Goal: Task Accomplishment & Management: Complete application form

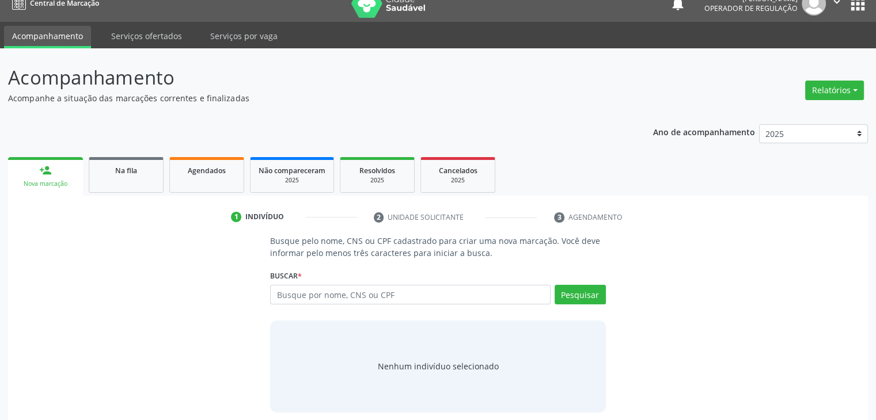
scroll to position [23, 0]
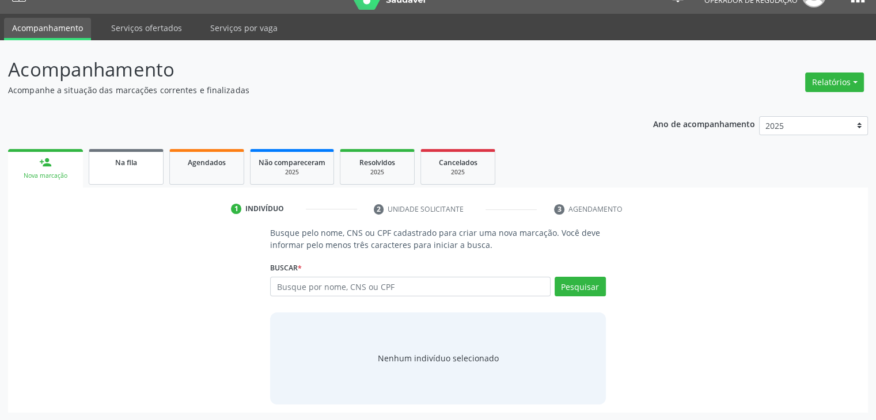
click at [126, 173] on link "Na fila" at bounding box center [126, 167] width 75 height 36
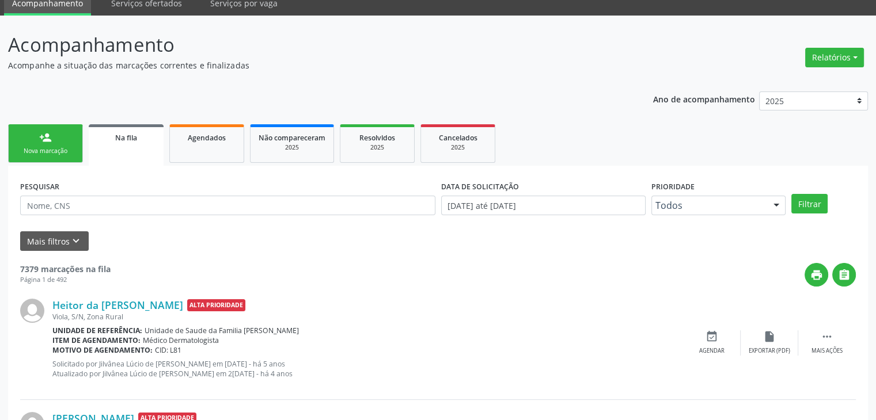
scroll to position [115, 0]
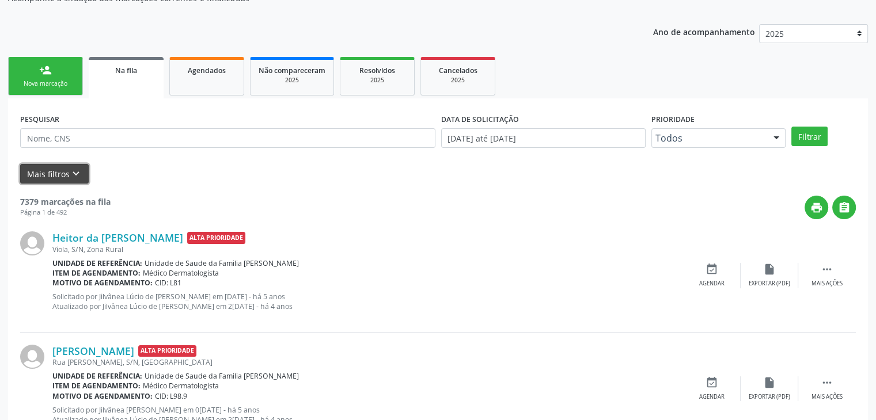
click at [41, 179] on button "Mais filtros keyboard_arrow_down" at bounding box center [54, 174] width 69 height 20
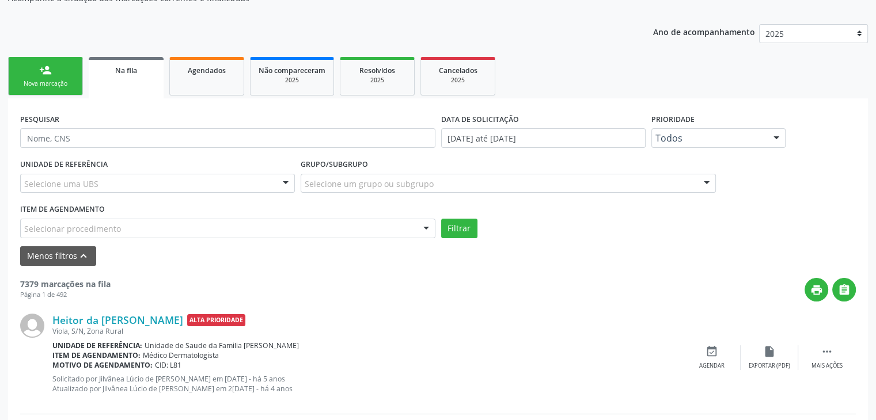
click at [121, 172] on div "UNIDADE DE REFERÊNCIA Selecione uma UBS Todas as UBS Unidade de Saude da Famili…" at bounding box center [157, 178] width 280 height 45
click at [122, 176] on div "Selecione uma UBS" at bounding box center [157, 184] width 275 height 20
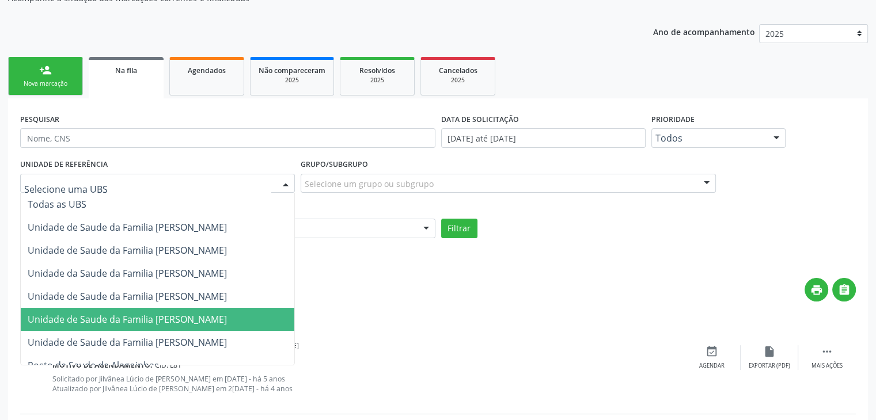
click at [227, 317] on span "Unidade de Saude da Familia [PERSON_NAME]" at bounding box center [127, 319] width 199 height 13
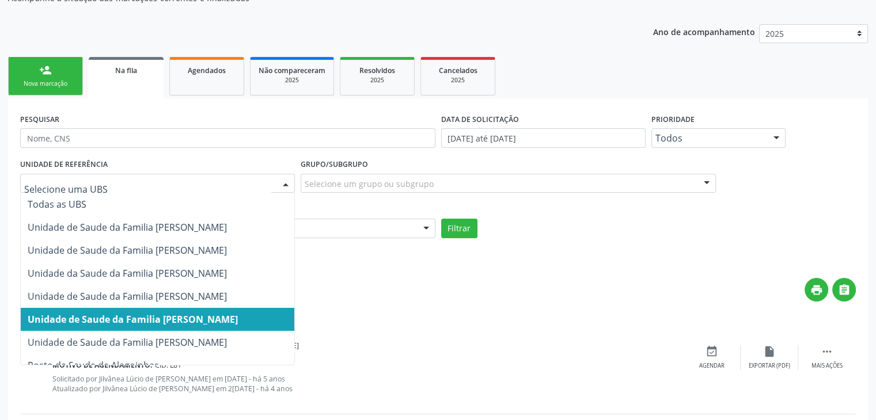
click at [249, 189] on div at bounding box center [157, 184] width 275 height 20
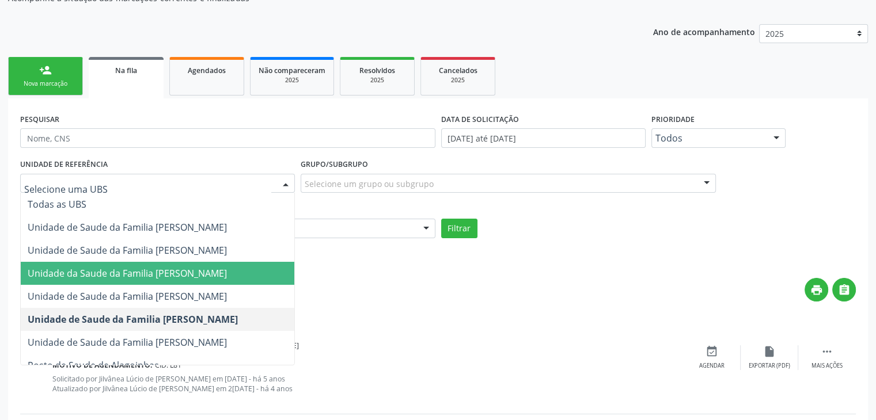
click at [211, 268] on span "Unidade da Saude da Familia [PERSON_NAME]" at bounding box center [127, 273] width 199 height 13
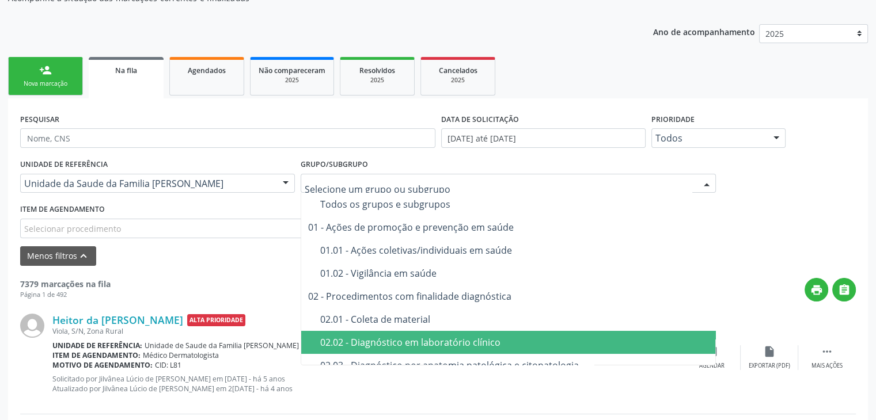
click at [376, 340] on div "02.02 - Diagnóstico em laboratório clínico" at bounding box center [514, 342] width 389 height 9
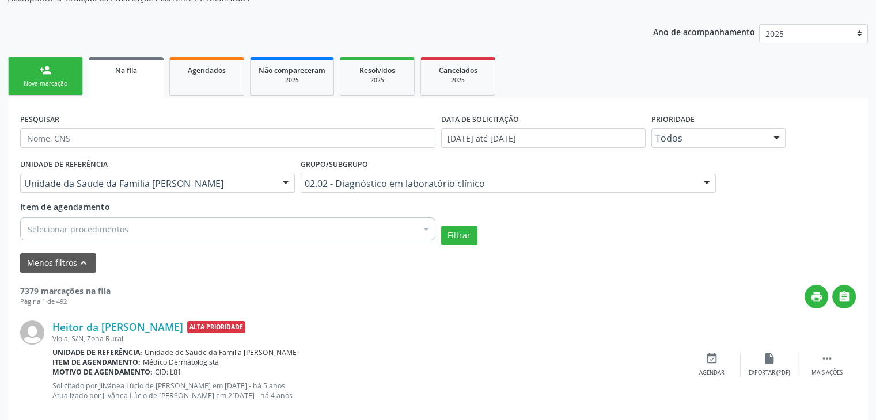
click at [217, 231] on div "Selecionar procedimentos" at bounding box center [227, 229] width 415 height 23
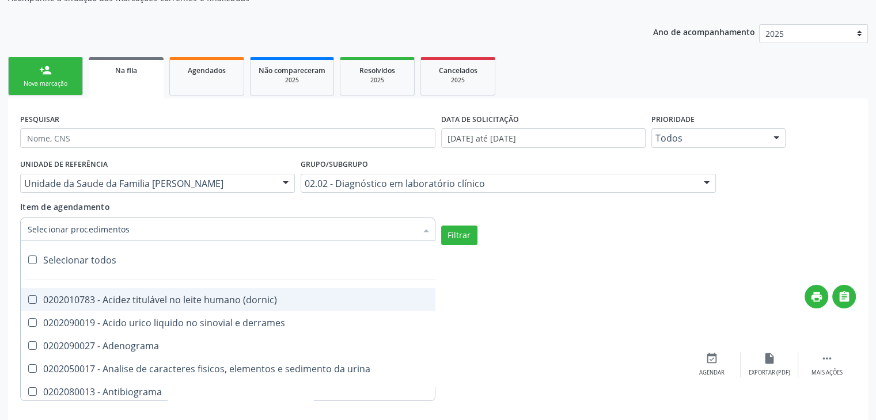
click at [68, 257] on div "Selecionar todos" at bounding box center [334, 260] width 627 height 23
checkbox input "true"
checkbox \(dornic\) "true"
checkbox derrames "true"
checkbox Adenograma "true"
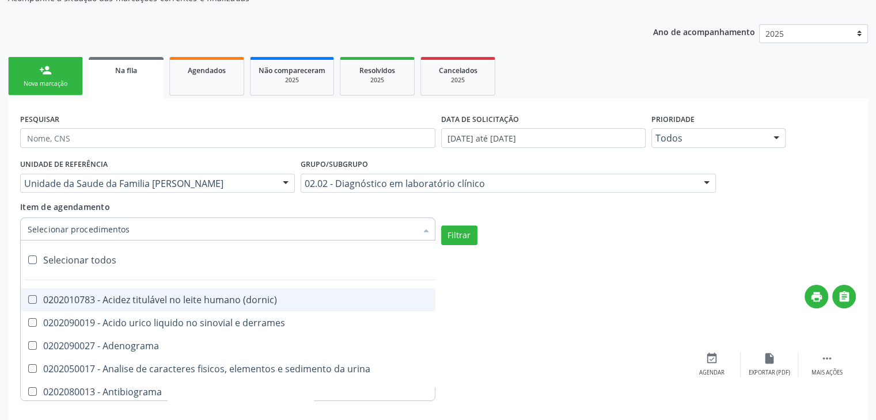
checkbox urina "true"
checkbox Antibiograma "true"
checkbox minima "true"
checkbox micobacterias "true"
checkbox blot "true"
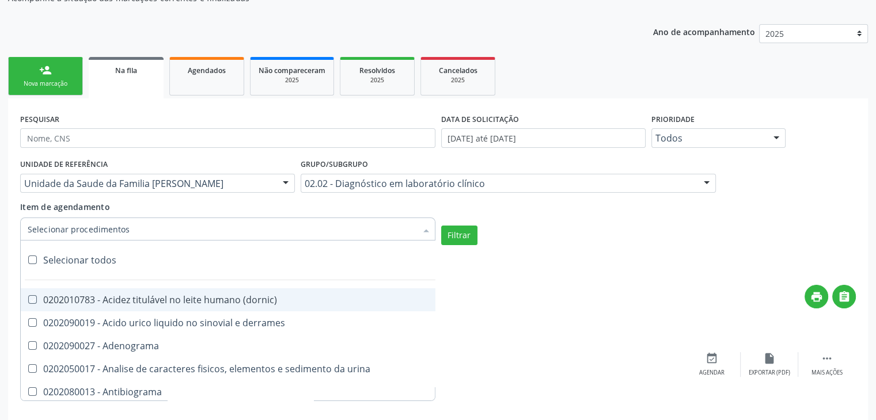
checkbox mlpa "true"
checkbox \(hanseniase\) "true"
checkbox \(controle\) "true"
checkbox \(diagnóstica\) "true"
checkbox \(gram\) "true"
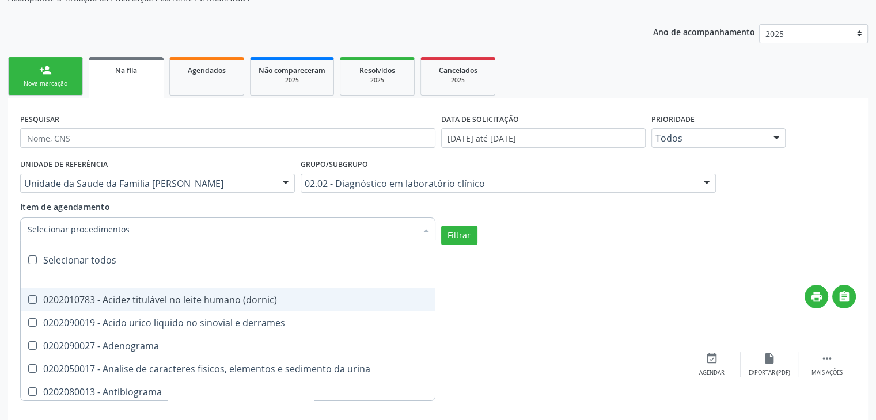
checkbox clamidia "true"
checkbox herpesvirus "true"
checkbox hematologica "true"
checkbox creatinina "true"
checkbox fosfato "true"
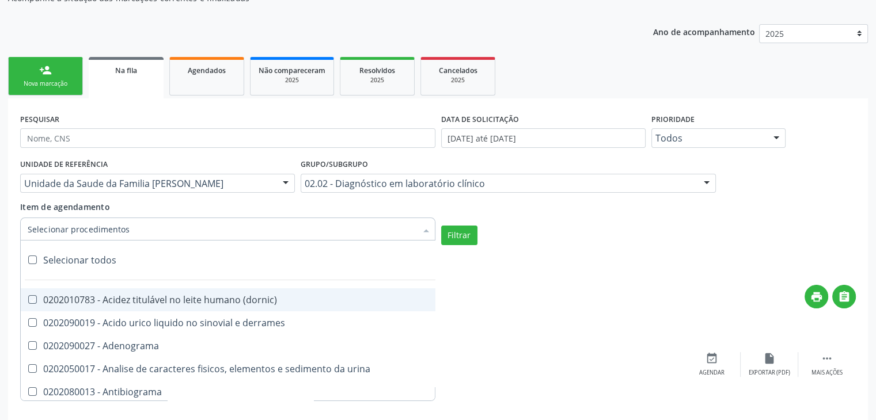
checkbox ureia "true"
checkbox osmolar "true"
checkbox addis "true"
checkbox b "true"
checkbox cd4\/cd8 "true"
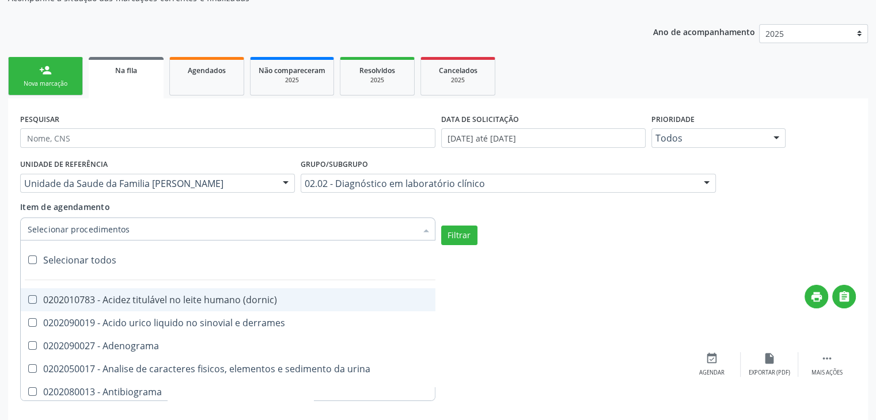
checkbox totais "true"
checkbox plaquetas "true"
checkbox reticulocitos "true"
checkbox liquor "true"
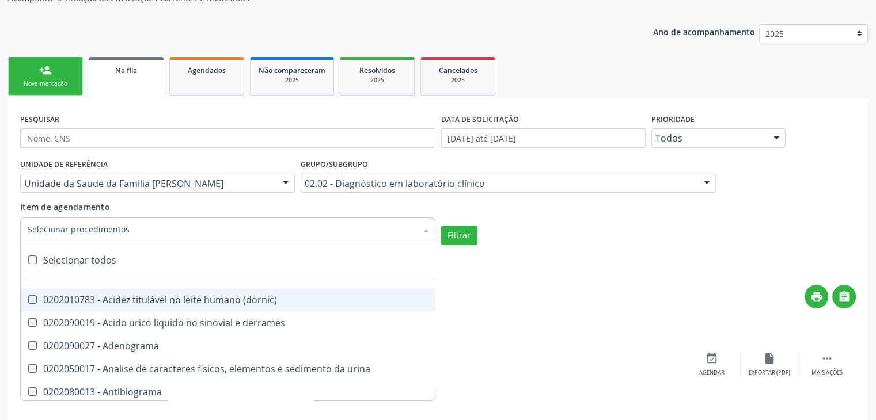
checkbox identificacao "true"
checkbox \(pos-pasteurização\) "true"
checkbox herpesvirus "true"
checkbox baar "true"
checkbox anaerobicas "true"
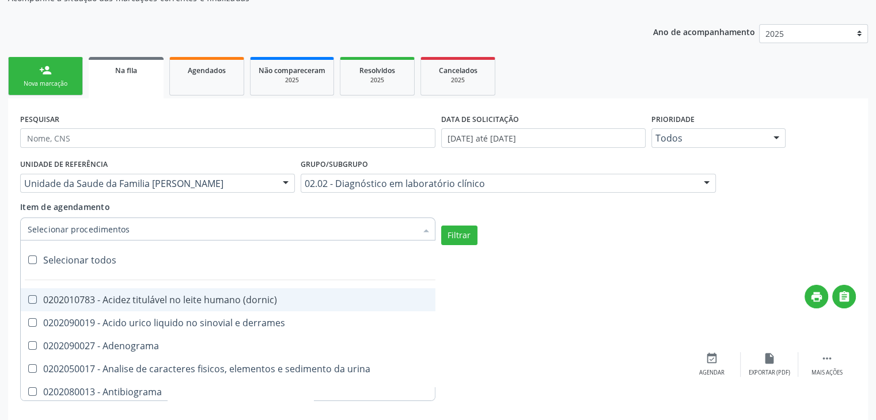
checkbox fungos "true"
checkbox \(qualitativo\) "true"
checkbox tardio\) "true"
checkbox \(qualitativo\) "true"
checkbox \(confirmatorio\) "true"
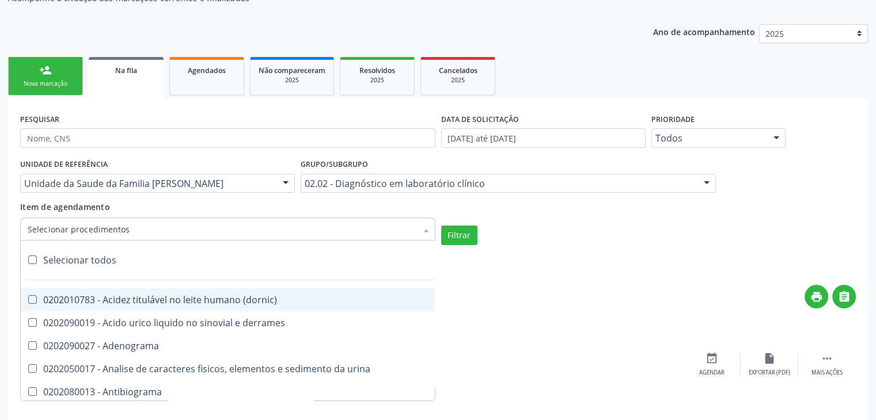
checkbox \(confirmatorio\) "true"
checkbox molecular "true"
checkbox htlv-1 "true"
checkbox biotinidase "true"
checkbox congênita "true"
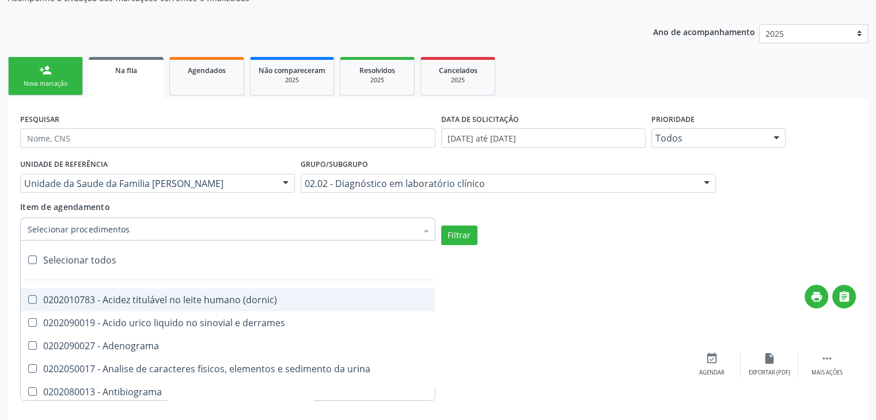
checkbox antiplaquetarios "true"
checkbox ferro "true"
checkbox bandas\) "true"
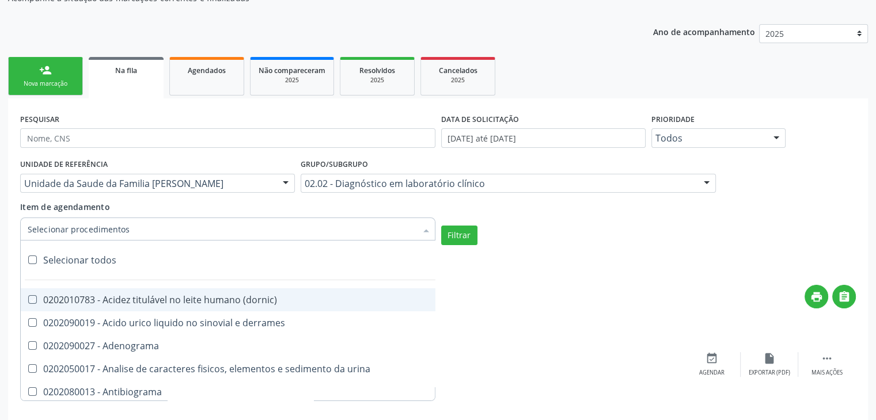
checkbox \(ch50\) "true"
checkbox aminoacidos "true"
checkbox globular "true"
checkbox dosagens\) "true"
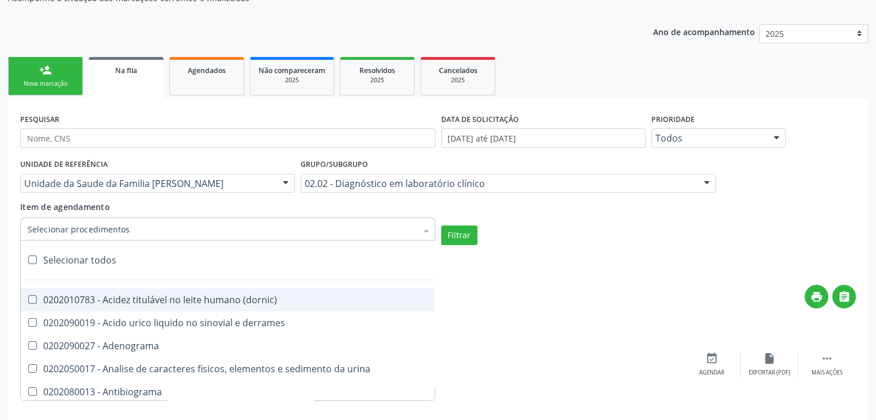
checkbox dosagens\) "true"
checkbox \(cada\) "true"
checkbox reumatoide "true"
checkbox amniotico "true"
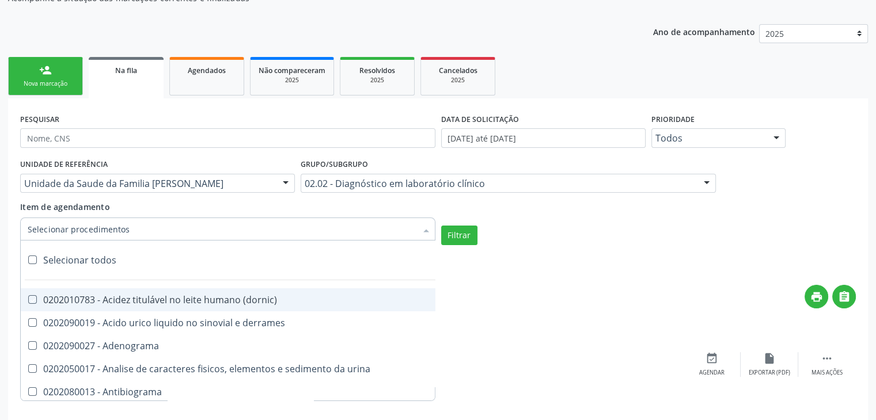
checkbox livre "true"
checkbox osmolalidade "true"
checkbox osmolaridade "true"
checkbox t3 "true"
checkbox sulfo-hemoglobina "true"
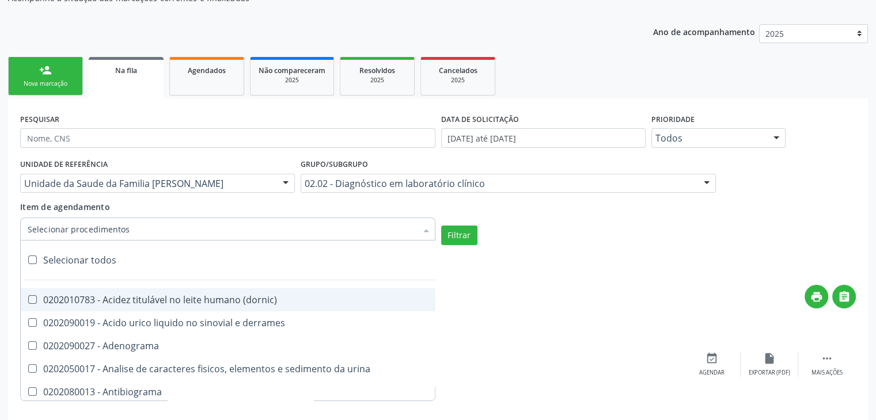
checkbox reverso "true"
checkbox coagulacao "true"
checkbox euglobulina "true"
checkbox -duke "true"
checkbox ivy "true"
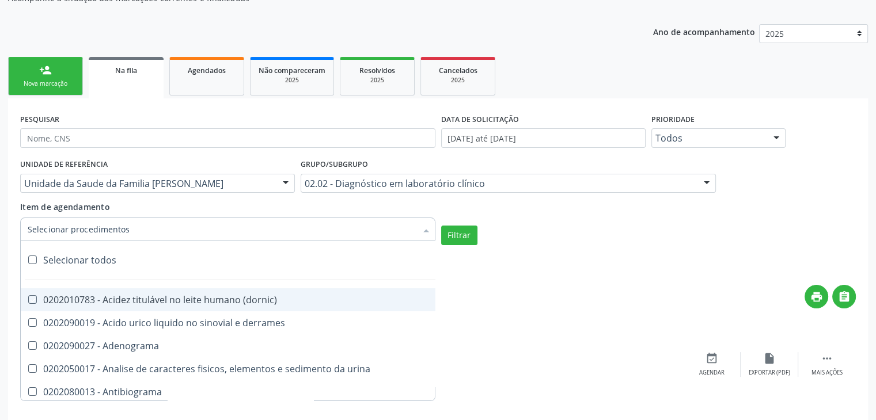
checkbox hemacias "true"
checkbox trombina "true"
checkbox ativada\) "true"
checkbox \(tap\) "true"
checkbox \(vhs\) "true"
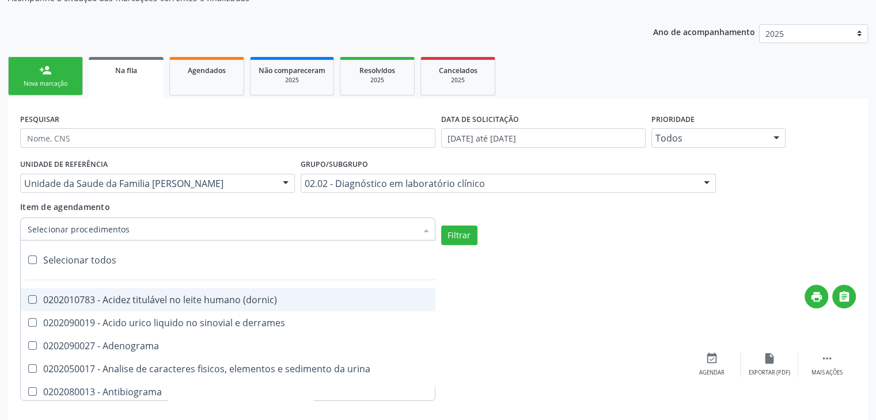
checkbox abo "true"
checkbox reativa "true"
checkbox ordenhado "true"
checkbox pezinho\) "true"
checkbox complemento "true"
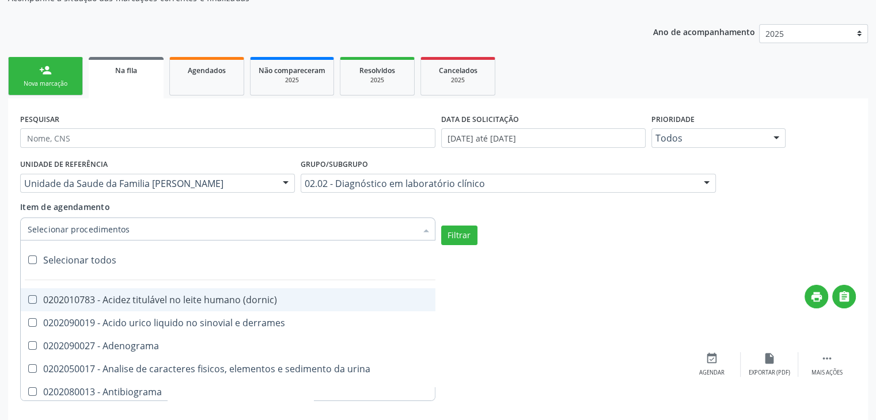
checkbox pezinho\) "true"
checkbox 17-alfa-hidroxiprogesterona "true"
checkbox totais "true"
checkbox 17-hidroxicorticosteroides "true"
checkbox d "true"
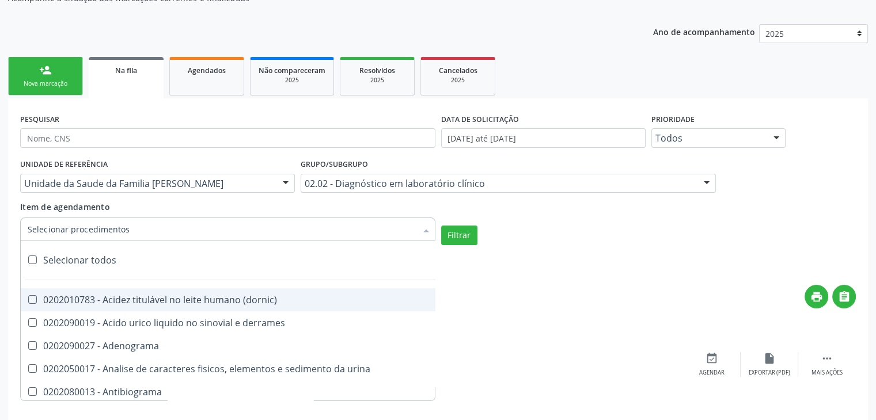
checkbox 5-nucleotidase "true"
checkbox acetona "true"
checkbox \(serotonina\) "true"
checkbox ascorbico "true"
checkbox delta-aminolevulinico "true"
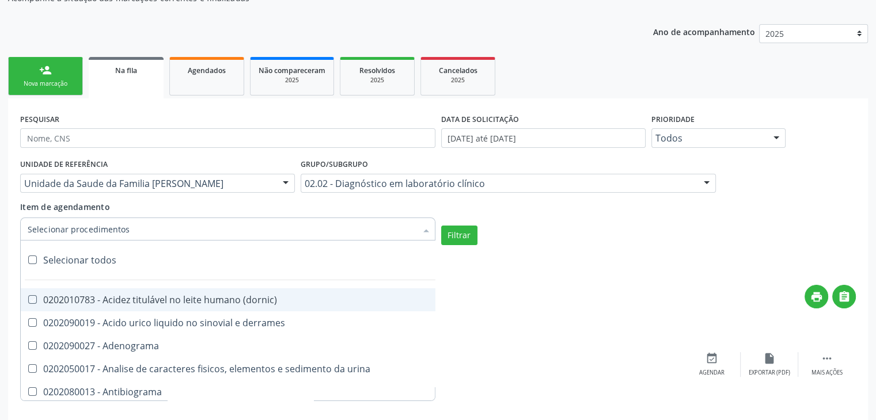
checkbox hipurico "true"
checkbox mandelico "true"
checkbox metil-hipurico "true"
checkbox urico "true"
checkbox valproico "true"
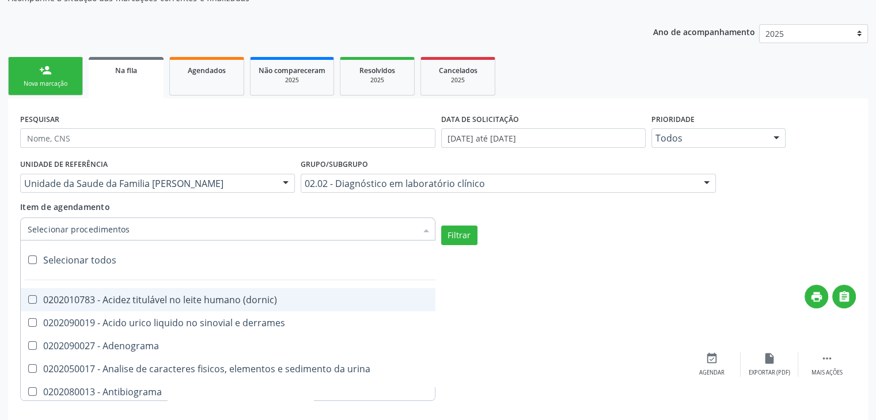
checkbox vanilmandelico "true"
checkbox \(acth\) "true"
checkbox ala-desidratase "true"
checkbox etilico "true"
checkbox aldolase "true"
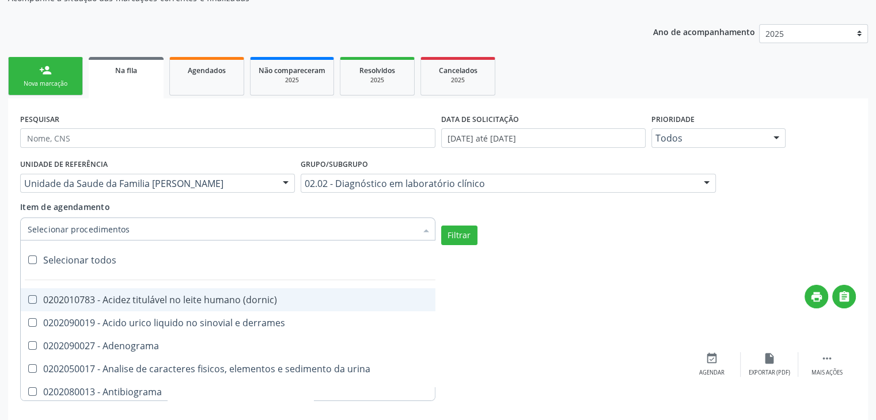
checkbox aldosterona "true"
checkbox alfa-1-antitripsina "true"
checkbox acida "true"
checkbox alfa-2-macroglobulina "true"
checkbox alfa-fetoproteina "true"
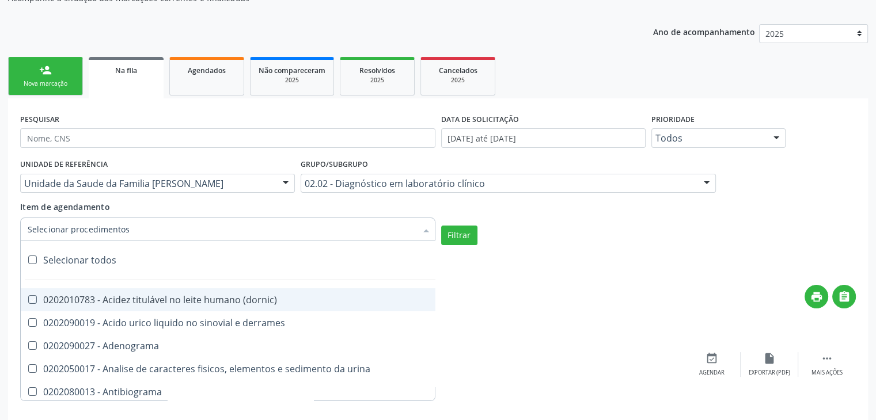
checkbox aluminio "true"
checkbox amilase "true"
checkbox aminoglicosideos "true"
checkbox amonia "true"
checkbox ciclico "true"
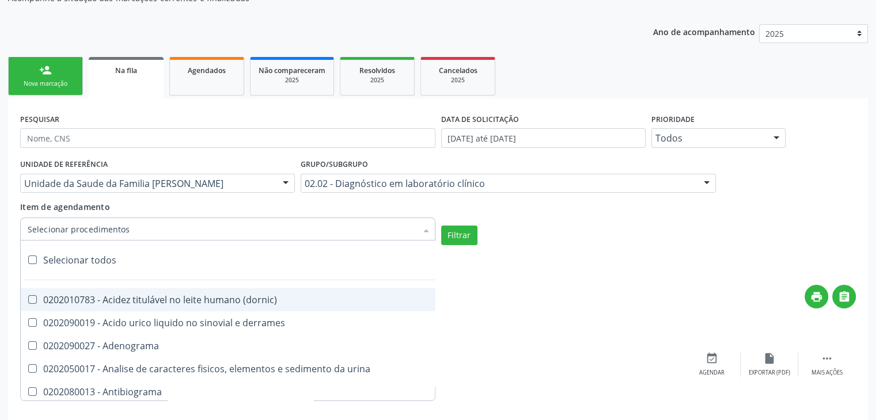
checkbox androstenediona "true"
checkbox anfetaminas "true"
checkbox circulante "true"
checkbox iga "true"
checkbox triciclicos "true"
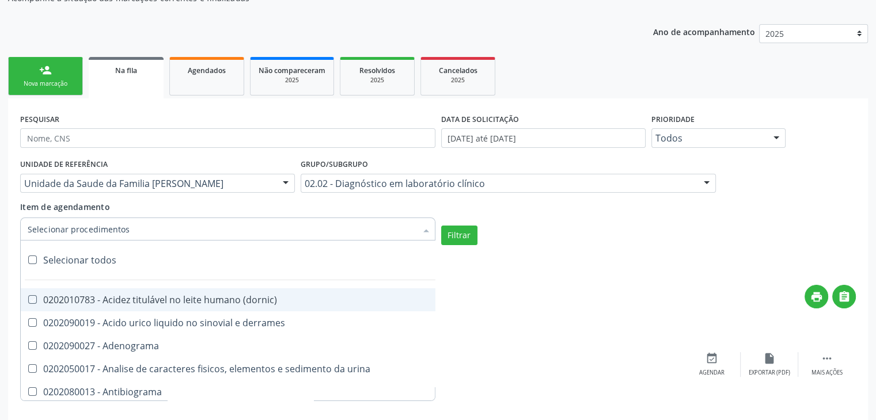
checkbox \(psa\) "true"
checkbox iii "true"
checkbox barbituratos "true"
checkbox benzodiazepinicos "true"
checkbox beta-2-microglobulina "true"
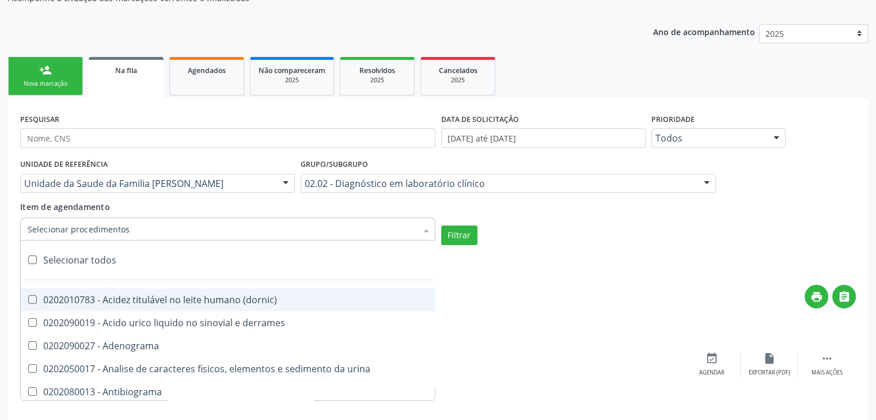
checkbox fracoes "true"
checkbox cadmio "true"
checkbox calcio "true"
checkbox ionizavel "true"
checkbox calcitonina "true"
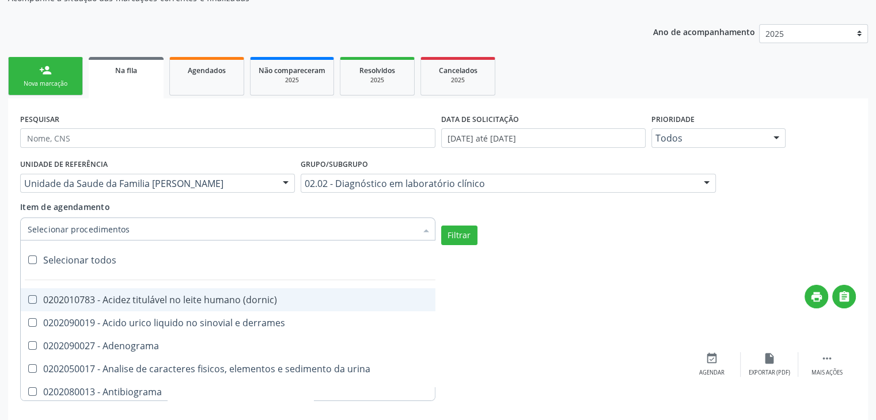
checkbox carbamazepina "true"
checkbox carboxi-hemoglobina "true"
checkbox caroteno "true"
checkbox catecolaminas "true"
checkbox chumbo "true"
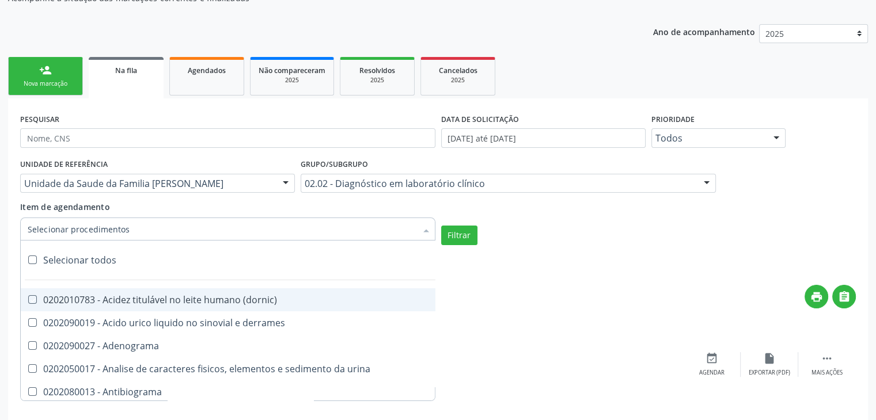
checkbox ciclosporina "true"
checkbox citrato "true"
checkbox cloreto "true"
checkbox suor "true"
checkbox cobre "true"
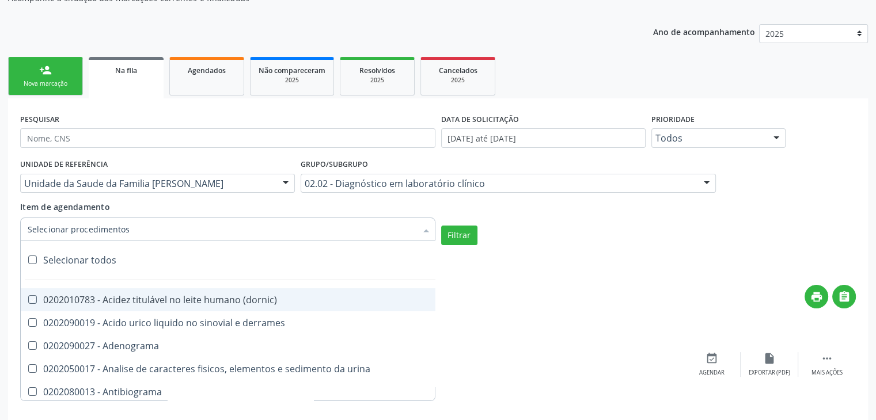
checkbox hdl "true"
checkbox ldl "true"
checkbox colinesterase "true"
checkbox c3 "true"
checkbox c4 "true"
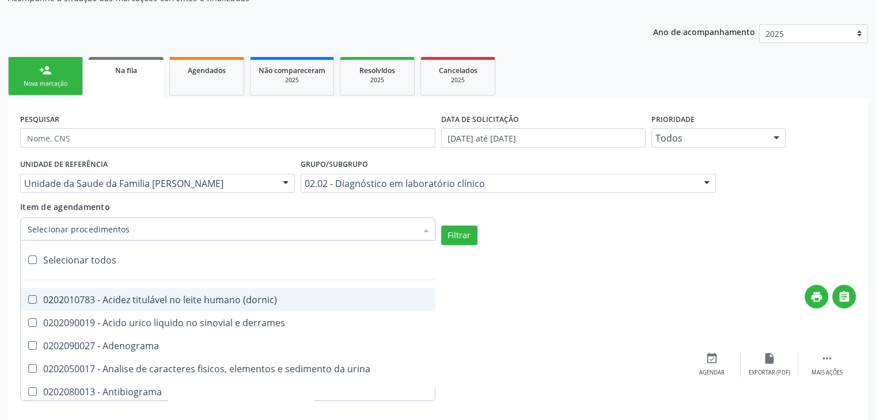
checkbox cortisol "true"
checkbox creatinina "true"
checkbox amniotico "true"
checkbox \(cpk\) "true"
checkbox crioaglutinina "true"
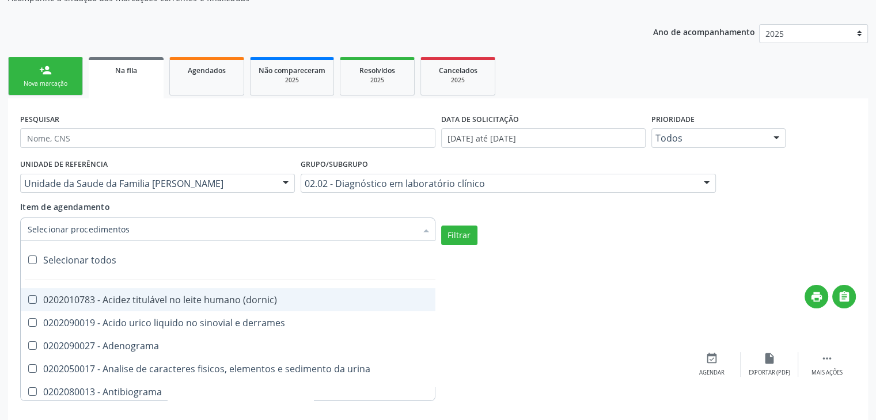
checkbox \(dhea\) "true"
checkbox alfa-hidroxibutirica "true"
checkbox glutamica "true"
checkbox latica "true"
checkbox fracionadas\) "true"
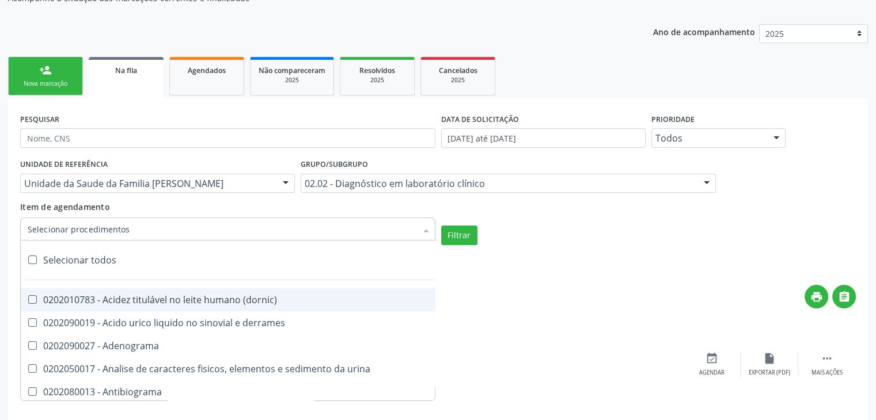
checkbox digitoxina\) "true"
checkbox \(dht\) "true"
checkbox fecal "true"
checkbox estradiol "true"
checkbox estriol "true"
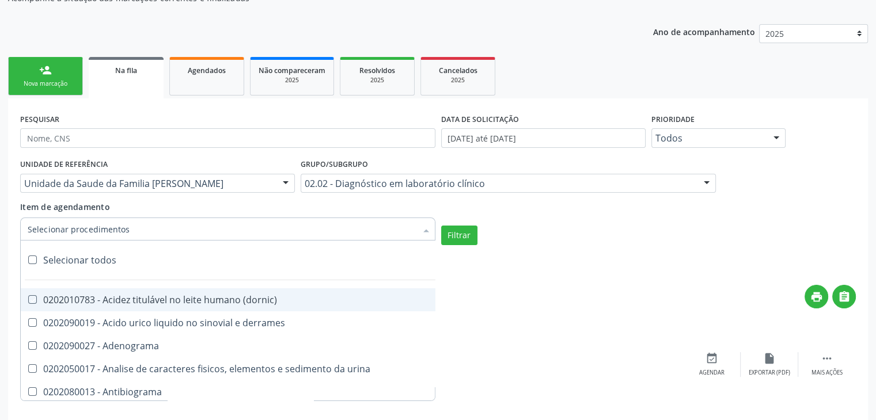
checkbox estrona "true"
checkbox etossuximida "true"
checkbox ii "true"
checkbox ix "true"
checkbox v "true"
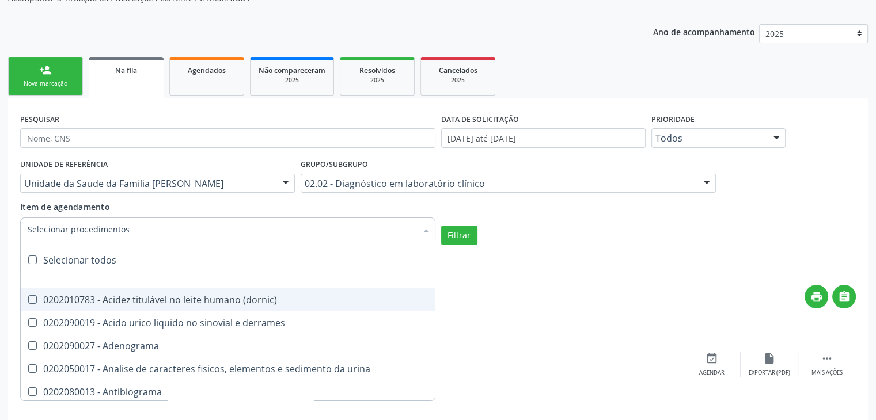
checkbox vii "true"
checkbox viii "true"
checkbox \(inibidor\) "true"
checkbox \(antigeno\) "true"
checkbox x "true"
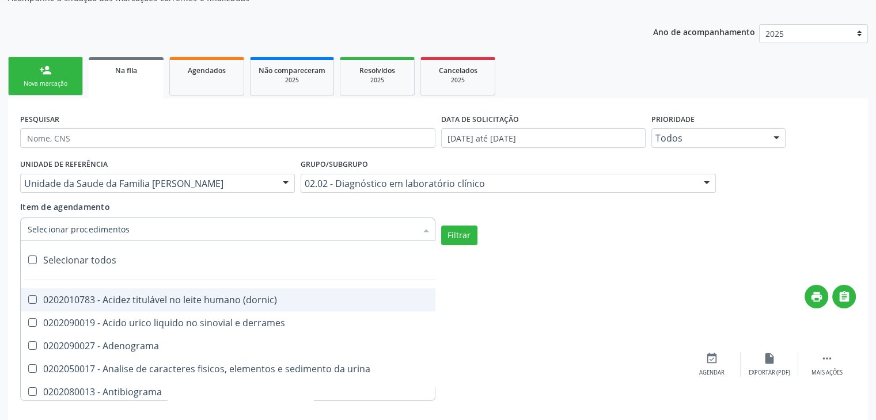
checkbox xi "true"
checkbox xii "true"
checkbox xiii "true"
checkbox tardio\) "true"
checkbox t4 "true"
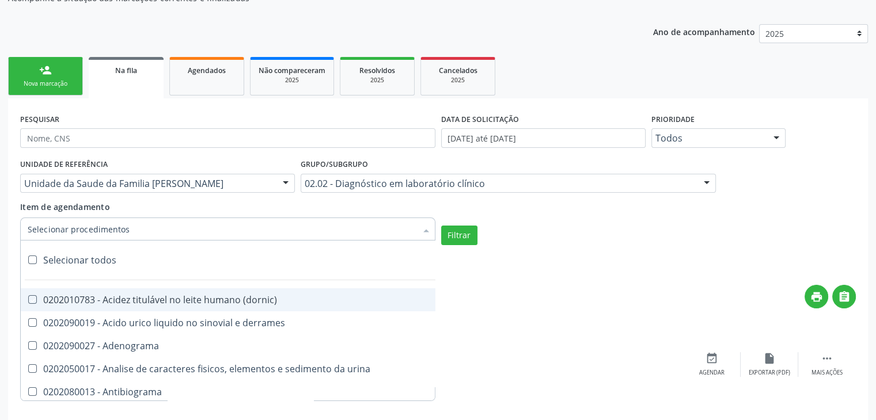
checkbox pezinho\) "true"
checkbox fenitoina "true"
checkbox fenol "true"
checkbox ferritina "true"
checkbox serico "true"
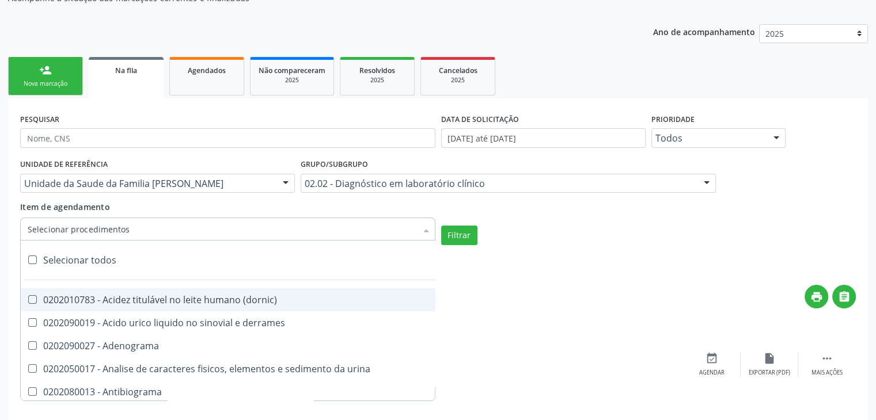
checkbox fibrinogenio "true"
checkbox folato "true"
checkbox formaldeido "true"
checkbox total "true"
checkbox alcalina "true"
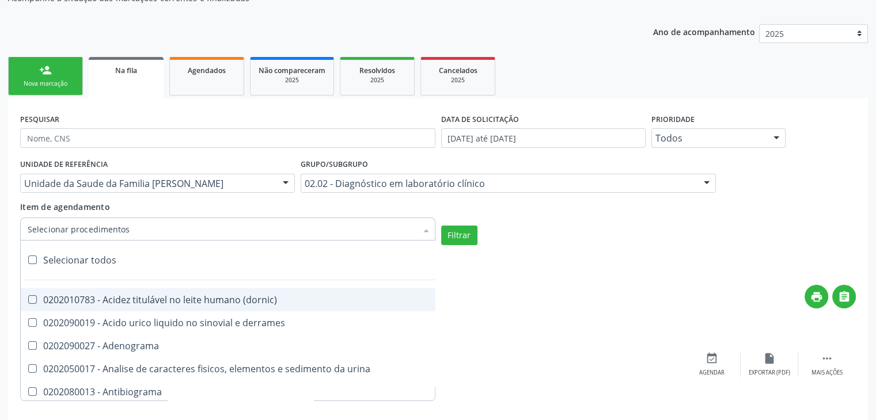
checkbox esperma "true"
checkbox fosforo "true"
checkbox acida "true"
checkbox frutose "true"
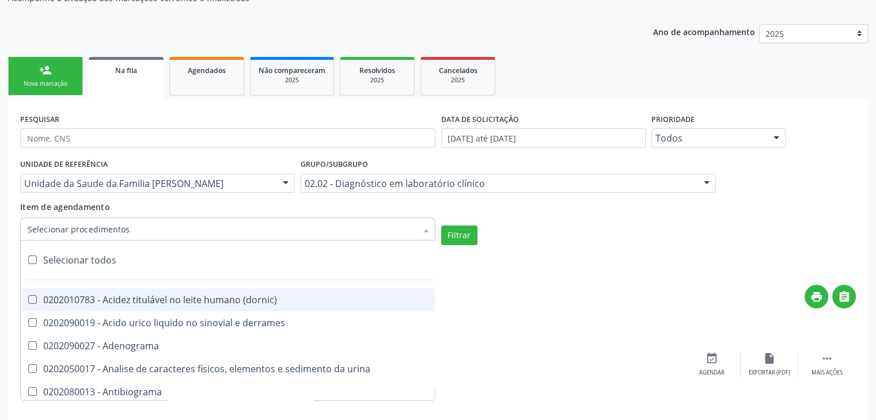
checkbox esperma "true"
checkbox galactose "true"
checkbox gt\) "true"
checkbox gastrina "true"
checkbox glicose "true"
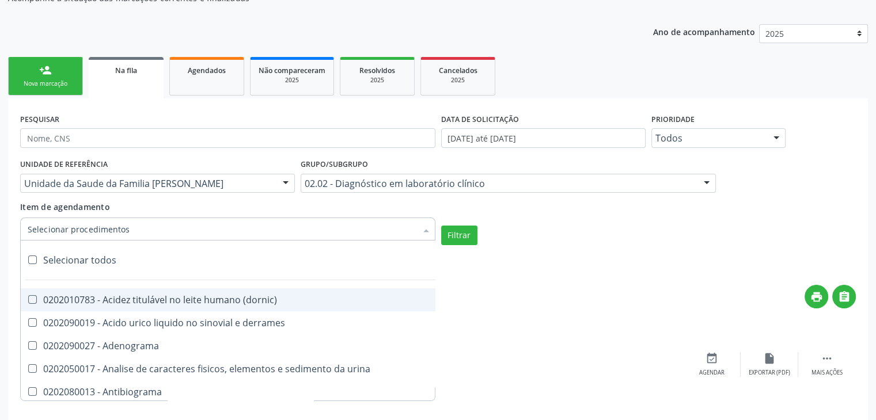
checkbox derrames "true"
checkbox desidrogenase "true"
checkbox tiroxina "true"
checkbox hcg\) "true"
checkbox fecal "true"
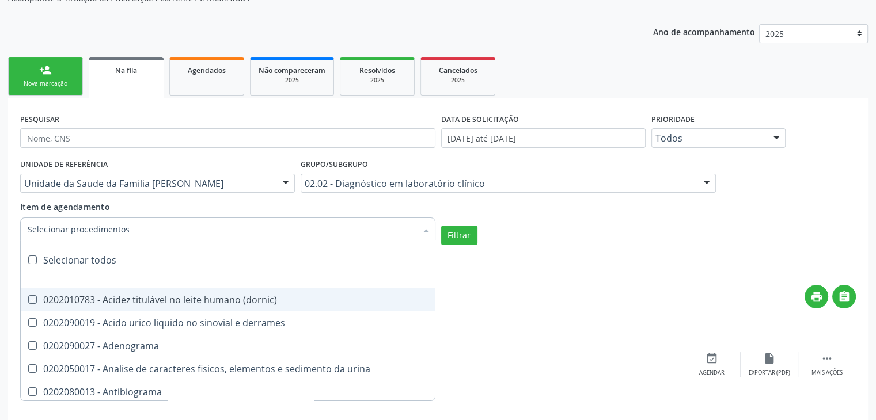
checkbox haptoglobina "true"
checkbox hemoglobina "true"
checkbox 37oc "true"
checkbox fetal "true"
checkbox glicosilada "true"
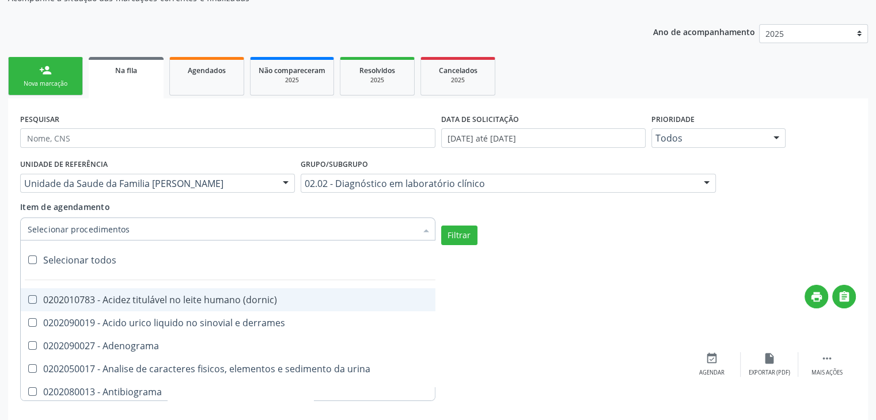
checkbox hemossiderina "true"
click at [459, 236] on button "Filtrar" at bounding box center [459, 236] width 36 height 20
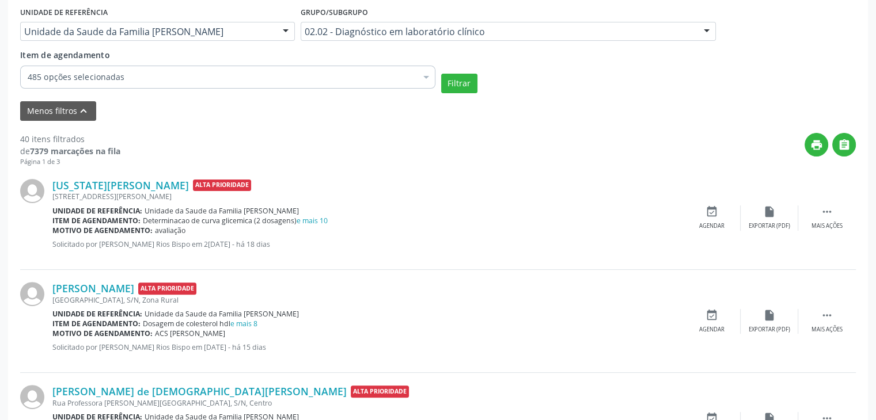
scroll to position [288, 0]
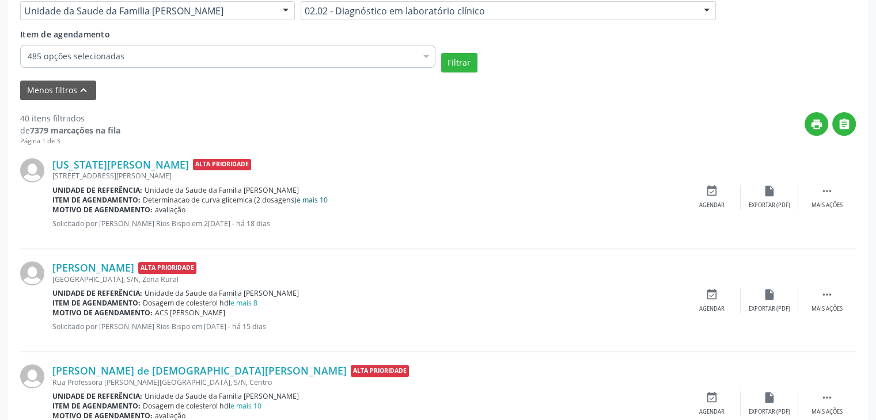
click at [316, 196] on link "e mais 10" at bounding box center [312, 200] width 31 height 10
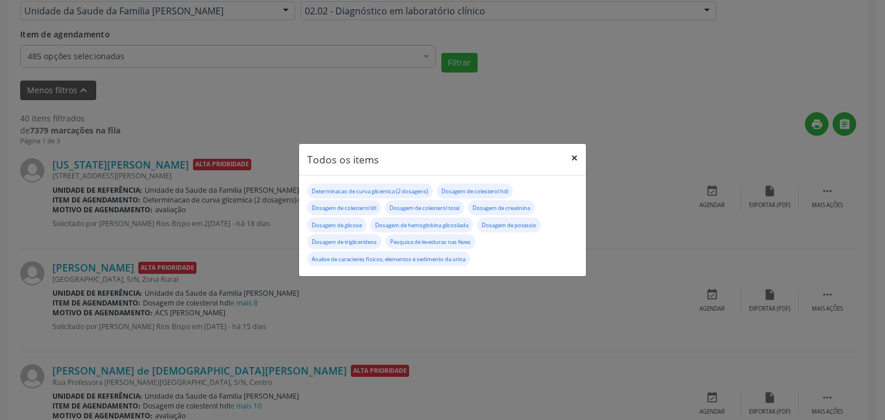
click at [578, 162] on button "×" at bounding box center [574, 158] width 23 height 28
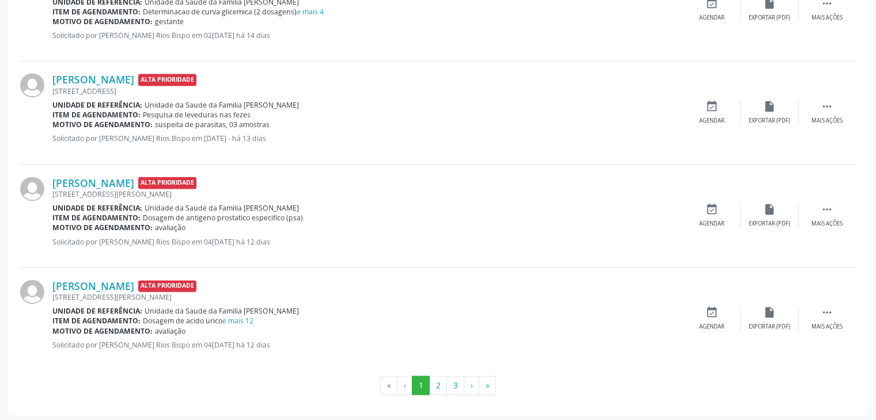
scroll to position [1622, 0]
click at [434, 376] on button "2" at bounding box center [438, 386] width 18 height 20
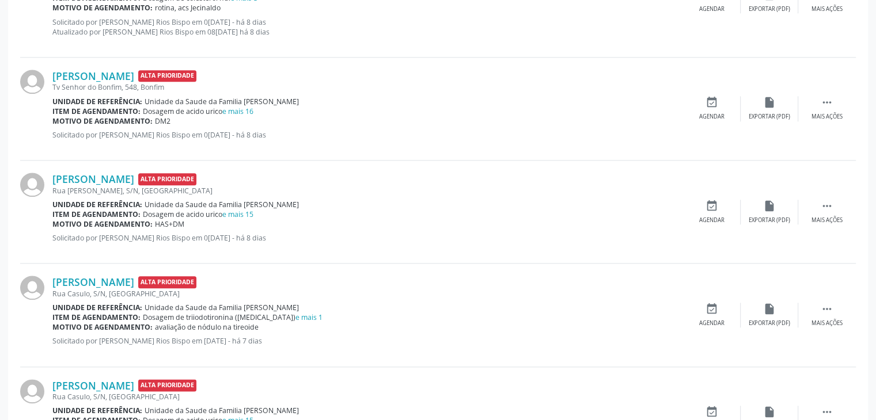
scroll to position [1631, 0]
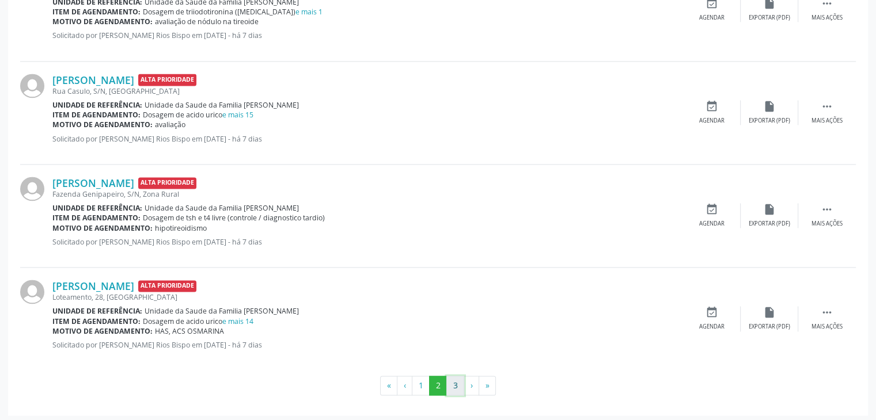
click at [452, 388] on button "3" at bounding box center [455, 386] width 18 height 20
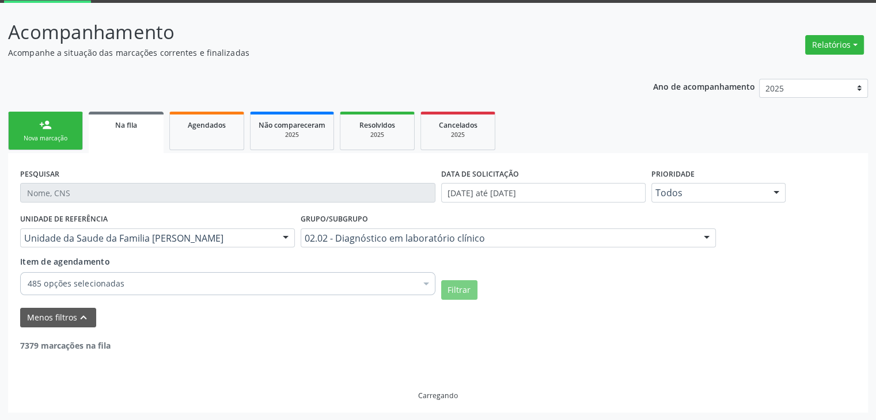
scroll to position [1106, 0]
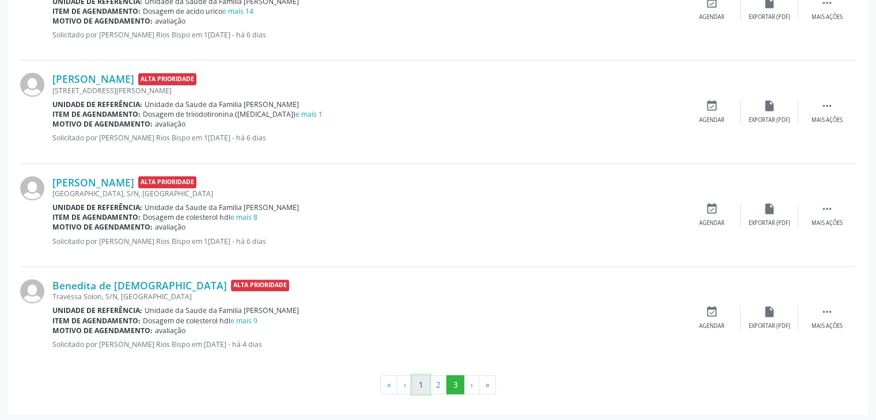
click at [415, 385] on button "1" at bounding box center [421, 386] width 18 height 20
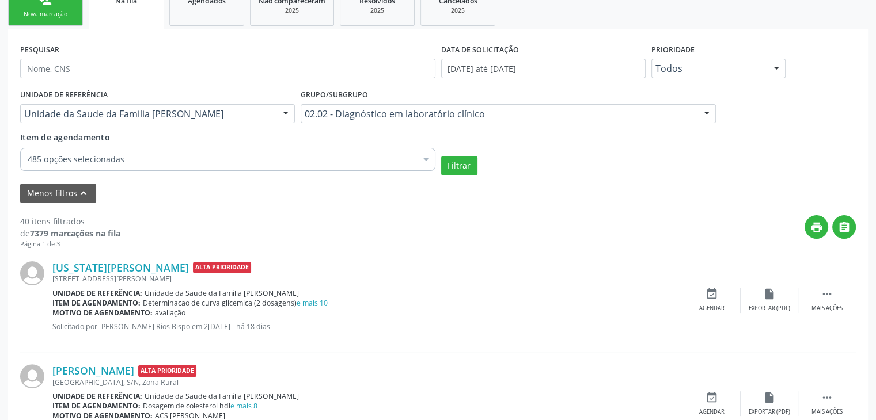
scroll to position [288, 0]
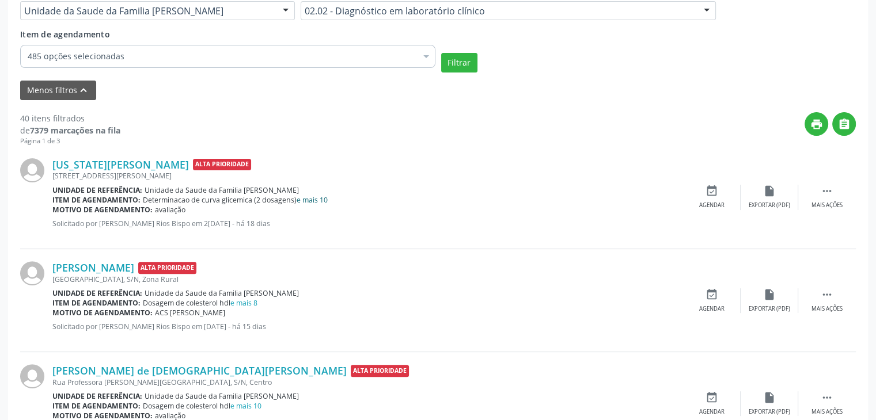
click at [320, 203] on link "e mais 10" at bounding box center [312, 200] width 31 height 10
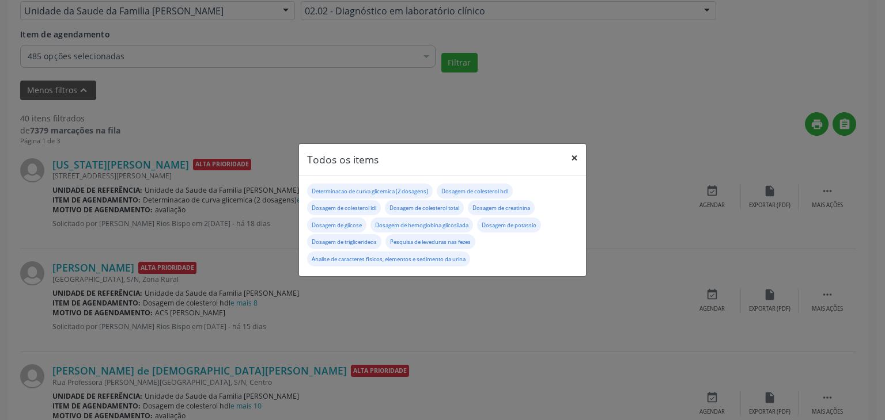
click at [575, 155] on button "×" at bounding box center [574, 158] width 23 height 28
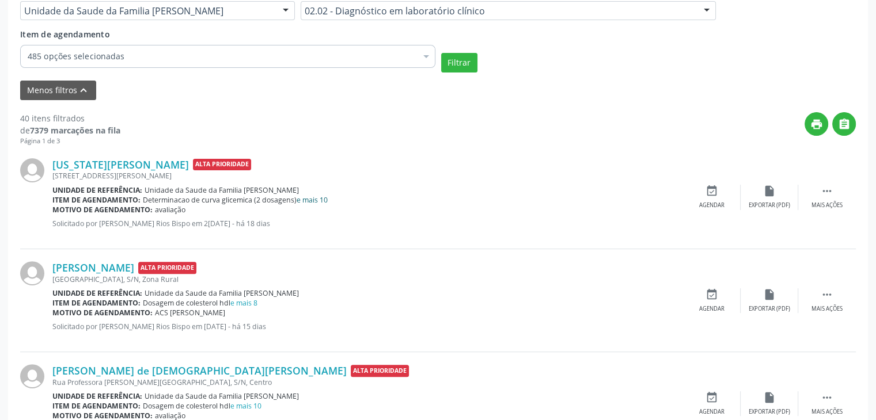
click at [321, 195] on link "e mais 10" at bounding box center [312, 200] width 31 height 10
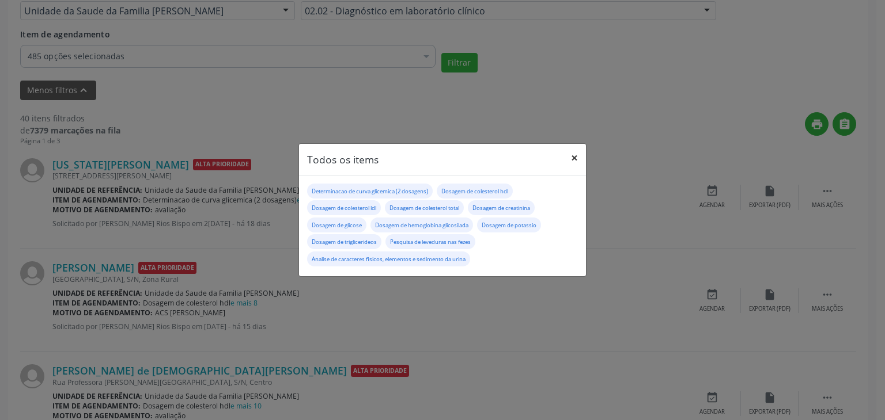
click at [570, 161] on button "×" at bounding box center [574, 158] width 23 height 28
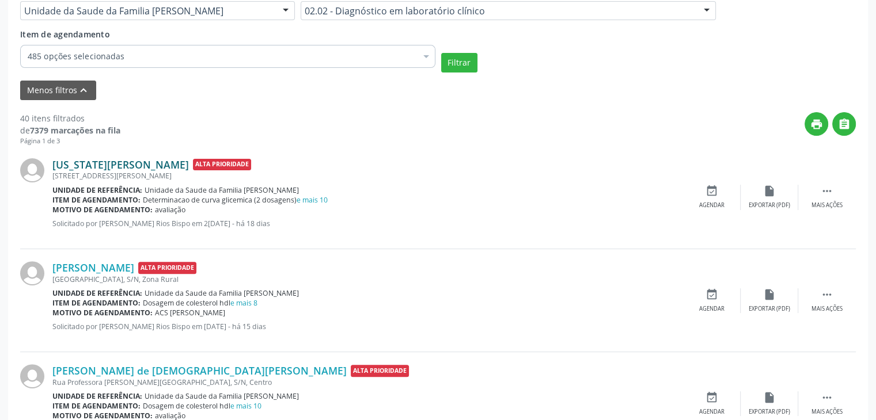
click at [142, 164] on link "Virginia Lima Oliveira" at bounding box center [120, 164] width 136 height 13
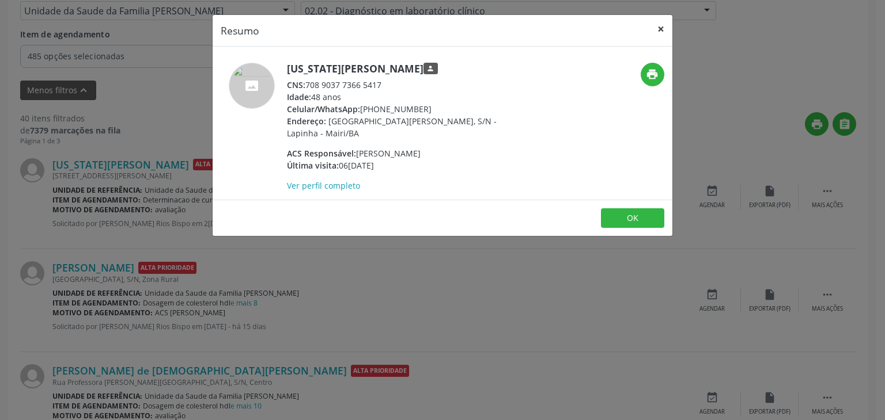
click at [658, 34] on button "×" at bounding box center [660, 29] width 23 height 28
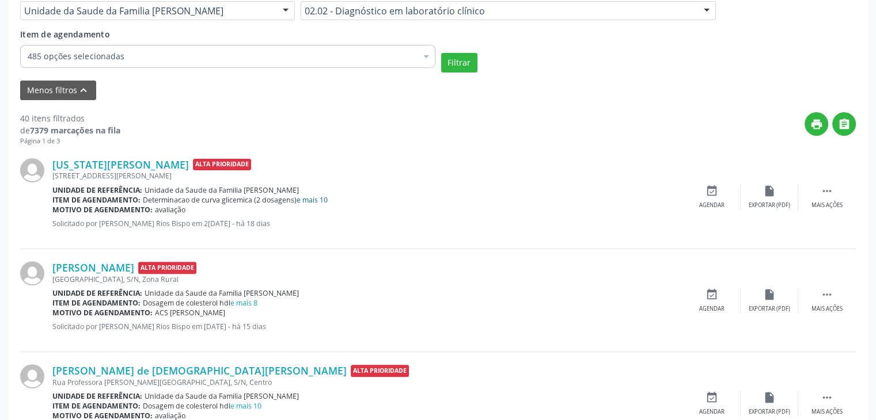
click at [311, 198] on link "e mais 10" at bounding box center [312, 200] width 31 height 10
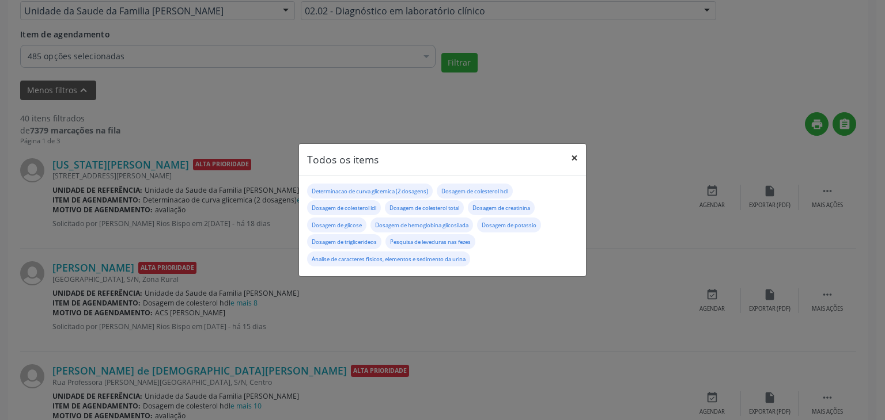
click at [579, 152] on button "×" at bounding box center [574, 158] width 23 height 28
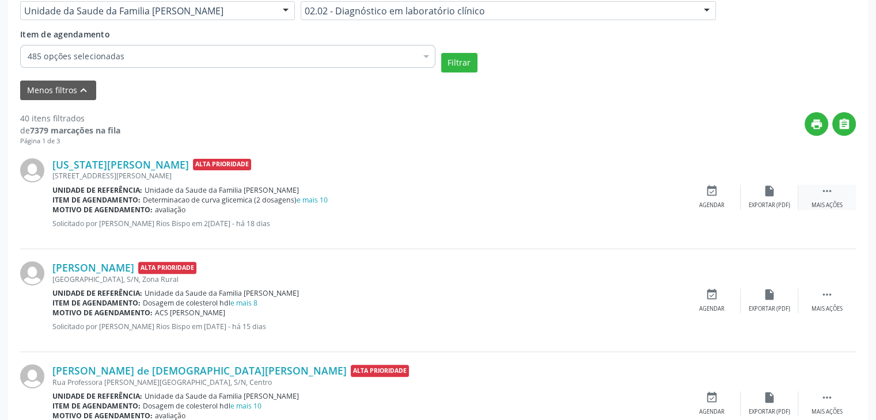
click at [841, 196] on div " Mais ações" at bounding box center [827, 197] width 58 height 25
click at [802, 196] on div " Menos ações" at bounding box center [827, 197] width 58 height 25
click at [814, 202] on div "Mais ações" at bounding box center [826, 206] width 31 height 8
click at [775, 206] on div "Editar" at bounding box center [769, 206] width 18 height 8
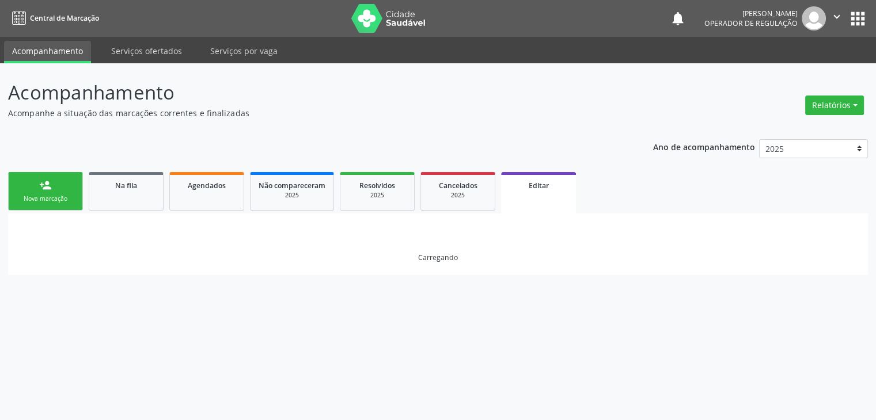
scroll to position [0, 0]
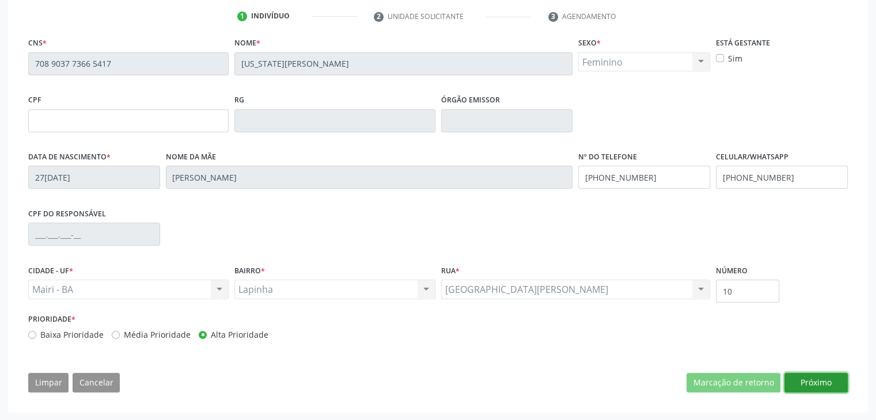
click at [826, 375] on button "Próximo" at bounding box center [815, 383] width 63 height 20
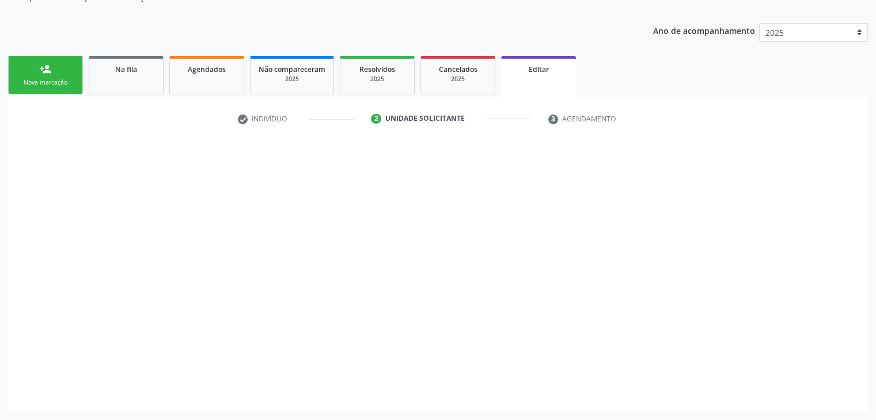
scroll to position [115, 0]
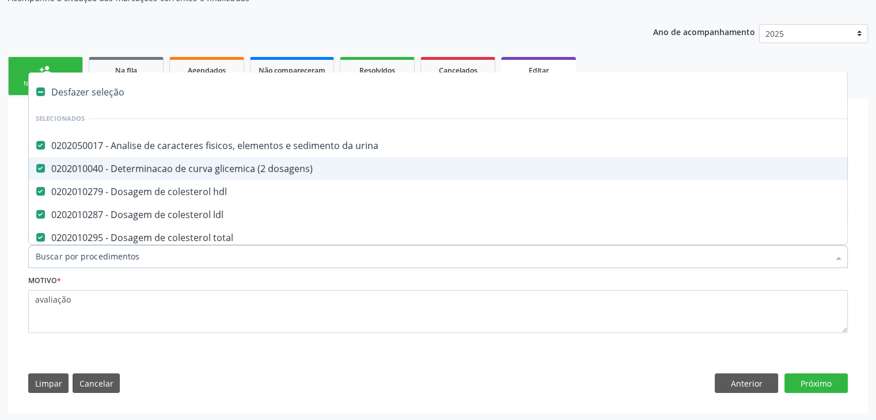
click at [94, 95] on div "Desfazer seleção" at bounding box center [479, 92] width 900 height 23
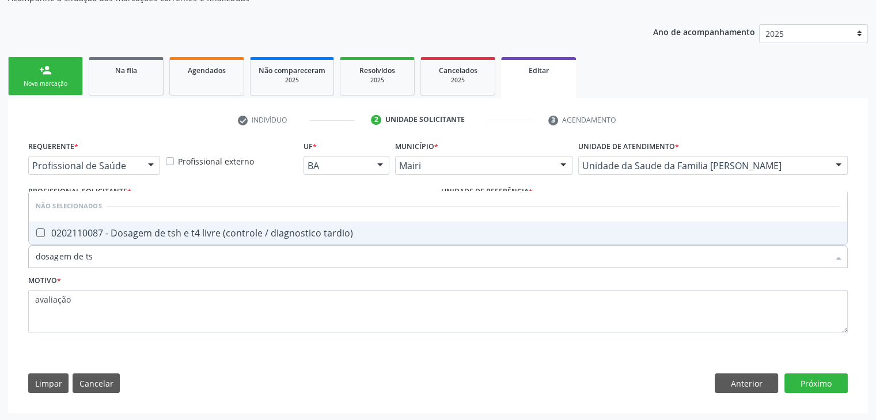
click at [209, 234] on div "0202110087 - Dosagem de tsh e t4 livre (controle / diagnostico tardio)" at bounding box center [438, 233] width 805 height 9
click at [820, 386] on button "Próximo" at bounding box center [815, 384] width 63 height 20
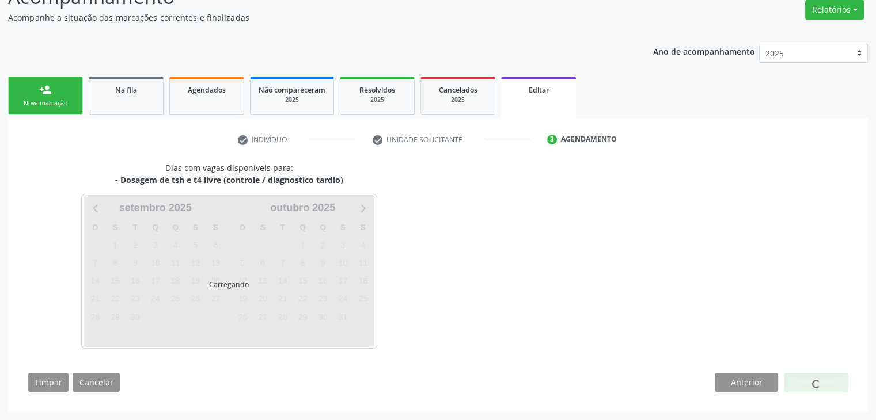
scroll to position [95, 0]
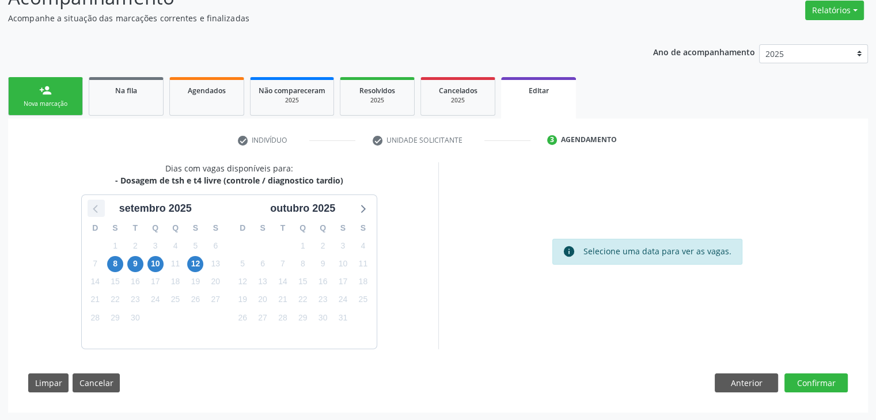
click at [98, 208] on icon at bounding box center [96, 208] width 15 height 15
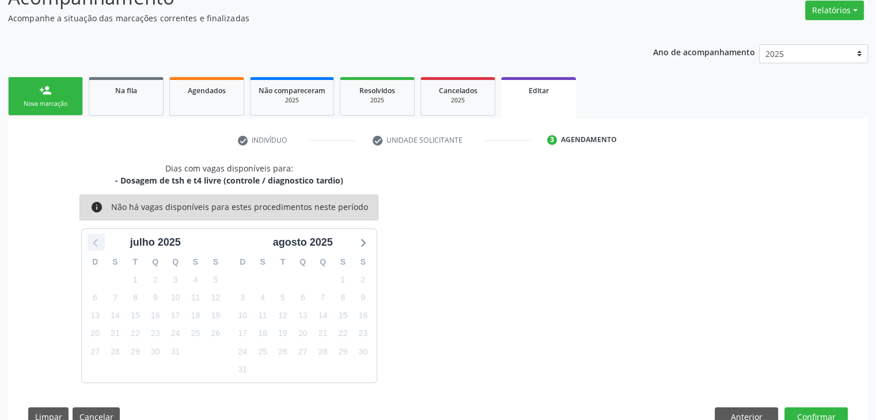
scroll to position [115, 0]
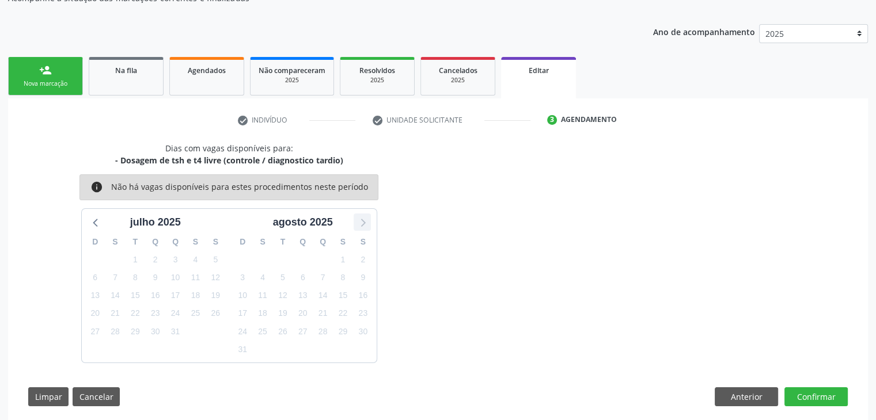
click at [358, 215] on icon at bounding box center [362, 222] width 15 height 15
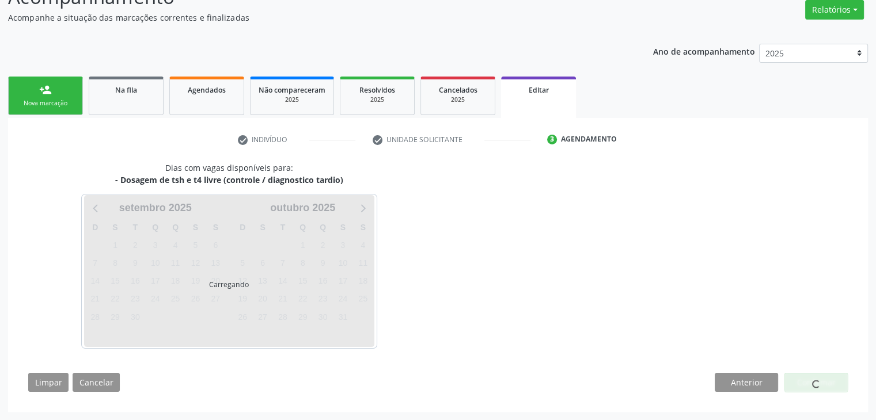
scroll to position [95, 0]
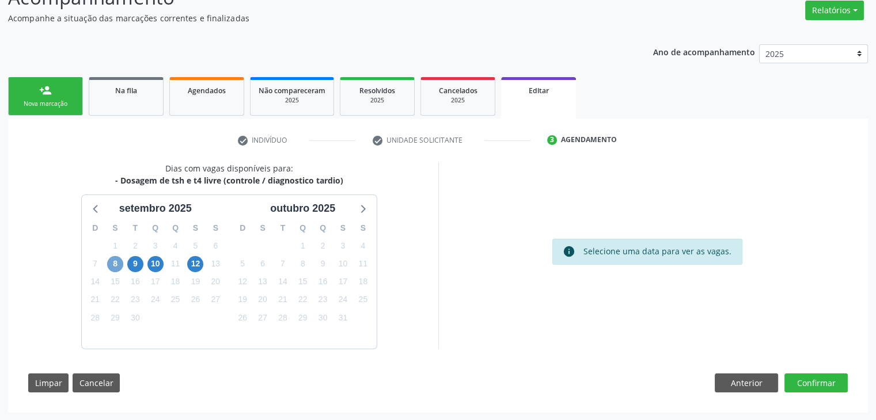
click at [115, 267] on span "8" at bounding box center [115, 264] width 16 height 16
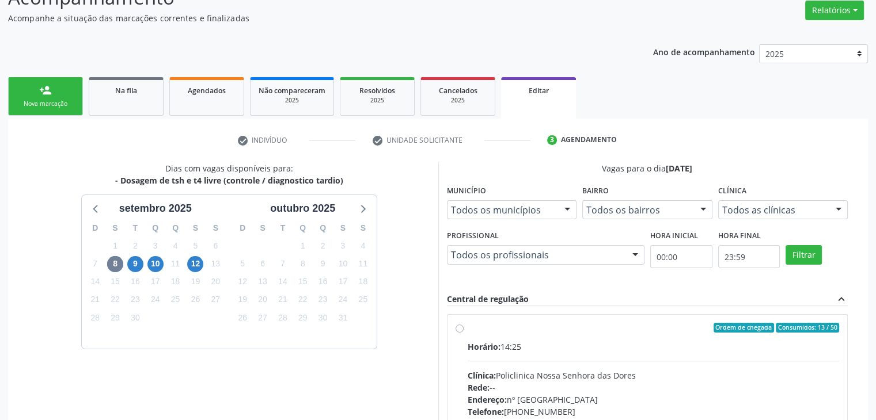
click at [482, 364] on div "Horário: 14:25 Clínica: Policlinica Nossa Senhora das Dores Rede: -- Endereço: …" at bounding box center [654, 420] width 372 height 158
click at [464, 333] on input "Ordem de chegada Consumidos: 13 / 50 Horário: 14:25 Clínica: Policlinica Nossa …" at bounding box center [460, 328] width 8 height 10
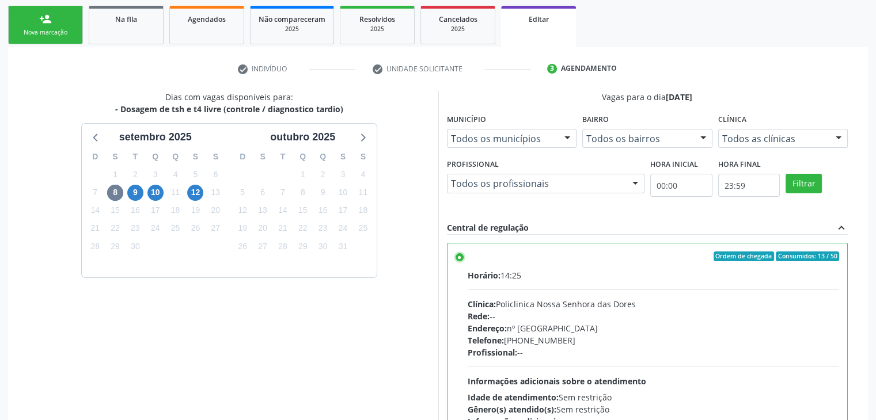
scroll to position [282, 0]
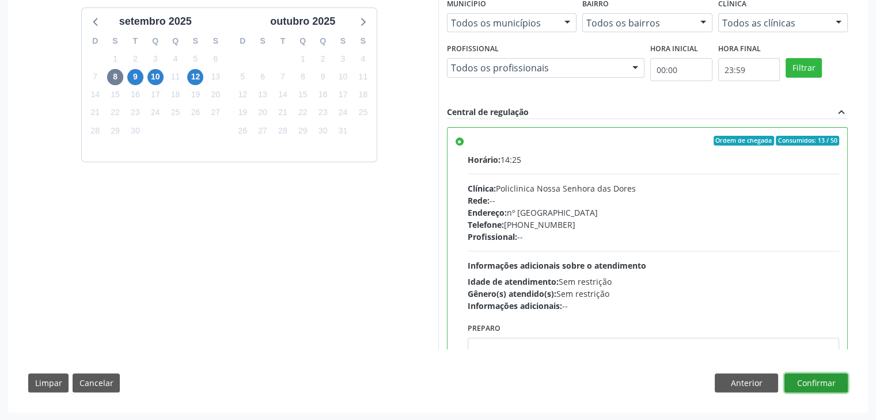
click at [792, 377] on button "Confirmar" at bounding box center [815, 384] width 63 height 20
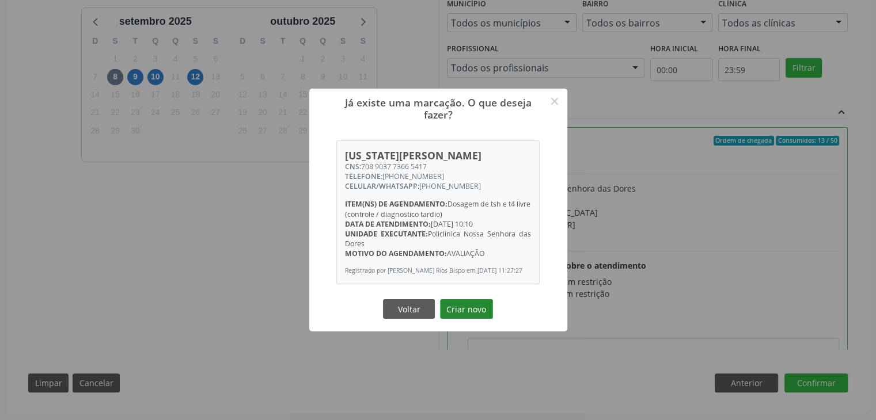
click at [446, 319] on button "Criar novo" at bounding box center [466, 309] width 53 height 20
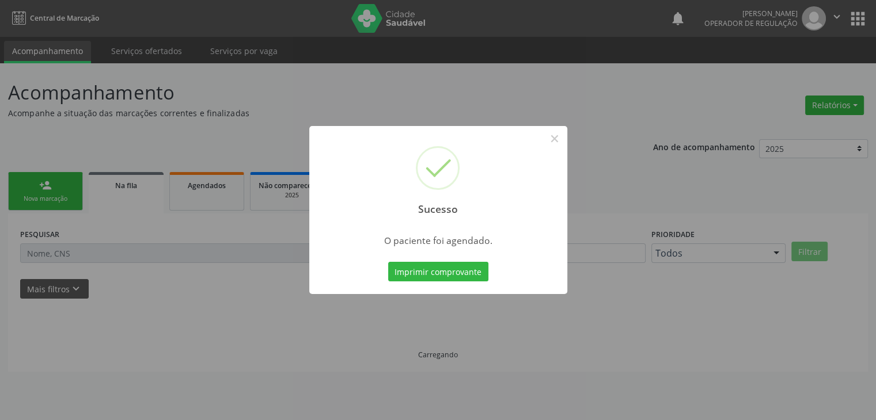
scroll to position [0, 0]
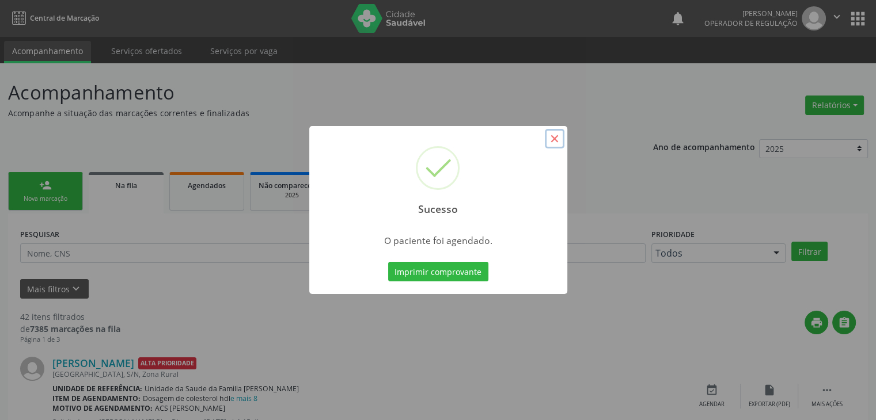
click at [547, 138] on button "×" at bounding box center [555, 139] width 20 height 20
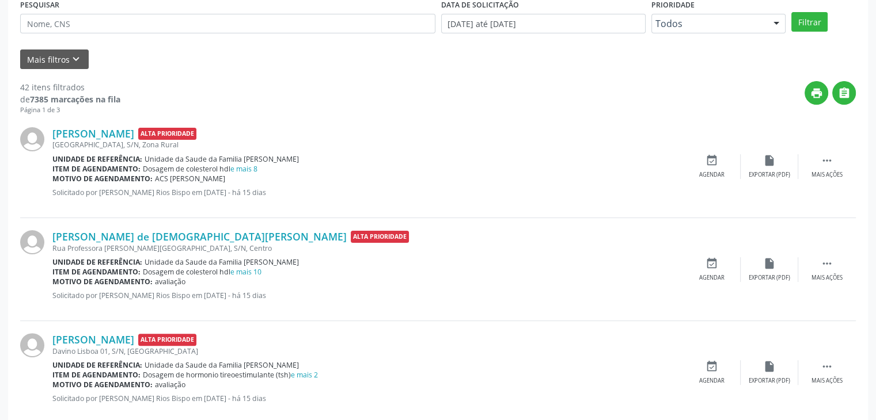
scroll to position [230, 0]
click at [248, 164] on link "e mais 8" at bounding box center [243, 169] width 27 height 10
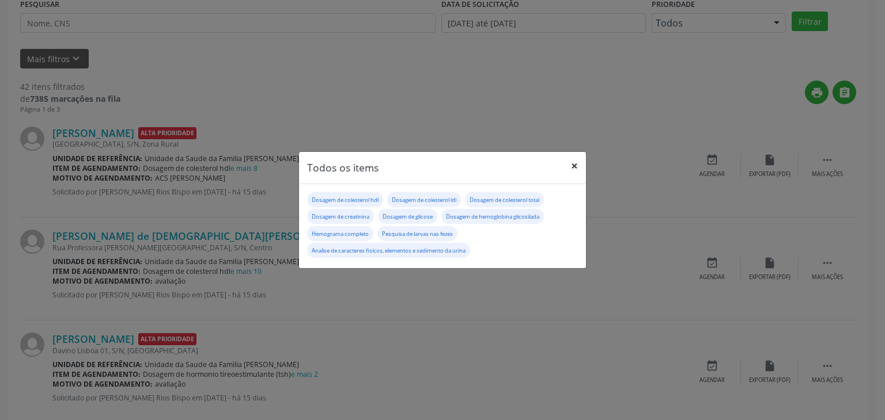
click at [574, 168] on button "×" at bounding box center [574, 166] width 23 height 28
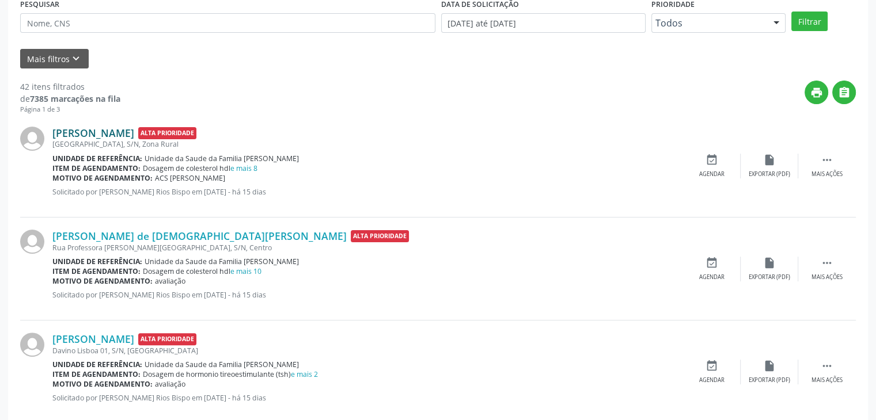
click at [134, 136] on link "Welington Oliveira Santana" at bounding box center [93, 133] width 82 height 13
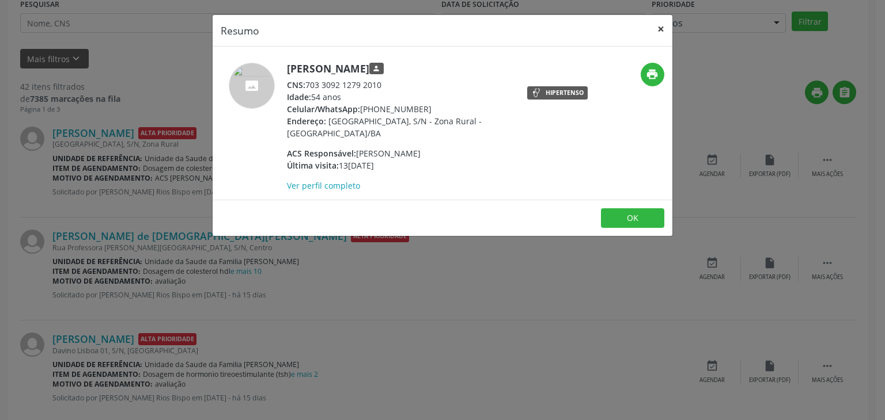
click at [666, 36] on button "×" at bounding box center [660, 29] width 23 height 28
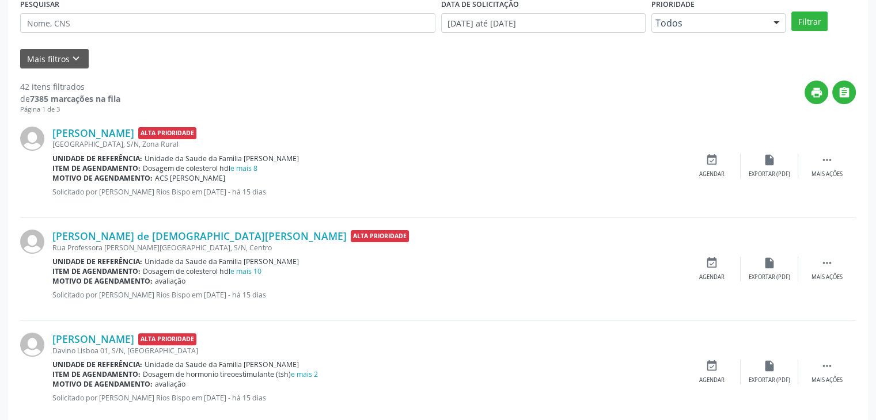
click at [849, 178] on div "Welington Oliveira Santana Alta Prioridade Ponta da Serra, S/N, Zona Rural Unid…" at bounding box center [438, 166] width 836 height 103
click at [844, 176] on div " Mais ações" at bounding box center [827, 166] width 58 height 25
click at [769, 167] on div "edit Editar" at bounding box center [770, 166] width 58 height 25
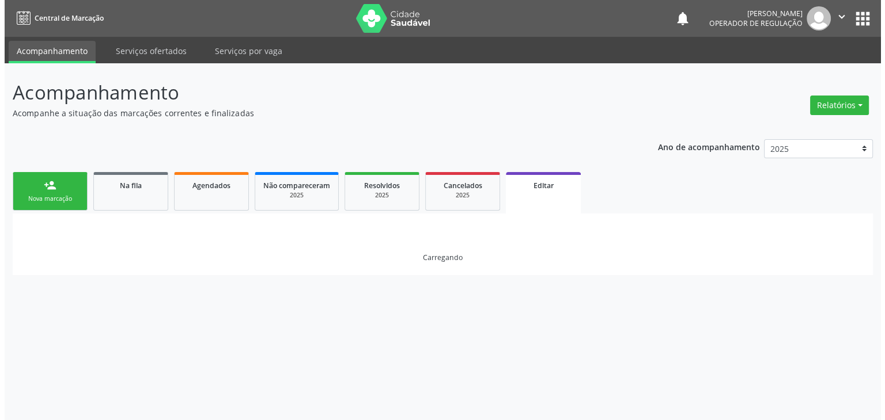
scroll to position [0, 0]
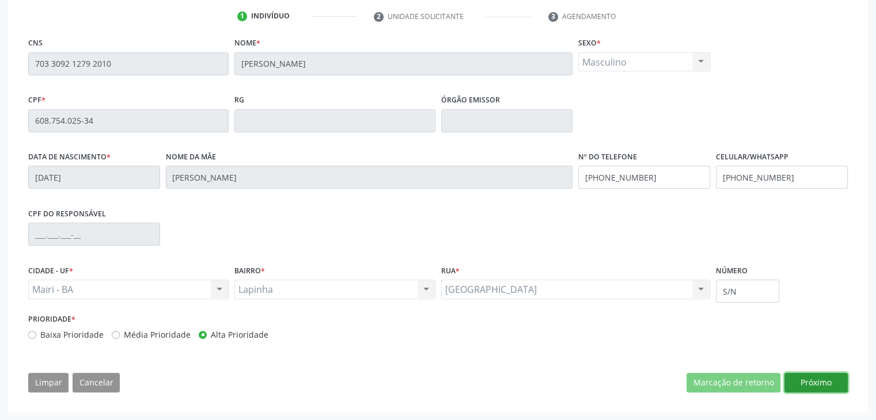
click at [824, 383] on button "Próximo" at bounding box center [815, 383] width 63 height 20
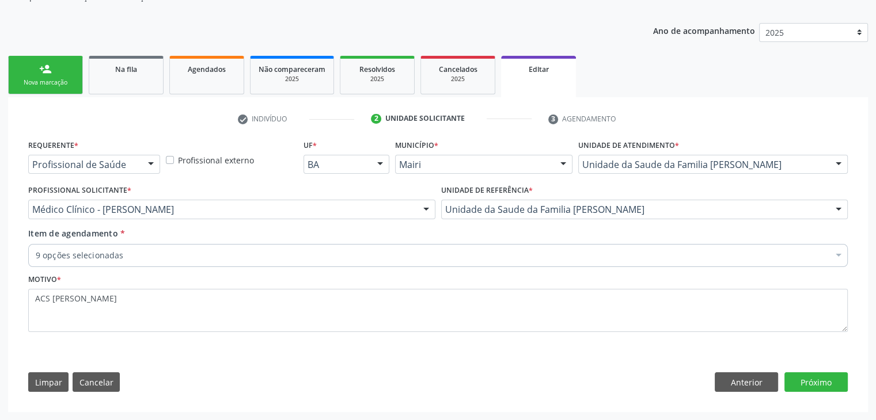
scroll to position [115, 0]
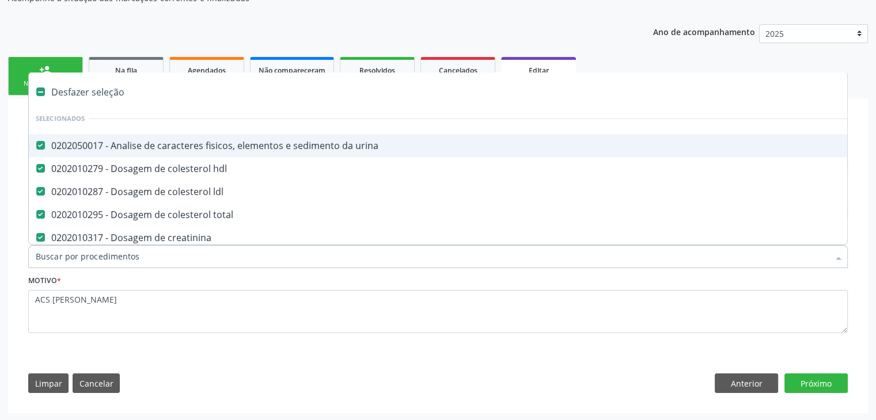
click at [102, 88] on div "Desfazer seleção" at bounding box center [479, 92] width 900 height 23
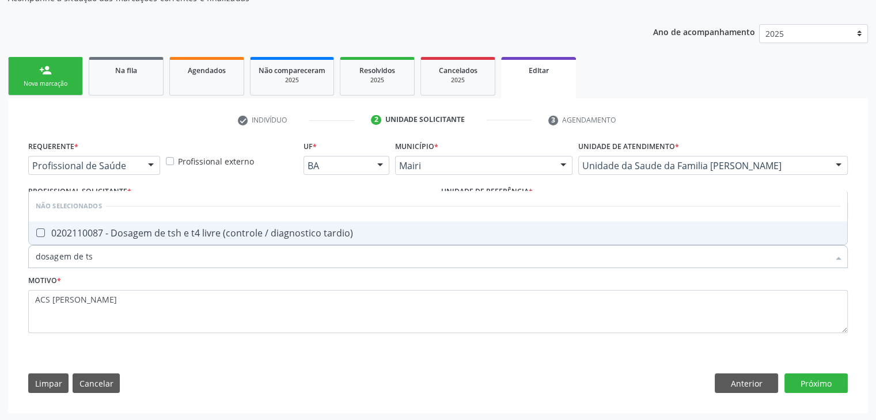
click at [187, 230] on div "0202110087 - Dosagem de tsh e t4 livre (controle / diagnostico tardio)" at bounding box center [438, 233] width 805 height 9
click at [816, 382] on button "Próximo" at bounding box center [815, 384] width 63 height 20
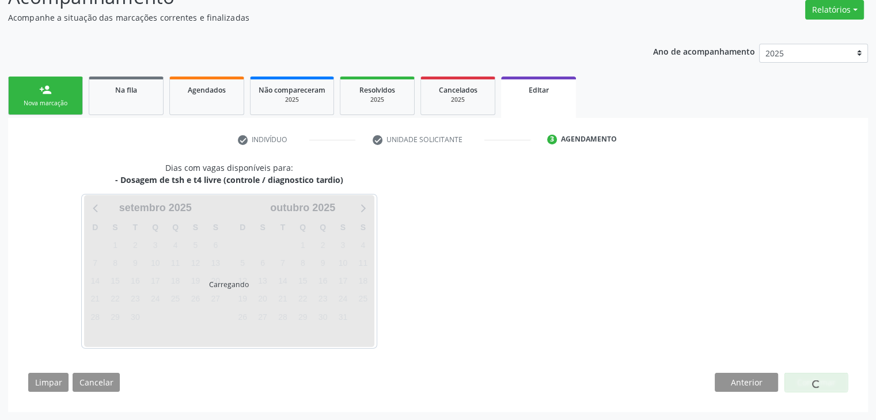
scroll to position [95, 0]
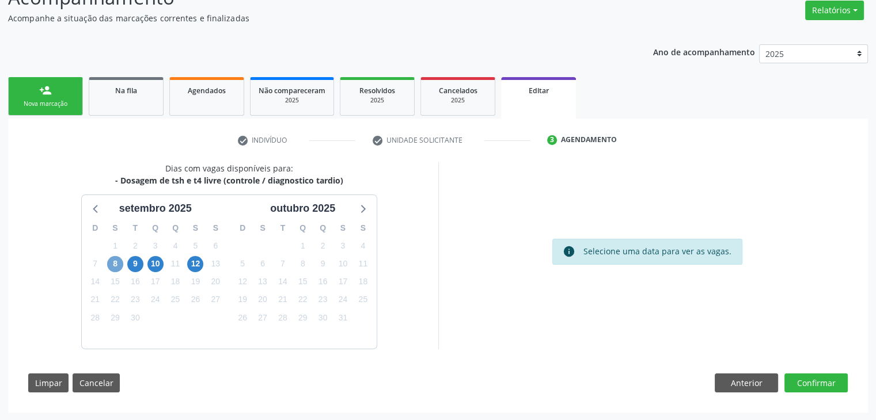
click at [118, 262] on span "8" at bounding box center [115, 264] width 16 height 16
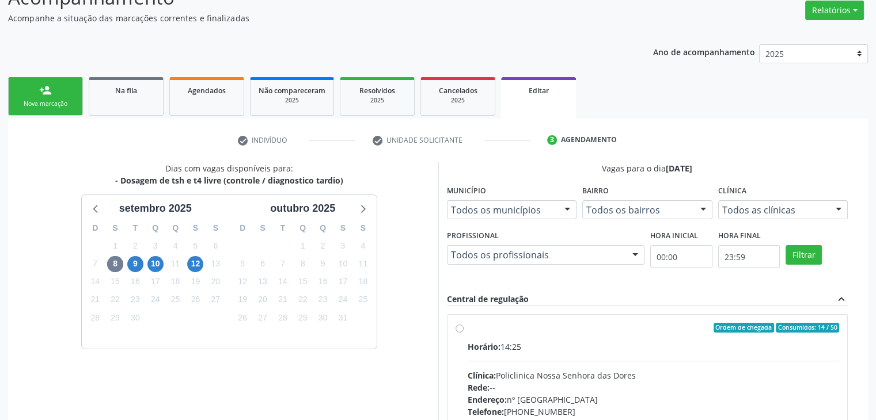
click at [556, 335] on label "Ordem de chegada Consumidos: 14 / 50 Horário: 14:25 Clínica: Policlinica Nossa …" at bounding box center [654, 411] width 372 height 177
click at [464, 333] on input "Ordem de chegada Consumidos: 14 / 50 Horário: 14:25 Clínica: Policlinica Nossa …" at bounding box center [460, 328] width 8 height 10
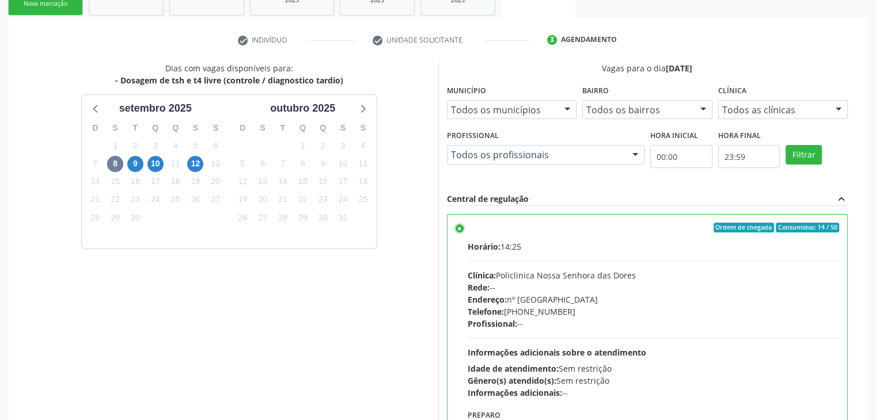
scroll to position [282, 0]
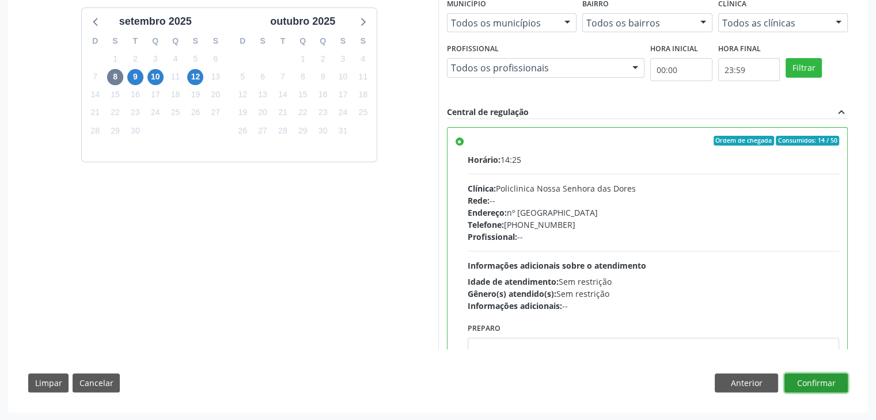
click at [820, 384] on button "Confirmar" at bounding box center [815, 384] width 63 height 20
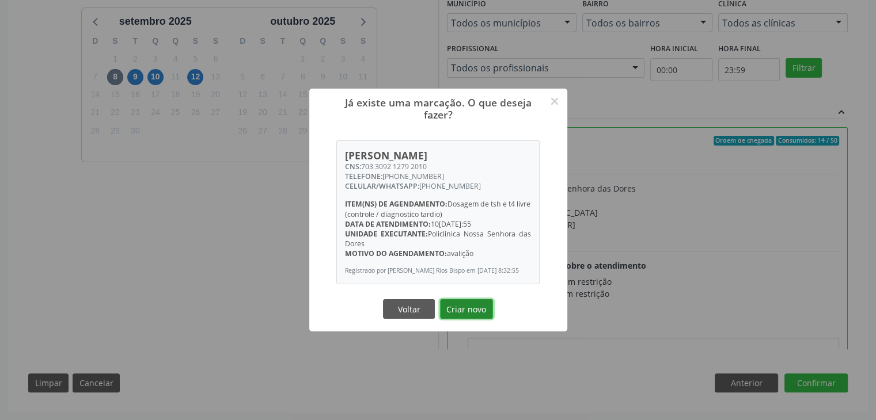
click at [472, 312] on button "Criar novo" at bounding box center [466, 309] width 53 height 20
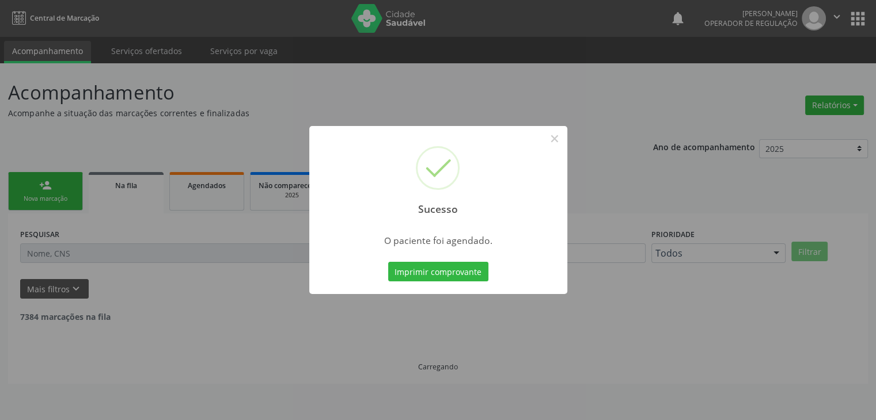
scroll to position [0, 0]
click at [549, 136] on button "×" at bounding box center [559, 139] width 20 height 20
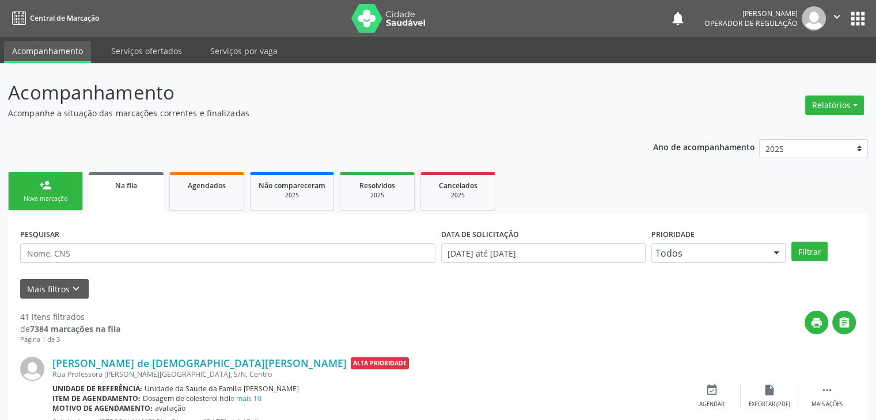
scroll to position [288, 0]
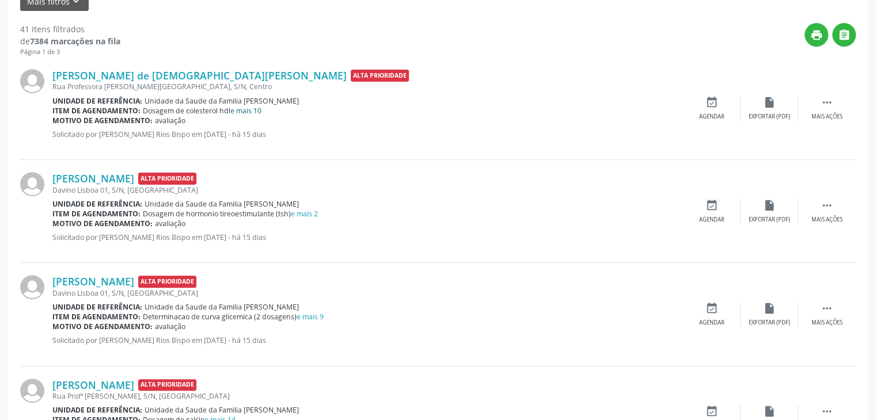
click at [240, 106] on link "e mais 10" at bounding box center [245, 111] width 31 height 10
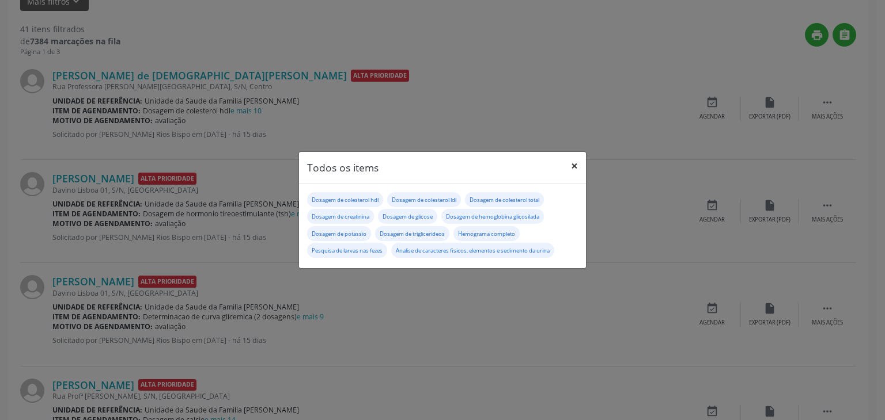
click at [569, 176] on button "×" at bounding box center [574, 166] width 23 height 28
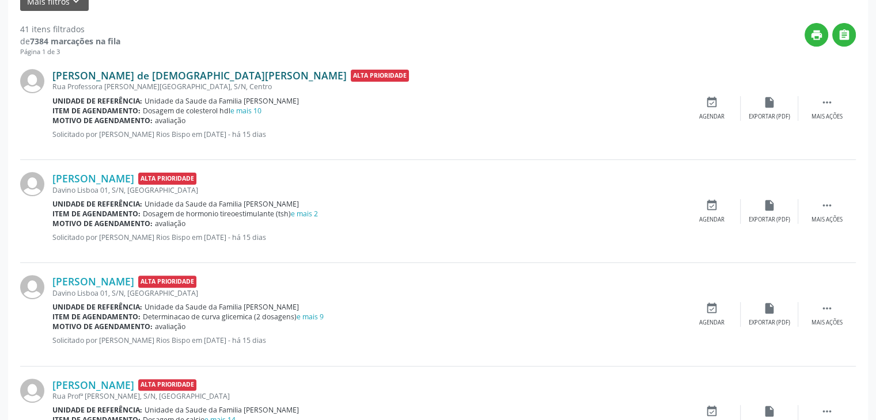
click at [114, 71] on link "Maria Camila de Jesus Freitas" at bounding box center [199, 75] width 294 height 13
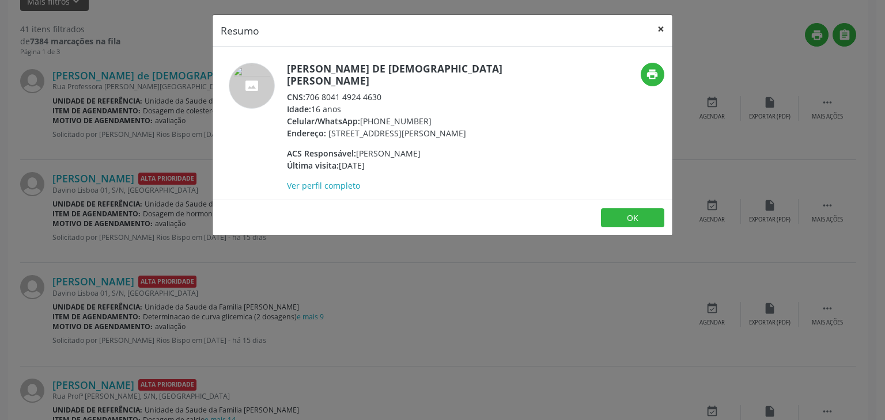
click at [666, 28] on button "×" at bounding box center [660, 29] width 23 height 28
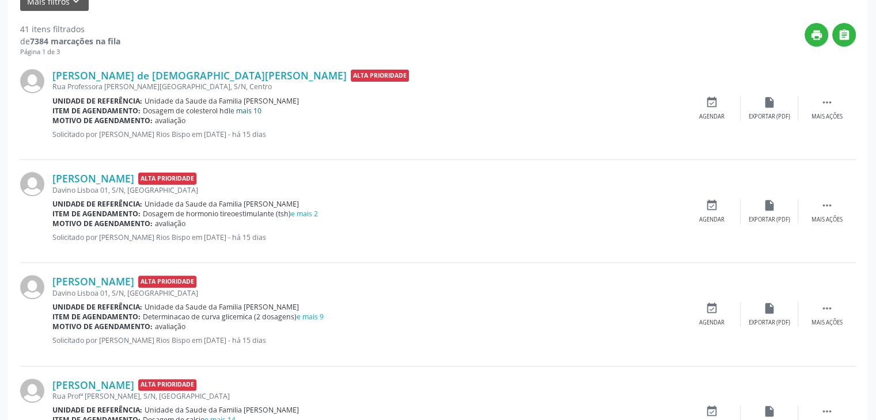
click at [259, 108] on link "e mais 10" at bounding box center [245, 111] width 31 height 10
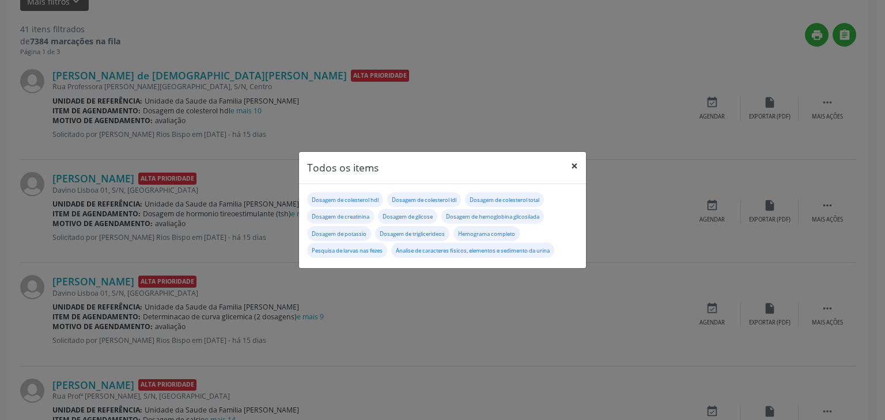
click at [567, 170] on button "×" at bounding box center [574, 166] width 23 height 28
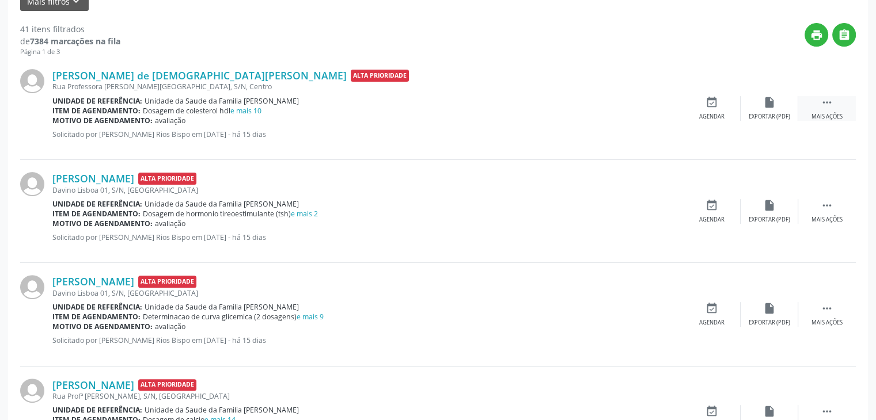
click at [825, 107] on icon "" at bounding box center [827, 102] width 13 height 13
click at [756, 113] on div "edit Editar" at bounding box center [770, 108] width 58 height 25
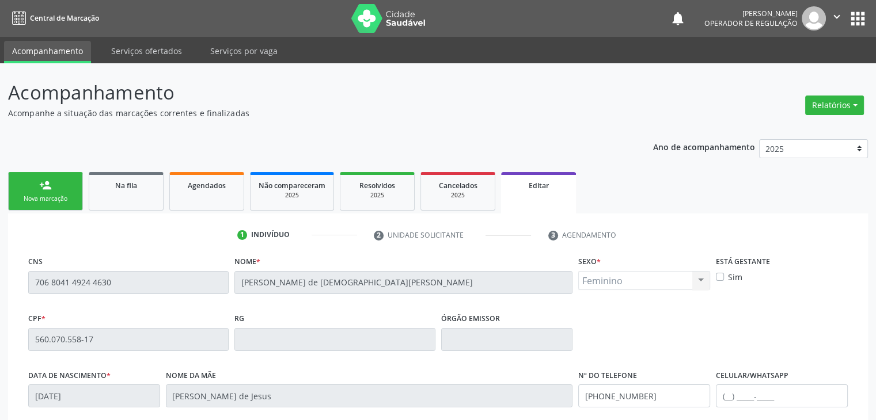
scroll to position [219, 0]
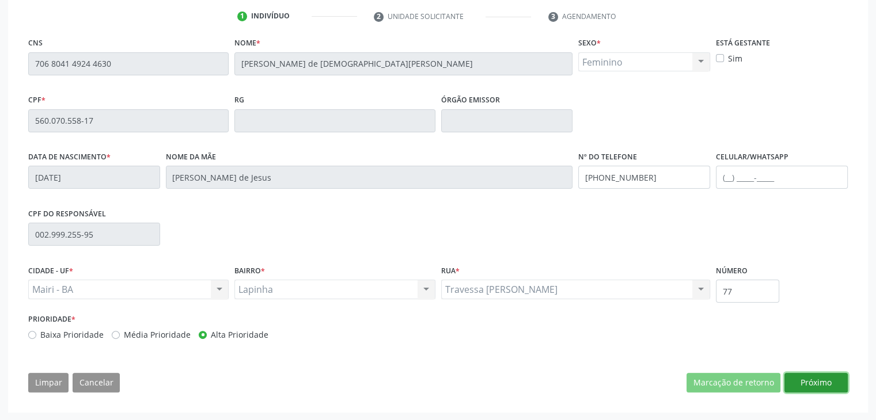
click at [799, 381] on button "Próximo" at bounding box center [815, 383] width 63 height 20
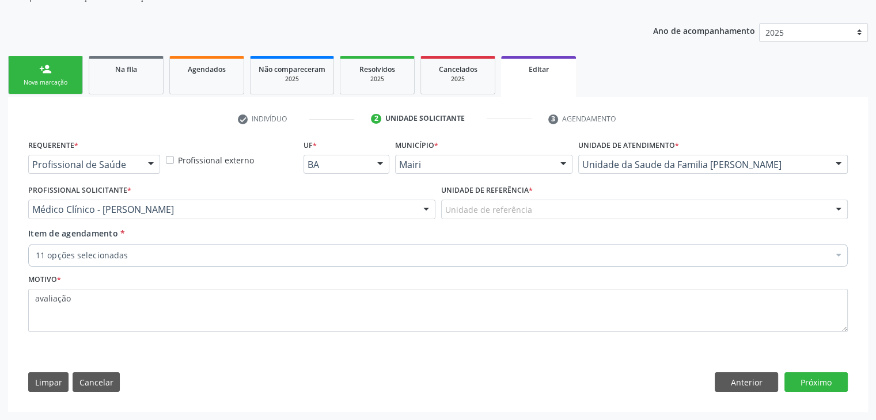
scroll to position [115, 0]
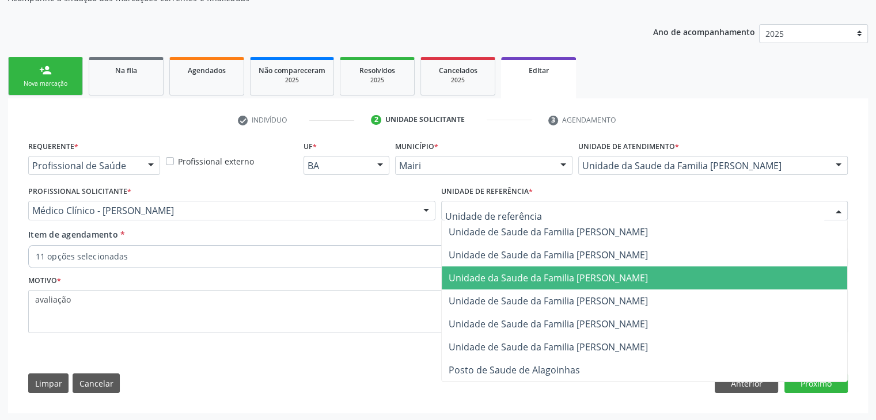
click at [566, 276] on span "Unidade da Saude da Familia [PERSON_NAME]" at bounding box center [548, 278] width 199 height 13
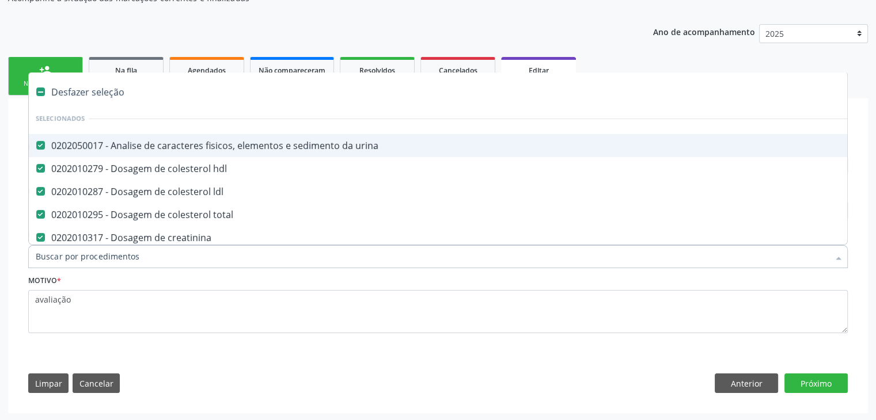
click at [102, 92] on div "Desfazer seleção" at bounding box center [479, 92] width 900 height 23
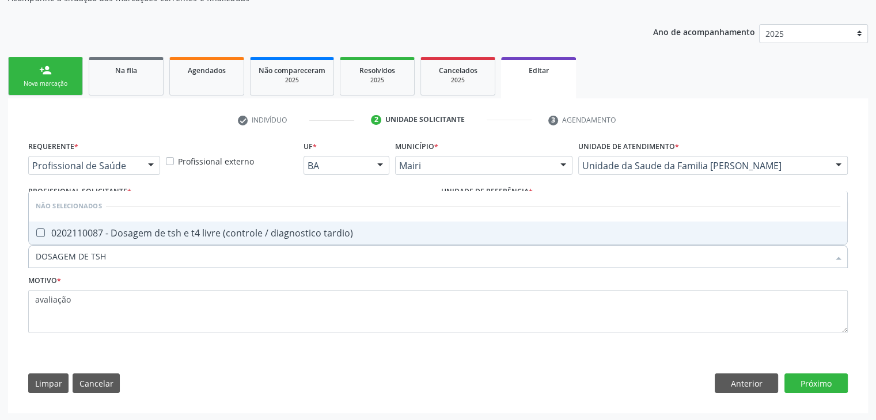
click at [186, 238] on span "0202110087 - Dosagem de tsh e t4 livre (controle / diagnostico tardio)" at bounding box center [438, 233] width 818 height 23
click at [822, 386] on button "Próximo" at bounding box center [815, 384] width 63 height 20
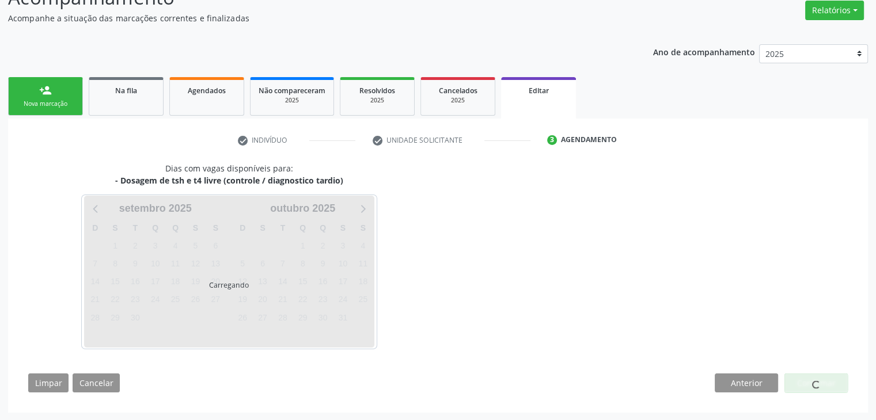
scroll to position [95, 0]
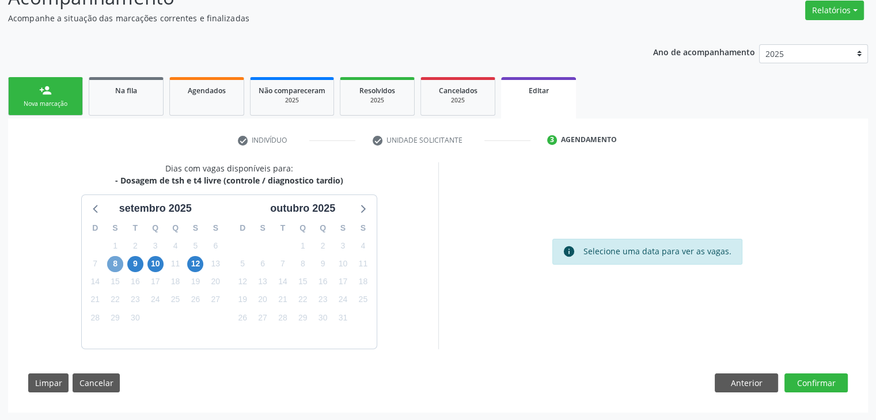
click at [117, 270] on span "8" at bounding box center [115, 264] width 16 height 16
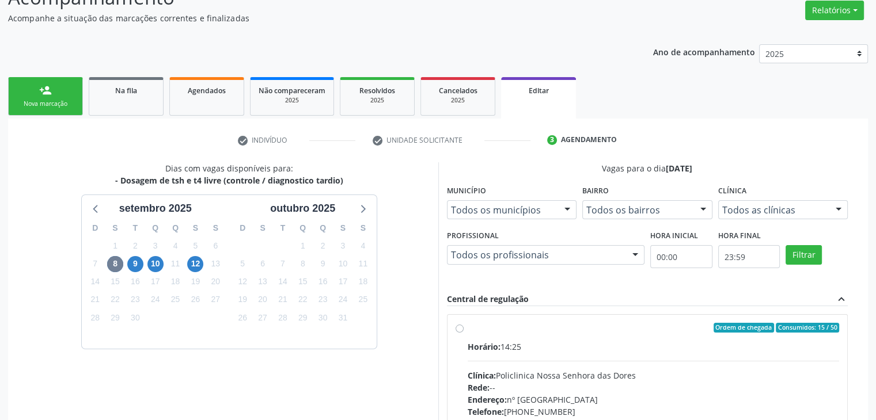
click at [545, 325] on div "Ordem de chegada Consumidos: 15 / 50" at bounding box center [654, 328] width 372 height 10
click at [464, 325] on input "Ordem de chegada Consumidos: 15 / 50 Horário: 14:25 Clínica: Policlinica Nossa …" at bounding box center [460, 328] width 8 height 10
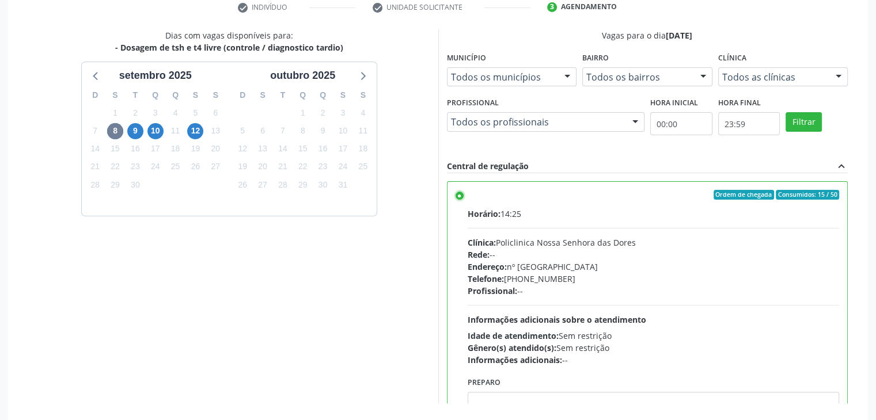
scroll to position [282, 0]
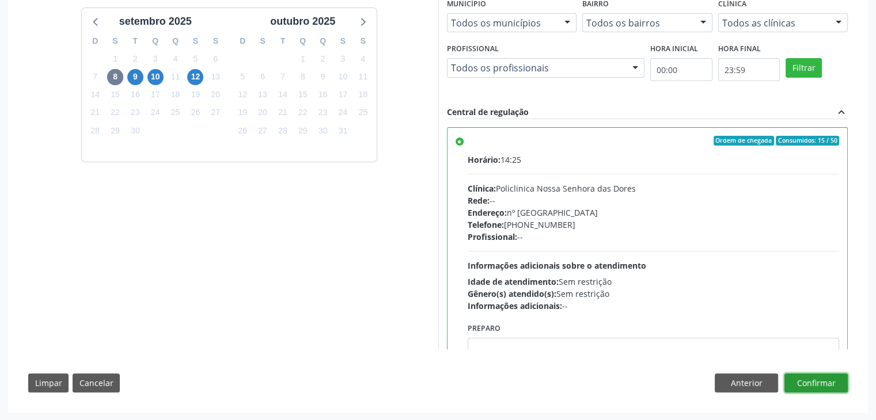
click at [807, 381] on button "Confirmar" at bounding box center [815, 384] width 63 height 20
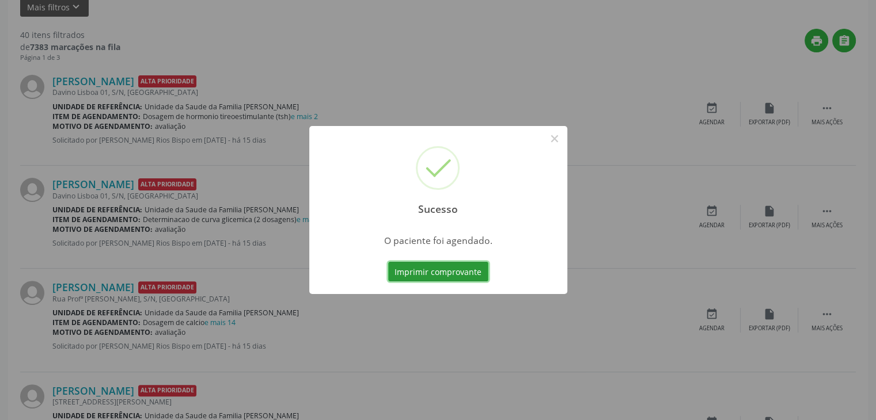
scroll to position [0, 0]
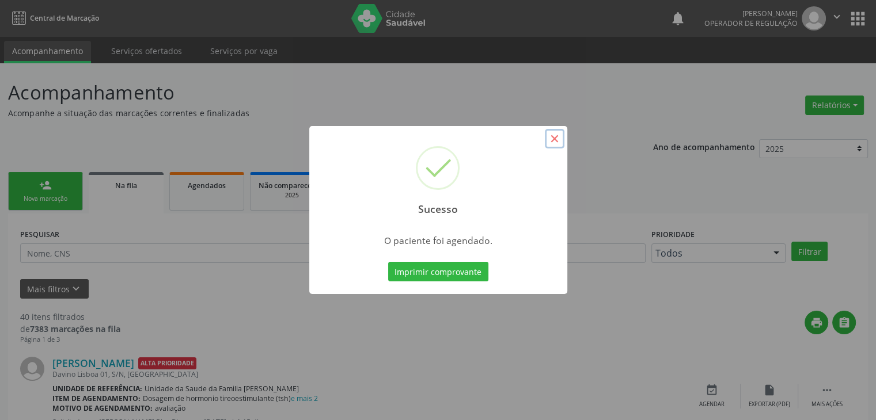
click at [555, 143] on button "×" at bounding box center [555, 139] width 20 height 20
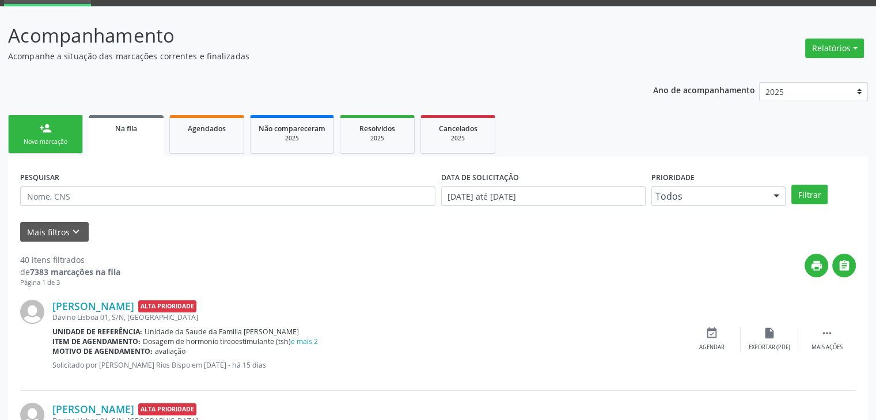
scroll to position [288, 0]
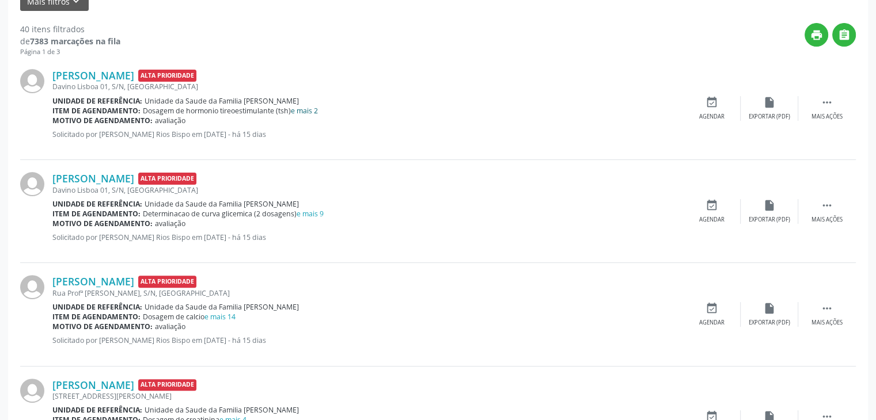
click at [303, 107] on link "e mais 2" at bounding box center [304, 111] width 27 height 10
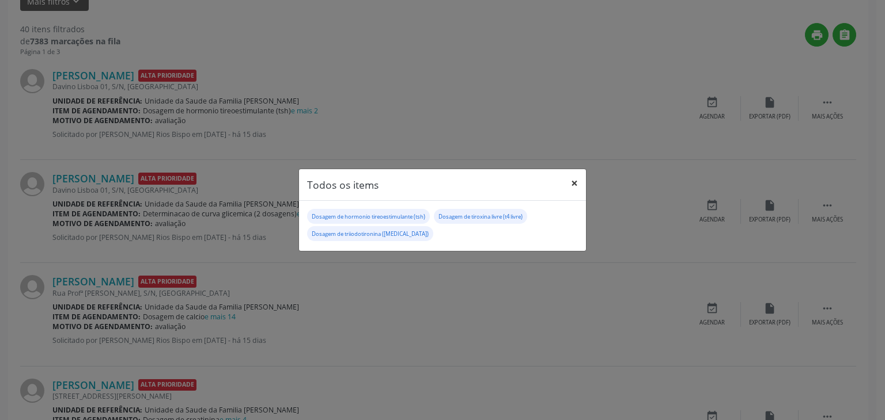
click at [577, 185] on button "×" at bounding box center [574, 183] width 23 height 28
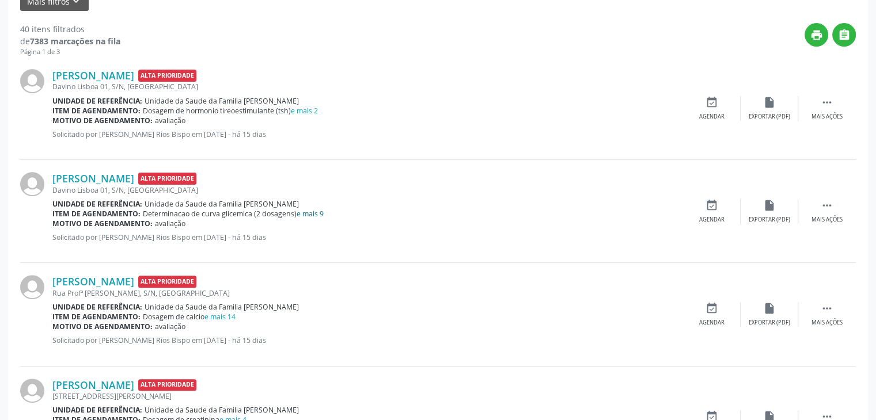
click at [310, 211] on link "e mais 9" at bounding box center [310, 214] width 27 height 10
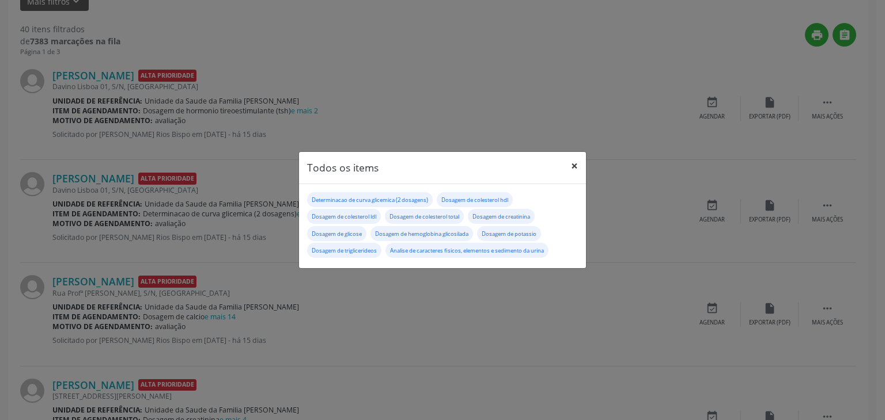
click at [573, 170] on button "×" at bounding box center [574, 166] width 23 height 28
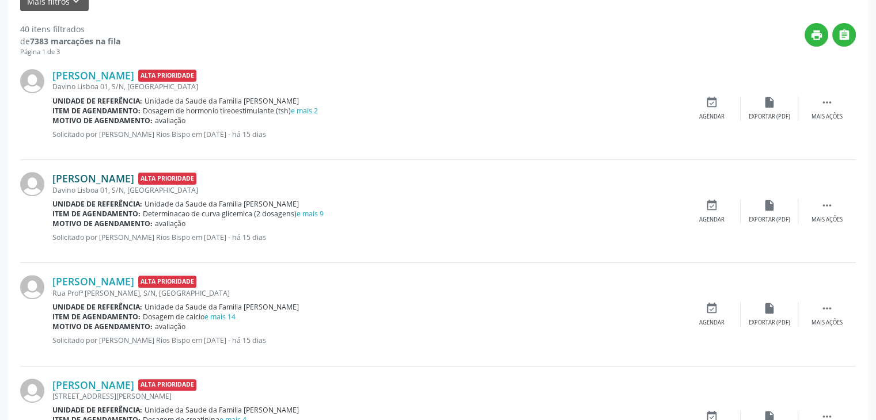
click at [69, 178] on link "[PERSON_NAME]" at bounding box center [93, 178] width 82 height 13
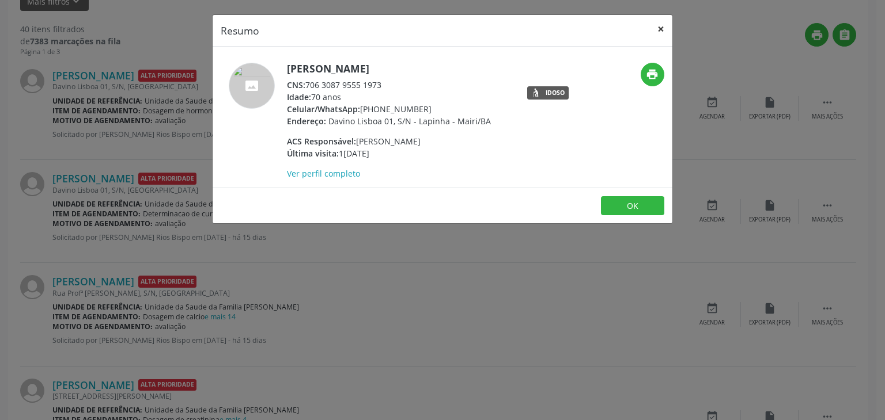
click at [668, 28] on button "×" at bounding box center [660, 29] width 23 height 28
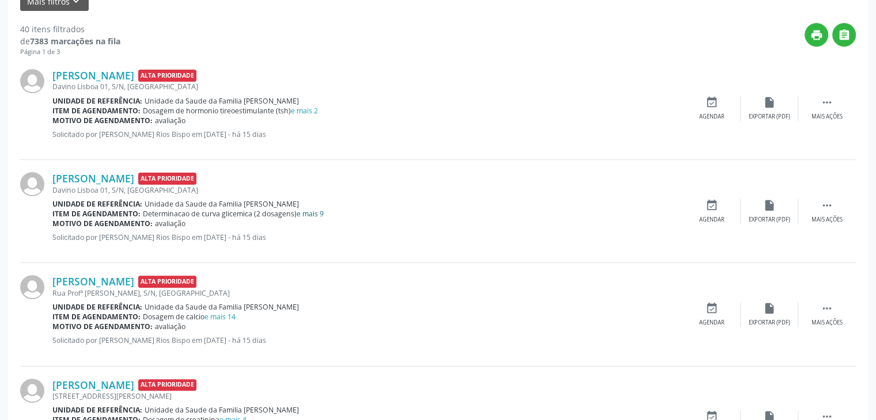
click at [320, 213] on link "e mais 9" at bounding box center [310, 214] width 27 height 10
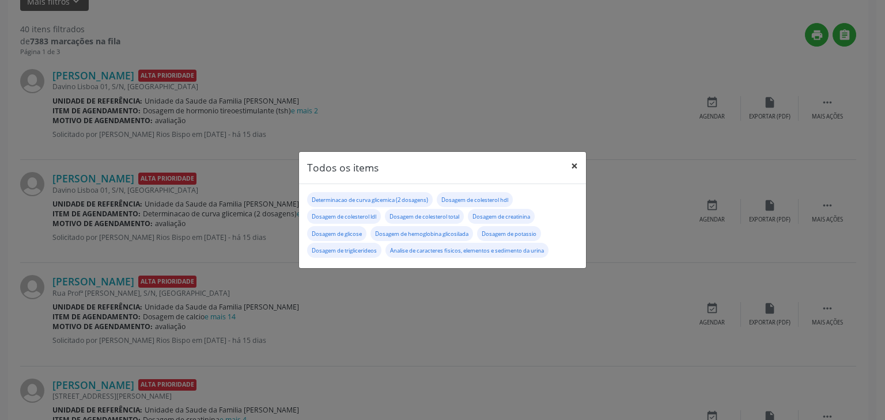
click at [579, 161] on button "×" at bounding box center [574, 166] width 23 height 28
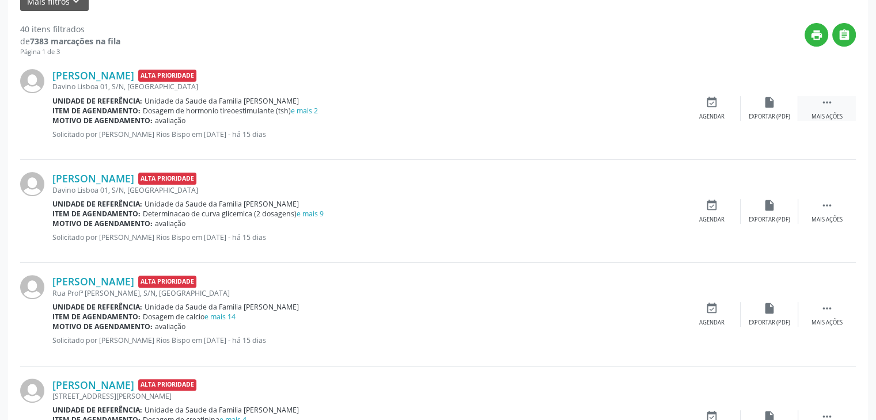
click at [802, 115] on div " Mais ações" at bounding box center [827, 108] width 58 height 25
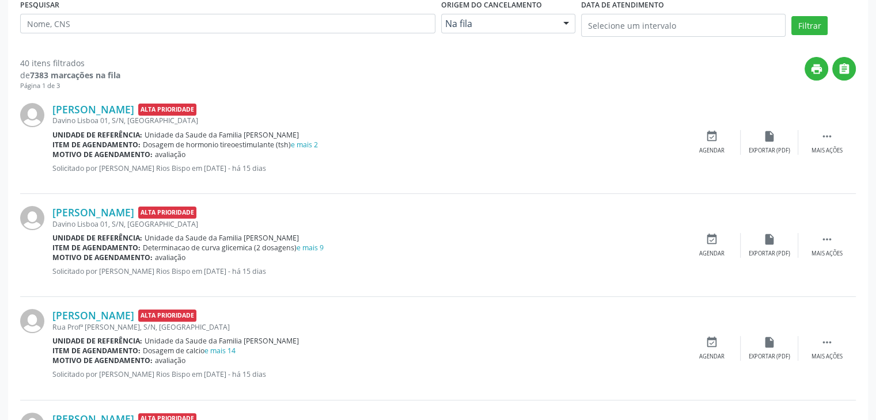
scroll to position [230, 0]
click at [804, 141] on div " Mais ações" at bounding box center [827, 142] width 58 height 25
click at [748, 150] on div "edit Editar" at bounding box center [770, 142] width 58 height 25
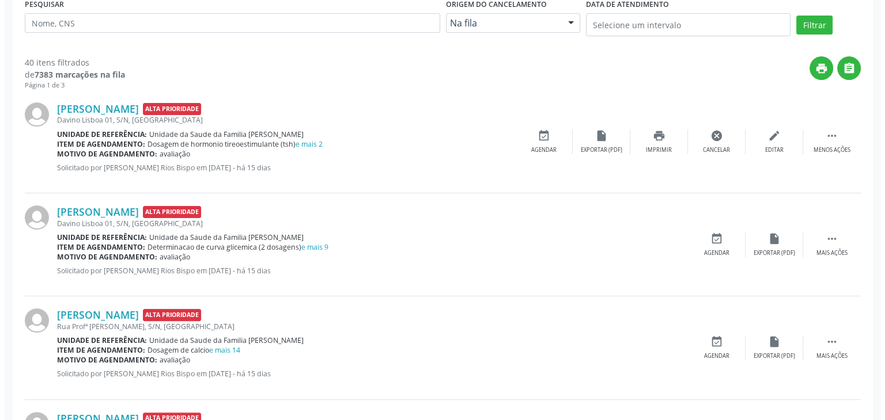
scroll to position [0, 0]
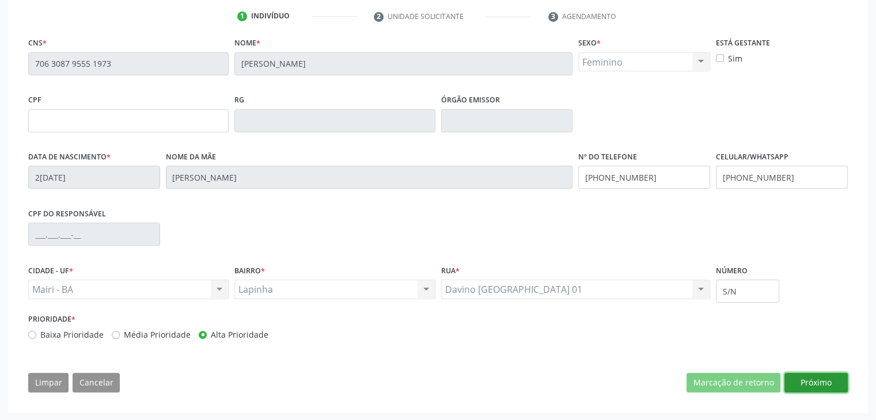
click at [802, 381] on button "Próximo" at bounding box center [815, 383] width 63 height 20
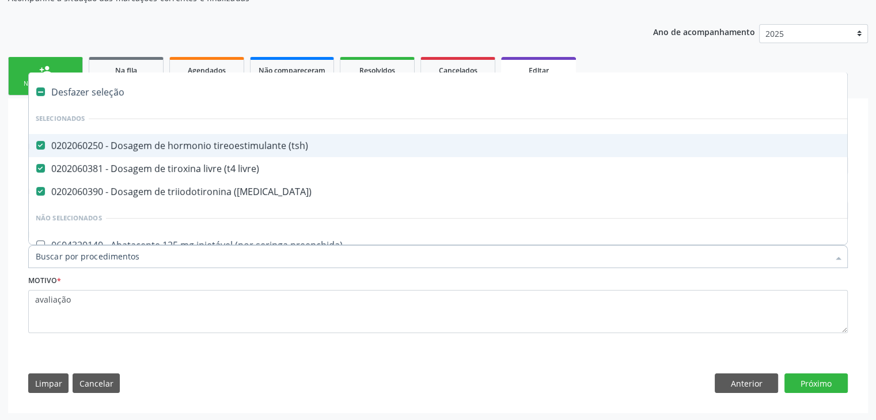
click at [95, 98] on div "Desfazer seleção" at bounding box center [479, 92] width 900 height 23
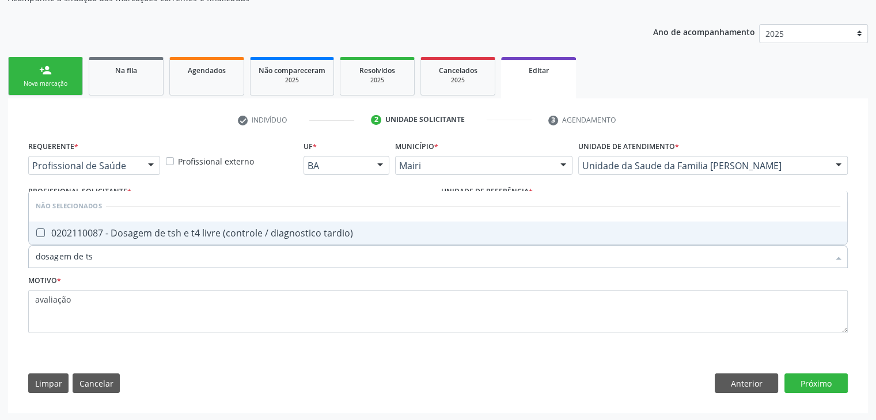
click at [246, 233] on div "0202110087 - Dosagem de tsh e t4 livre (controle / diagnostico tardio)" at bounding box center [438, 233] width 805 height 9
click at [806, 383] on button "Próximo" at bounding box center [815, 384] width 63 height 20
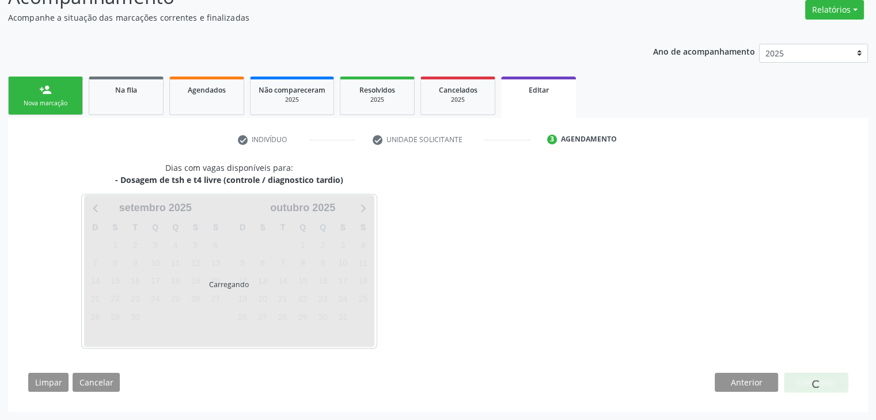
scroll to position [95, 0]
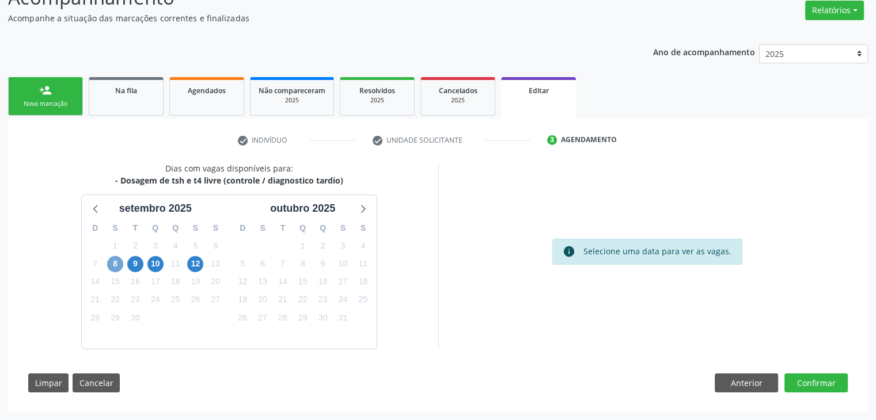
click at [119, 266] on span "8" at bounding box center [115, 264] width 16 height 16
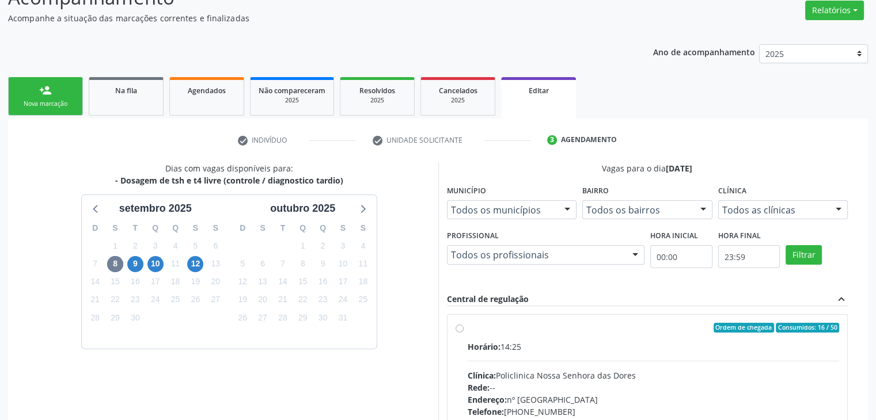
click at [530, 341] on div "Horário: 14:25" at bounding box center [654, 347] width 372 height 12
click at [464, 333] on input "Ordem de chegada Consumidos: 16 / 50 Horário: 14:25 Clínica: Policlinica Nossa …" at bounding box center [460, 328] width 8 height 10
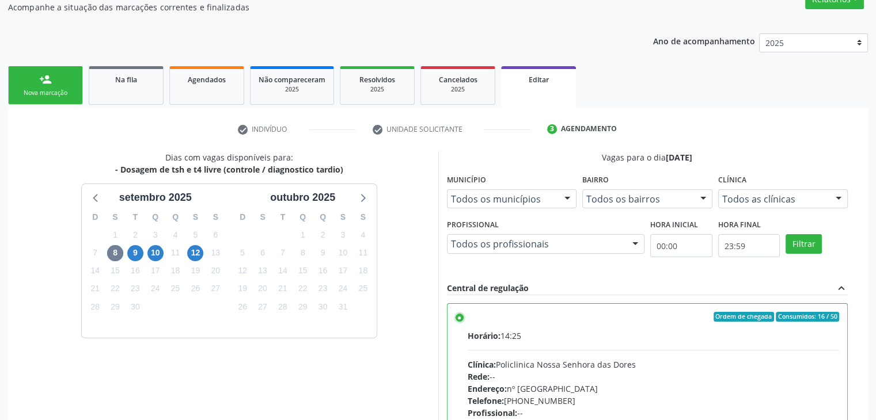
scroll to position [282, 0]
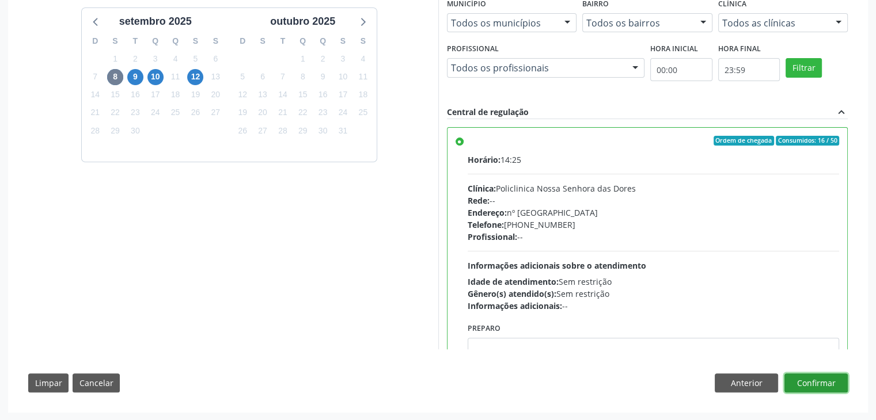
click at [822, 385] on button "Confirmar" at bounding box center [815, 384] width 63 height 20
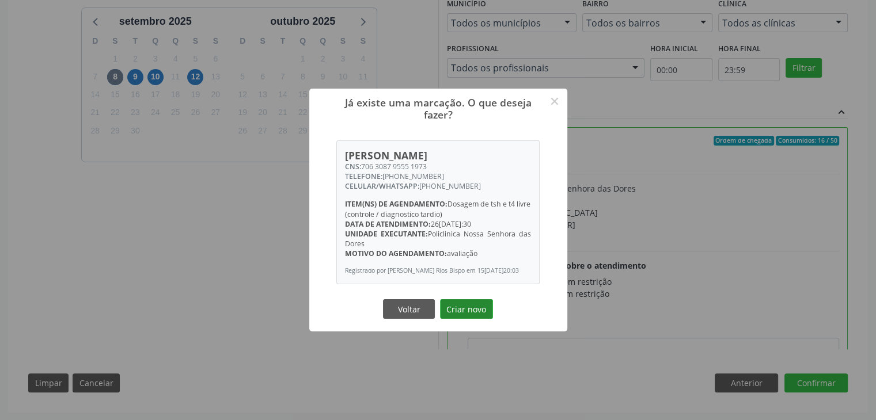
click at [480, 311] on button "Criar novo" at bounding box center [466, 309] width 53 height 20
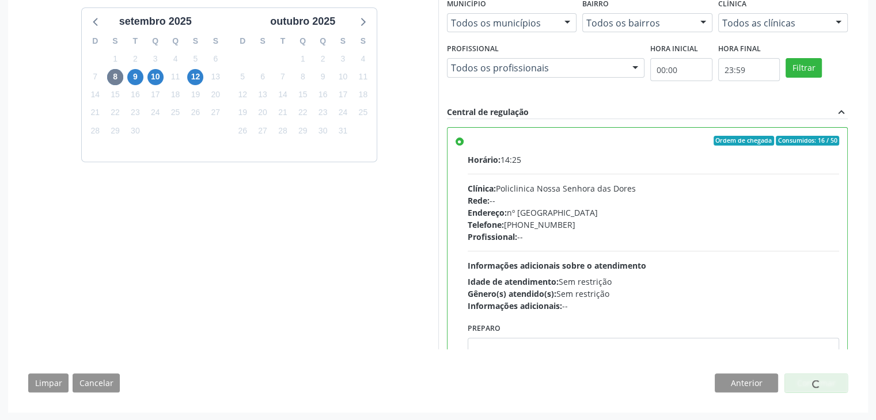
scroll to position [0, 0]
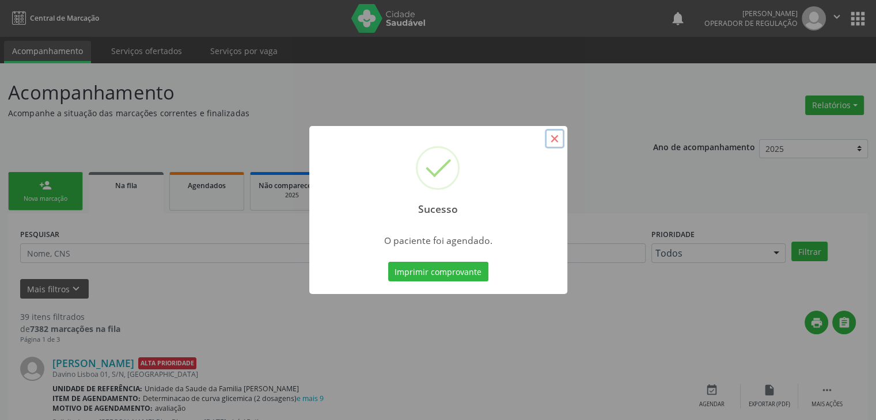
click at [563, 137] on button "×" at bounding box center [555, 139] width 20 height 20
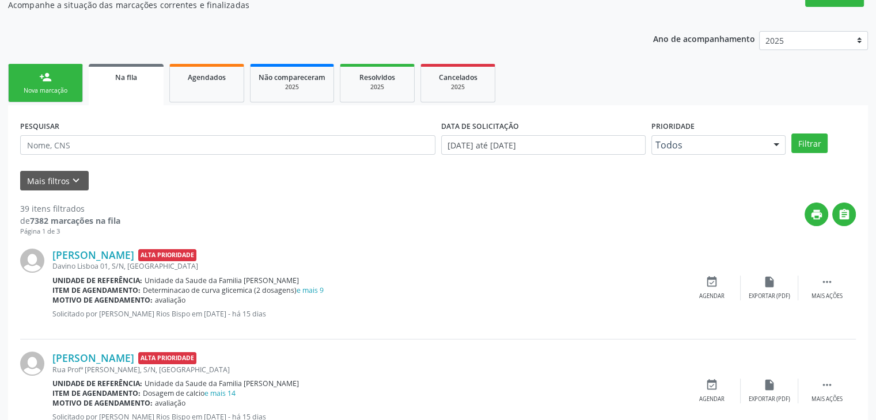
scroll to position [173, 0]
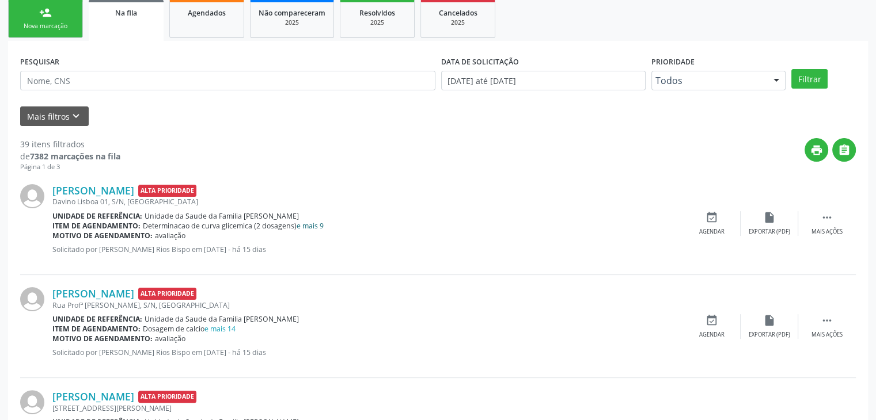
click at [313, 227] on link "e mais 9" at bounding box center [310, 226] width 27 height 10
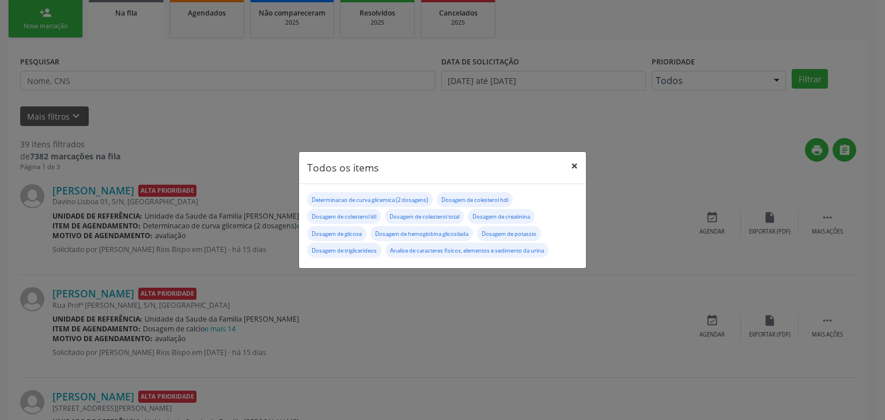
click at [575, 165] on button "×" at bounding box center [574, 166] width 23 height 28
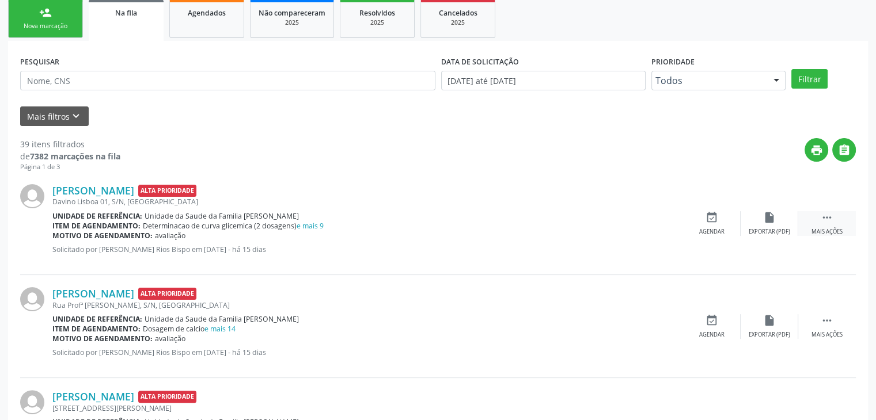
click at [813, 220] on div " Mais ações" at bounding box center [827, 223] width 58 height 25
click at [779, 225] on div "edit Editar" at bounding box center [770, 223] width 58 height 25
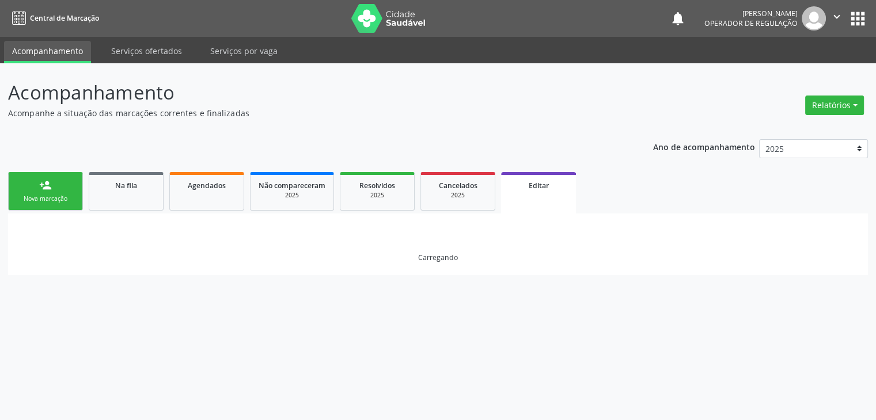
scroll to position [0, 0]
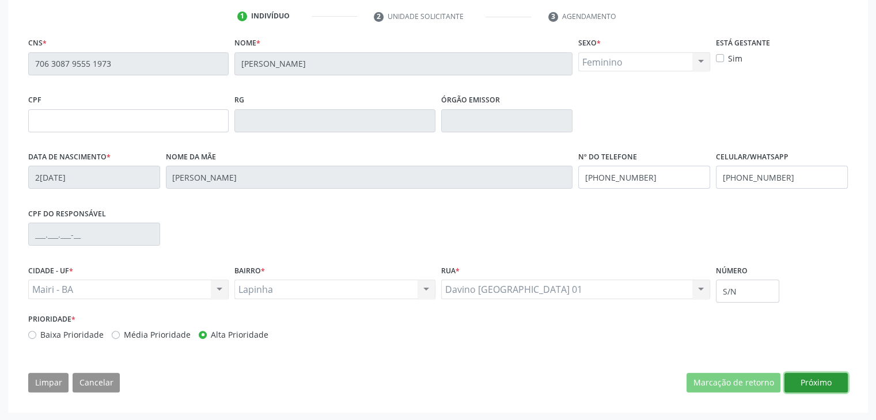
click at [824, 384] on button "Próximo" at bounding box center [815, 383] width 63 height 20
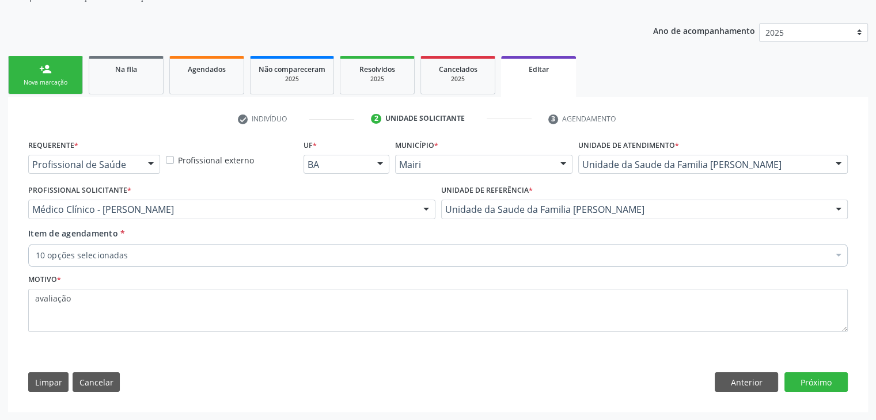
scroll to position [115, 0]
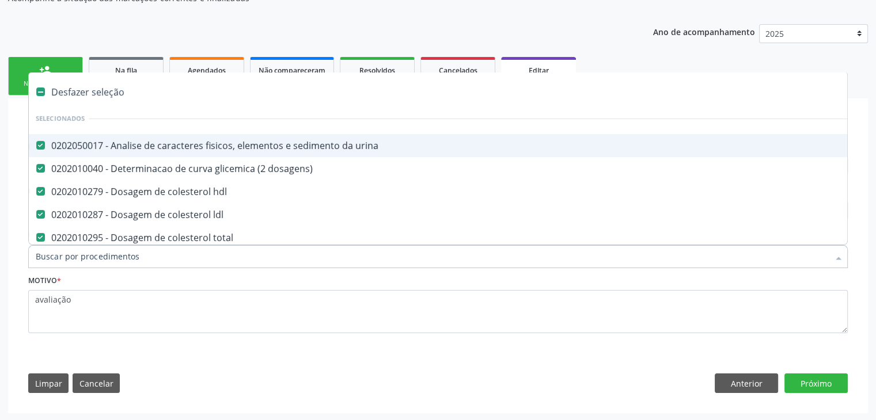
click at [90, 86] on div "Desfazer seleção" at bounding box center [479, 92] width 900 height 23
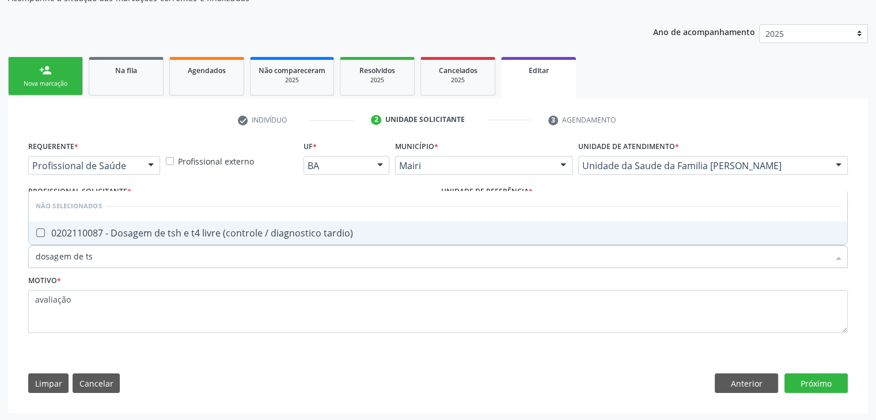
click at [151, 232] on div "0202110087 - Dosagem de tsh e t4 livre (controle / diagnostico tardio)" at bounding box center [438, 233] width 805 height 9
click at [828, 386] on button "Próximo" at bounding box center [815, 384] width 63 height 20
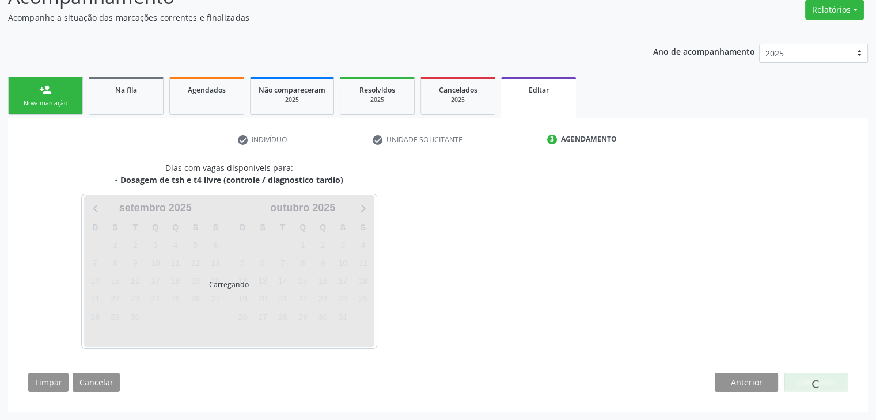
scroll to position [95, 0]
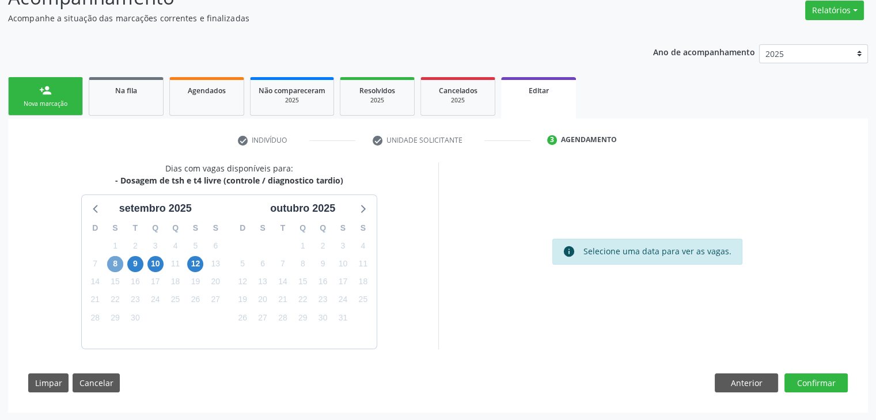
click at [119, 266] on span "8" at bounding box center [115, 264] width 16 height 16
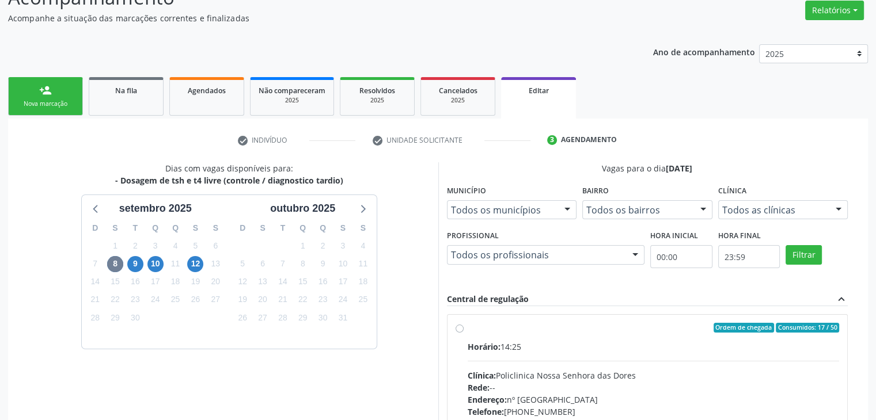
click at [616, 335] on label "Ordem de chegada Consumidos: 17 / 50 Horário: 14:25 Clínica: Policlinica Nossa …" at bounding box center [654, 411] width 372 height 177
click at [464, 333] on input "Ordem de chegada Consumidos: 17 / 50 Horário: 14:25 Clínica: Policlinica Nossa …" at bounding box center [460, 328] width 8 height 10
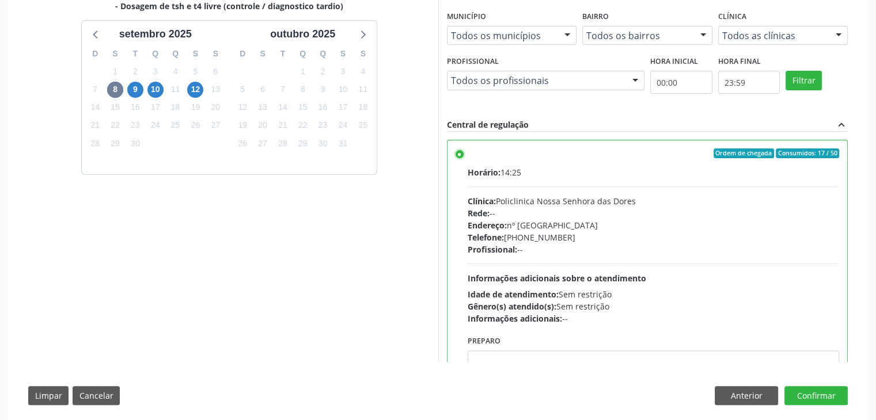
scroll to position [282, 0]
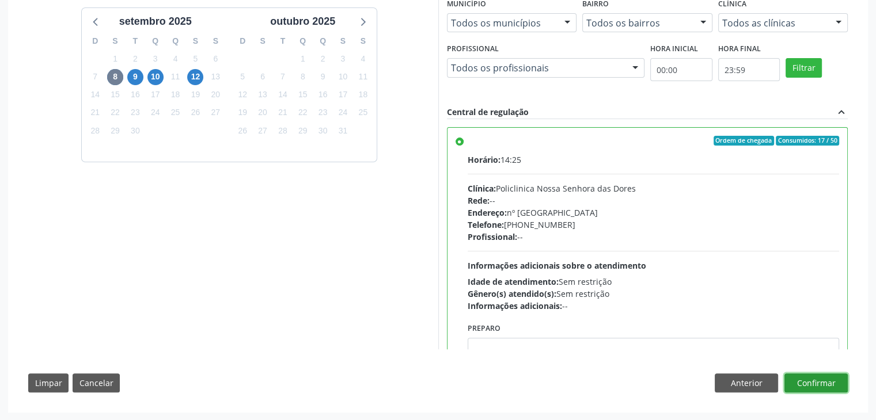
click at [825, 379] on button "Confirmar" at bounding box center [815, 384] width 63 height 20
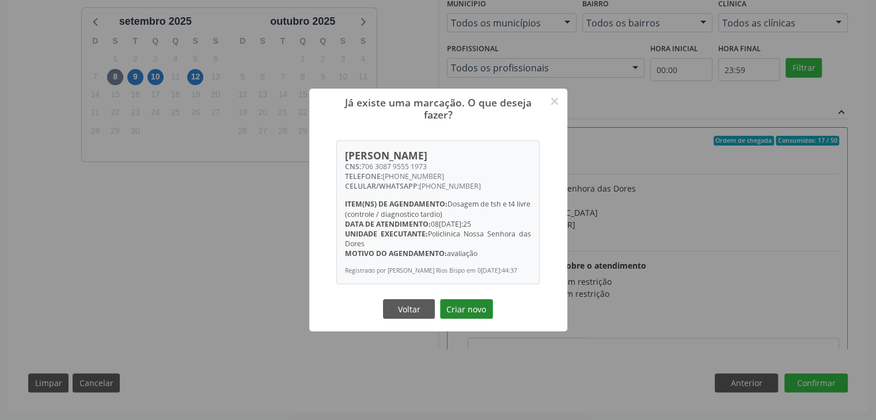
click at [479, 313] on button "Criar novo" at bounding box center [466, 309] width 53 height 20
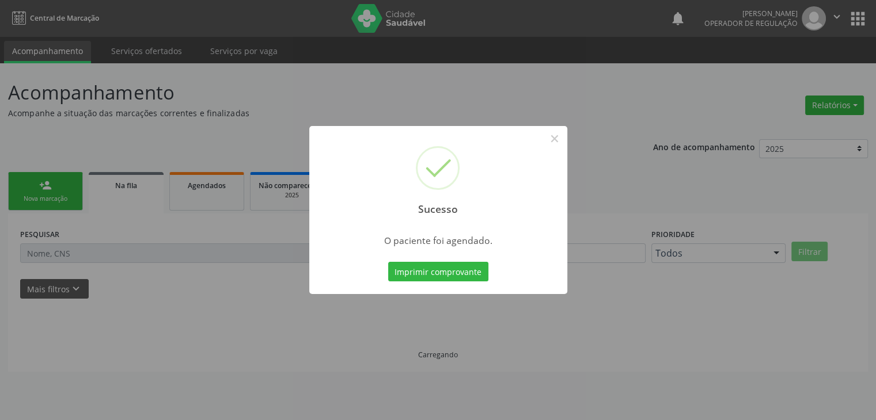
scroll to position [0, 0]
click at [559, 138] on button "×" at bounding box center [559, 139] width 20 height 20
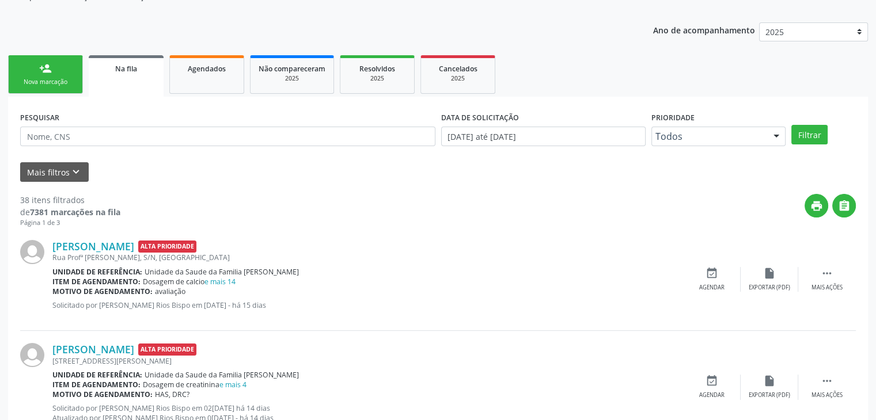
scroll to position [173, 0]
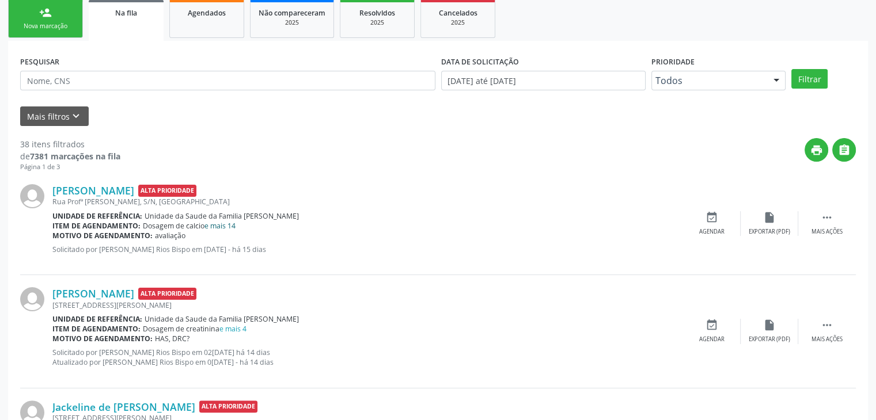
click at [225, 221] on link "e mais 14" at bounding box center [219, 226] width 31 height 10
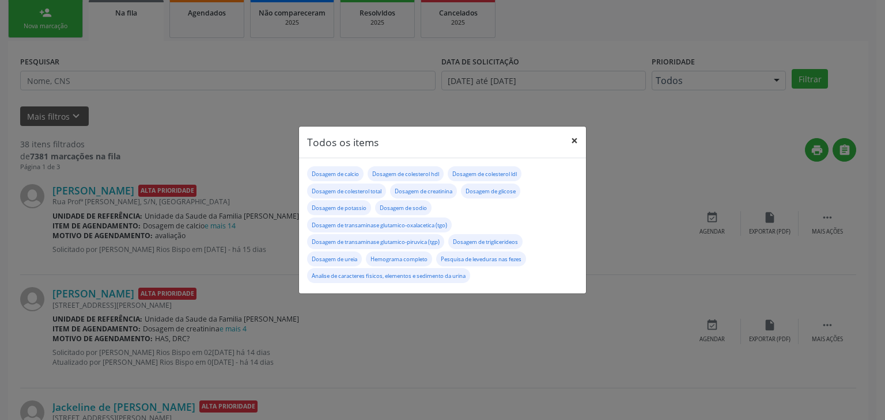
click at [571, 143] on button "×" at bounding box center [574, 141] width 23 height 28
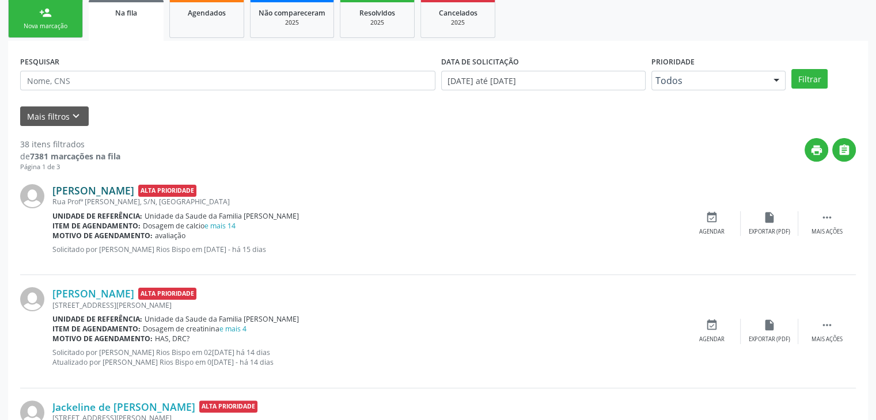
click at [97, 189] on link "Maria Mercedes Souza Borges" at bounding box center [93, 190] width 82 height 13
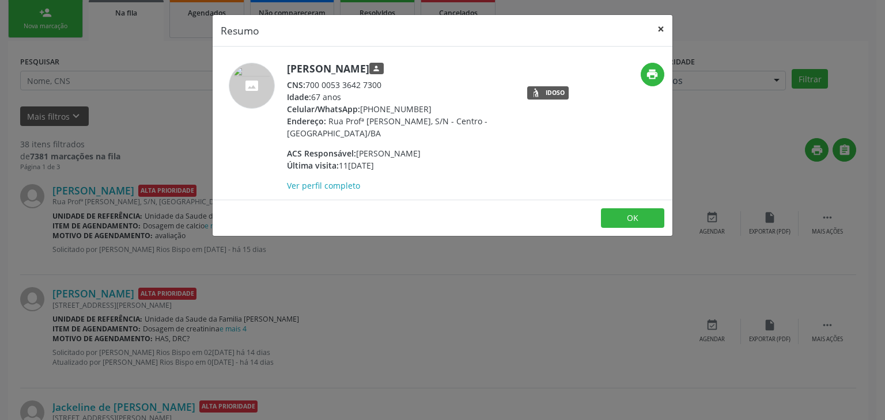
drag, startPoint x: 653, startPoint y: 19, endPoint x: 659, endPoint y: 35, distance: 16.8
click at [653, 19] on button "×" at bounding box center [660, 29] width 23 height 28
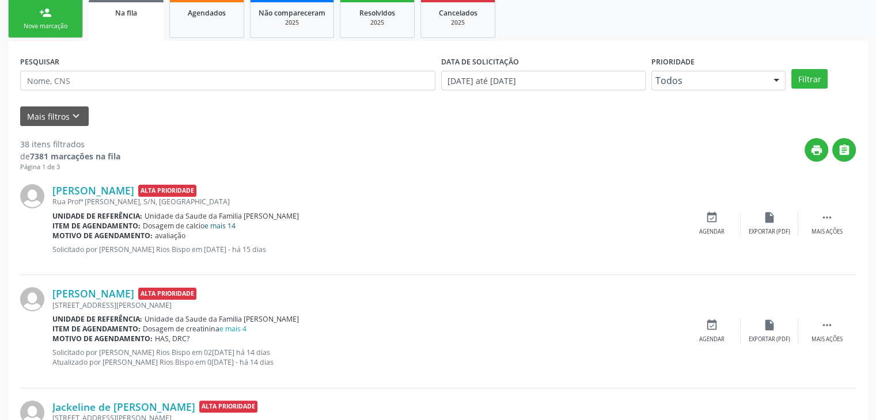
click at [222, 227] on link "e mais 14" at bounding box center [219, 226] width 31 height 10
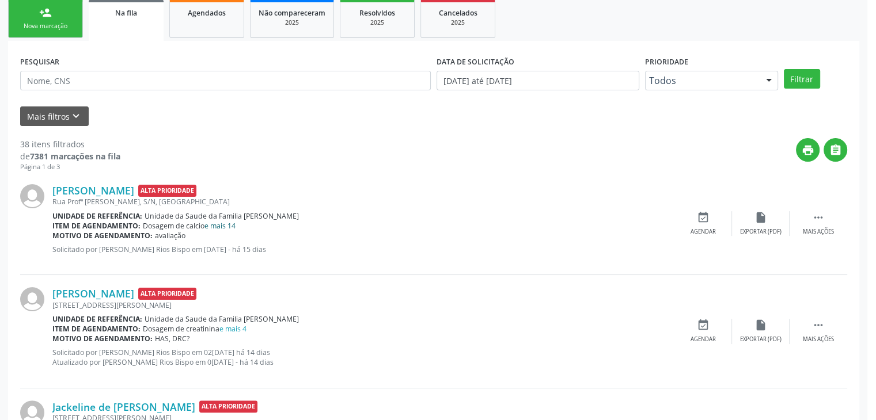
click at [222, 227] on div "Todos os items × Dosagem de calcio Dosagem de colesterol hdl Dosagem de coleste…" at bounding box center [438, 210] width 876 height 420
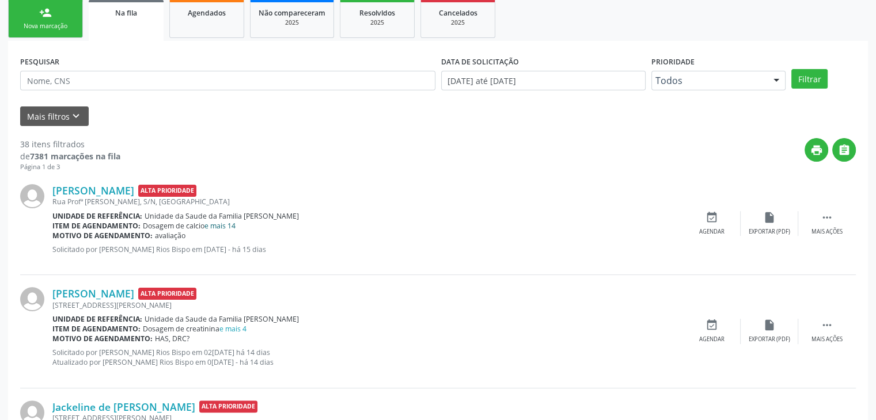
click at [221, 226] on link "e mais 14" at bounding box center [219, 226] width 31 height 10
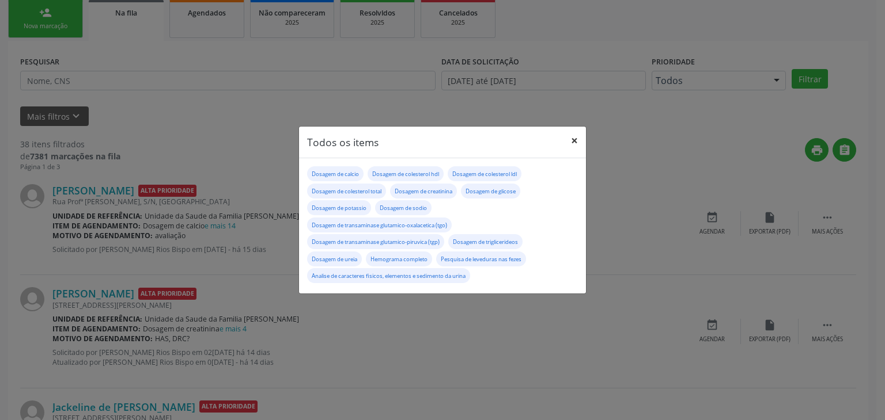
click at [563, 142] on button "×" at bounding box center [574, 141] width 23 height 28
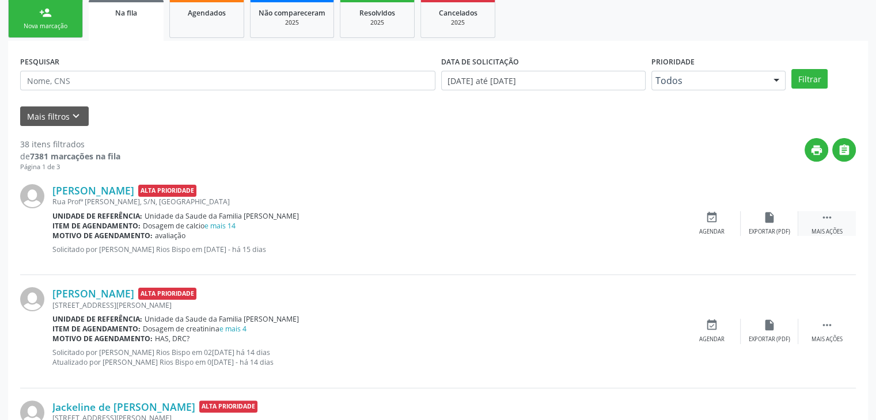
click at [809, 229] on div " Mais ações" at bounding box center [827, 223] width 58 height 25
click at [758, 223] on div "edit Editar" at bounding box center [770, 223] width 58 height 25
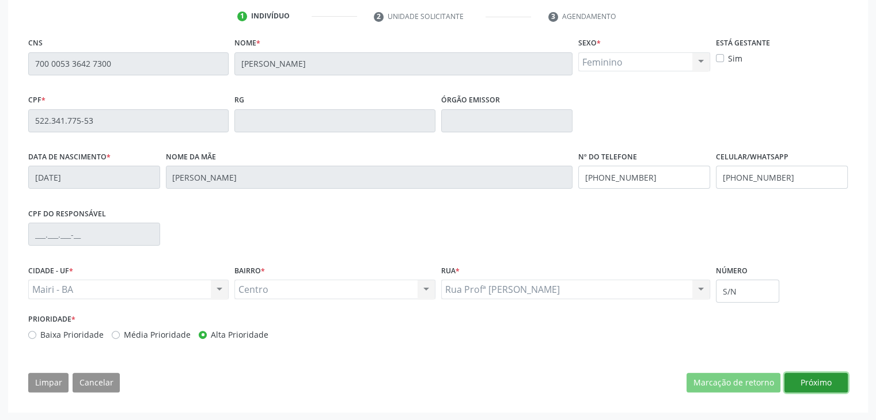
click at [816, 389] on button "Próximo" at bounding box center [815, 383] width 63 height 20
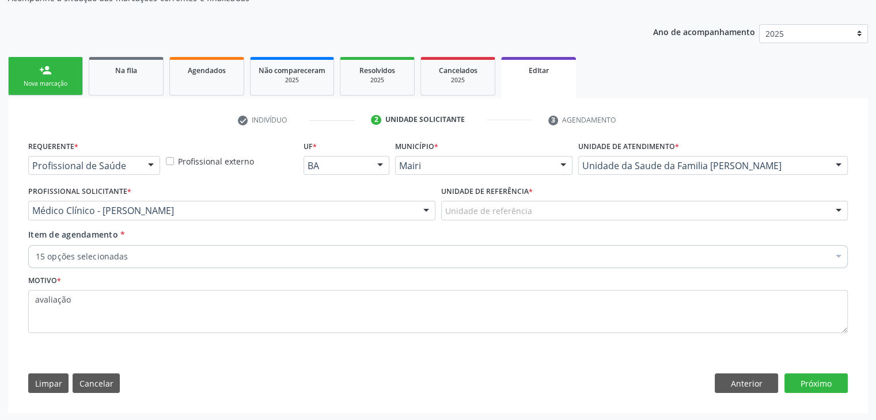
click at [556, 217] on div "Unidade de referência" at bounding box center [644, 211] width 407 height 20
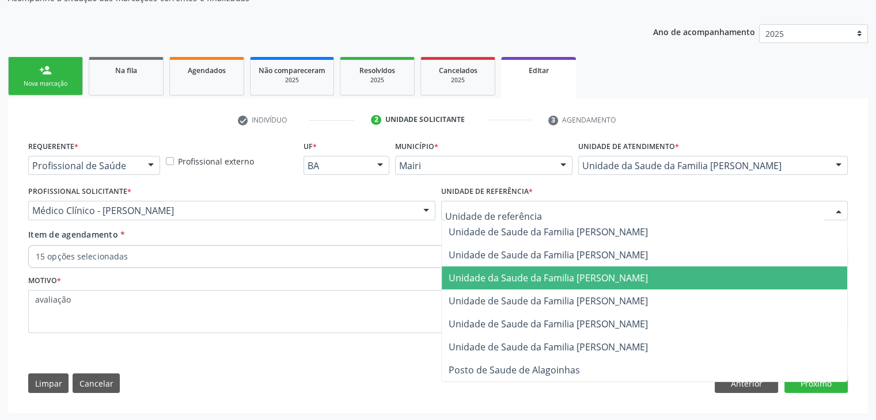
click at [612, 282] on span "Unidade da Saude da Familia [PERSON_NAME]" at bounding box center [548, 278] width 199 height 13
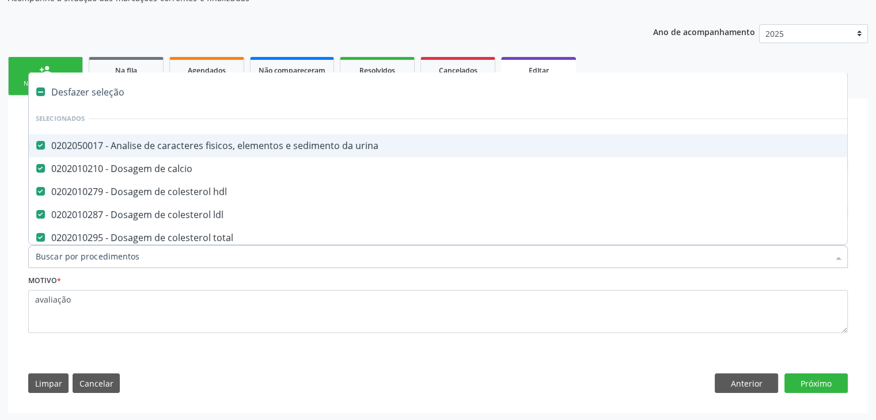
click at [101, 93] on div "Desfazer seleção" at bounding box center [479, 92] width 900 height 23
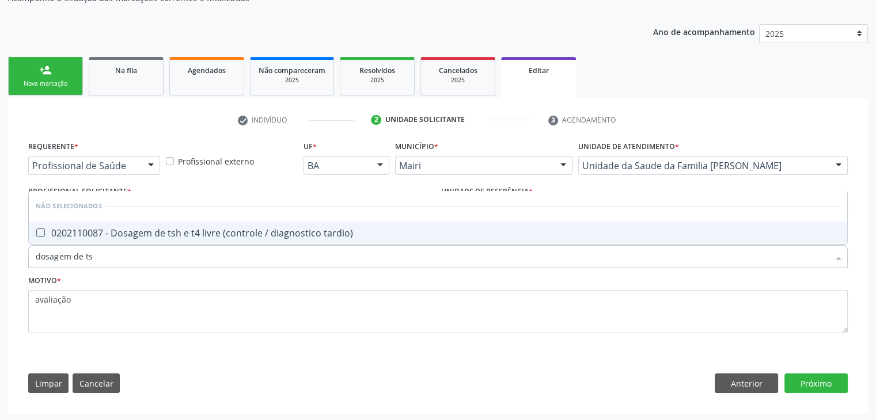
click at [141, 229] on div "0202110087 - Dosagem de tsh e t4 livre (controle / diagnostico tardio)" at bounding box center [438, 233] width 805 height 9
click at [299, 229] on div "0202110087 - Dosagem de tsh e t4 livre (controle / diagnostico tardio)" at bounding box center [438, 233] width 805 height 9
click at [841, 384] on button "Próximo" at bounding box center [815, 384] width 63 height 20
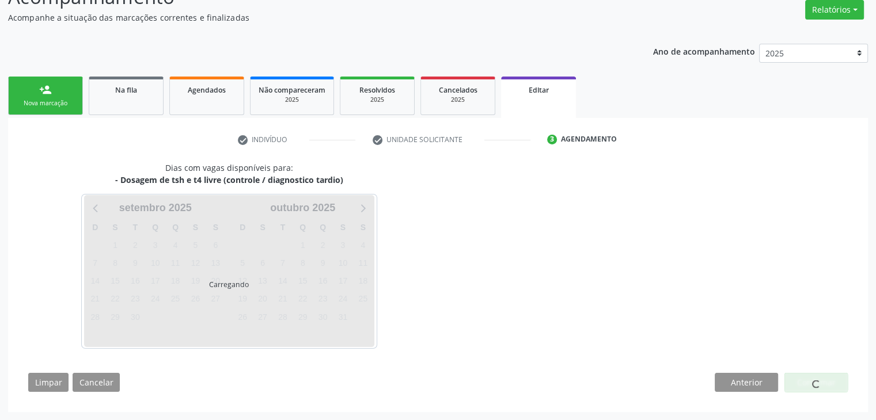
scroll to position [95, 0]
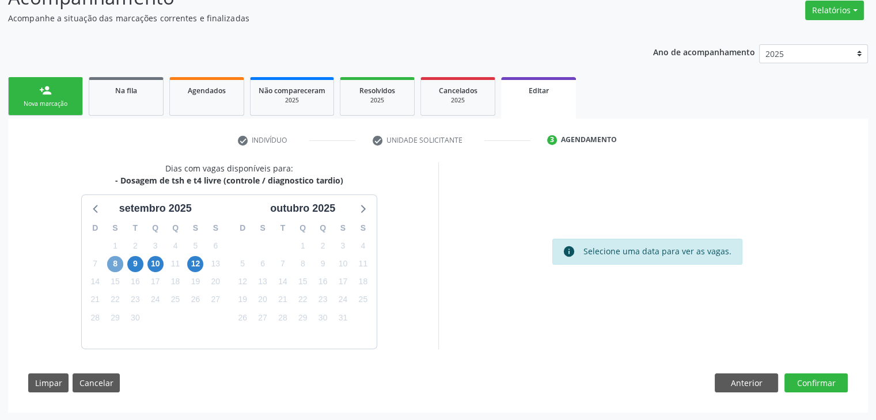
click at [121, 268] on span "8" at bounding box center [115, 264] width 16 height 16
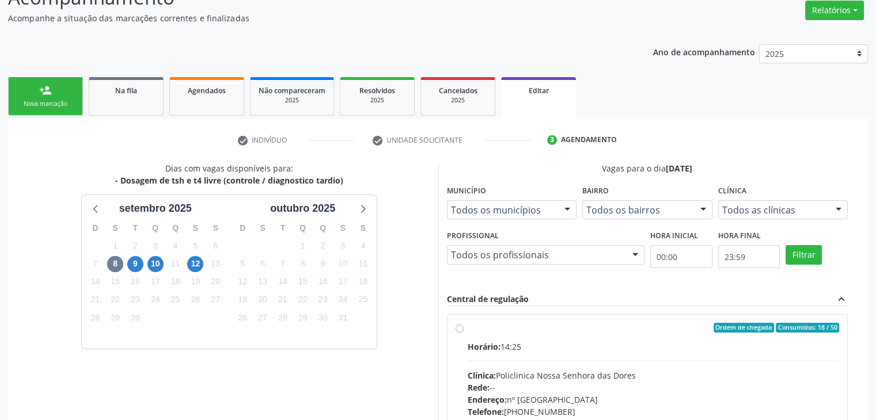
click at [548, 315] on div "Ordem de chegada Consumidos: 18 / 50 Horário: 14:25 Clínica: Policlinica Nossa …" at bounding box center [647, 411] width 400 height 193
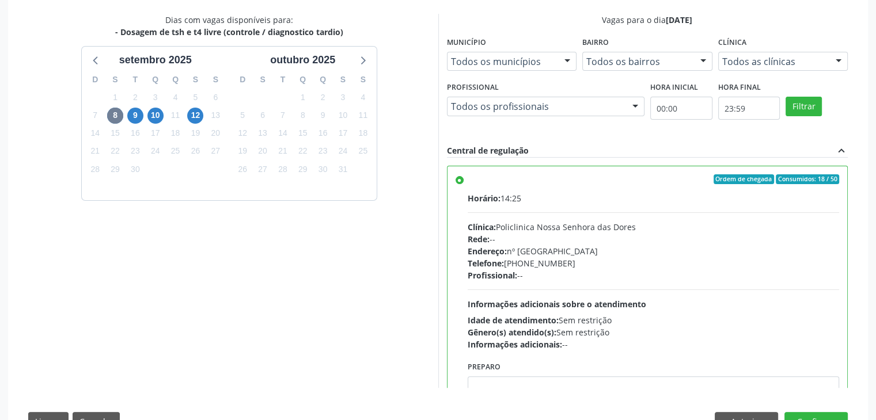
scroll to position [282, 0]
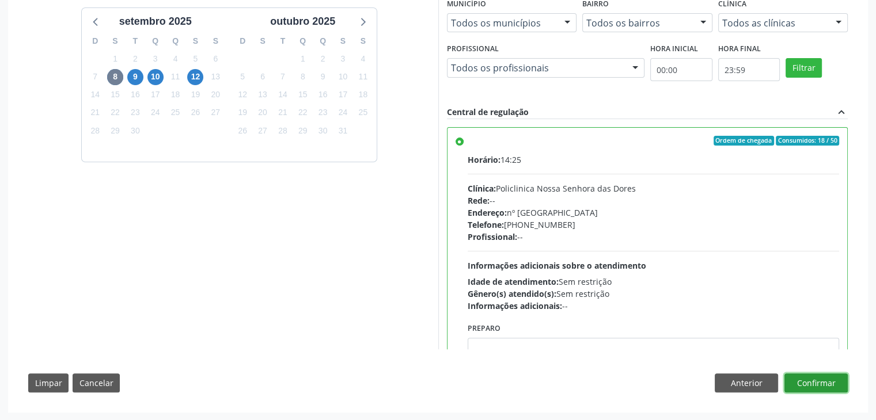
click at [818, 385] on button "Confirmar" at bounding box center [815, 384] width 63 height 20
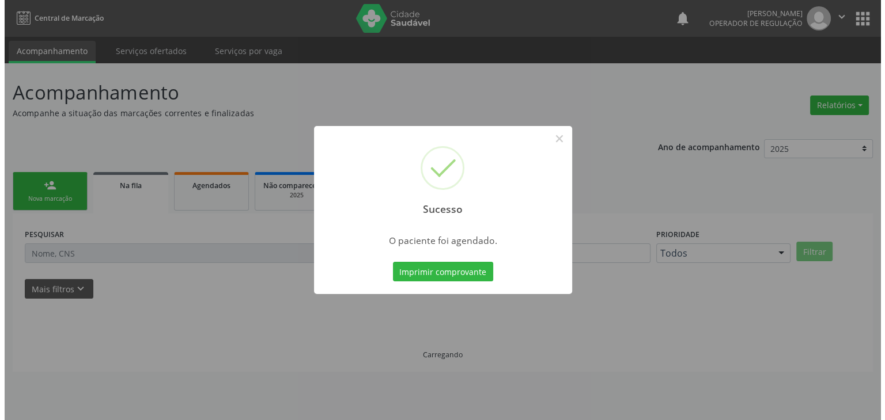
scroll to position [0, 0]
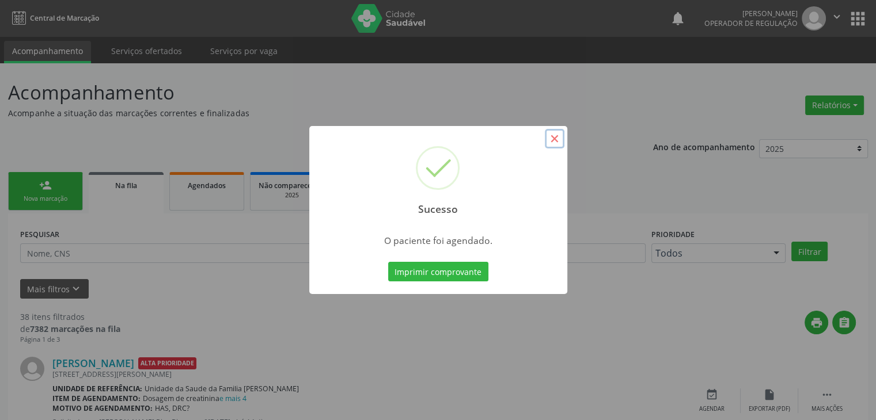
click at [563, 138] on button "×" at bounding box center [555, 139] width 20 height 20
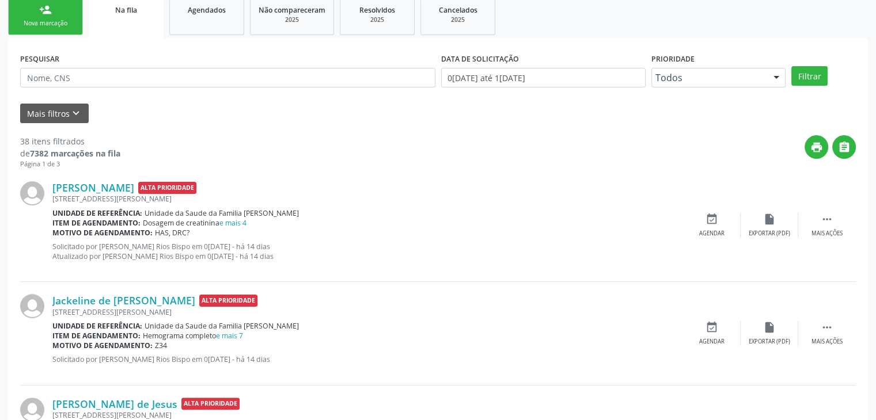
scroll to position [230, 0]
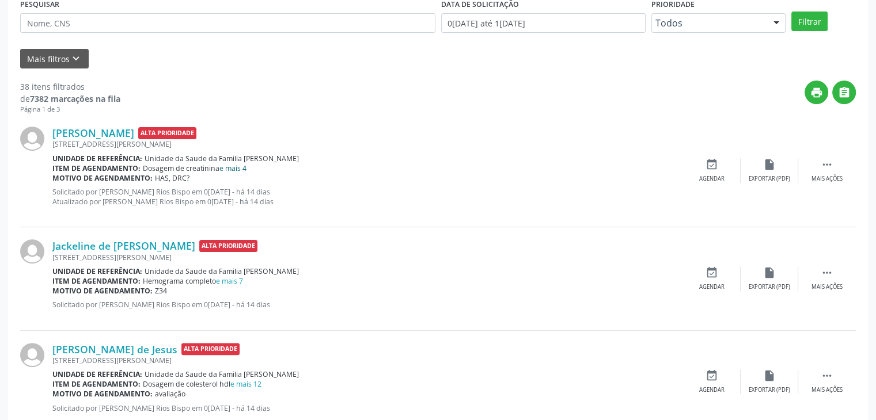
click at [235, 168] on link "e mais 4" at bounding box center [232, 169] width 27 height 10
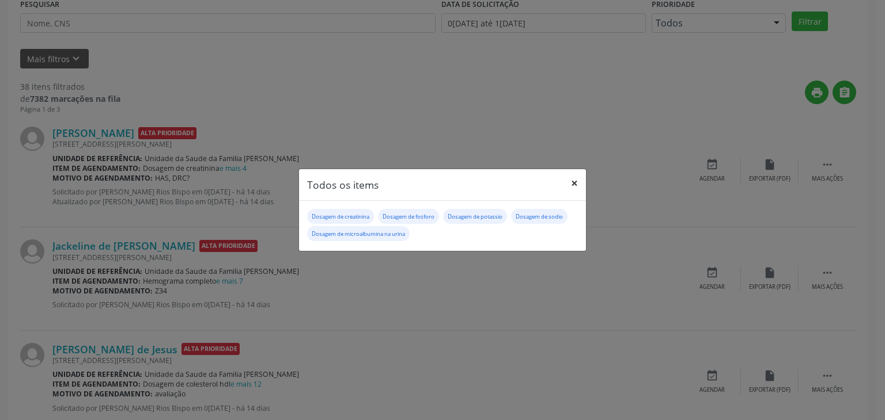
click at [577, 175] on button "×" at bounding box center [574, 183] width 23 height 28
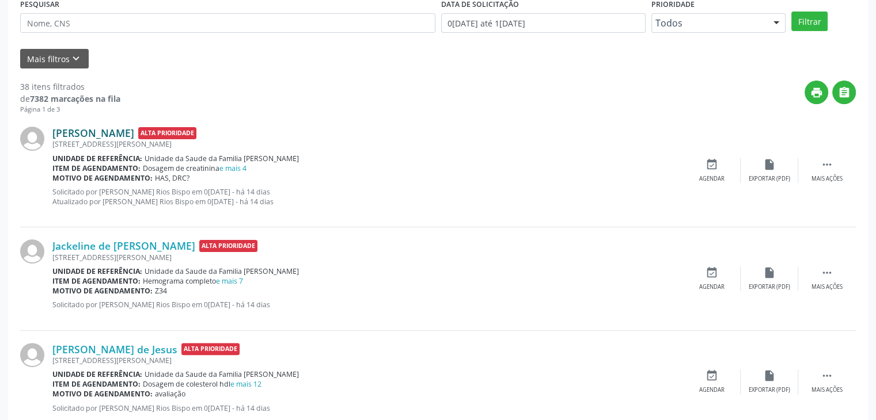
click at [134, 138] on link "Maria Rosinha de Oliveira Fernandes" at bounding box center [93, 133] width 82 height 13
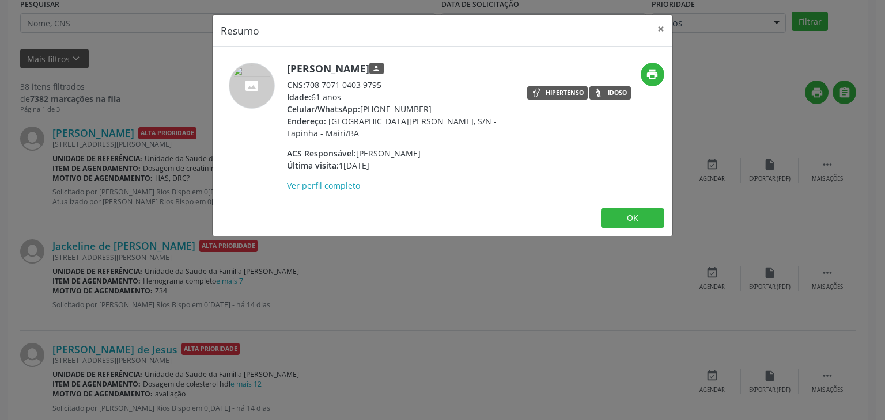
click at [676, 21] on div "Resumo × Maria Rosinha de Oliveira Fernandes person CNS: 708 7071 0403 9795 Ida…" at bounding box center [442, 210] width 885 height 420
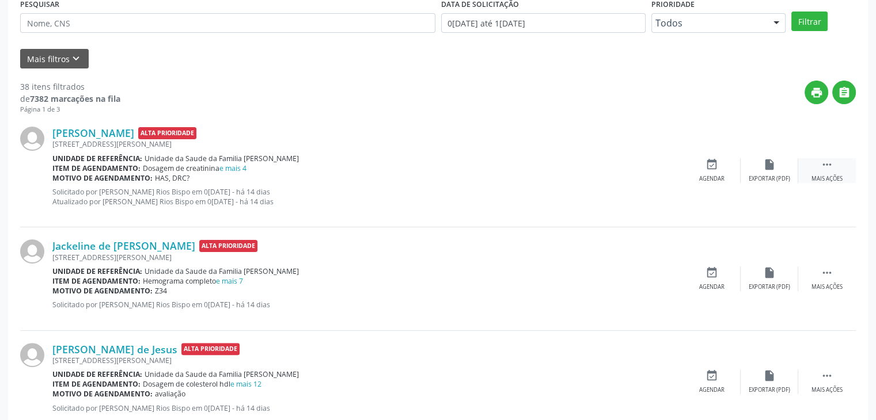
click at [816, 176] on div "Mais ações" at bounding box center [826, 179] width 31 height 8
click at [783, 168] on div "edit Editar" at bounding box center [770, 170] width 58 height 25
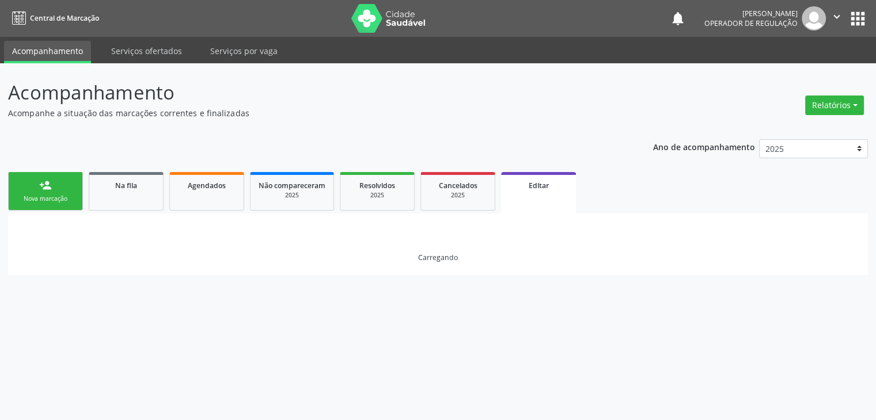
scroll to position [0, 0]
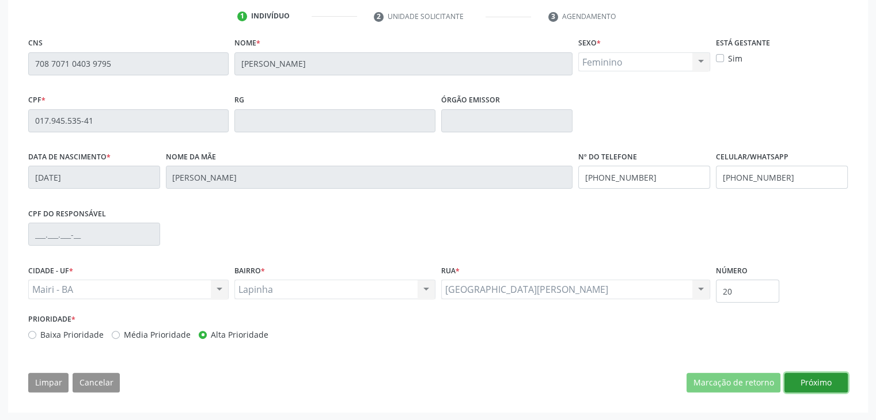
click at [818, 380] on button "Próximo" at bounding box center [815, 383] width 63 height 20
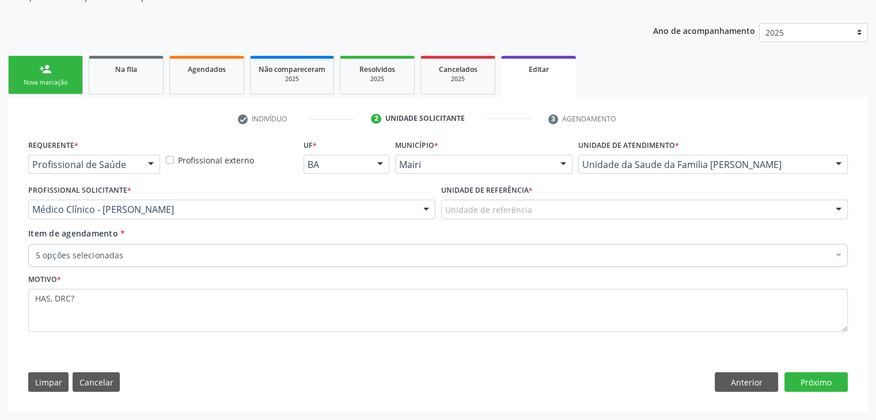
scroll to position [115, 0]
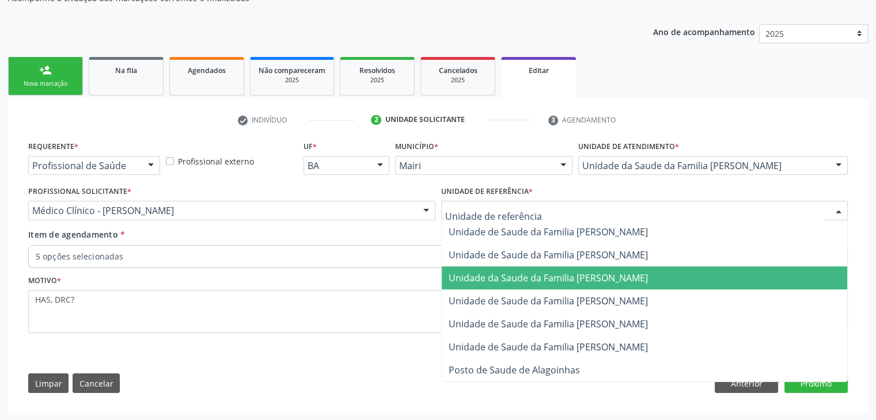
click at [568, 281] on span "Unidade da Saude da Familia [PERSON_NAME]" at bounding box center [548, 278] width 199 height 13
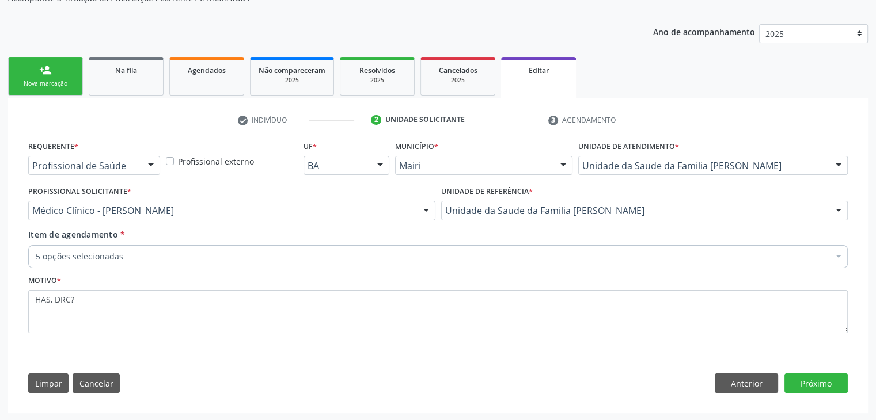
click at [205, 248] on div "5 opções selecionadas" at bounding box center [438, 256] width 820 height 23
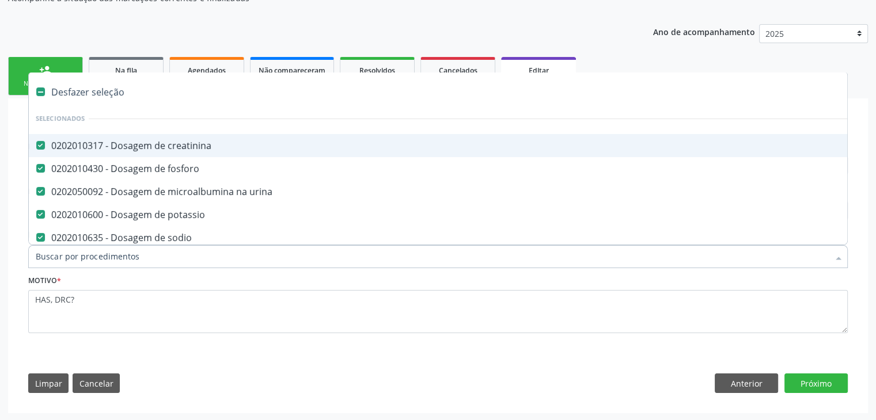
click at [112, 91] on div "Desfazer seleção" at bounding box center [479, 92] width 900 height 23
checkbox creatinina "false"
checkbox fosforo "false"
checkbox urina "false"
checkbox potassio "false"
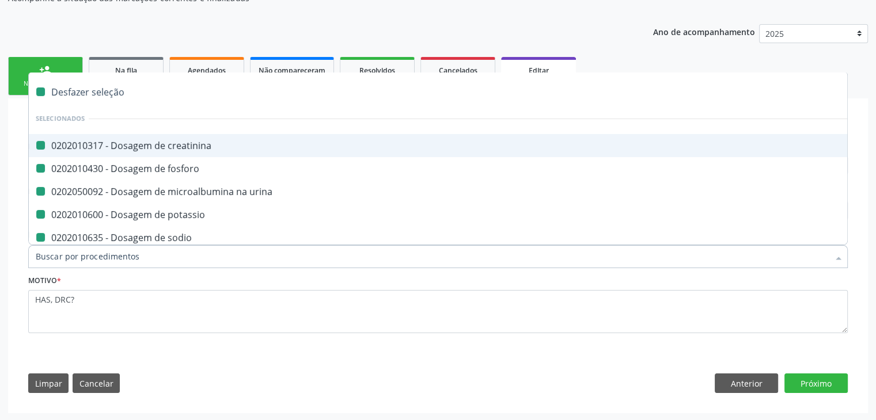
checkbox sodio "false"
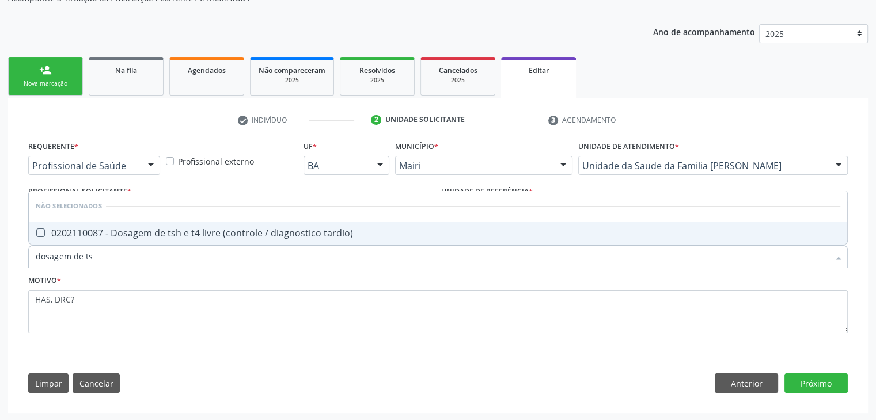
type input "dosagem de tsh"
click at [112, 229] on div "0202110087 - Dosagem de tsh e t4 livre (controle / diagnostico tardio)" at bounding box center [438, 233] width 805 height 9
checkbox tardio\) "true"
click at [840, 382] on button "Próximo" at bounding box center [815, 384] width 63 height 20
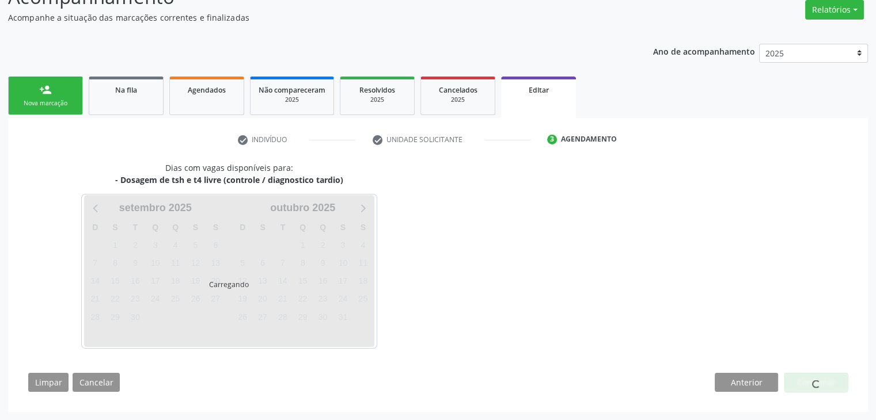
scroll to position [95, 0]
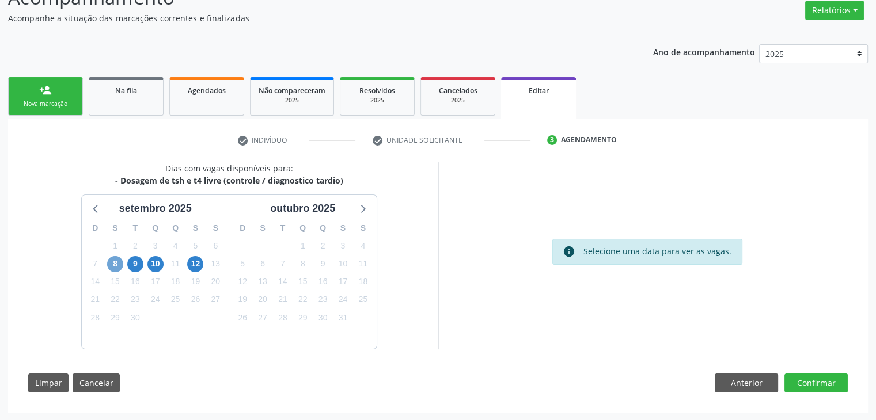
click at [120, 266] on span "8" at bounding box center [115, 264] width 16 height 16
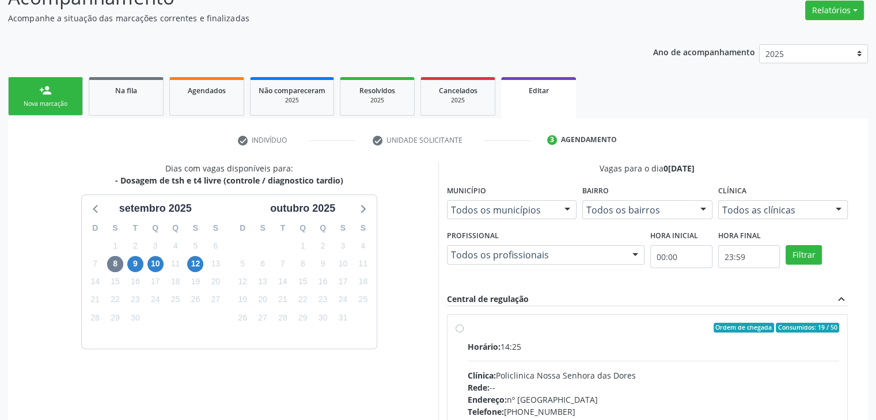
drag, startPoint x: 526, startPoint y: 380, endPoint x: 557, endPoint y: 380, distance: 31.1
click at [527, 380] on div "Clínica: Policlinica Nossa Senhora das Dores" at bounding box center [654, 376] width 372 height 12
click at [464, 333] on input "Ordem de chegada Consumidos: 19 / 50 Horário: 14:25 Clínica: Policlinica Nossa …" at bounding box center [460, 328] width 8 height 10
radio input "true"
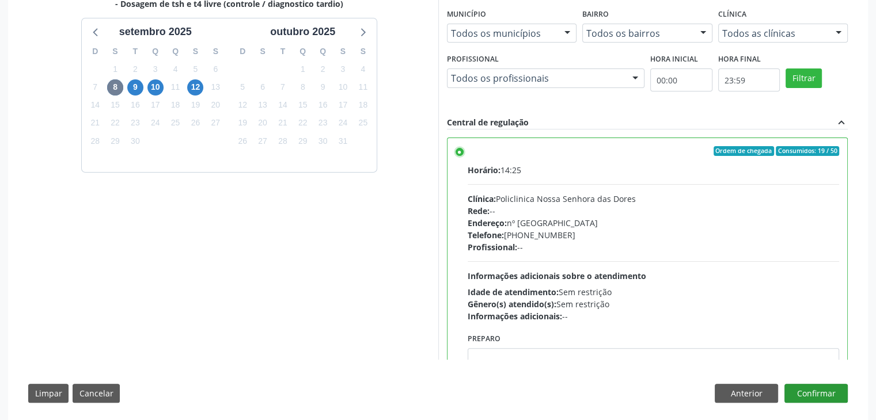
scroll to position [282, 0]
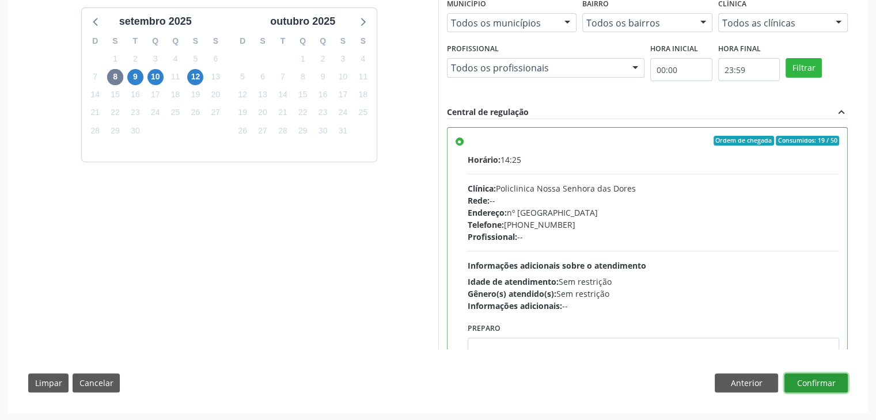
click at [815, 383] on button "Confirmar" at bounding box center [815, 384] width 63 height 20
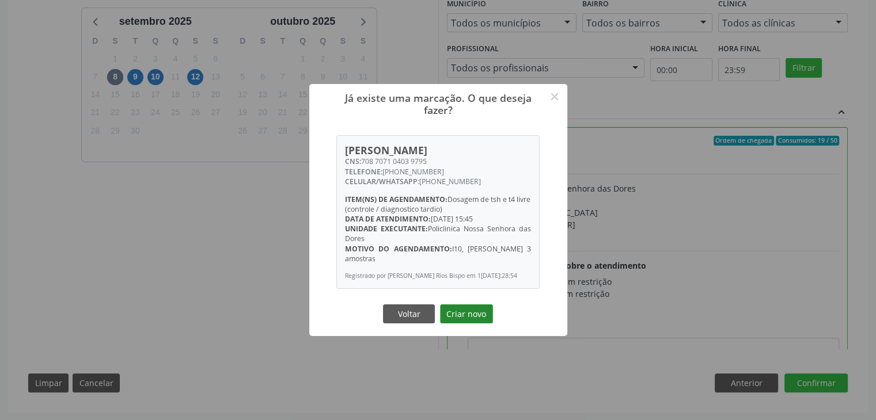
click at [470, 317] on button "Criar novo" at bounding box center [466, 315] width 53 height 20
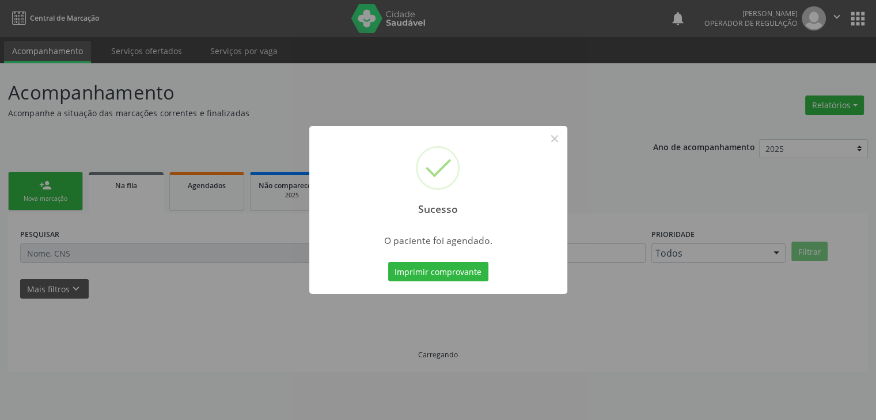
scroll to position [0, 0]
click at [555, 141] on button "×" at bounding box center [559, 139] width 20 height 20
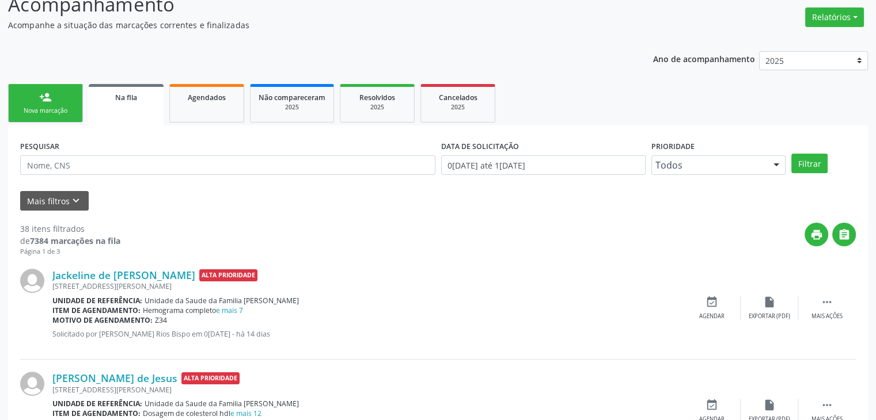
scroll to position [173, 0]
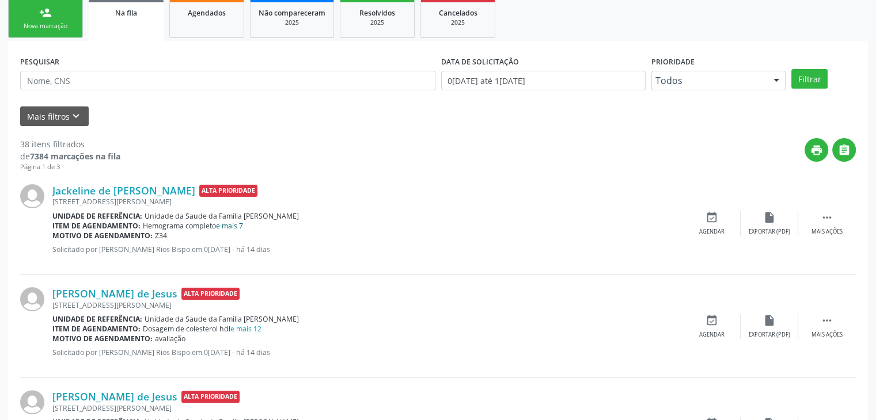
click at [236, 223] on link "e mais 7" at bounding box center [229, 226] width 27 height 10
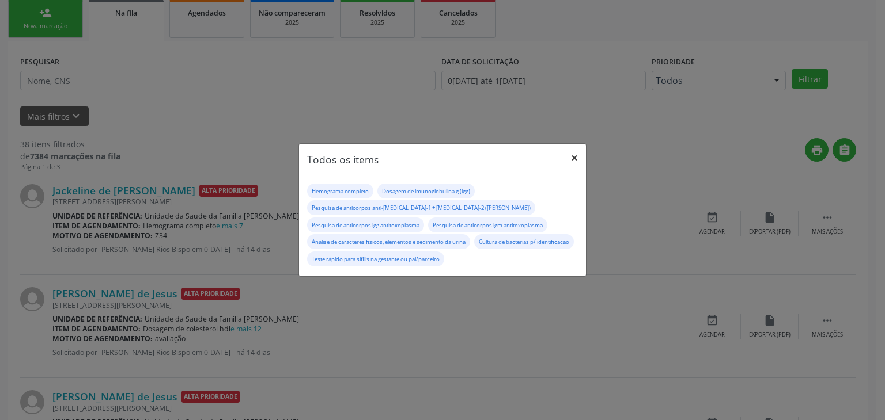
click at [570, 154] on button "×" at bounding box center [574, 158] width 23 height 28
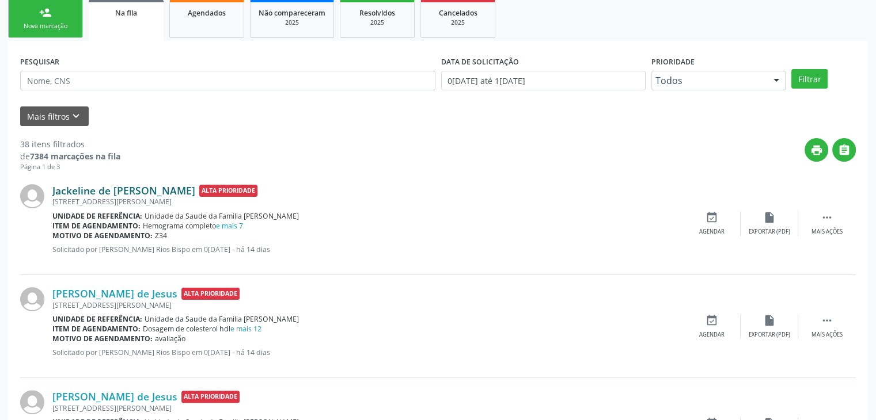
click at [119, 192] on link "Jackeline de Jesus Vitorio" at bounding box center [123, 190] width 143 height 13
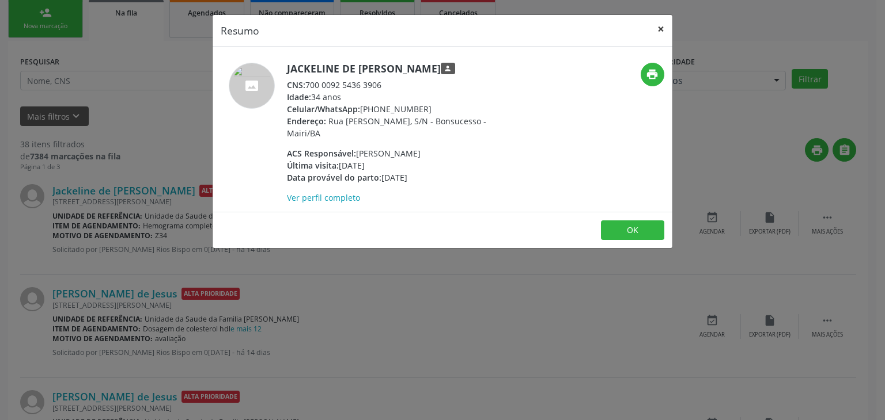
click at [668, 25] on button "×" at bounding box center [660, 29] width 23 height 28
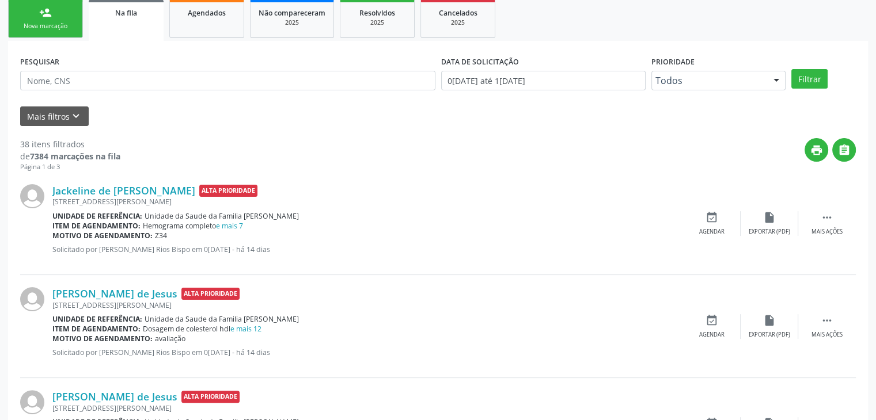
click at [230, 232] on div "Motivo de agendamento: Z34" at bounding box center [367, 236] width 631 height 10
click at [240, 224] on link "e mais 7" at bounding box center [229, 226] width 27 height 10
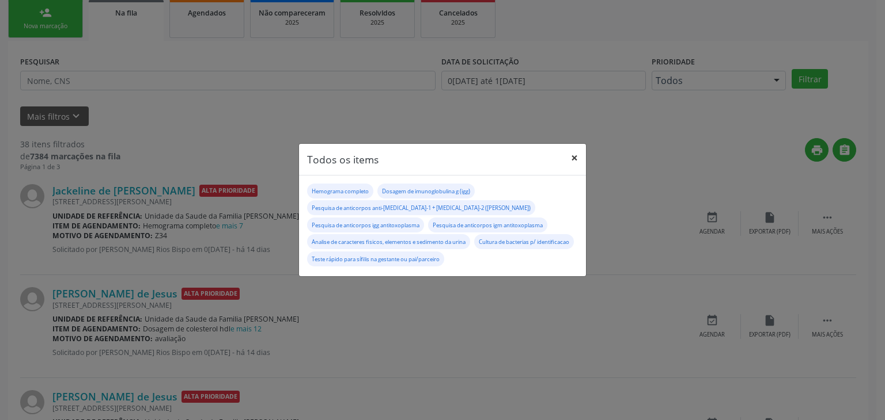
click at [574, 162] on button "×" at bounding box center [574, 158] width 23 height 28
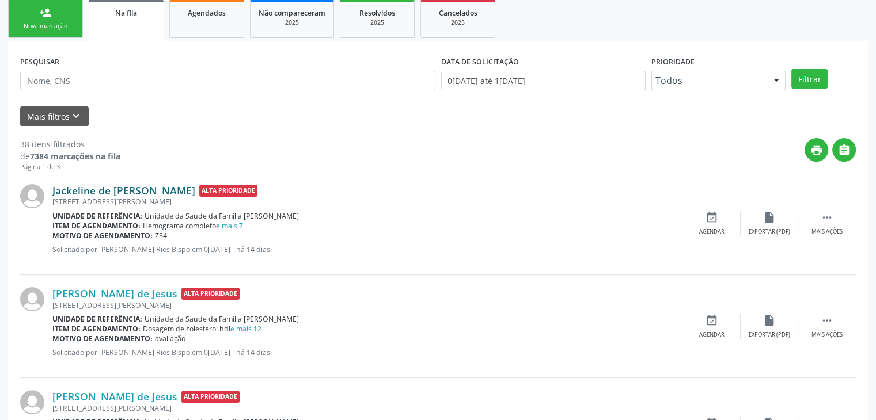
click at [144, 185] on link "Jackeline de Jesus Vitorio" at bounding box center [123, 190] width 143 height 13
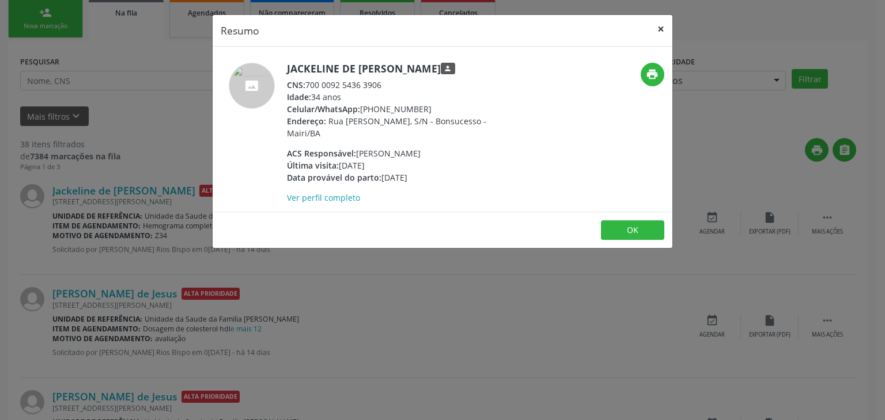
click at [667, 25] on button "×" at bounding box center [660, 29] width 23 height 28
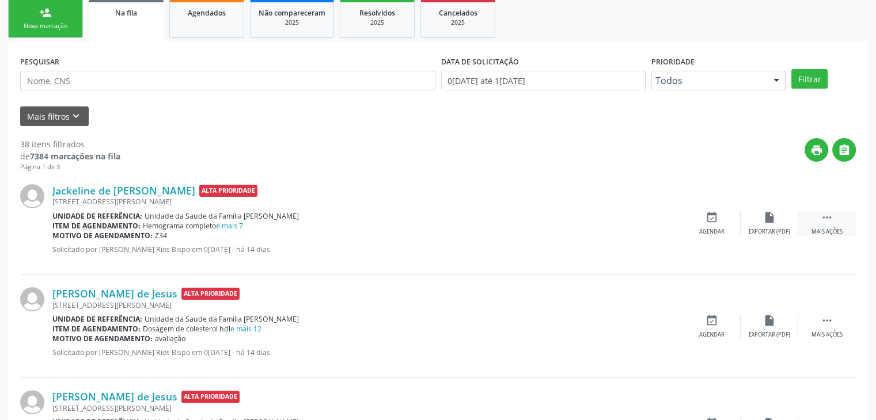
click at [825, 224] on div " Mais ações" at bounding box center [827, 223] width 58 height 25
click at [775, 216] on icon "edit" at bounding box center [769, 217] width 13 height 13
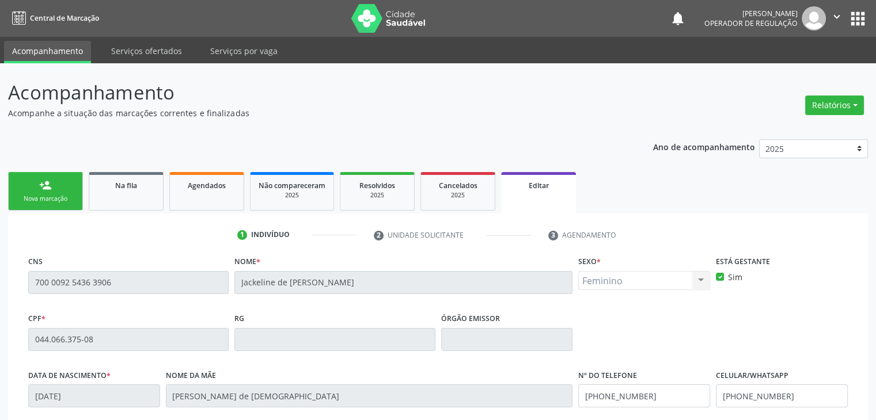
scroll to position [219, 0]
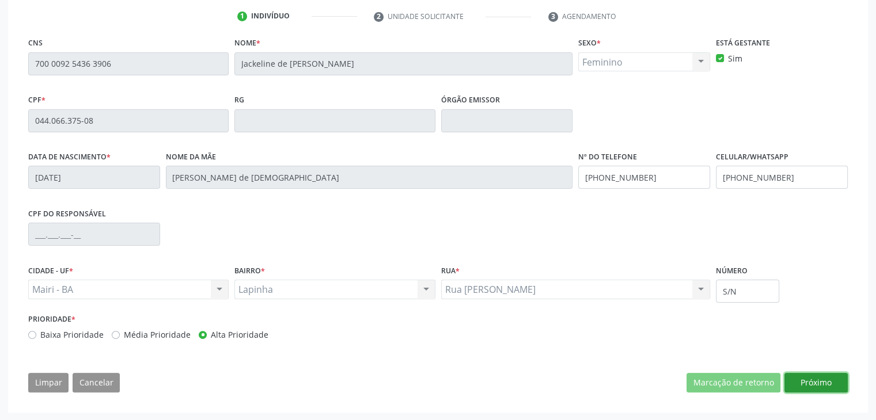
click at [818, 385] on button "Próximo" at bounding box center [815, 383] width 63 height 20
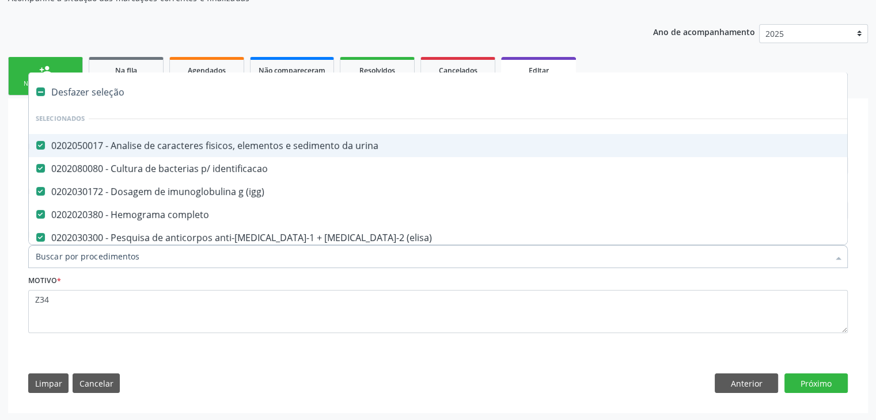
click at [96, 91] on div "Desfazer seleção" at bounding box center [479, 92] width 900 height 23
checkbox urina "false"
checkbox identificacao "false"
checkbox \(igg\) "false"
checkbox completo "false"
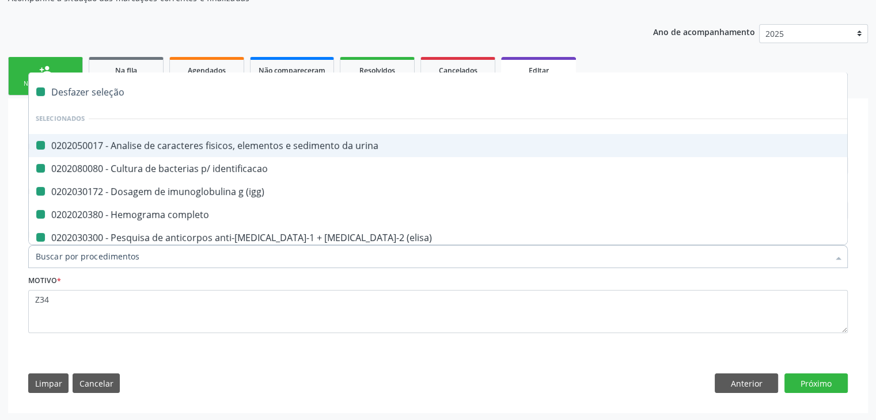
checkbox \(elisa\) "false"
checkbox antitoxoplasma "false"
checkbox pai\/parceiro "false"
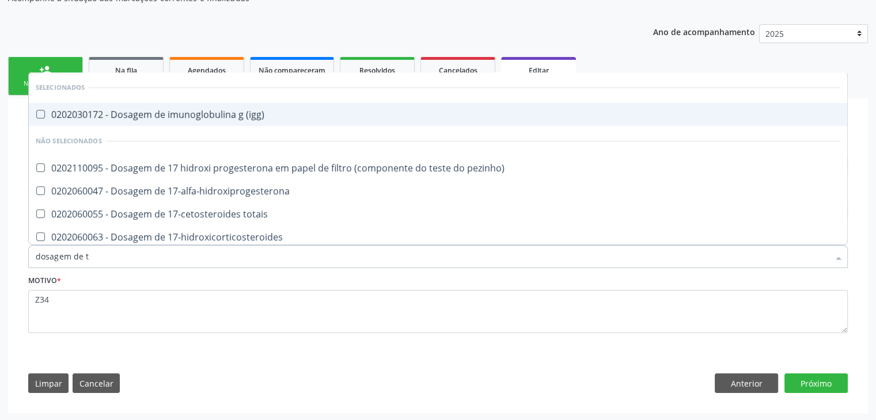
type input "dosagem de ts"
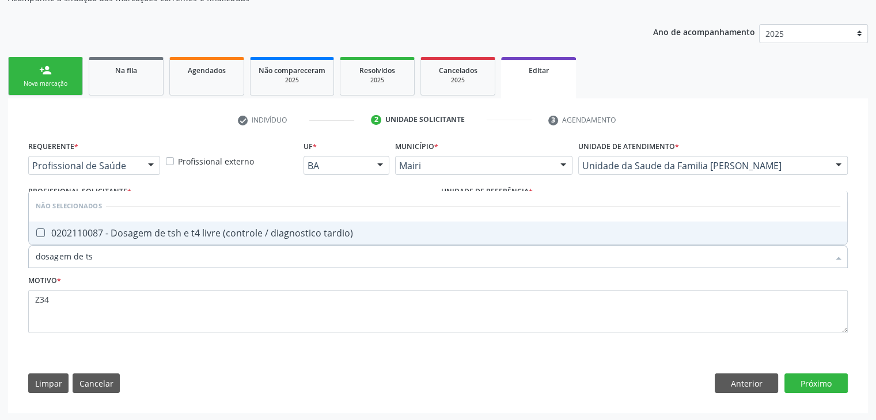
click at [122, 240] on span "0202110087 - Dosagem de tsh e t4 livre (controle / diagnostico tardio)" at bounding box center [438, 233] width 818 height 23
checkbox tardio\) "true"
click at [817, 387] on button "Próximo" at bounding box center [815, 384] width 63 height 20
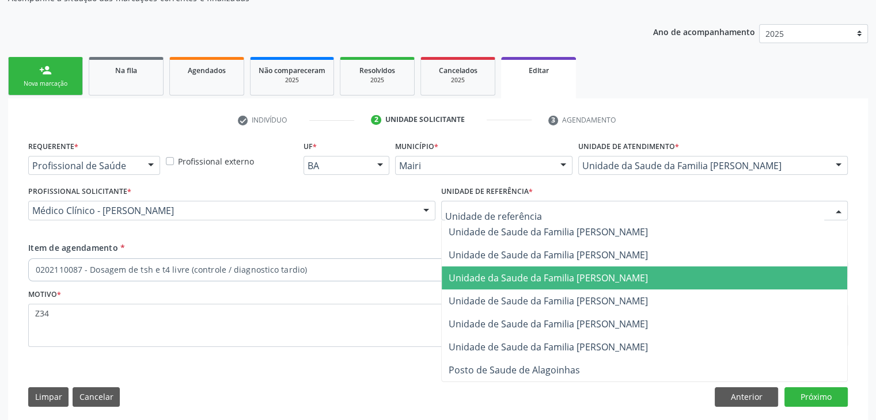
click at [618, 272] on span "Unidade da Saude da Familia [PERSON_NAME]" at bounding box center [548, 278] width 199 height 13
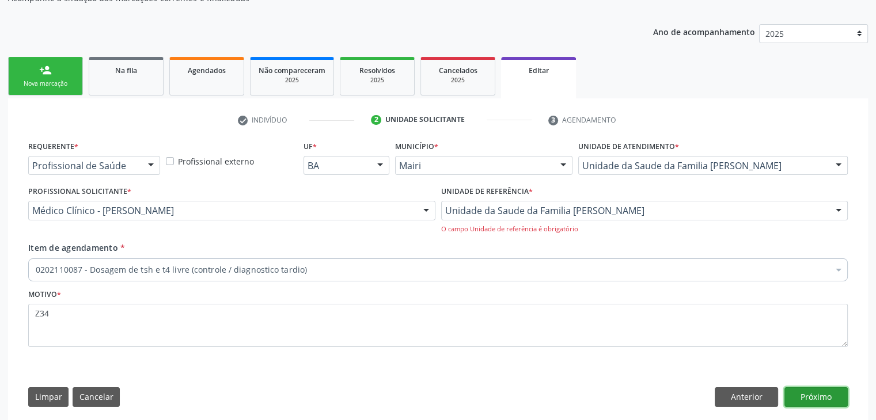
click at [832, 399] on button "Próximo" at bounding box center [815, 398] width 63 height 20
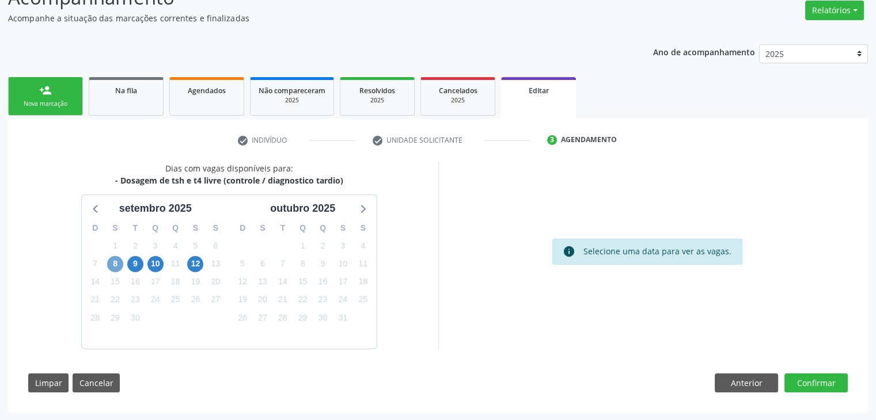
click at [117, 256] on span "8" at bounding box center [115, 264] width 16 height 16
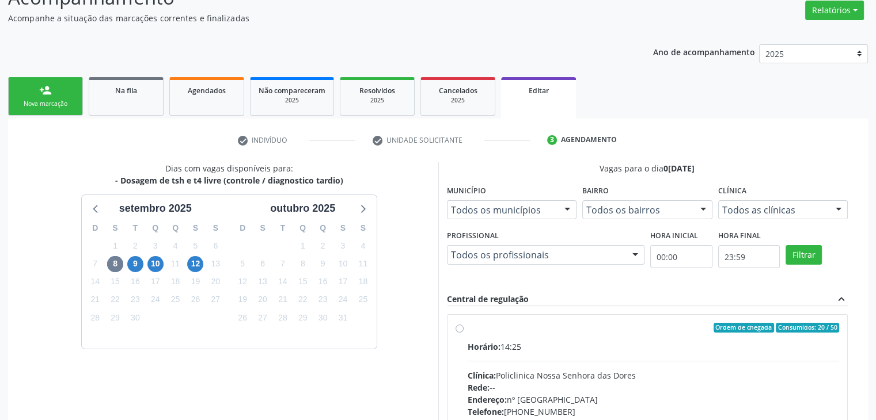
click at [537, 359] on div "Horário: 14:25 Clínica: Policlinica Nossa Senhora das Dores Rede: -- Endereço: …" at bounding box center [654, 420] width 372 height 158
click at [464, 333] on input "Ordem de chegada Consumidos: 20 / 50 Horário: 14:25 Clínica: Policlinica Nossa …" at bounding box center [460, 328] width 8 height 10
radio input "true"
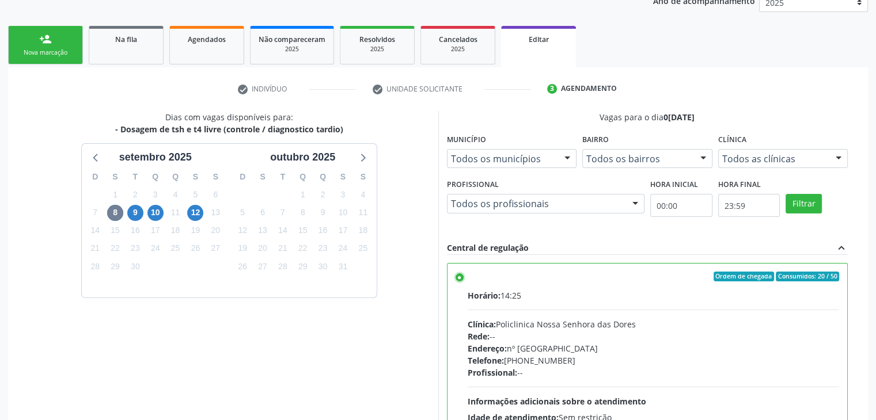
scroll to position [282, 0]
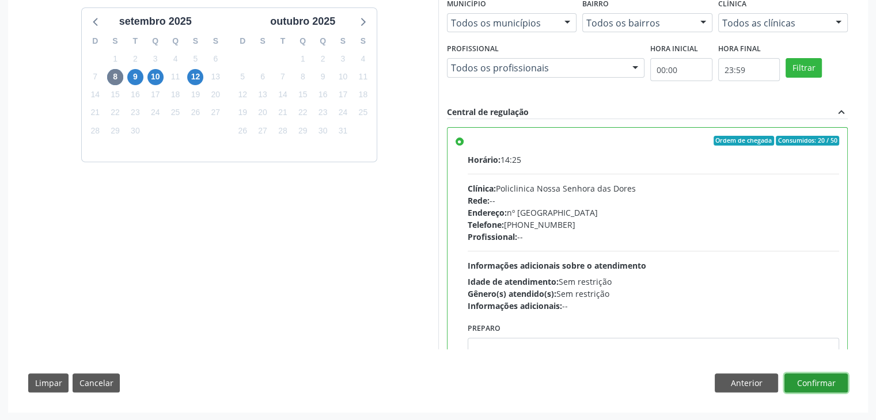
click at [834, 376] on button "Confirmar" at bounding box center [815, 384] width 63 height 20
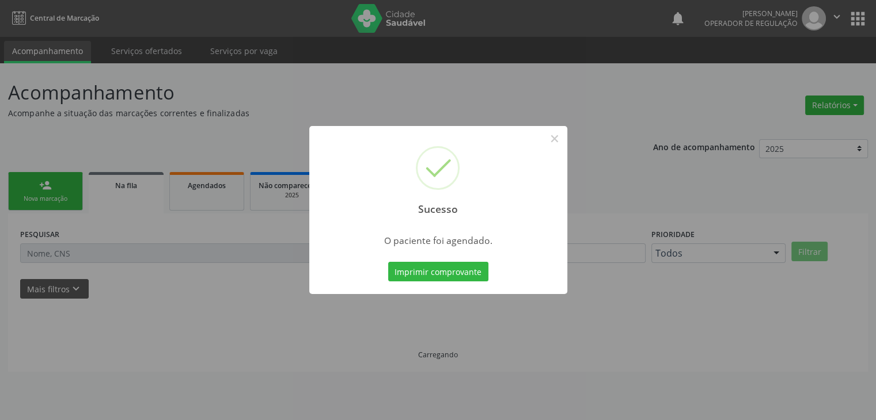
scroll to position [0, 0]
click at [557, 138] on button "×" at bounding box center [559, 139] width 20 height 20
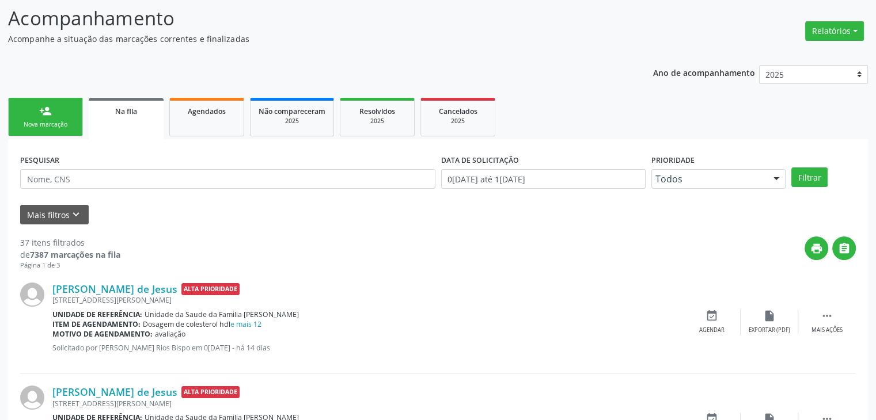
scroll to position [230, 0]
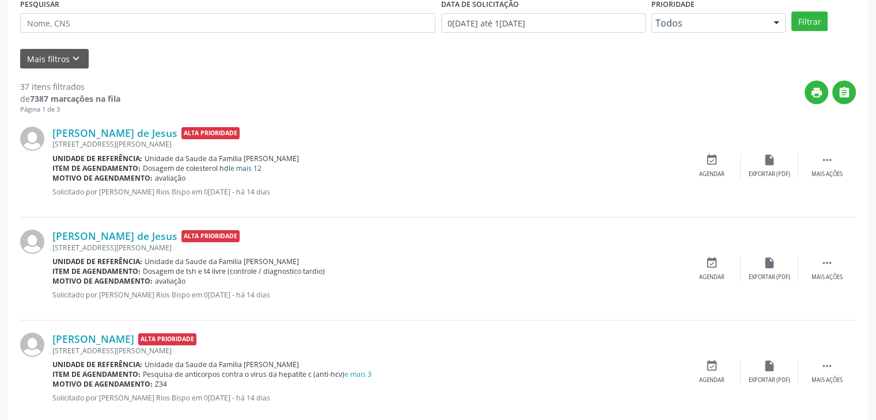
click at [248, 169] on link "e mais 12" at bounding box center [245, 169] width 31 height 10
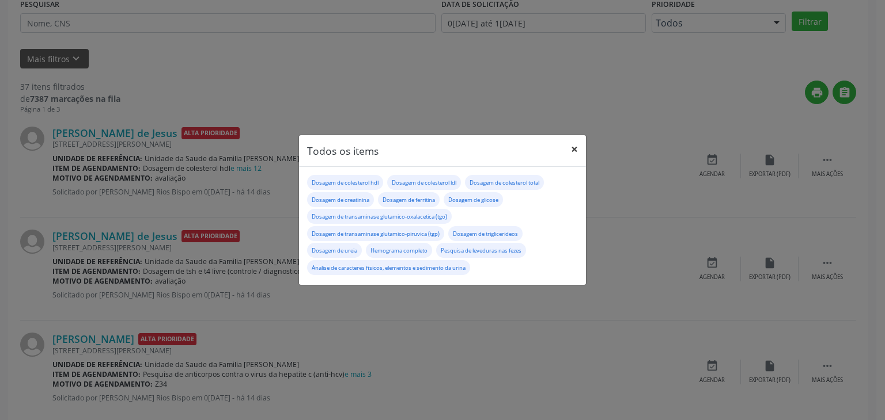
click at [573, 148] on button "×" at bounding box center [574, 149] width 23 height 28
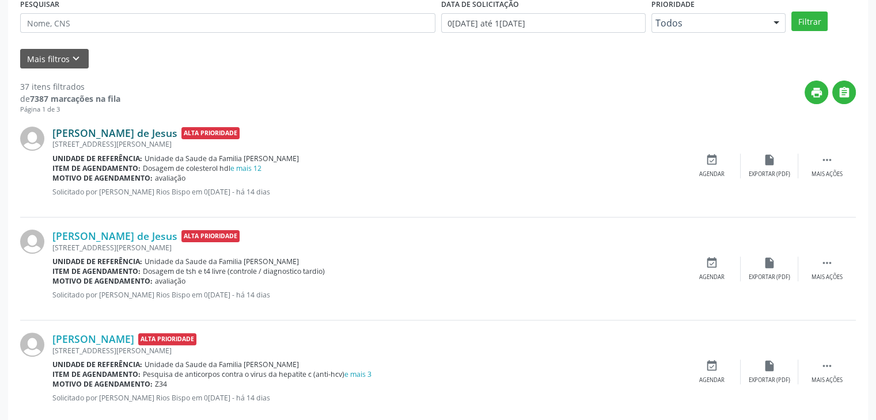
click at [146, 135] on link "Julia Vitória Lima de Jesus" at bounding box center [114, 133] width 125 height 13
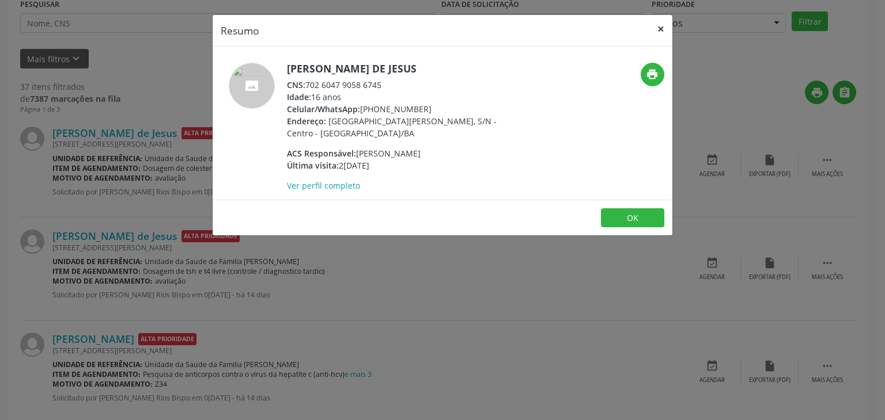
click at [670, 29] on button "×" at bounding box center [660, 29] width 23 height 28
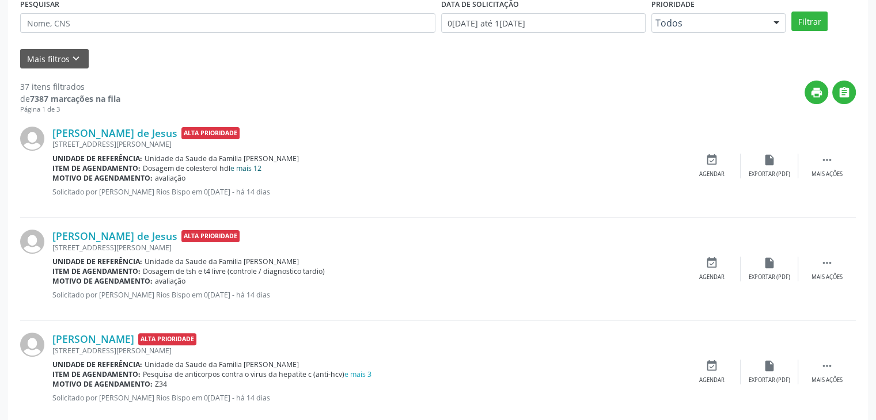
click at [254, 169] on link "e mais 12" at bounding box center [245, 169] width 31 height 10
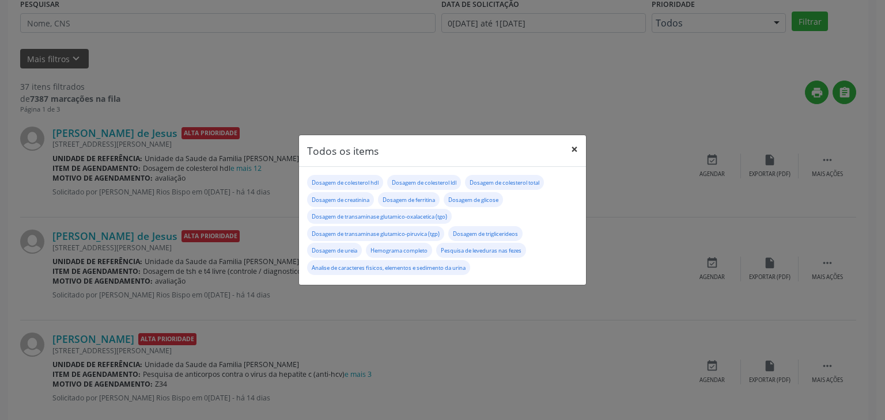
click at [578, 151] on button "×" at bounding box center [574, 149] width 23 height 28
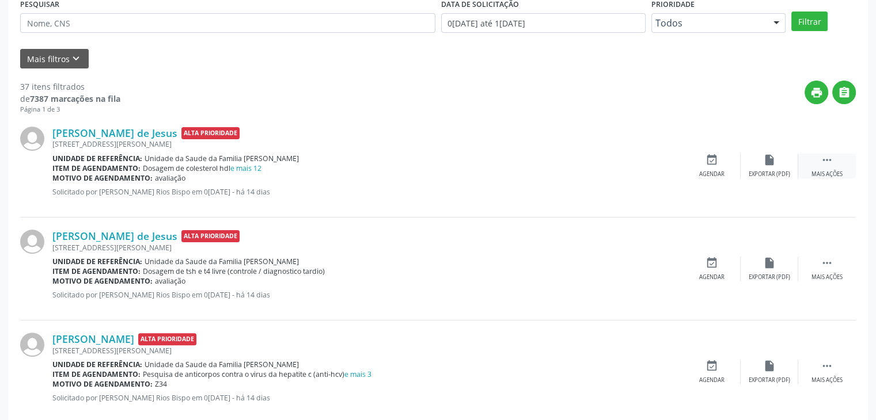
click at [820, 170] on div "Mais ações" at bounding box center [826, 174] width 31 height 8
click at [778, 170] on div "Editar" at bounding box center [769, 174] width 18 height 8
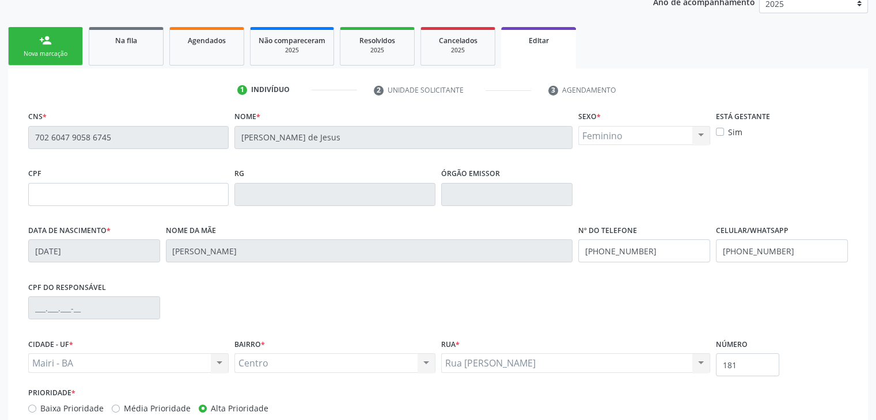
scroll to position [219, 0]
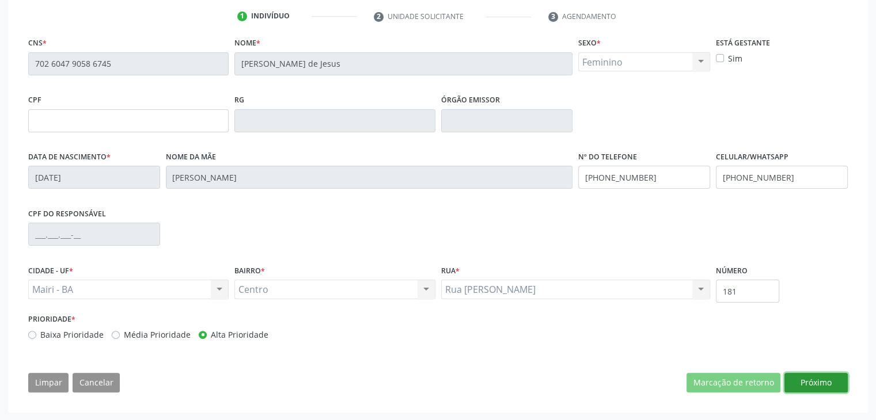
click at [821, 382] on button "Próximo" at bounding box center [815, 383] width 63 height 20
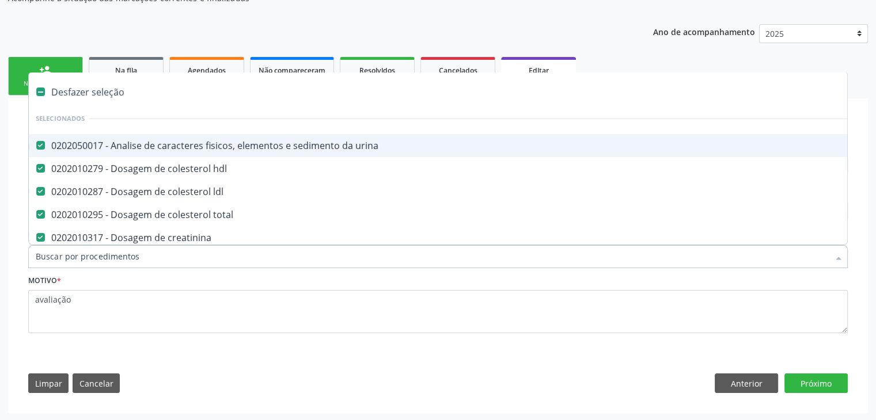
click at [102, 91] on div "Desfazer seleção" at bounding box center [479, 92] width 900 height 23
checkbox urina "false"
checkbox hdl "false"
checkbox ldl "false"
checkbox total "false"
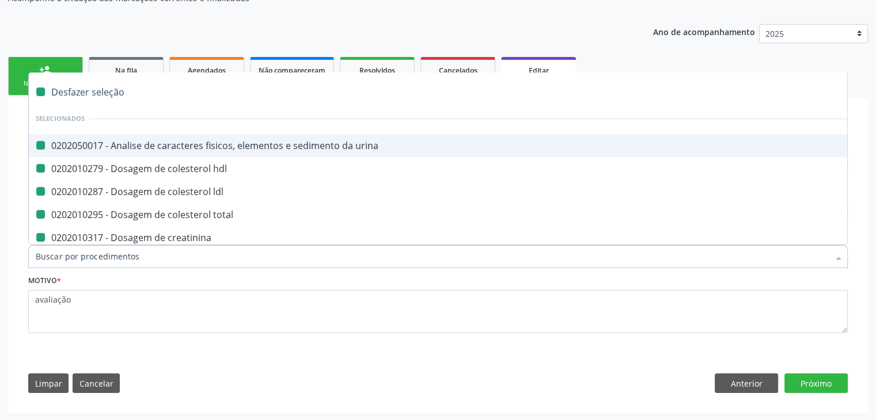
checkbox creatinina "false"
checkbox ferritina "false"
checkbox glicose "false"
checkbox \(tgo\) "false"
checkbox \(tgp\) "false"
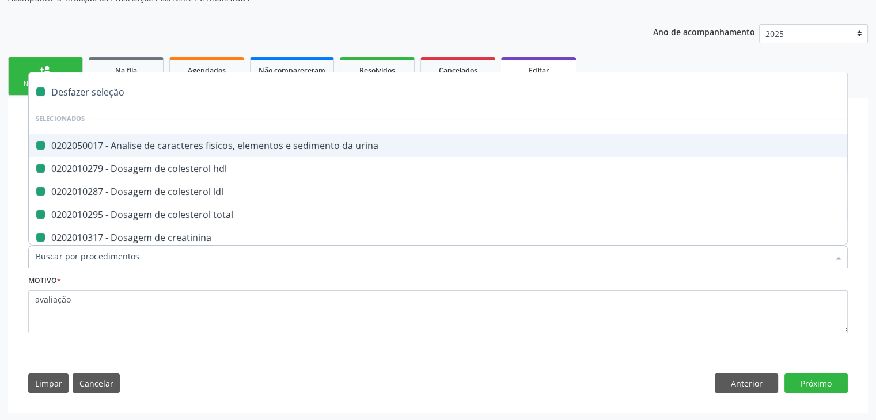
checkbox triglicerideos "false"
checkbox ureia "false"
checkbox completo "false"
checkbox fezes "false"
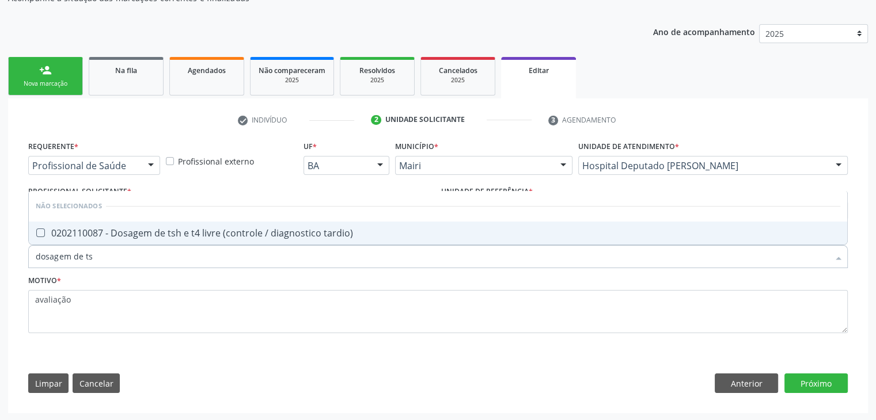
type input "dosagem de tsh"
click at [191, 222] on span "0202110087 - Dosagem de tsh e t4 livre (controle / diagnostico tardio)" at bounding box center [438, 233] width 818 height 23
checkbox tardio\) "true"
click at [844, 386] on button "Próximo" at bounding box center [815, 384] width 63 height 20
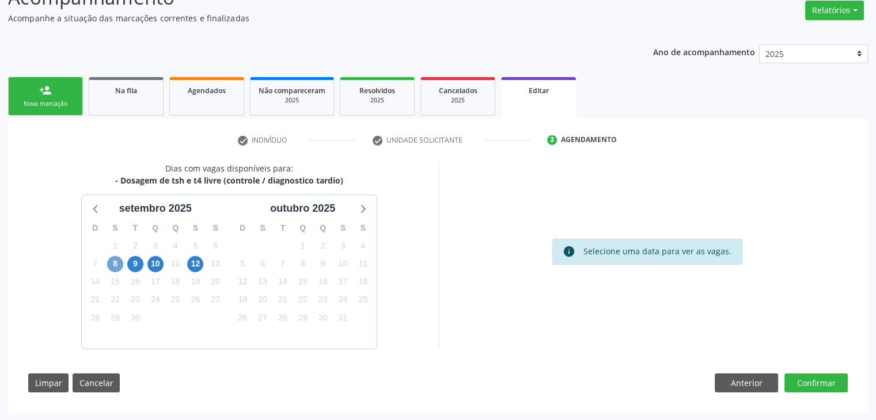
click at [110, 263] on span "8" at bounding box center [115, 264] width 16 height 16
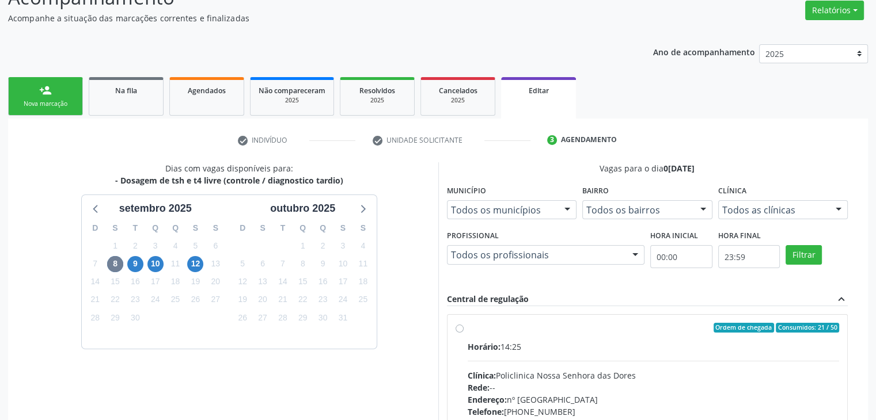
click at [590, 361] on hr at bounding box center [654, 361] width 372 height 1
click at [464, 333] on input "Ordem de chegada Consumidos: 21 / 50 Horário: 14:25 Clínica: Policlinica Nossa …" at bounding box center [460, 328] width 8 height 10
radio input "true"
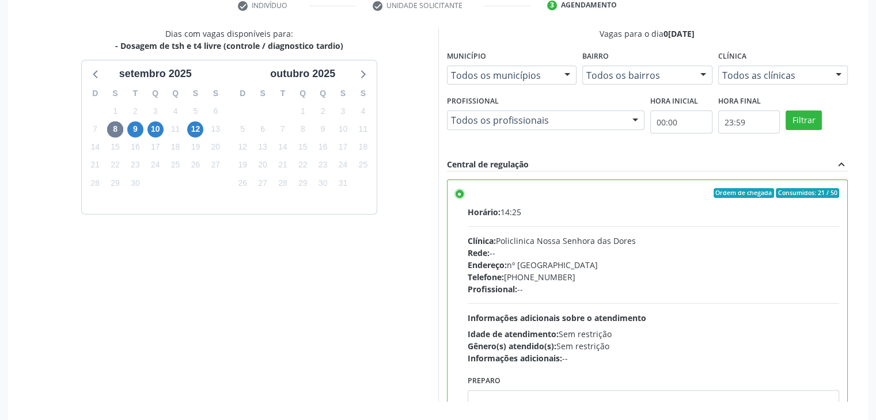
scroll to position [282, 0]
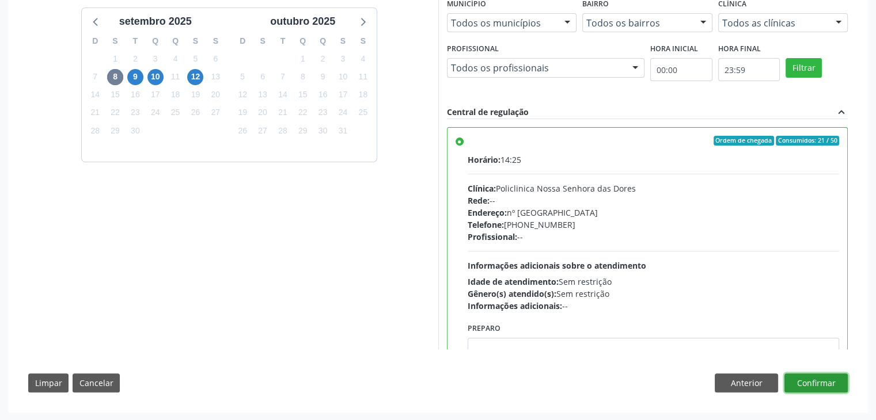
click at [833, 385] on button "Confirmar" at bounding box center [815, 384] width 63 height 20
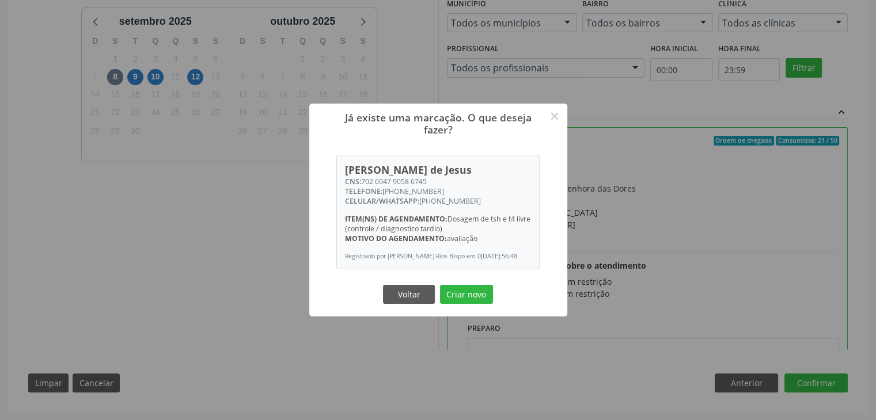
drag, startPoint x: 545, startPoint y: 155, endPoint x: 659, endPoint y: 306, distance: 189.6
click at [592, 220] on div "Já existe uma marcação. O que deseja fazer? × Julia Vitória Lima de Jesus CNS: …" at bounding box center [438, 210] width 876 height 420
click at [687, 331] on div "Já existe uma marcação. O que deseja fazer? × Julia Vitória Lima de Jesus CNS: …" at bounding box center [438, 210] width 876 height 420
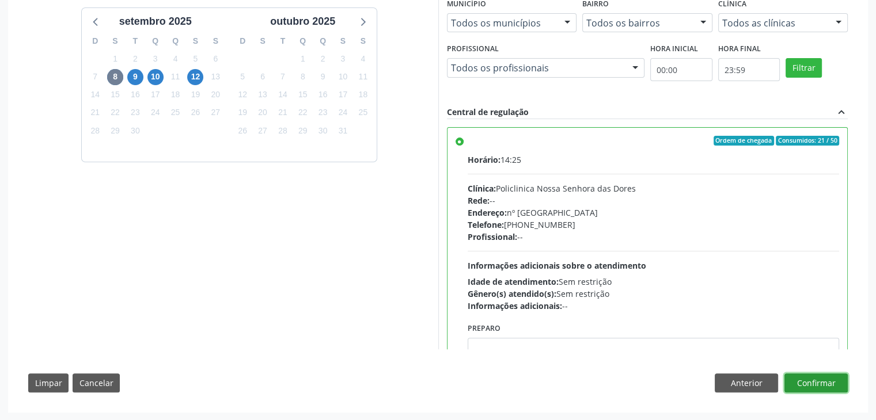
click at [820, 389] on button "Confirmar" at bounding box center [815, 384] width 63 height 20
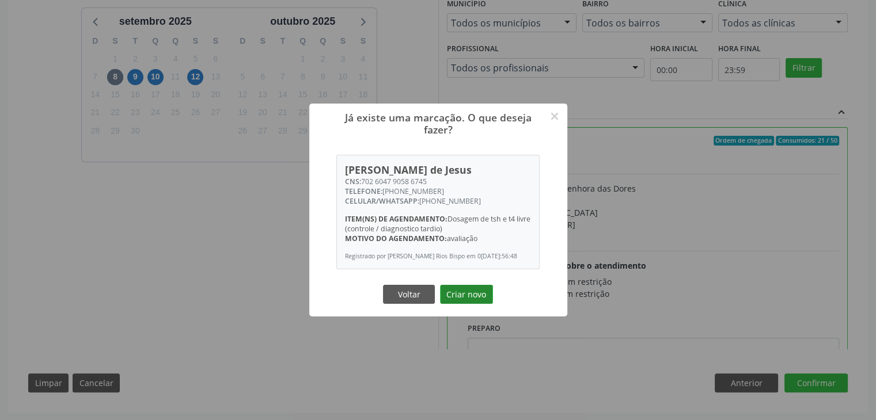
click at [459, 298] on button "Criar novo" at bounding box center [466, 295] width 53 height 20
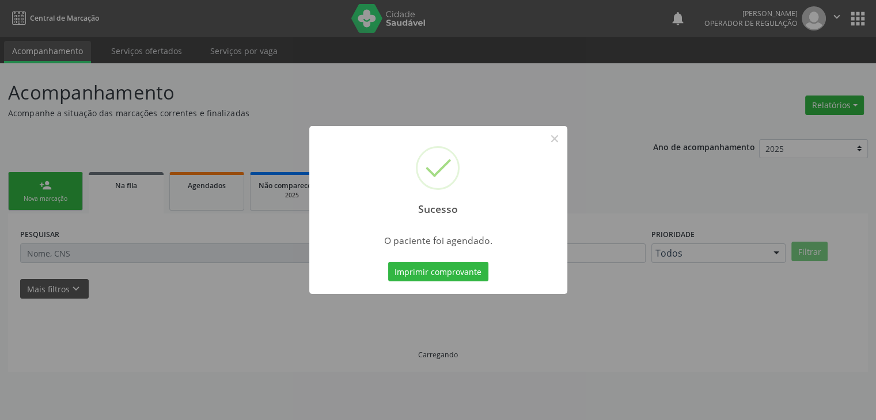
scroll to position [0, 0]
click at [562, 146] on button "×" at bounding box center [559, 139] width 20 height 20
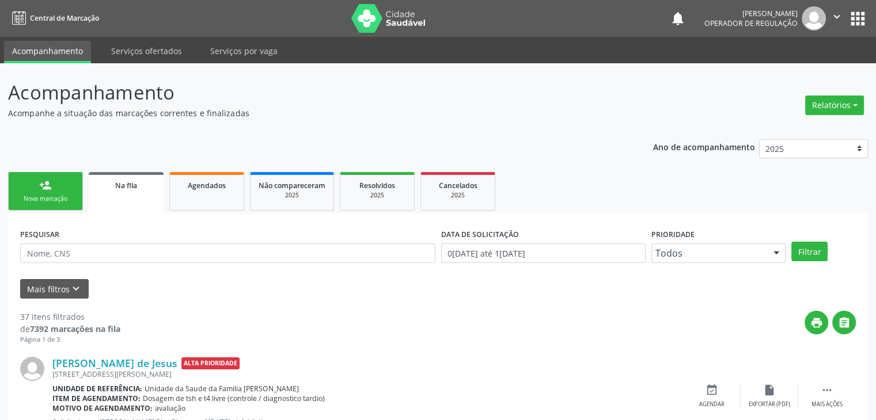
scroll to position [173, 0]
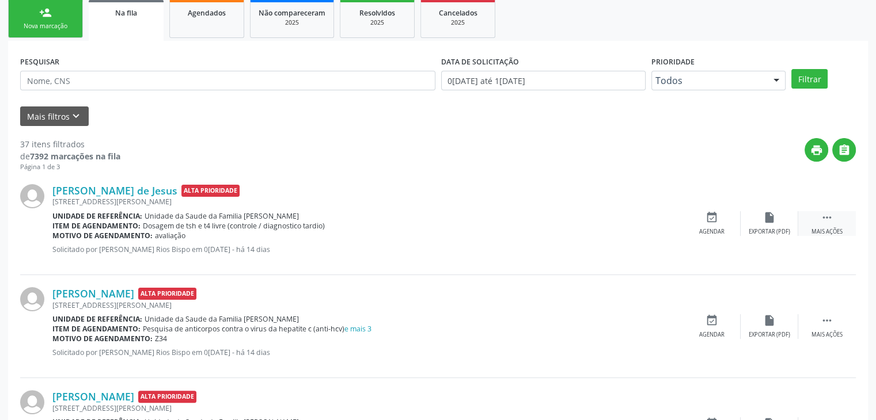
click at [814, 229] on div "Mais ações" at bounding box center [826, 232] width 31 height 8
click at [734, 230] on div "cancel Cancelar" at bounding box center [712, 223] width 58 height 25
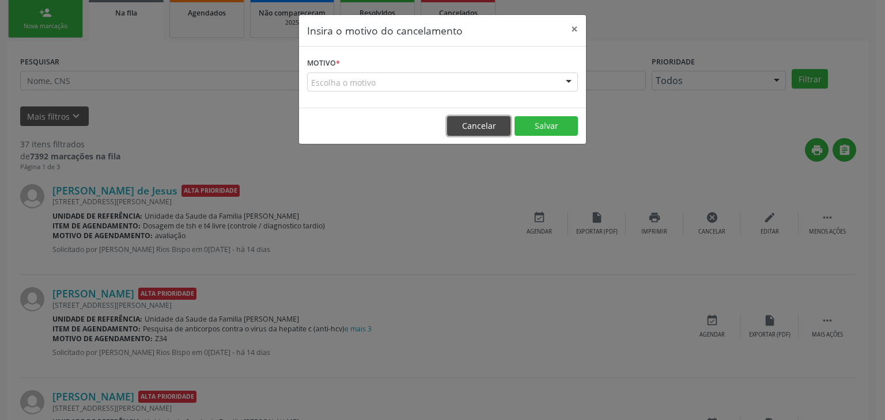
click at [480, 123] on button "Cancelar" at bounding box center [478, 126] width 63 height 20
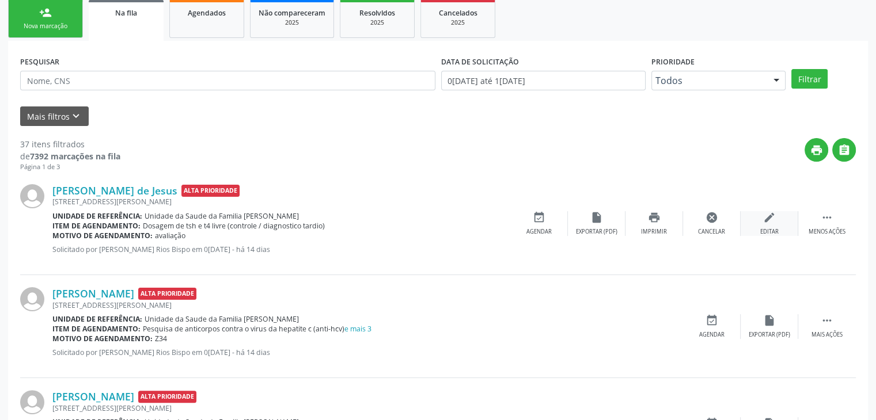
click at [758, 218] on div "edit Editar" at bounding box center [770, 223] width 58 height 25
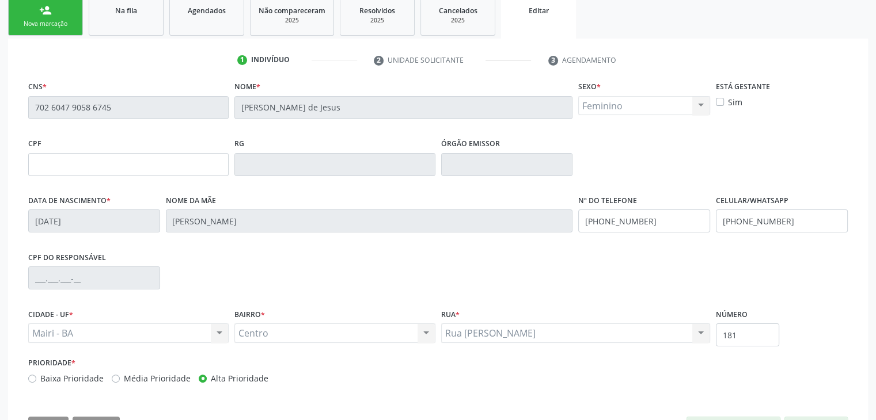
scroll to position [219, 0]
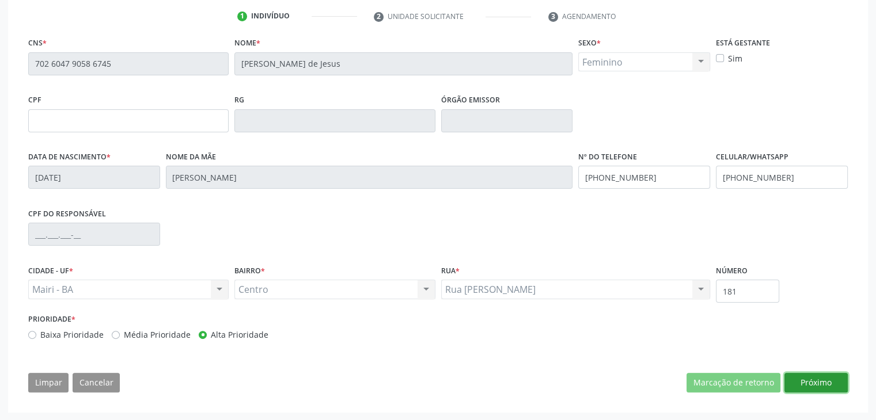
click at [814, 378] on button "Próximo" at bounding box center [815, 383] width 63 height 20
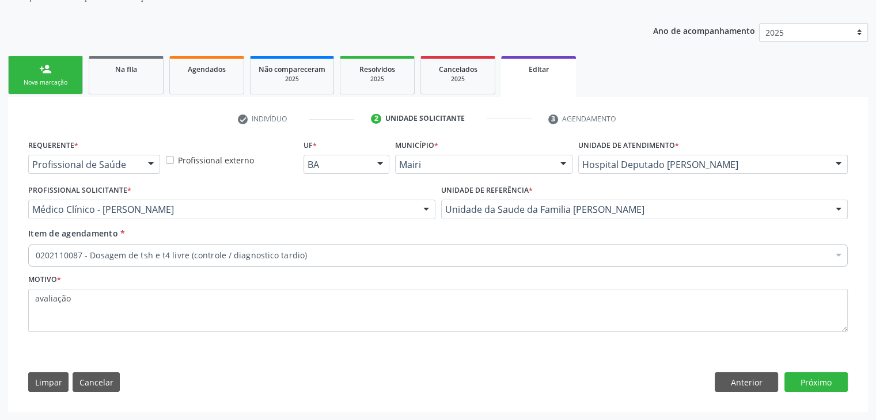
scroll to position [115, 0]
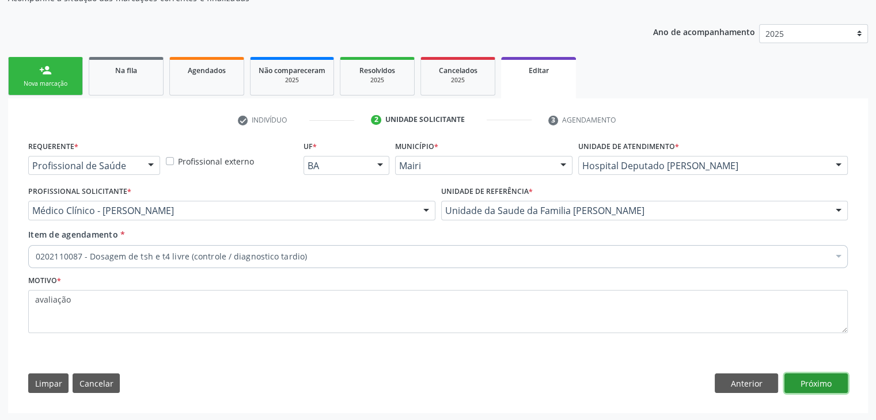
click at [835, 381] on button "Próximo" at bounding box center [815, 384] width 63 height 20
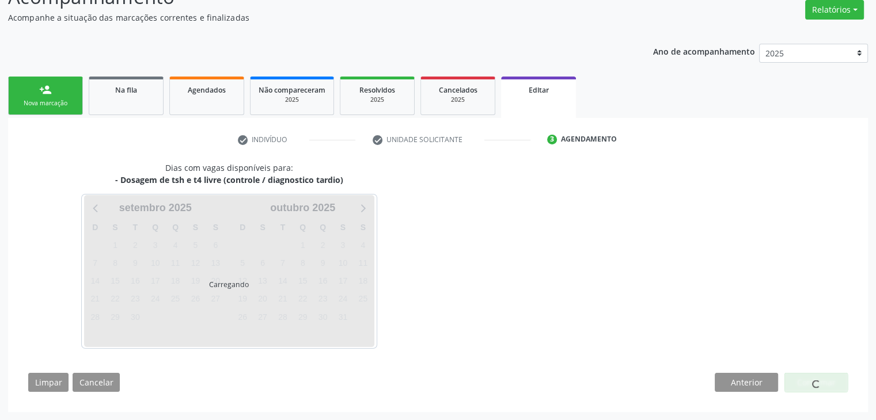
scroll to position [95, 0]
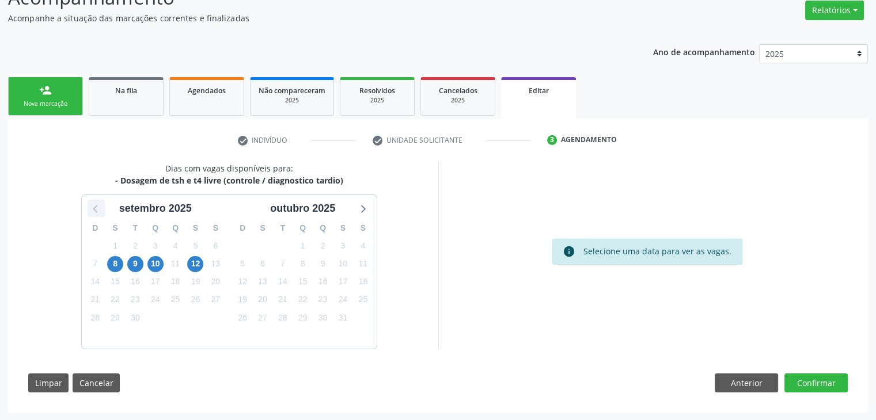
click at [97, 211] on icon at bounding box center [96, 208] width 15 height 15
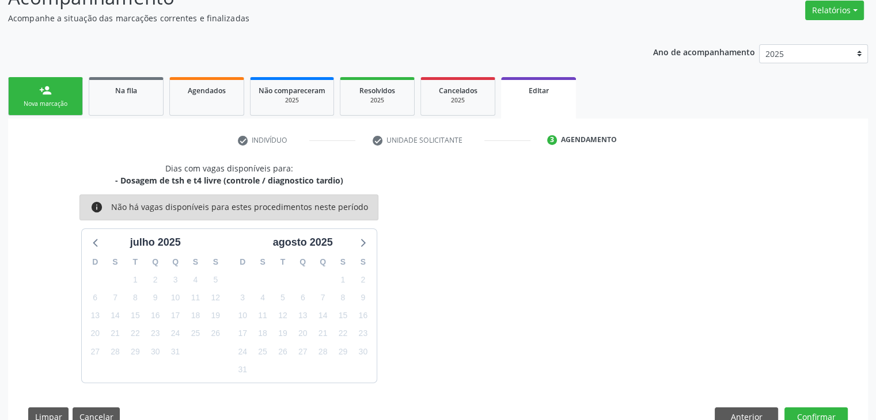
scroll to position [115, 0]
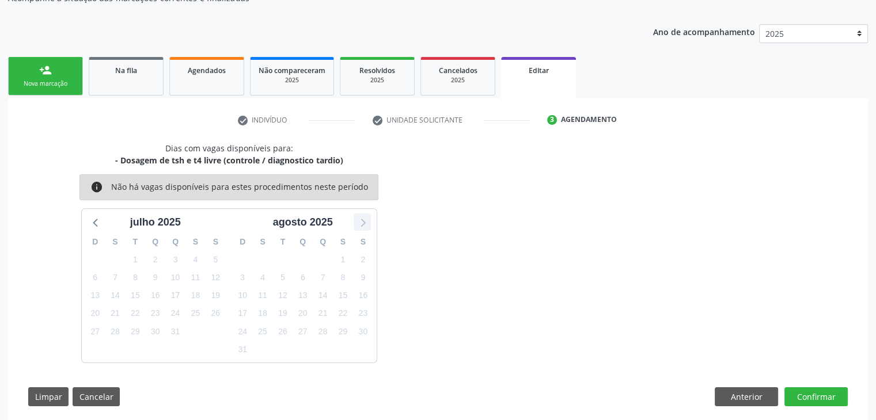
click at [357, 220] on icon at bounding box center [362, 222] width 15 height 15
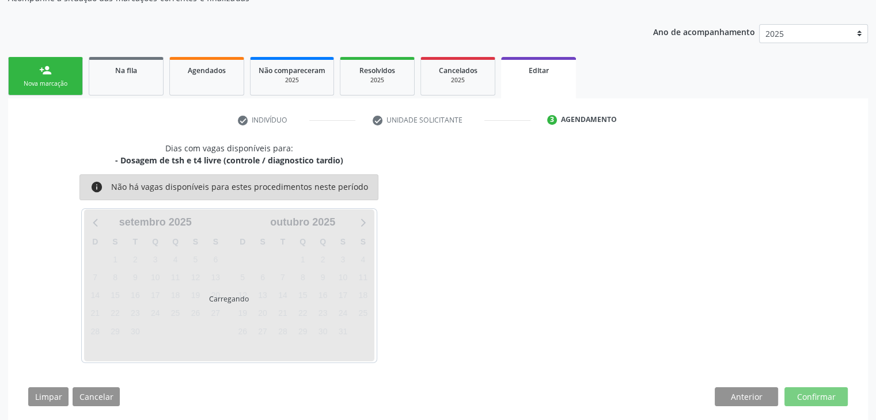
scroll to position [95, 0]
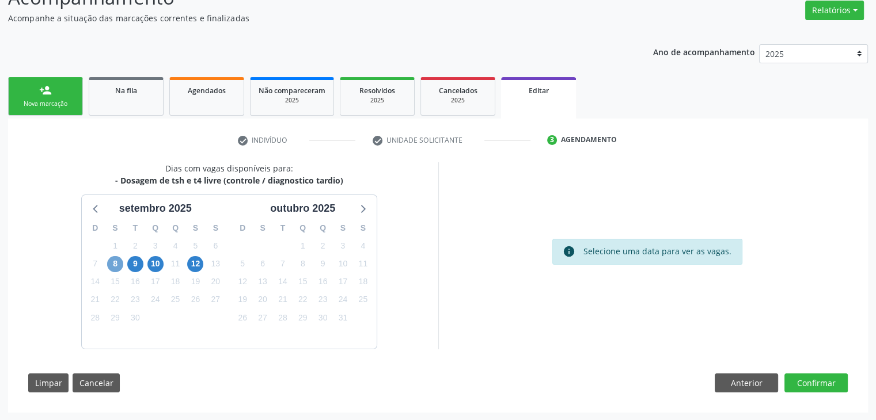
click at [112, 261] on span "8" at bounding box center [115, 264] width 16 height 16
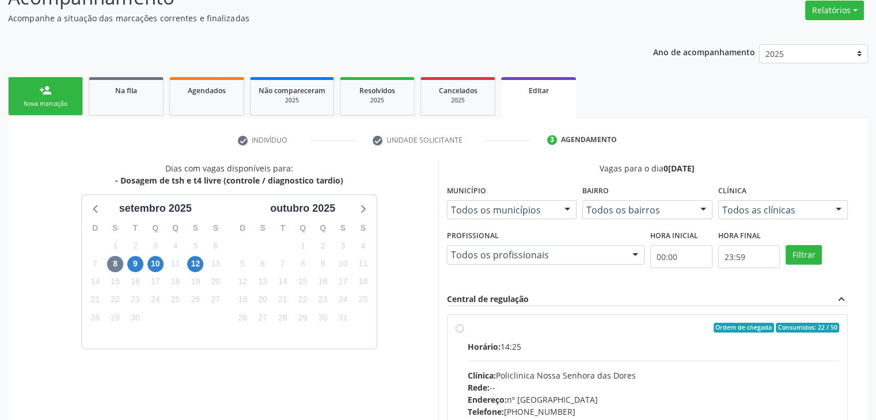
click at [555, 350] on div "Horário: 14:25" at bounding box center [654, 347] width 372 height 12
click at [464, 333] on input "Ordem de chegada Consumidos: 22 / 50 Horário: 14:25 Clínica: Policlinica Nossa …" at bounding box center [460, 328] width 8 height 10
radio input "true"
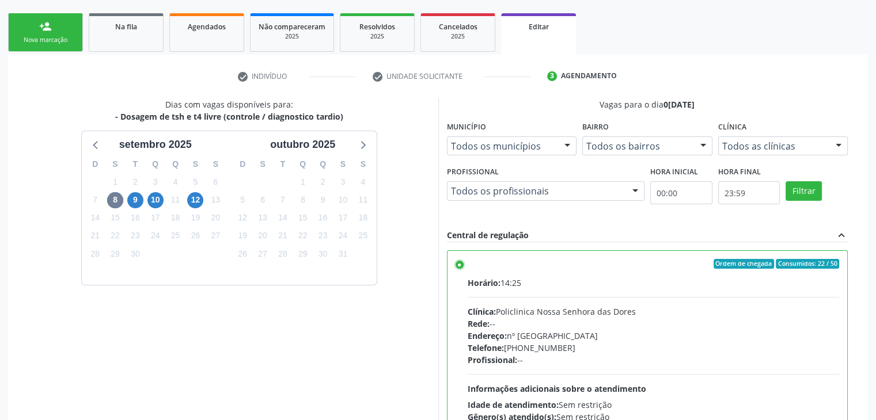
scroll to position [282, 0]
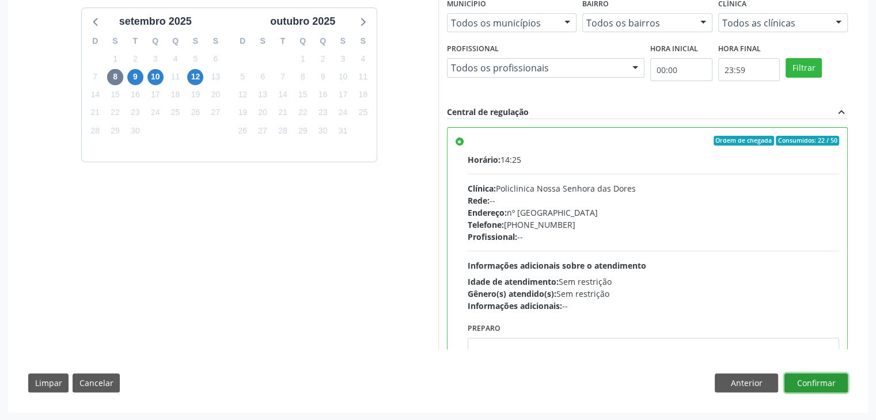
click at [796, 388] on button "Confirmar" at bounding box center [815, 384] width 63 height 20
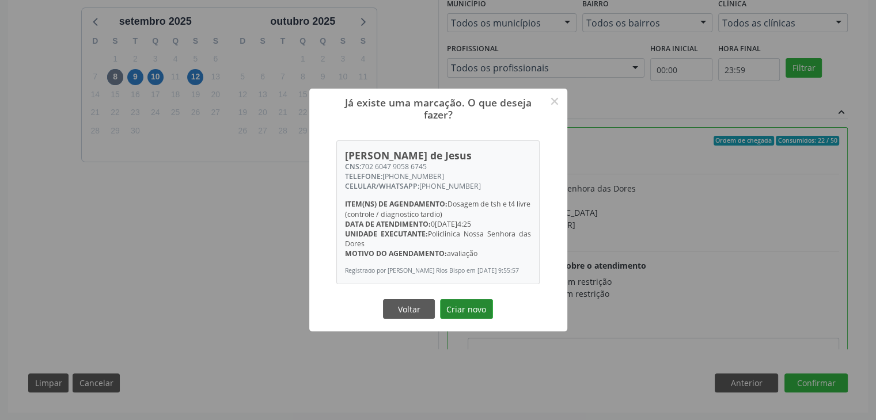
click at [473, 310] on button "Criar novo" at bounding box center [466, 309] width 53 height 20
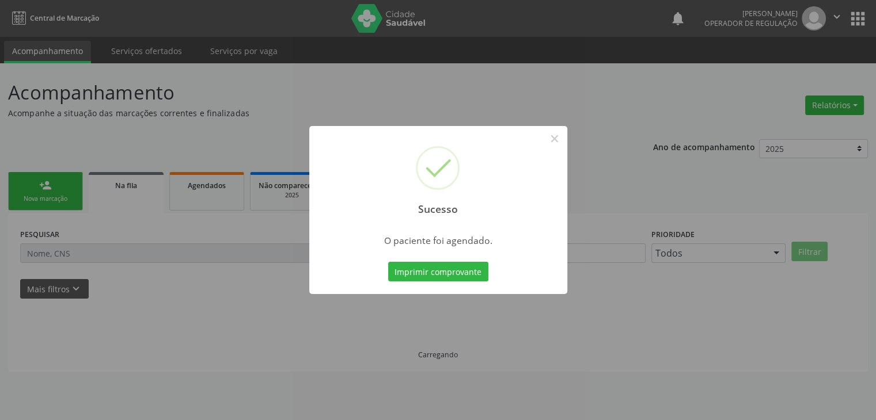
scroll to position [0, 0]
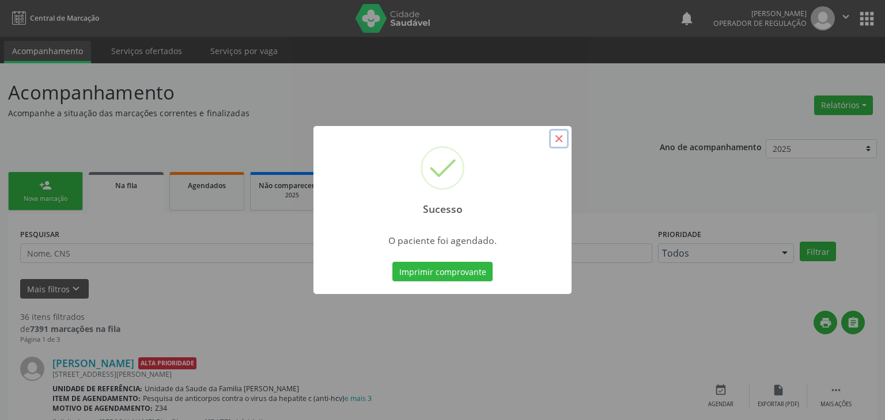
click at [563, 136] on button "×" at bounding box center [559, 139] width 20 height 20
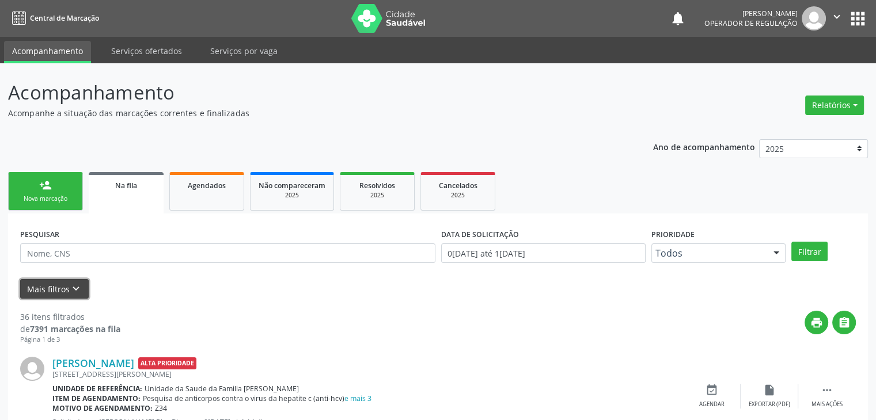
click at [51, 296] on button "Mais filtros keyboard_arrow_down" at bounding box center [54, 289] width 69 height 20
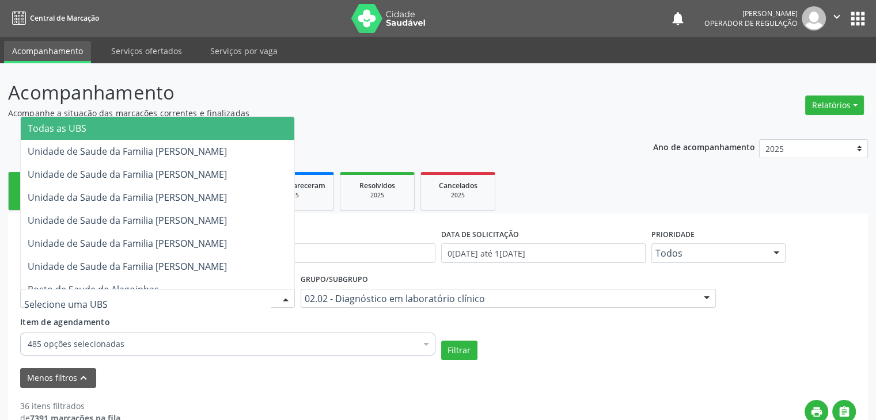
click at [107, 295] on div at bounding box center [157, 299] width 275 height 20
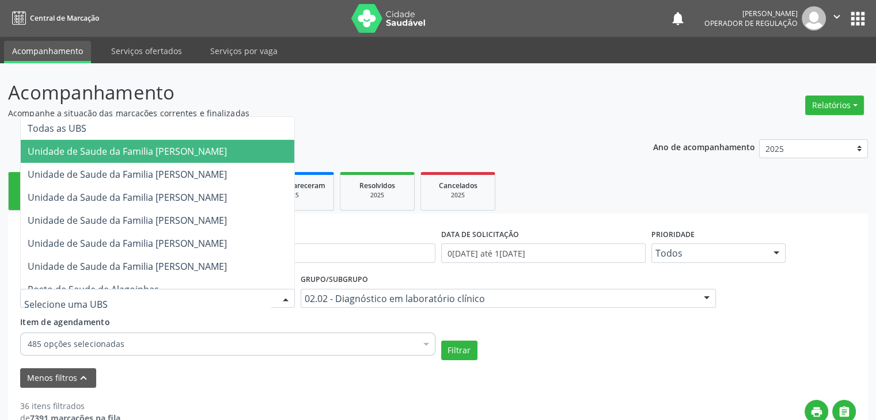
click at [97, 125] on span "Todas as UBS" at bounding box center [158, 128] width 274 height 23
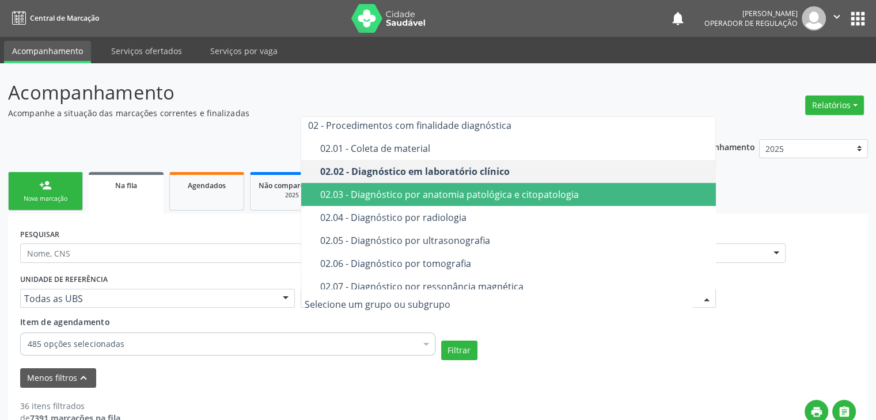
scroll to position [115, 0]
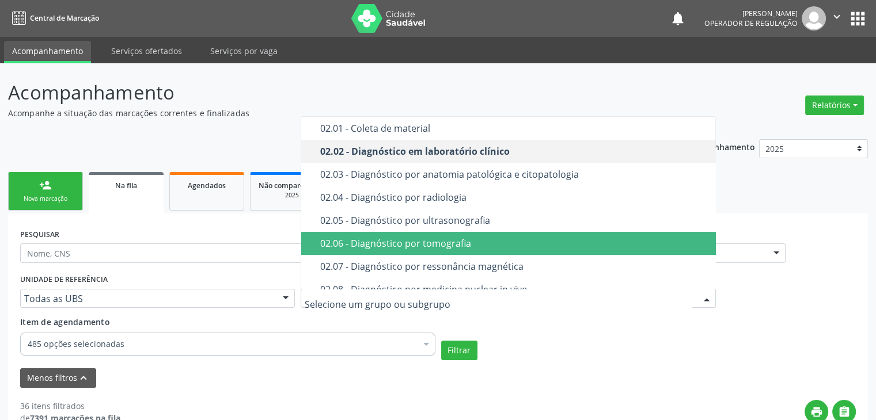
click at [461, 220] on div "02.05 - Diagnóstico por ultrasonografia" at bounding box center [514, 220] width 389 height 9
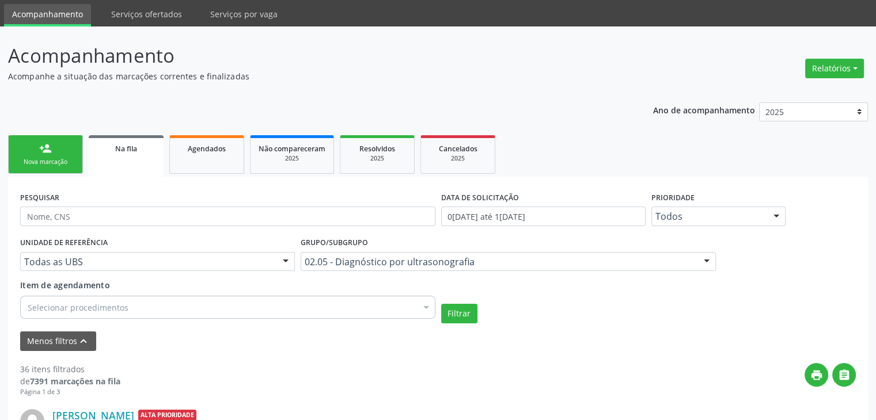
scroll to position [58, 0]
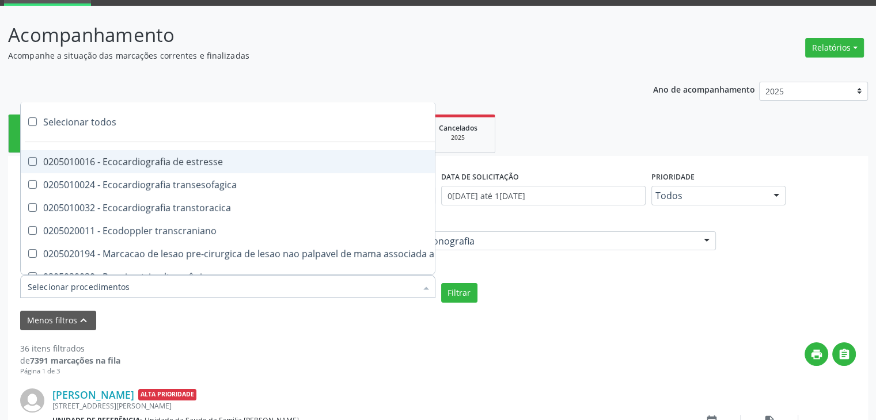
click at [128, 275] on div at bounding box center [227, 286] width 415 height 23
click at [89, 116] on div "Selecionar todos" at bounding box center [268, 122] width 495 height 23
checkbox input "true"
checkbox estresse "true"
checkbox transesofagica "true"
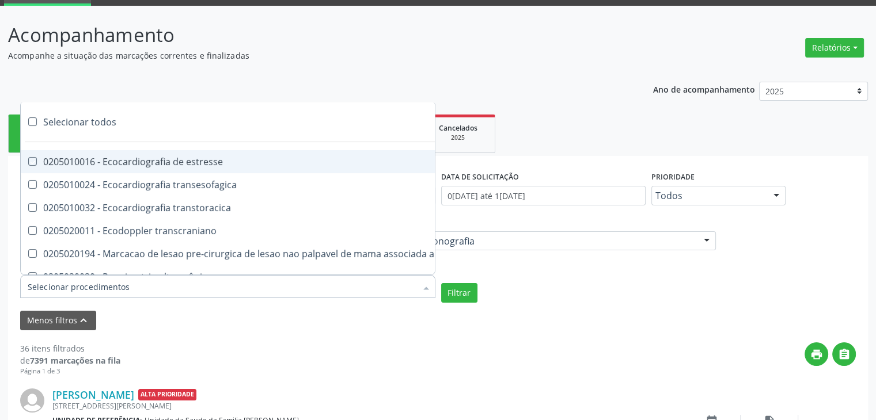
checkbox transtoracica "true"
checkbox transcraniano "true"
checkbox ultrassonografia "true"
checkbox ultrassônica "true"
checkbox superior "true"
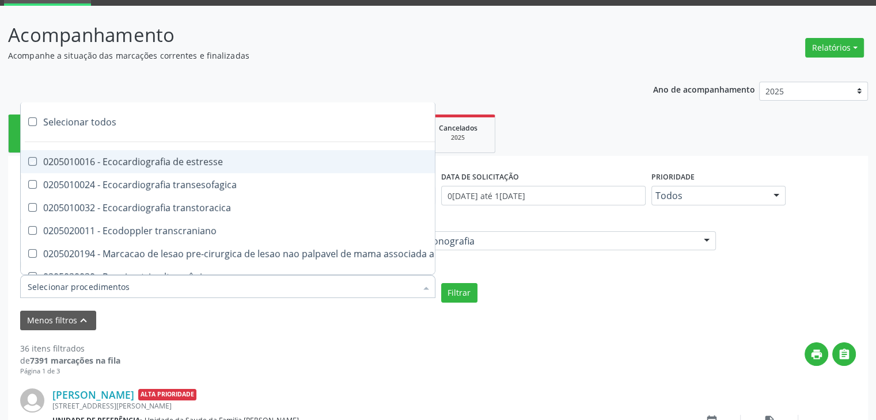
checkbox total "true"
checkbox urinario "true"
checkbox escrotal "true"
checkbox \(monocular\) "true"
checkbox transretal\) "true"
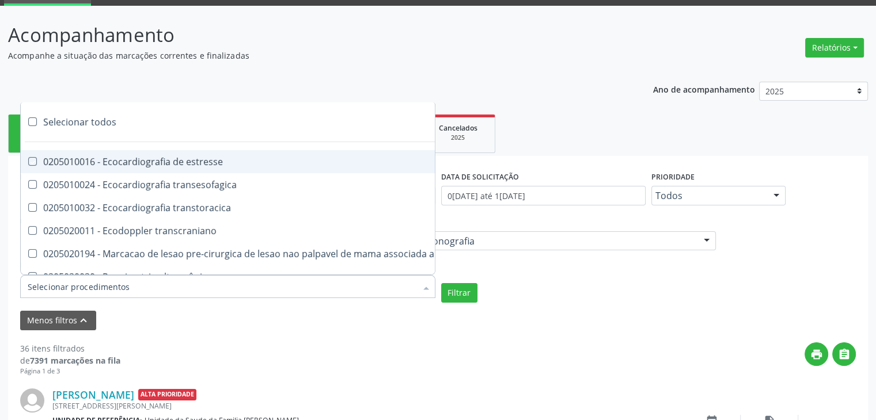
checkbox abdominal "true"
checkbox tireoide "true"
checkbox \(extracardiaca\) "true"
checkbox vasos "true"
checkbox obstetrico "true"
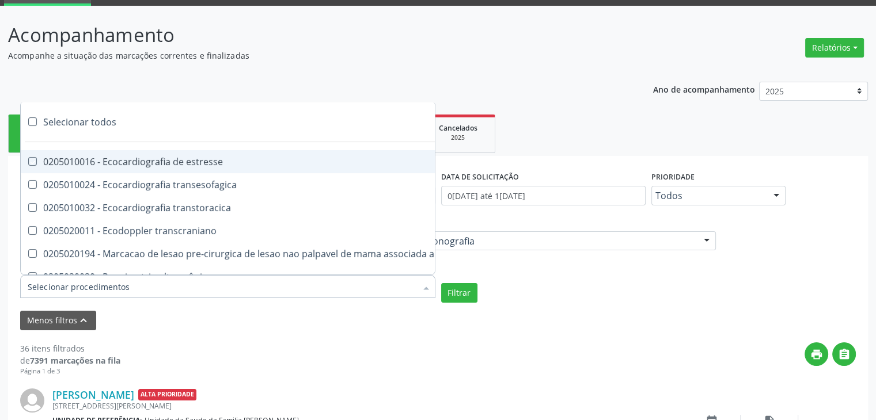
checkbox bilateral "true"
checkbox obstetrica "true"
checkbox pulsado "true"
checkbox \(ginecologica\) "true"
checkbox transfontanela "true"
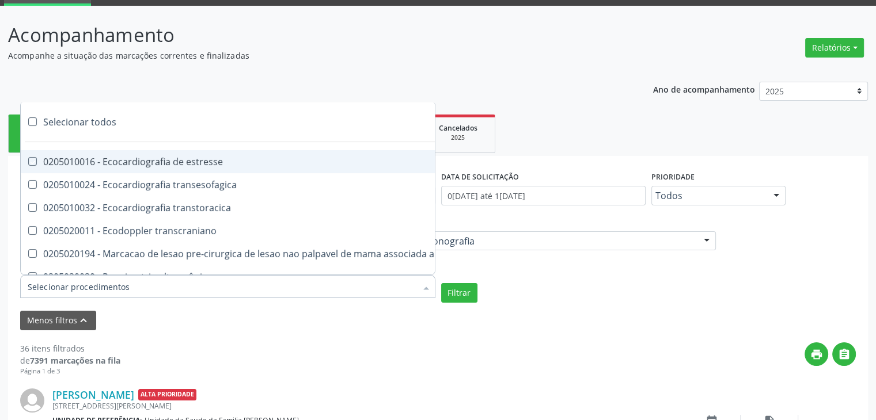
checkbox transvaginal "true"
checkbox Axila "true"
checkbox Braço "true"
checkbox Calcanhar "true"
checkbox Cervical "true"
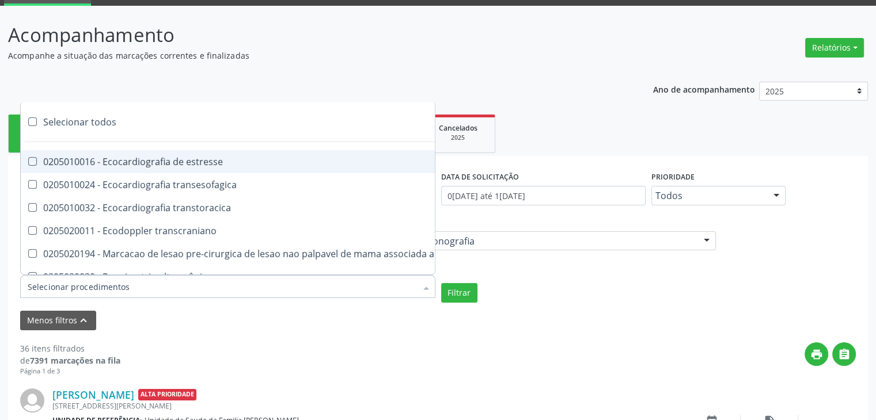
checkbox Clavícula "true"
checkbox Cotovelo "true"
checkbox Coxa "true"
checkbox Joelho "true"
checkbox Mão "true"
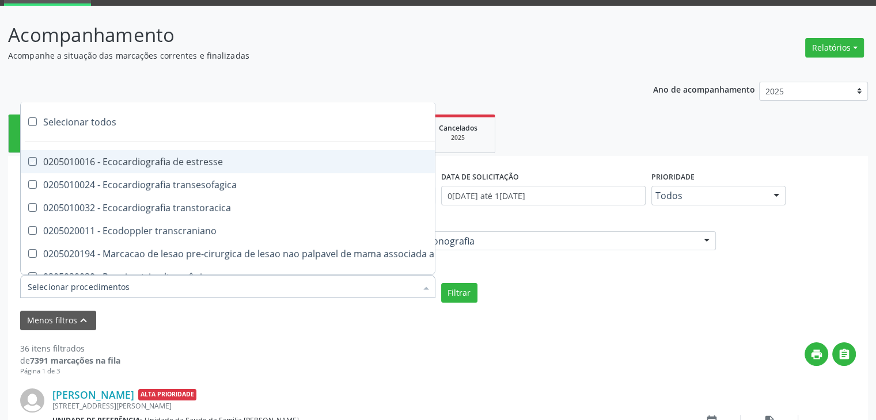
checkbox Ombro "true"
checkbox Moles "true"
checkbox Perna "true"
checkbox Pescoço "true"
checkbox Punho "true"
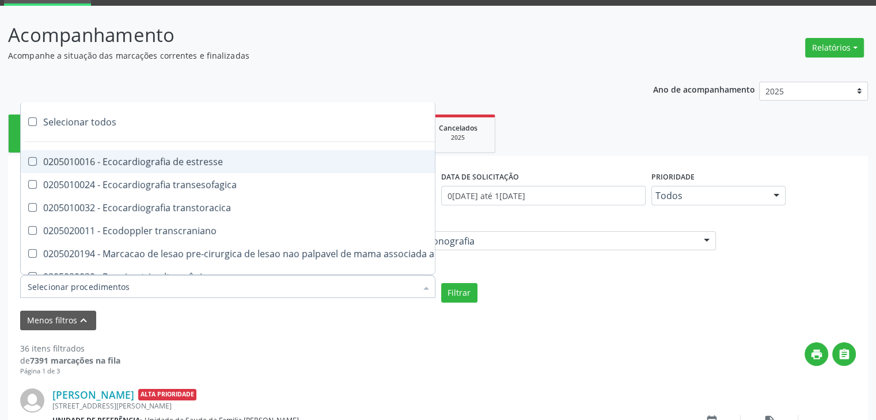
checkbox Pé "true"
checkbox Quadril "true"
checkbox Inguinal "true"
checkbox Tornozelo "true"
checkbox Carpo "true"
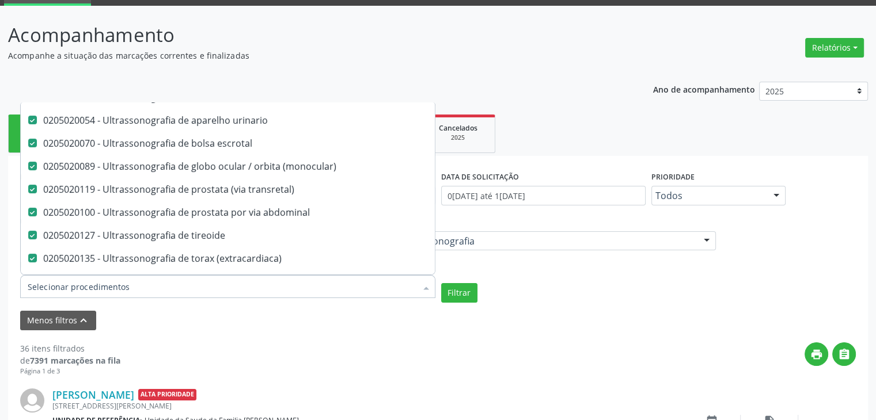
scroll to position [346, 0]
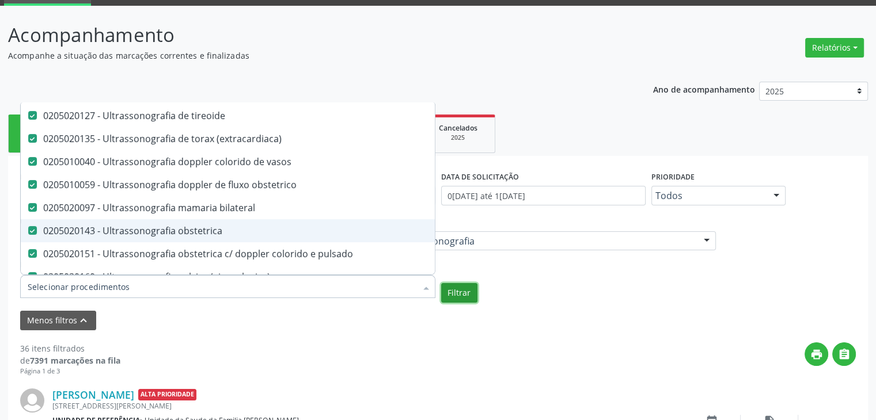
click at [465, 284] on button "Filtrar" at bounding box center [459, 293] width 36 height 20
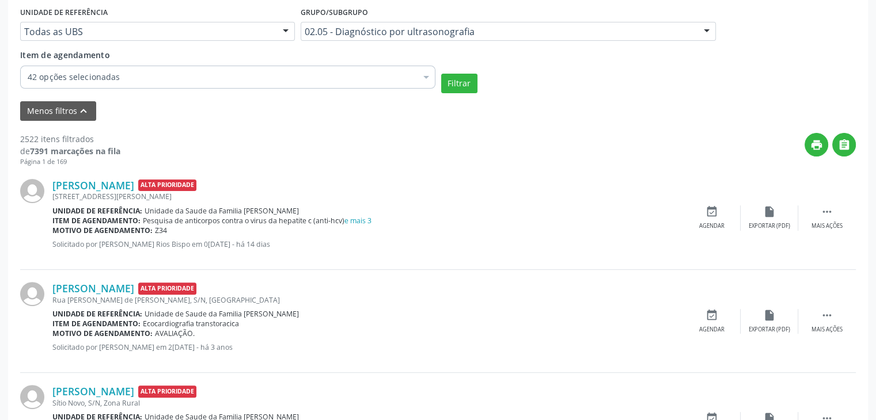
scroll to position [288, 0]
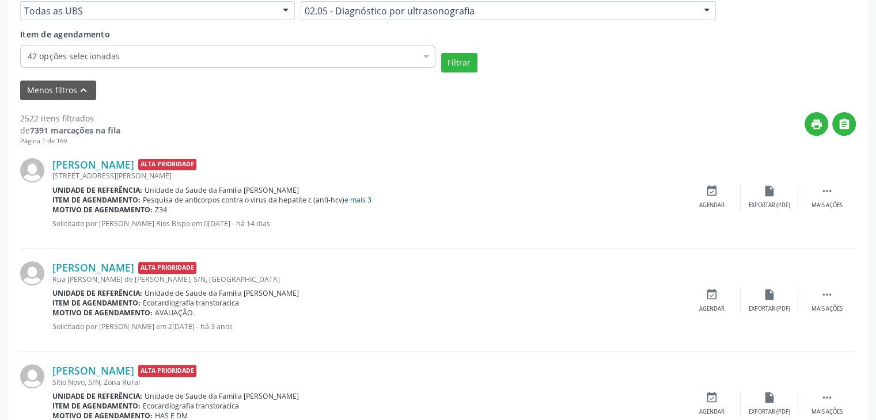
click at [352, 198] on link "e mais 3" at bounding box center [357, 200] width 27 height 10
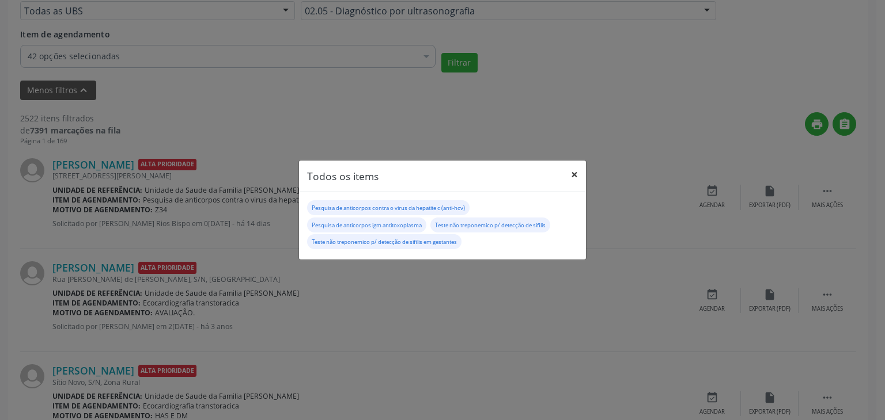
click at [568, 172] on button "×" at bounding box center [574, 175] width 23 height 28
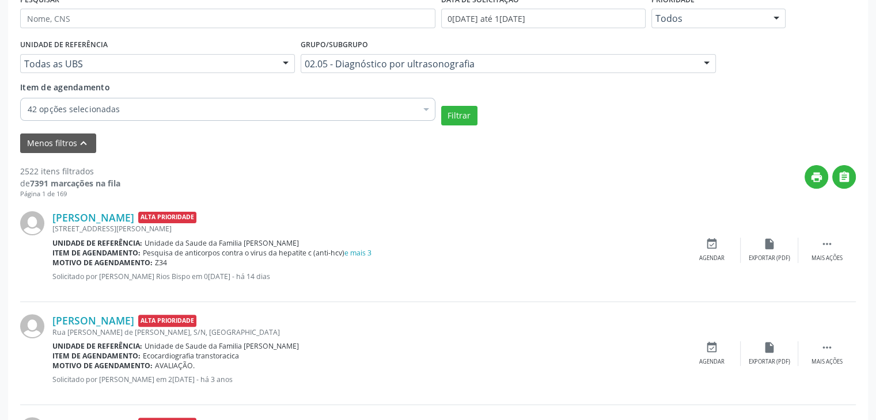
scroll to position [173, 0]
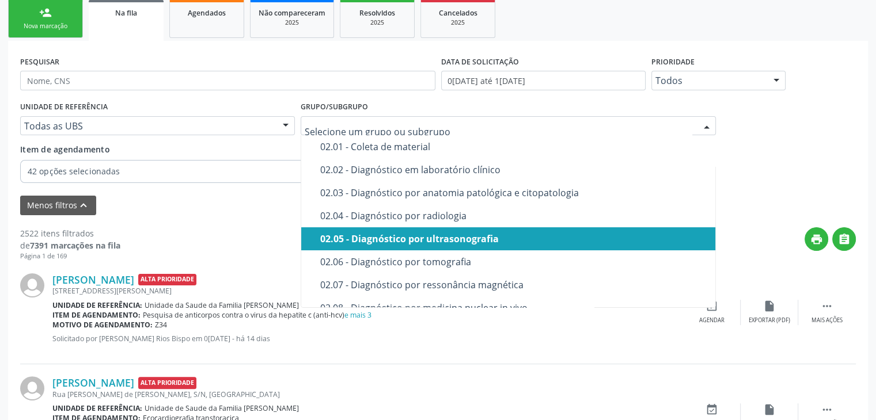
click at [459, 235] on div "02.05 - Diagnóstico por ultrasonografia" at bounding box center [514, 238] width 389 height 9
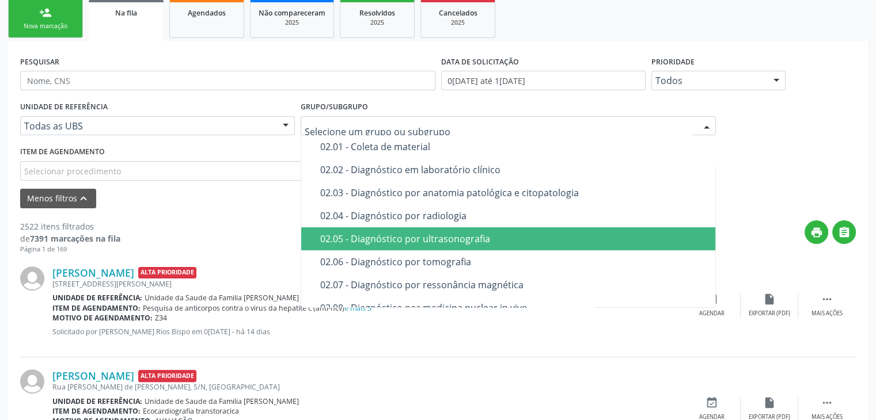
click at [410, 236] on div "02.05 - Diagnóstico por ultrasonografia" at bounding box center [514, 238] width 389 height 9
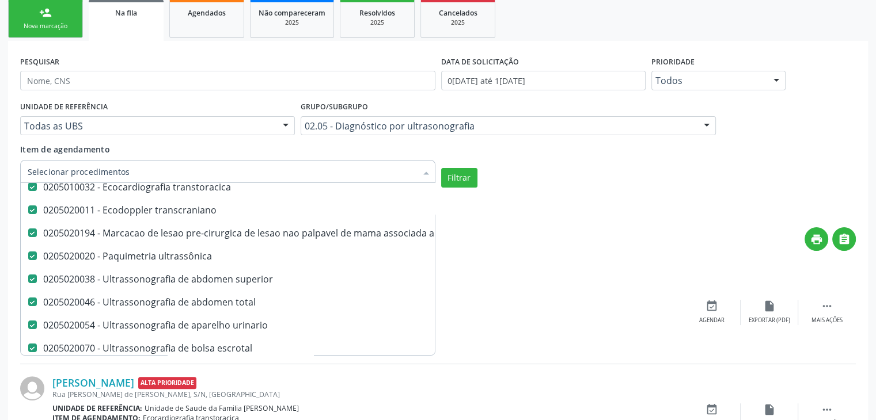
scroll to position [0, 0]
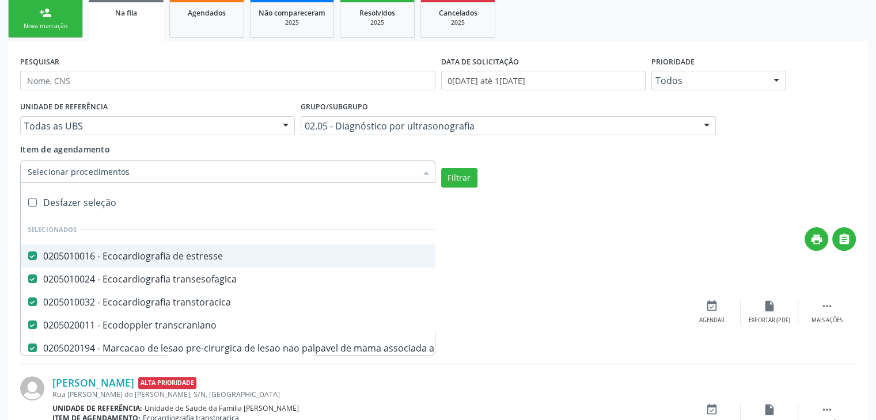
click at [76, 202] on div "Desfazer seleção" at bounding box center [268, 202] width 495 height 23
checkbox estresse "false"
checkbox transesofagica "false"
checkbox transtoracica "false"
checkbox transcraniano "false"
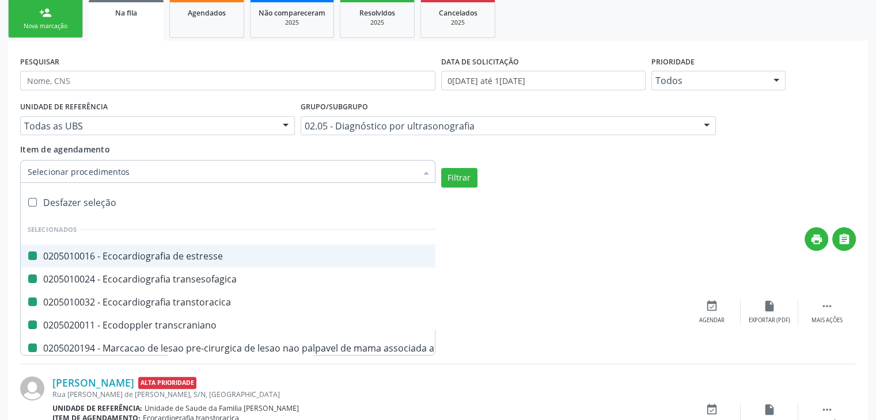
checkbox ultrassonografia "false"
checkbox ultrassônica "false"
checkbox superior "false"
checkbox total "false"
checkbox urinario "false"
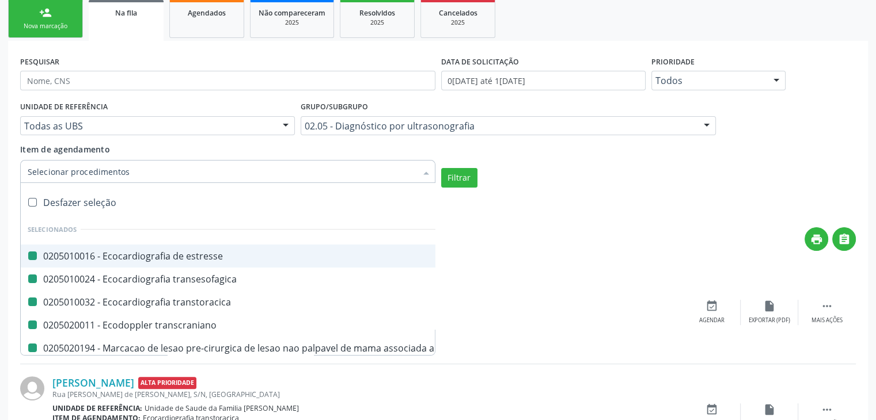
checkbox escrotal "false"
checkbox \(monocular\) "false"
checkbox transretal\) "false"
checkbox abdominal "false"
checkbox tireoide "false"
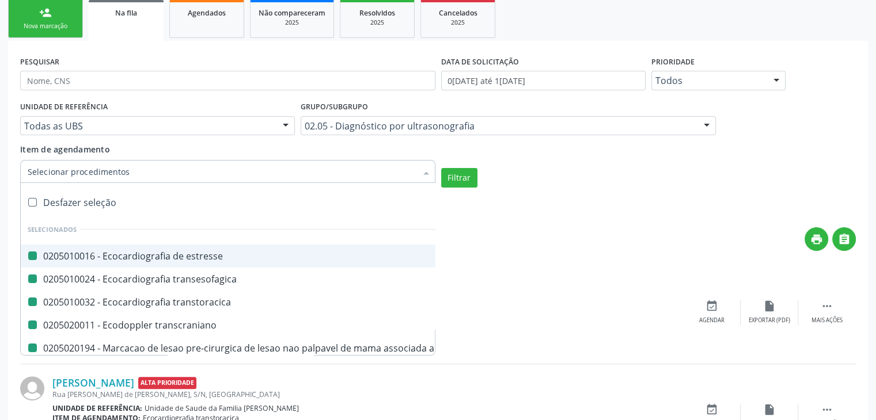
checkbox \(extracardiaca\) "false"
checkbox vasos "false"
checkbox obstetrico "false"
checkbox bilateral "false"
checkbox obstetrica "false"
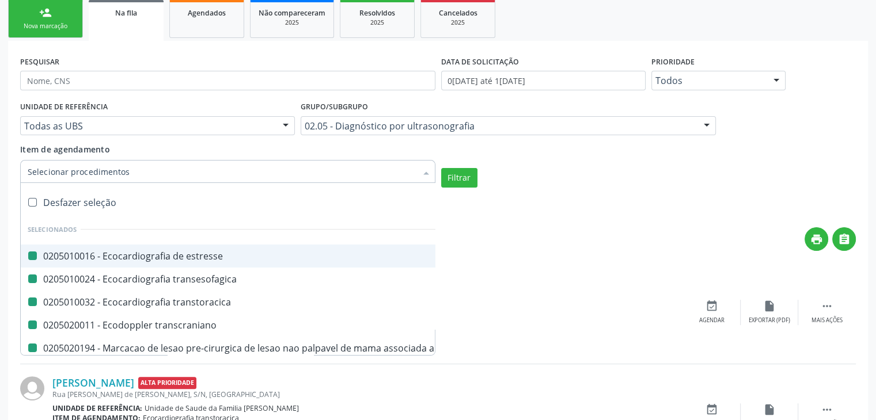
checkbox pulsado "false"
checkbox \(ginecologica\) "false"
checkbox transfontanela "false"
checkbox transvaginal "false"
checkbox Axila "false"
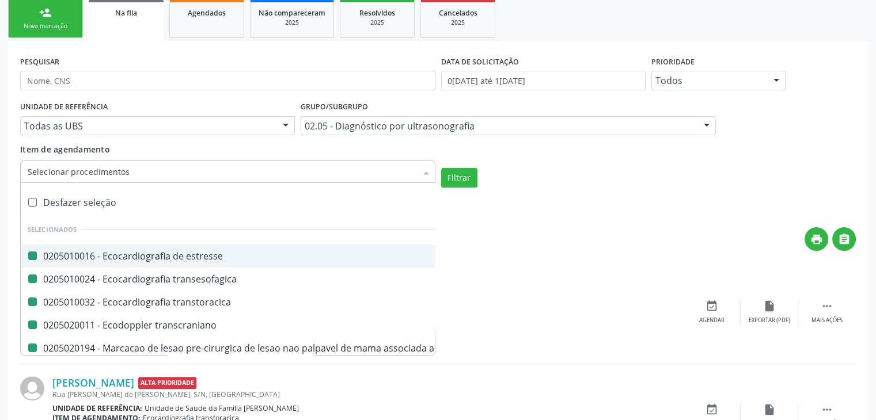
checkbox Braço "false"
checkbox Calcanhar "false"
checkbox Cervical "false"
checkbox Clavícula "false"
checkbox Cotovelo "false"
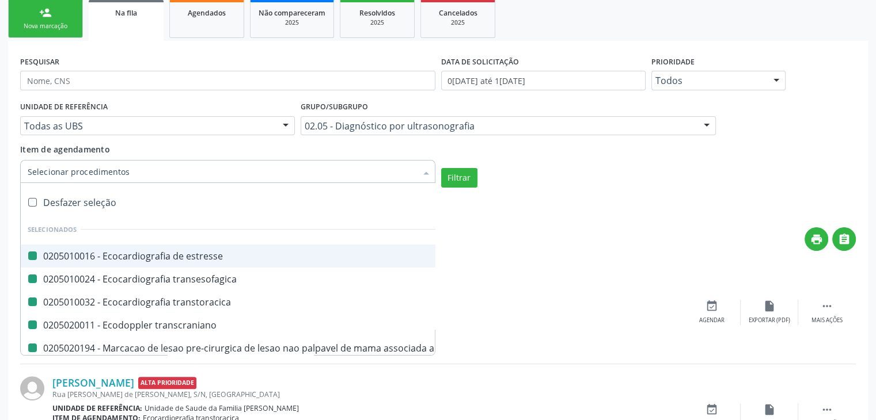
checkbox Coxa "false"
checkbox Joelho "false"
checkbox Mão "false"
checkbox Ombro "false"
checkbox Moles "false"
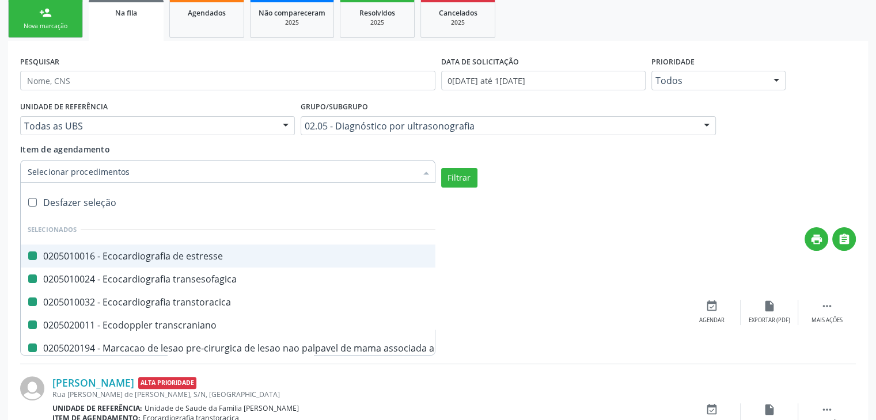
checkbox Perna "false"
checkbox Pescoço "false"
checkbox Punho "false"
checkbox Pé "false"
checkbox Quadril "false"
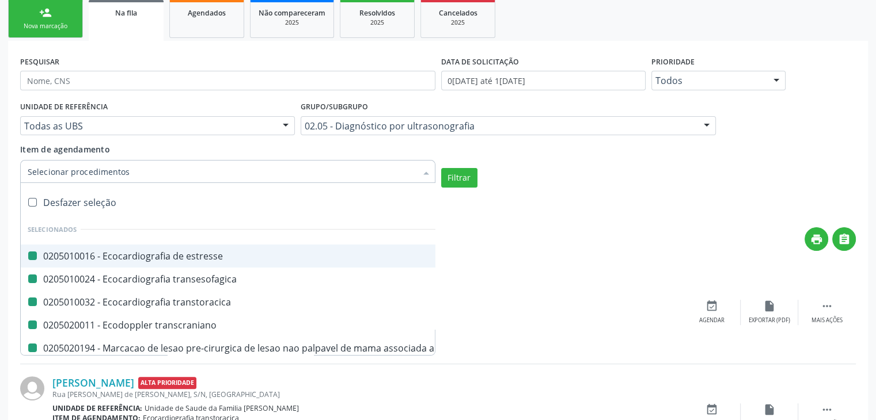
checkbox Inguinal "false"
checkbox Tornozelo "false"
checkbox Carpo "false"
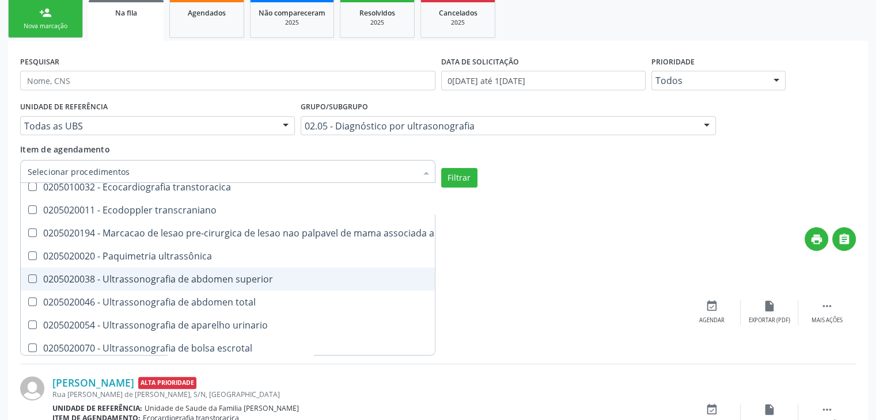
scroll to position [173, 0]
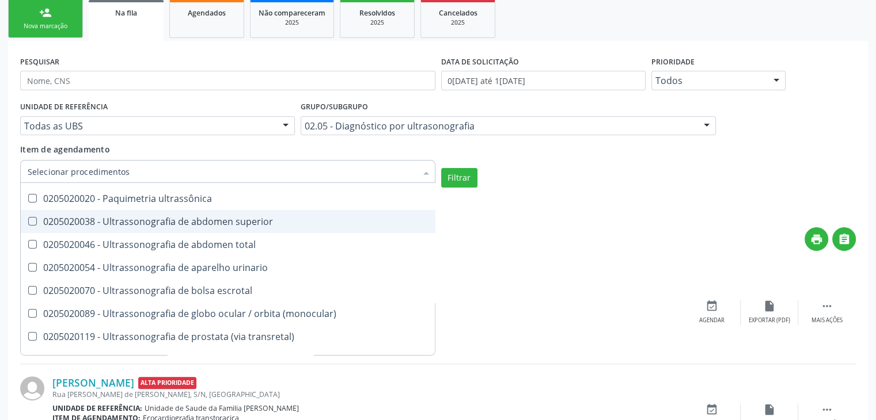
click at [189, 225] on div "0205020038 - Ultrassonografia de abdomen superior" at bounding box center [268, 221] width 481 height 9
checkbox superior "true"
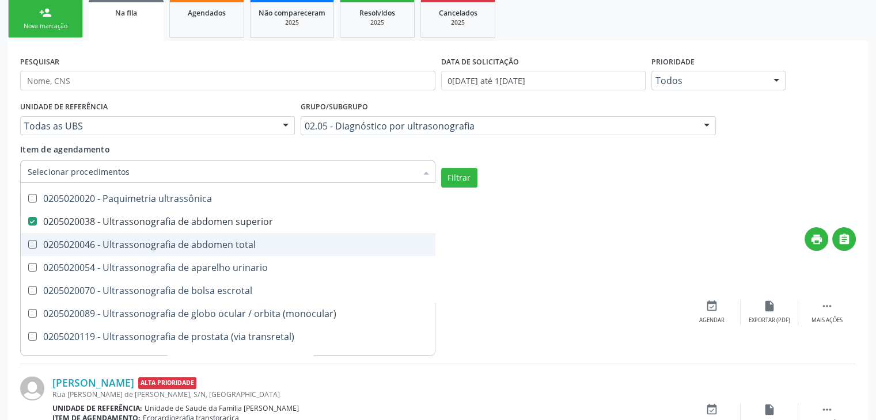
click at [192, 242] on div "0205020046 - Ultrassonografia de abdomen total" at bounding box center [268, 244] width 481 height 9
checkbox total "true"
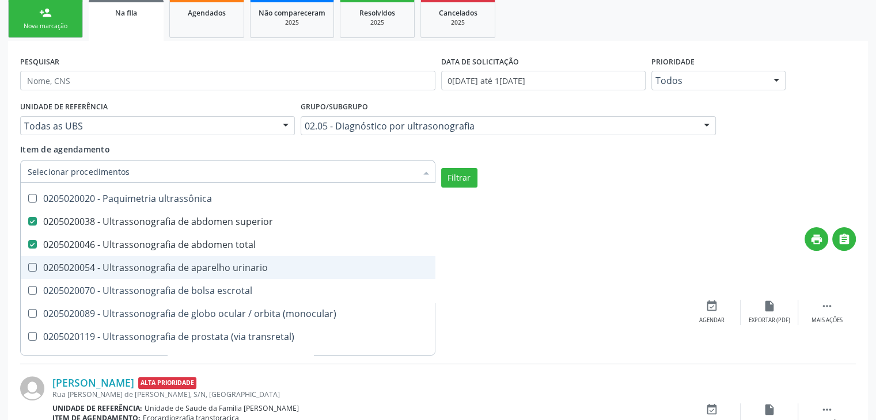
click at [187, 271] on div "0205020054 - Ultrassonografia de aparelho urinario" at bounding box center [268, 267] width 481 height 9
checkbox urinario "true"
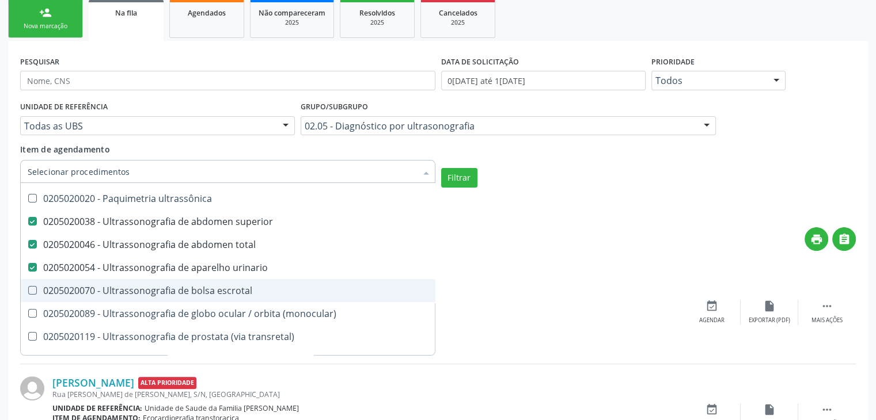
click at [182, 293] on div "0205020070 - Ultrassonografia de bolsa escrotal" at bounding box center [268, 290] width 481 height 9
checkbox escrotal "true"
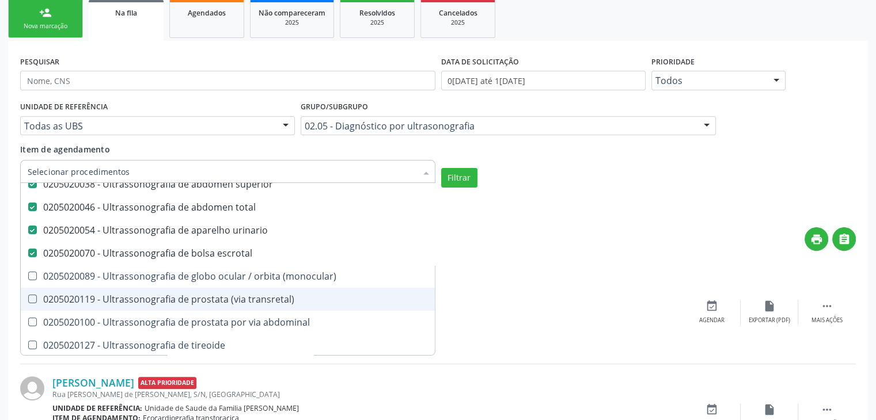
scroll to position [230, 0]
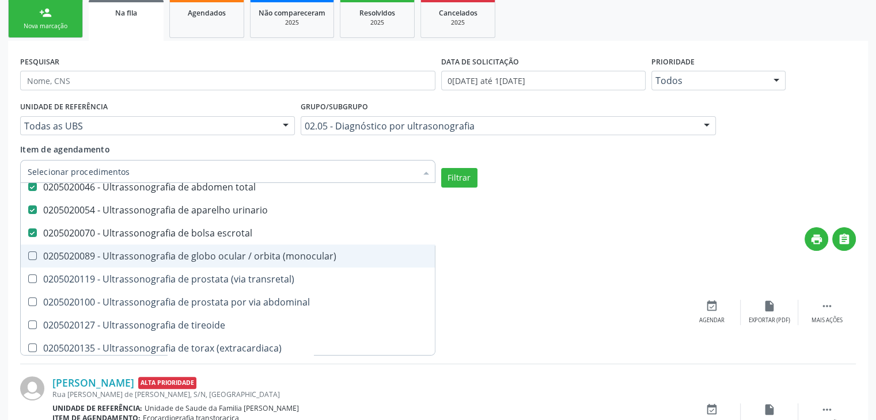
click at [221, 252] on div "0205020089 - Ultrassonografia de globo ocular / orbita (monocular)" at bounding box center [268, 256] width 481 height 9
checkbox \(monocular\) "true"
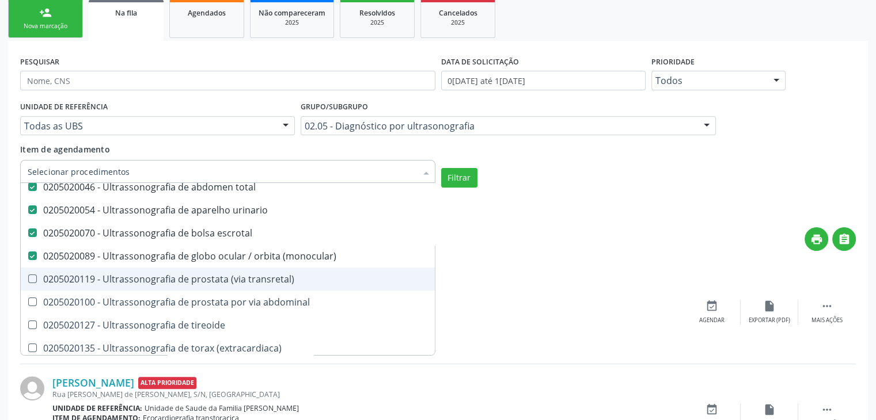
click at [213, 276] on div "0205020119 - Ultrassonografia de prostata (via transretal)" at bounding box center [268, 279] width 481 height 9
checkbox transretal\) "true"
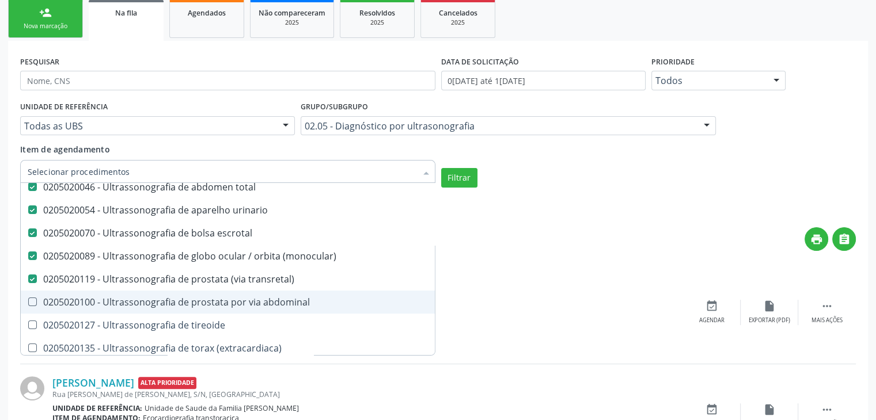
click at [213, 298] on div "0205020100 - Ultrassonografia de prostata por via abdominal" at bounding box center [268, 302] width 481 height 9
checkbox abdominal "true"
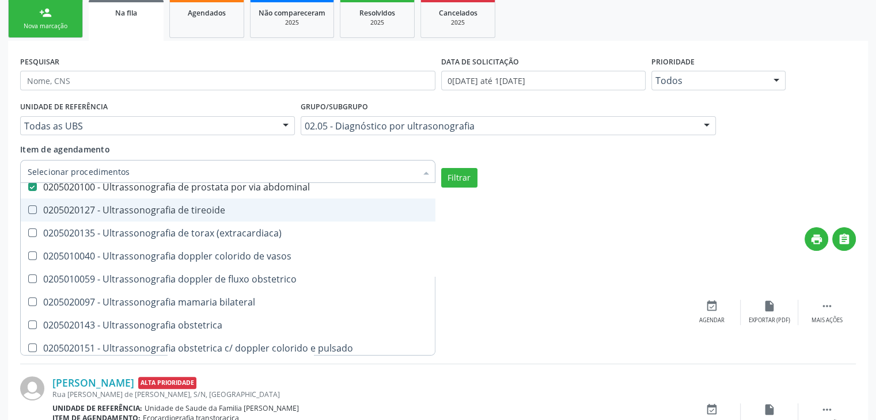
click at [191, 213] on div "0205020127 - Ultrassonografia de tireoide" at bounding box center [268, 210] width 481 height 9
checkbox tireoide "true"
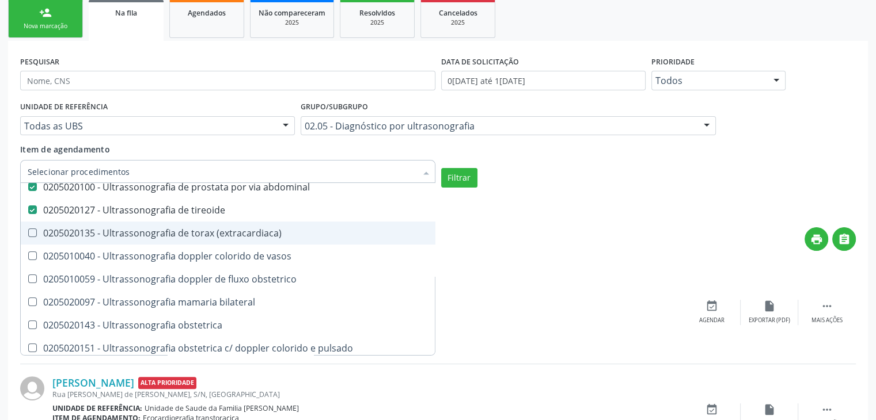
click at [195, 229] on div "0205020135 - Ultrassonografia de torax (extracardiaca)" at bounding box center [268, 233] width 481 height 9
checkbox \(extracardiaca\) "true"
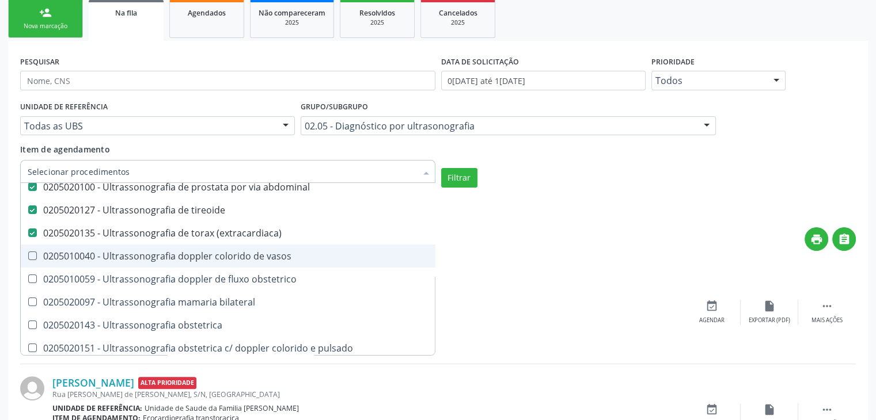
click at [204, 258] on div "0205010040 - Ultrassonografia doppler colorido de vasos" at bounding box center [268, 256] width 481 height 9
checkbox vasos "true"
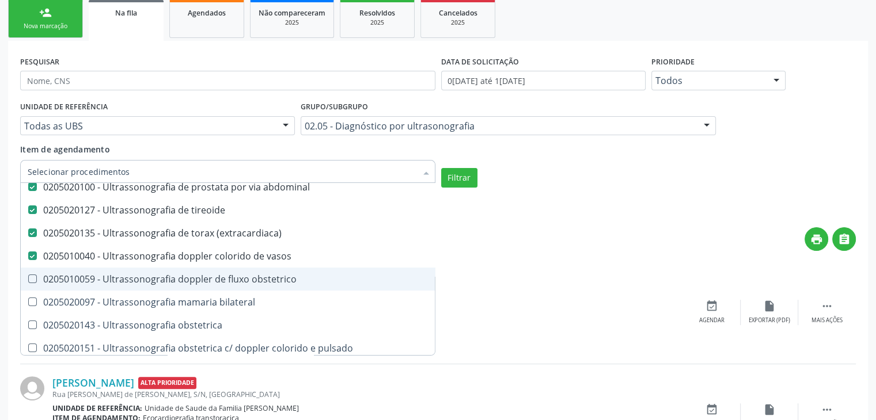
click at [206, 280] on div "0205010059 - Ultrassonografia doppler de fluxo obstetrico" at bounding box center [268, 279] width 481 height 9
checkbox obstetrico "true"
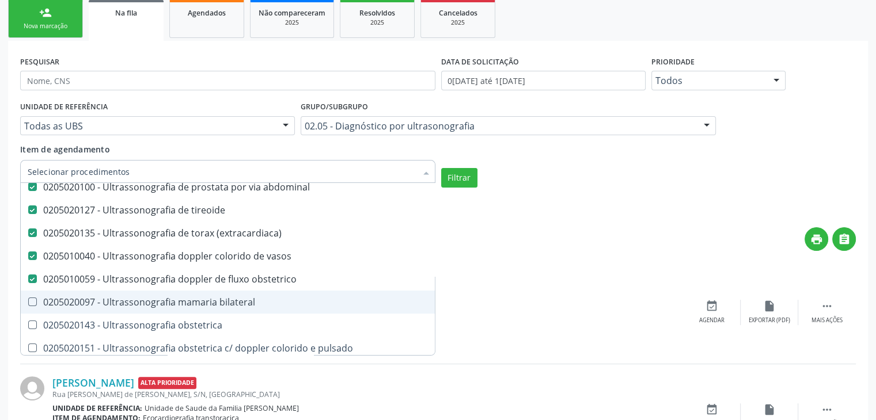
click at [202, 305] on div "0205020097 - Ultrassonografia mamaria bilateral" at bounding box center [268, 302] width 481 height 9
checkbox bilateral "true"
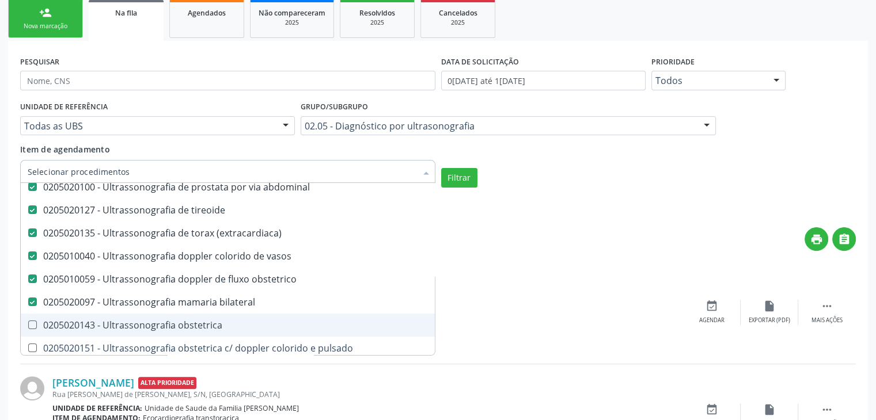
click at [198, 323] on div "0205020143 - Ultrassonografia obstetrica" at bounding box center [268, 325] width 481 height 9
checkbox obstetrica "true"
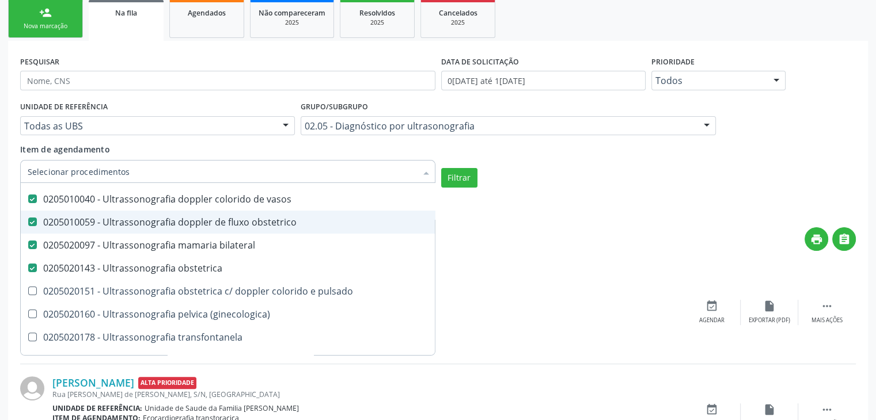
scroll to position [461, 0]
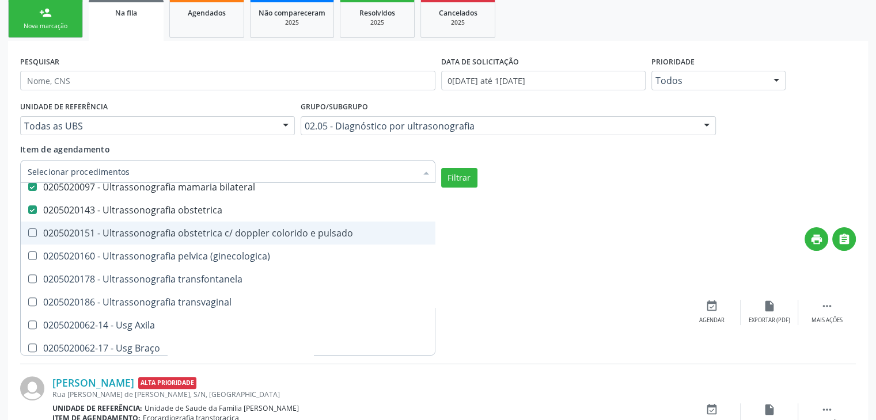
click at [189, 225] on span "0205020151 - Ultrassonografia obstetrica c/ doppler colorido e pulsado" at bounding box center [268, 233] width 495 height 23
checkbox pulsado "true"
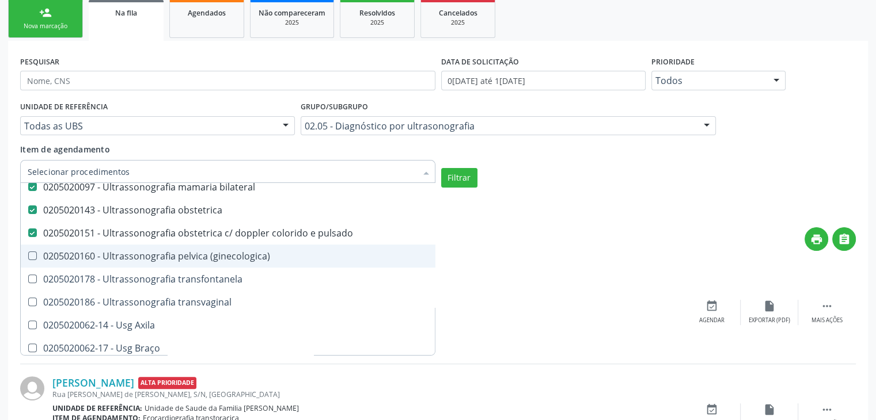
click at [194, 260] on div "0205020160 - Ultrassonografia pelvica (ginecologica)" at bounding box center [268, 256] width 481 height 9
checkbox \(ginecologica\) "true"
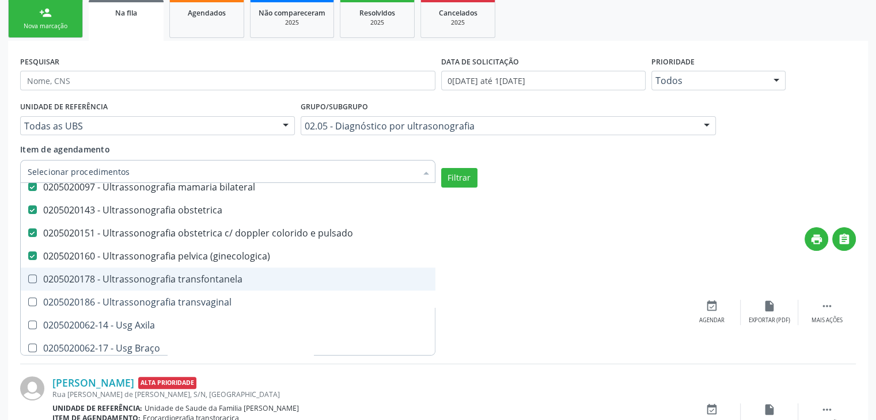
click at [194, 279] on div "0205020178 - Ultrassonografia transfontanela" at bounding box center [268, 279] width 481 height 9
checkbox transfontanela "true"
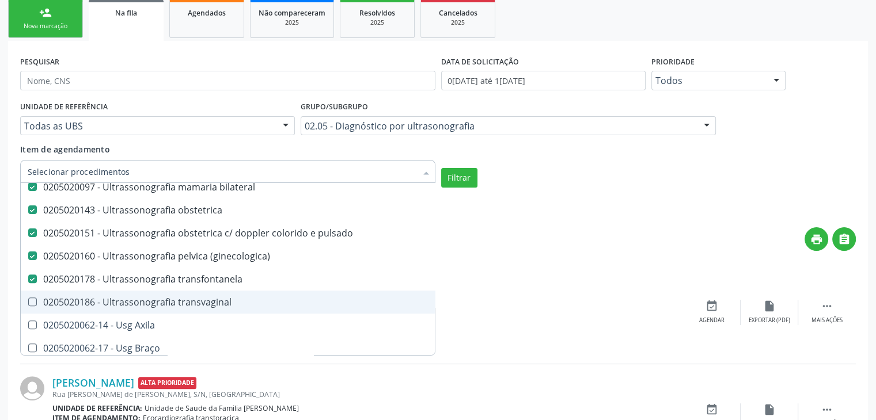
click at [194, 302] on div "0205020186 - Ultrassonografia transvaginal" at bounding box center [268, 302] width 481 height 9
checkbox transvaginal "true"
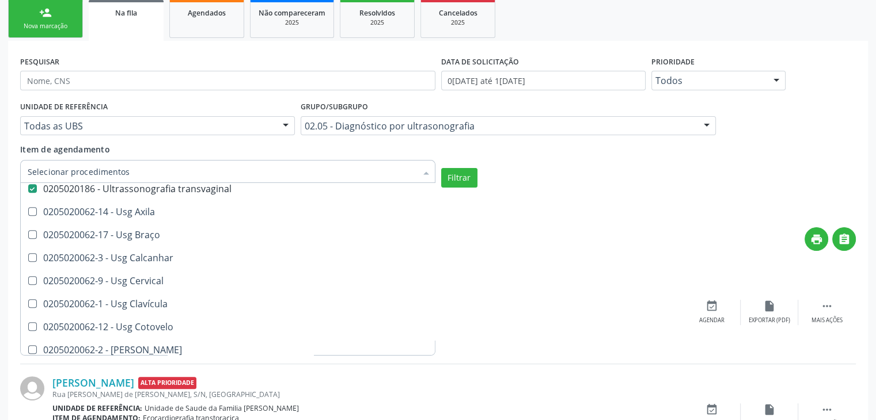
scroll to position [576, 0]
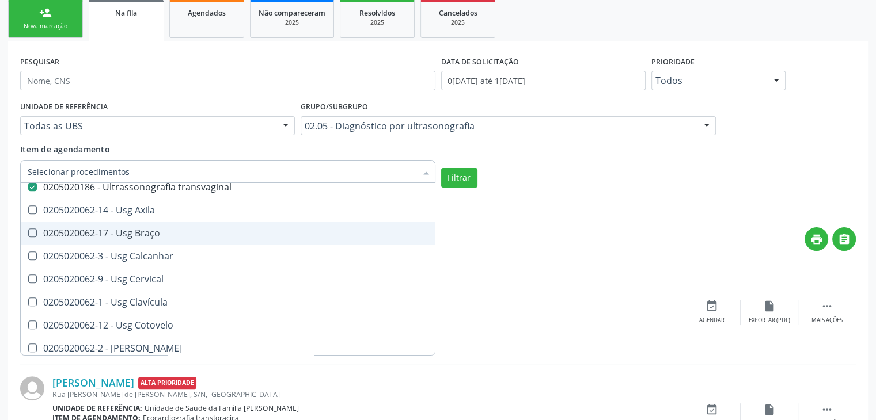
click at [159, 222] on span "0205020062-17 - Usg Braço" at bounding box center [268, 233] width 495 height 23
checkbox Braço "true"
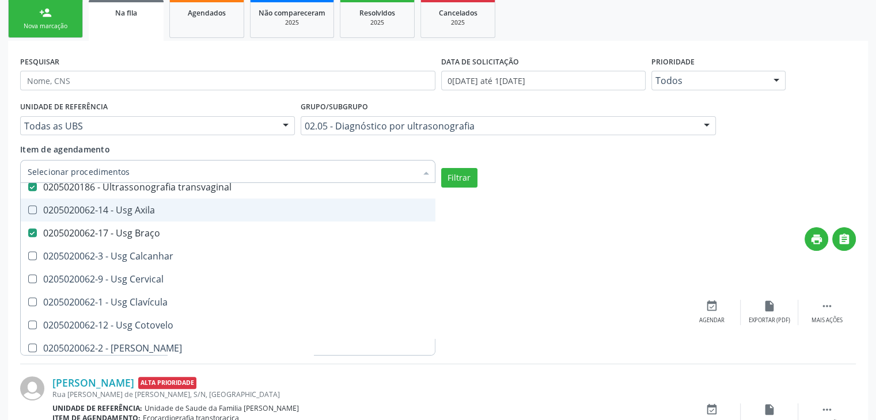
click at [152, 206] on div "0205020062-14 - Usg Axila" at bounding box center [268, 210] width 481 height 9
checkbox Axila "true"
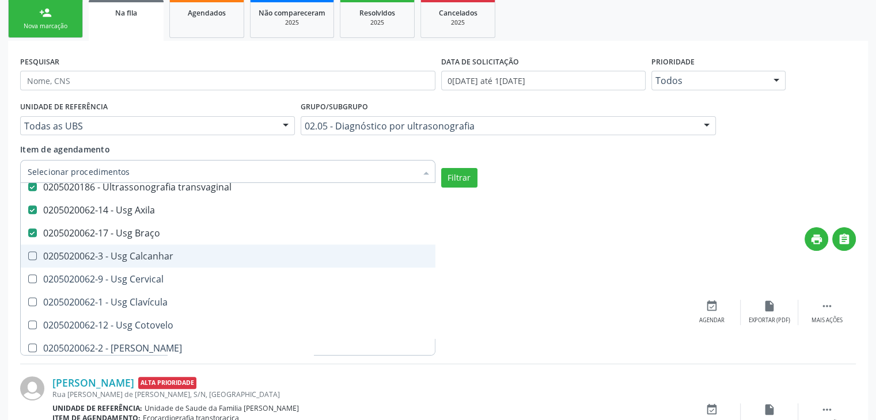
click at [159, 256] on div "0205020062-3 - Usg Calcanhar" at bounding box center [268, 256] width 481 height 9
checkbox Calcanhar "true"
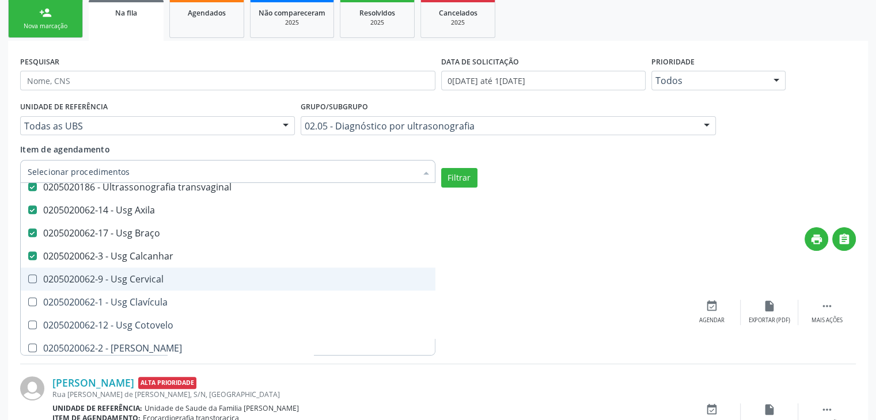
click at [159, 283] on div "0205020062-9 - Usg Cervical" at bounding box center [268, 279] width 481 height 9
checkbox Cervical "true"
click at [154, 307] on div "0205020062-1 - Usg Clavícula" at bounding box center [268, 302] width 481 height 9
checkbox Clavícula "true"
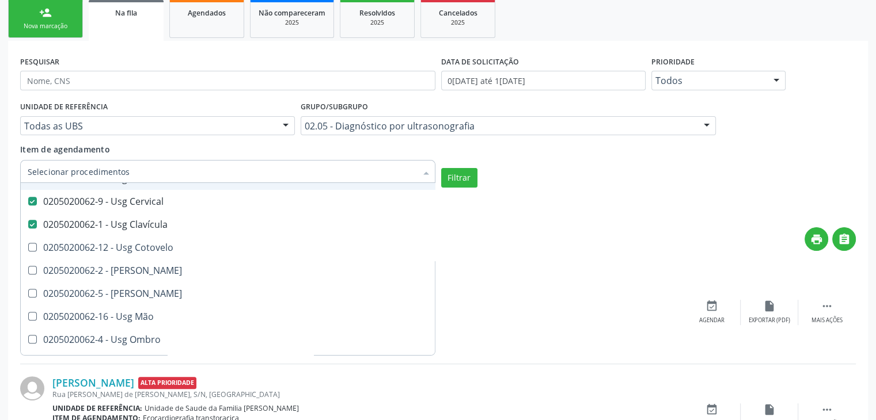
scroll to position [634, 0]
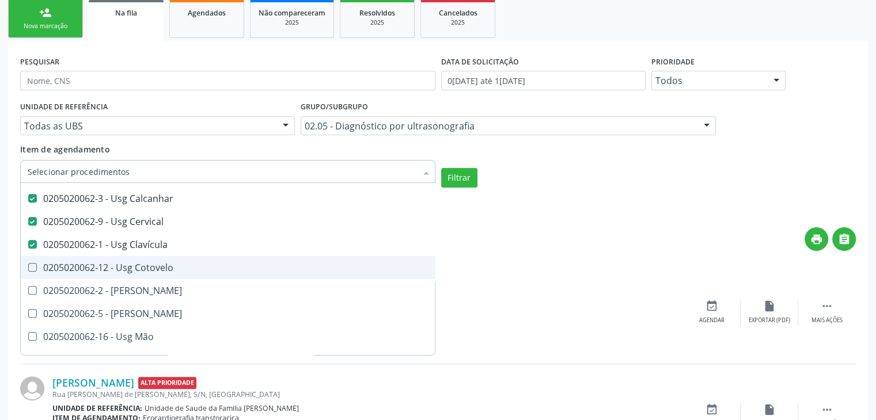
click at [137, 270] on div "0205020062-12 - Usg Cotovelo" at bounding box center [268, 267] width 481 height 9
checkbox Cotovelo "true"
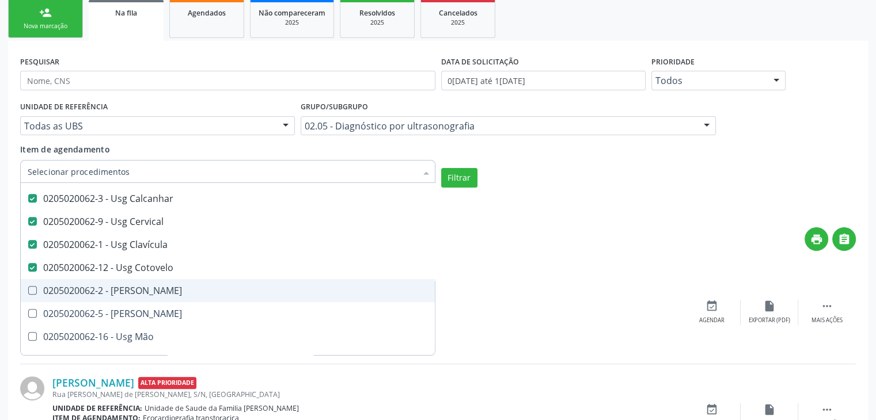
click at [129, 298] on span "0205020062-2 - Usg Coxa" at bounding box center [268, 290] width 495 height 23
checkbox Coxa "true"
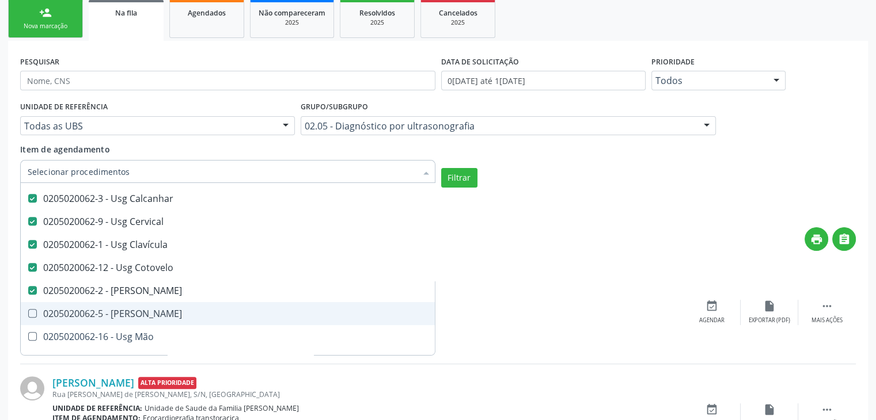
click at [141, 315] on div "0205020062-5 - Usg Joelho" at bounding box center [268, 313] width 481 height 9
checkbox Joelho "true"
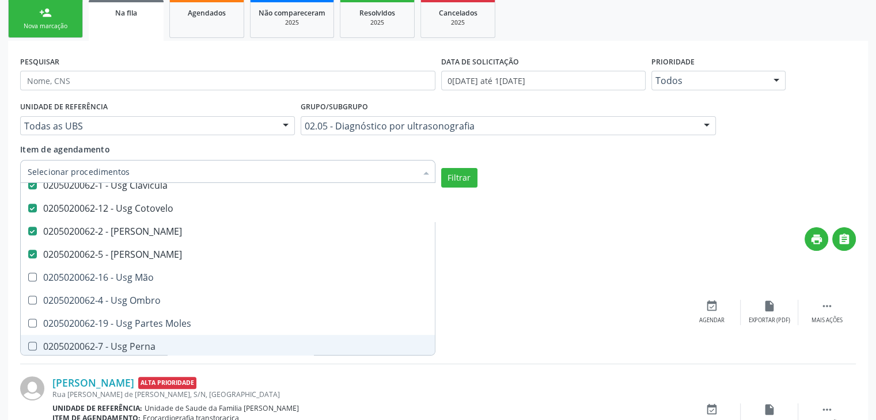
scroll to position [749, 0]
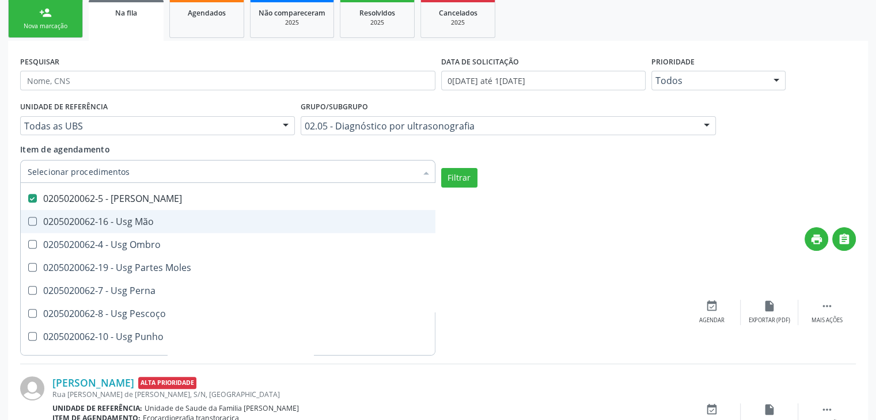
click at [135, 228] on span "0205020062-16 - Usg Mão" at bounding box center [268, 221] width 495 height 23
checkbox Mão "true"
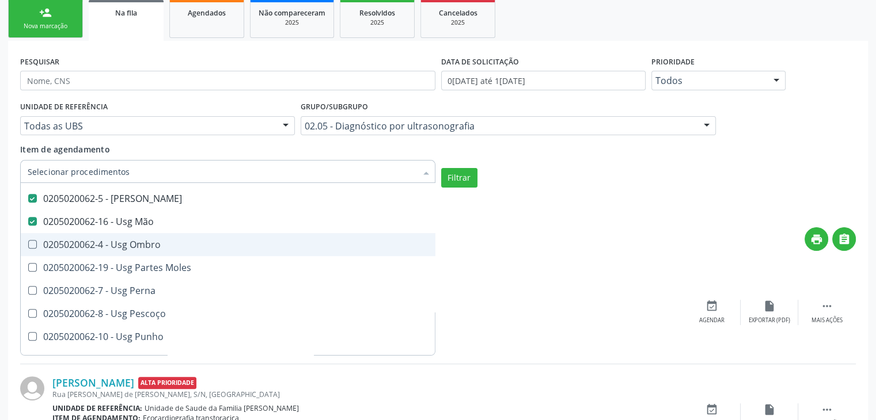
click at [141, 252] on span "0205020062-4 - Usg Ombro" at bounding box center [268, 244] width 495 height 23
checkbox Ombro "true"
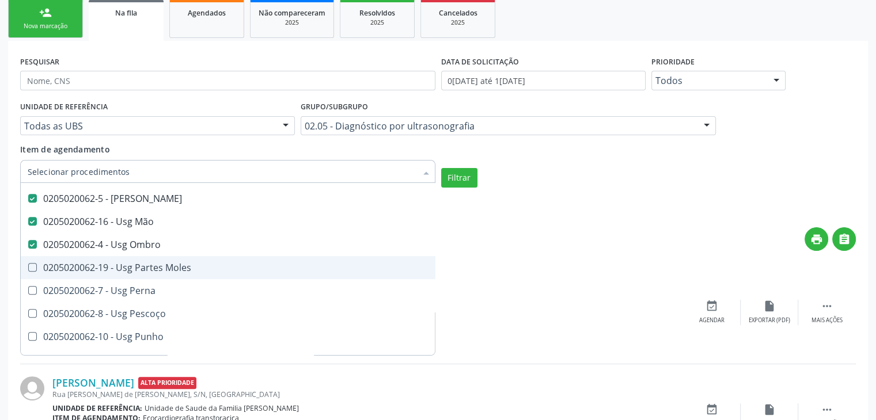
click at [151, 266] on div "0205020062-19 - Usg Partes Moles" at bounding box center [268, 267] width 481 height 9
checkbox Moles "true"
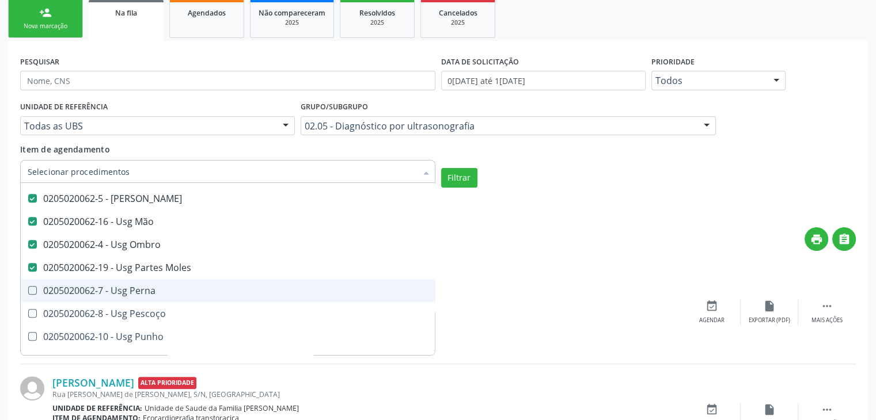
click at [141, 288] on div "0205020062-7 - Usg Perna" at bounding box center [268, 290] width 481 height 9
checkbox Perna "true"
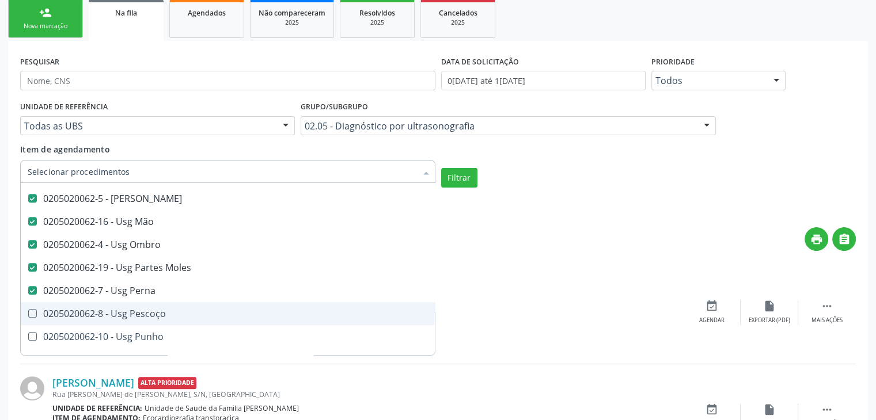
click at [147, 321] on span "0205020062-8 - Usg Pescoço" at bounding box center [268, 313] width 495 height 23
checkbox Pescoço "true"
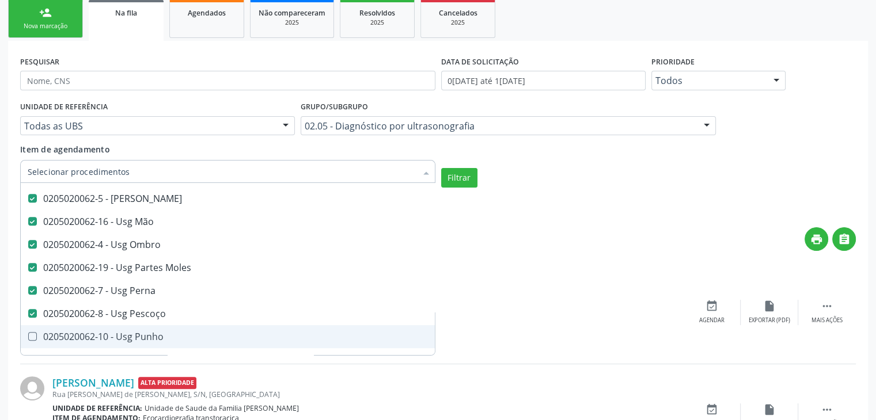
click at [149, 342] on div "0205020062-10 - Usg Punho" at bounding box center [268, 336] width 481 height 9
checkbox Punho "true"
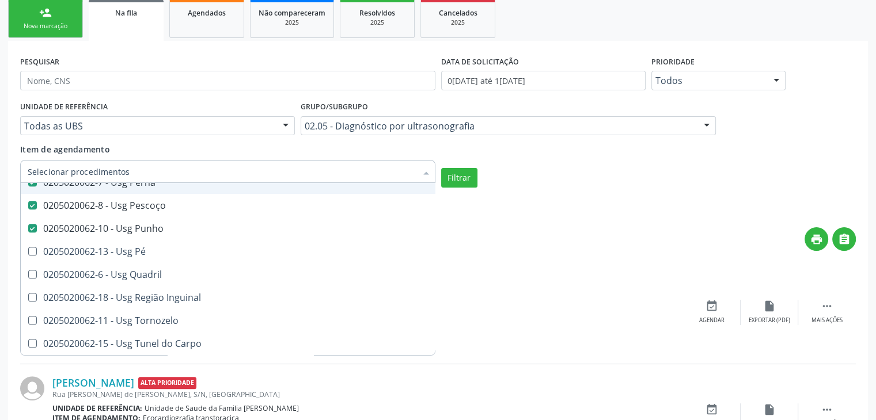
scroll to position [864, 0]
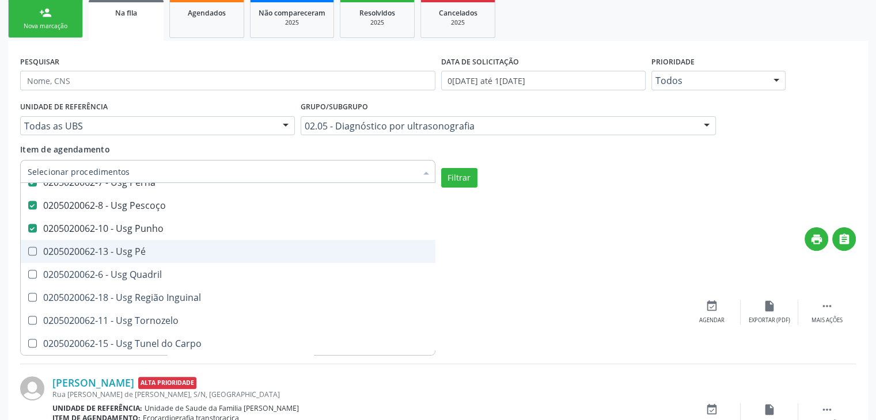
click at [147, 252] on span "0205020062-13 - Usg Pé" at bounding box center [268, 251] width 495 height 23
checkbox Pé "true"
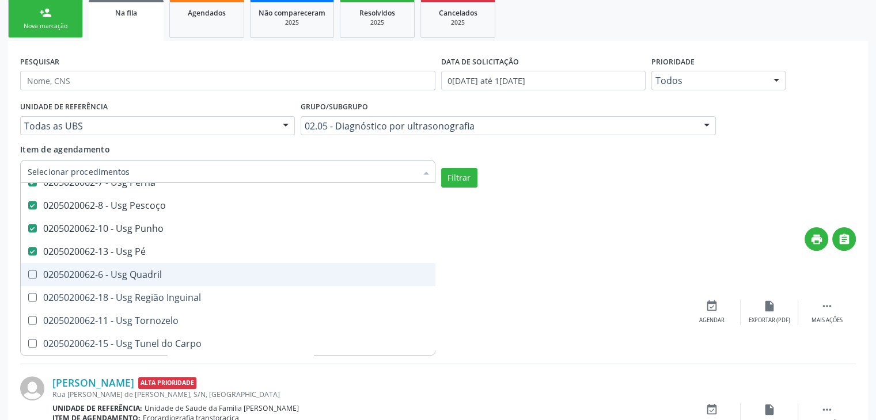
click at [150, 270] on div "0205020062-6 - Usg Quadril" at bounding box center [268, 274] width 481 height 9
checkbox Quadril "true"
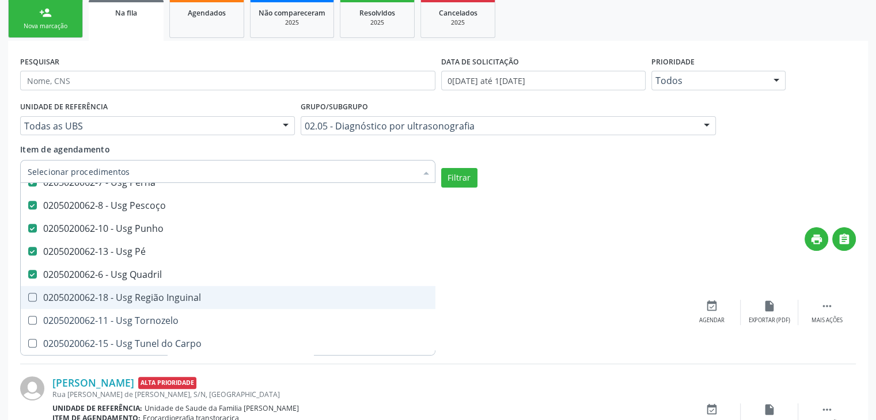
click at [169, 309] on span "0205020062-11 - Usg Tornozelo" at bounding box center [268, 320] width 495 height 23
checkbox Tornozelo "true"
drag, startPoint x: 161, startPoint y: 288, endPoint x: 164, endPoint y: 305, distance: 16.9
click at [161, 293] on div "0205020062-18 - Usg Região Inguinal" at bounding box center [268, 297] width 481 height 9
checkbox Inguinal "true"
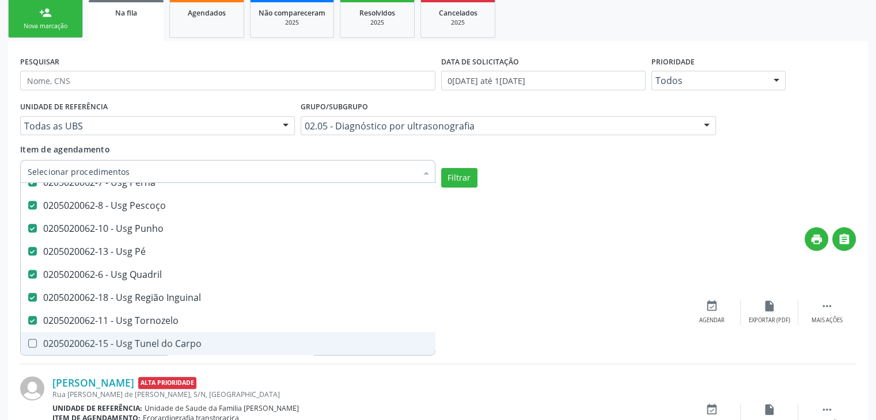
click at [164, 339] on div "0205020062-15 - Usg Tunel do Carpo" at bounding box center [268, 343] width 481 height 9
checkbox Carpo "true"
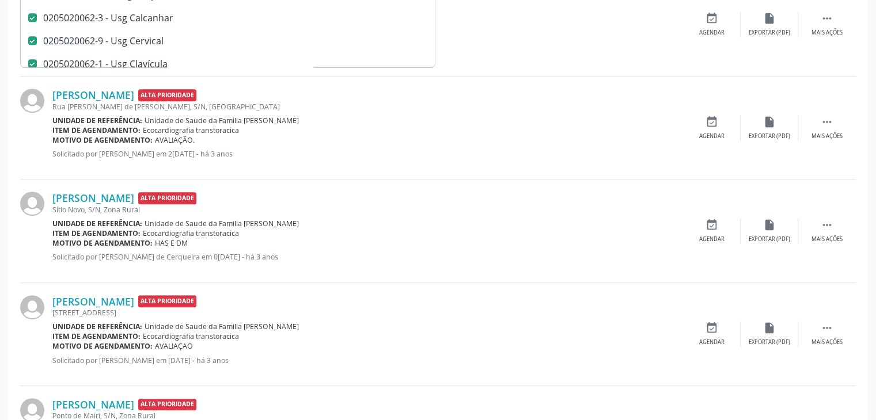
scroll to position [462, 0]
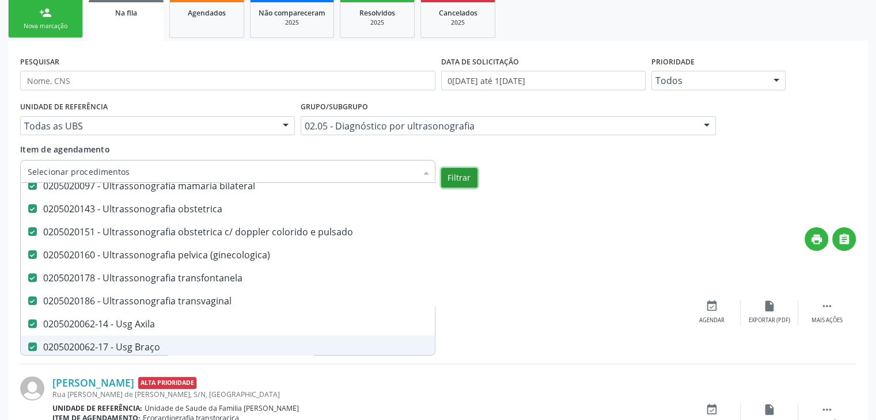
checkbox estresse "true"
checkbox transesofagica "true"
checkbox transtoracica "true"
checkbox transcraniano "true"
checkbox ultrassonografia "true"
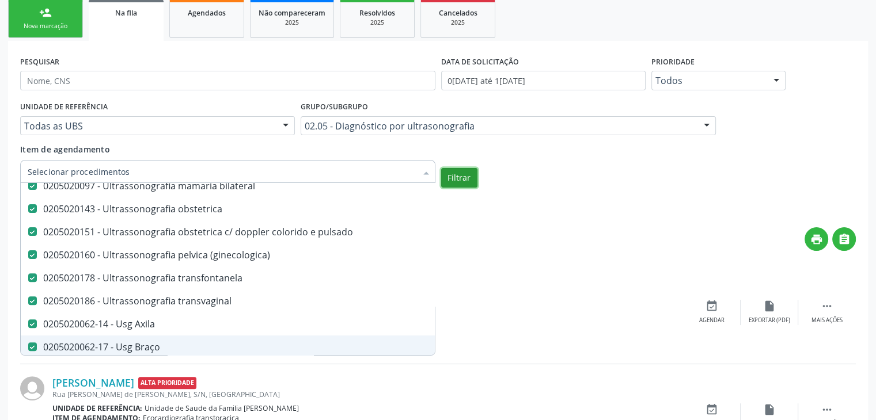
checkbox ultrassônica "true"
checkbox Pé "false"
checkbox Quadril "false"
checkbox Inguinal "false"
checkbox Tornozelo "false"
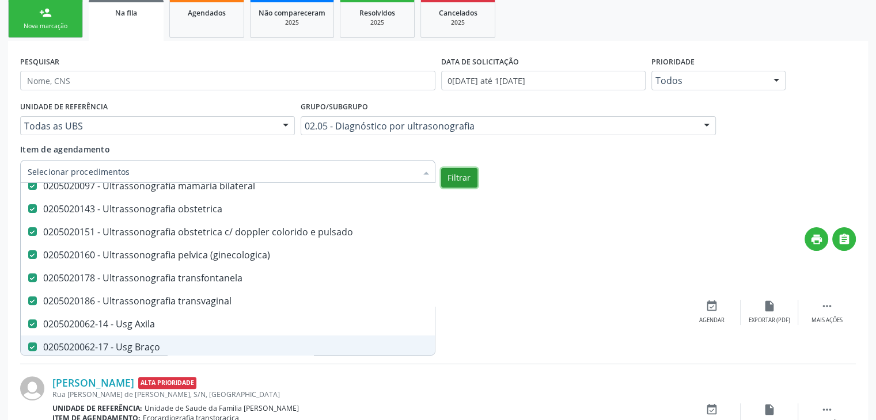
checkbox Carpo "false"
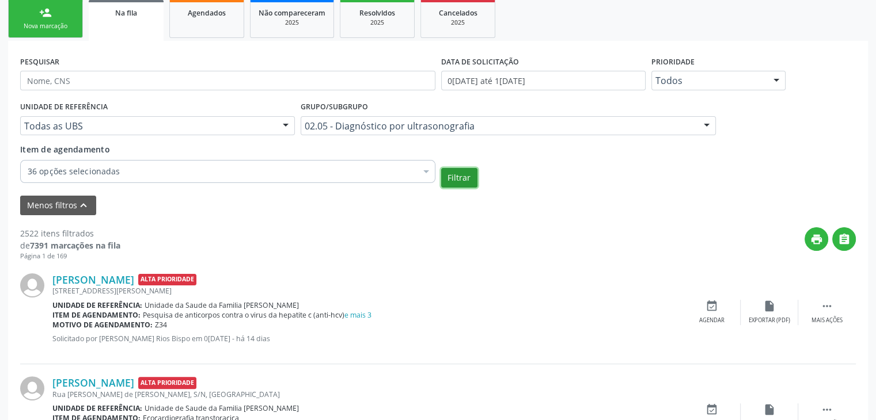
click at [470, 179] on button "Filtrar" at bounding box center [459, 178] width 36 height 20
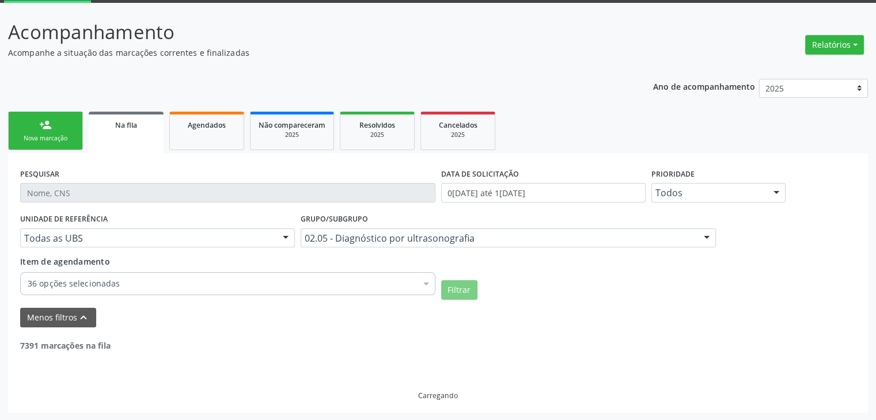
scroll to position [173, 0]
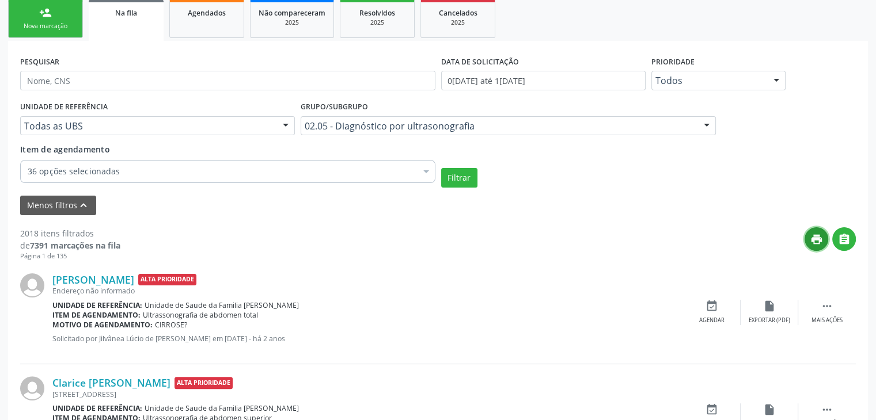
click at [822, 233] on icon "print" at bounding box center [816, 239] width 13 height 13
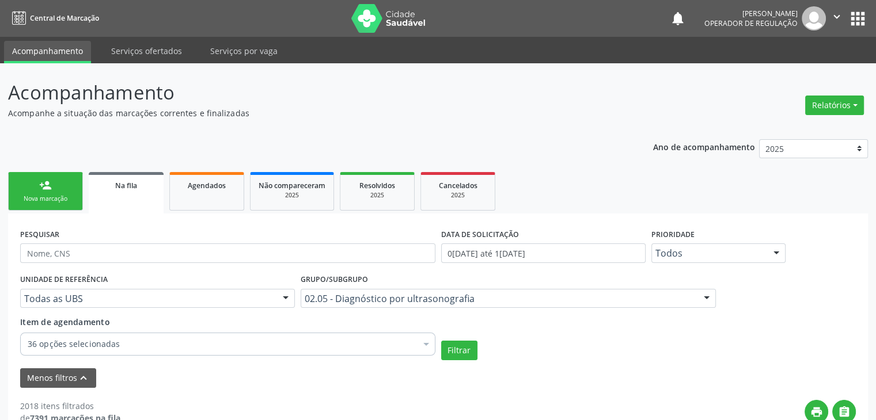
click at [104, 240] on div "PESQUISAR" at bounding box center [227, 248] width 421 height 45
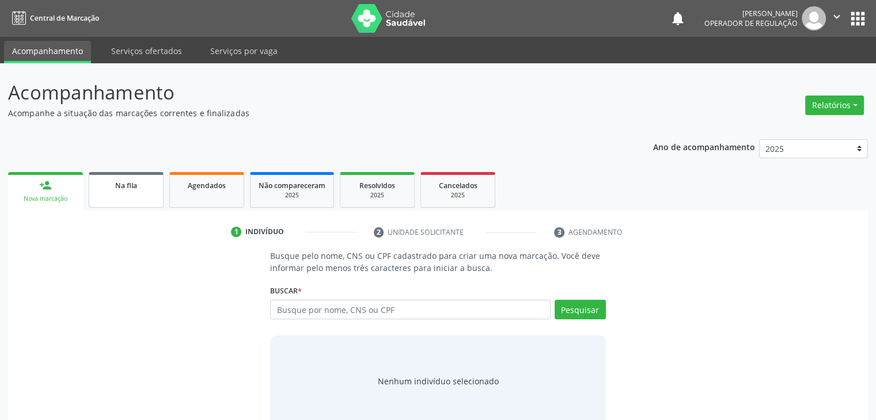
click at [160, 194] on link "Na fila" at bounding box center [126, 190] width 75 height 36
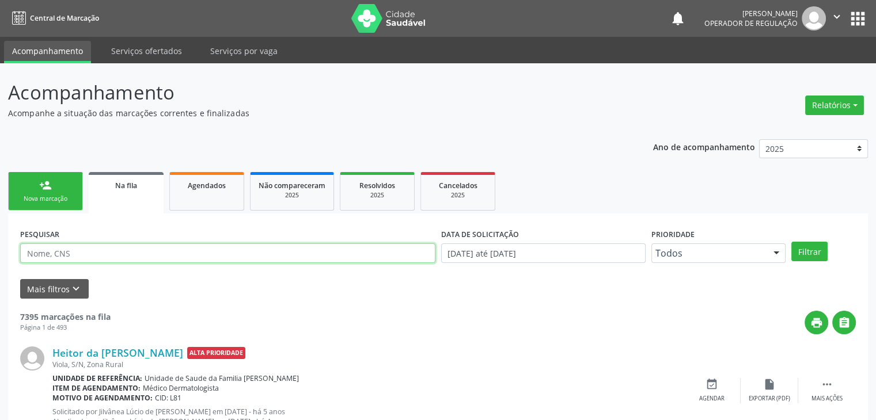
click at [70, 252] on input "text" at bounding box center [227, 254] width 415 height 20
click at [332, 283] on div "Mais filtros keyboard_arrow_down" at bounding box center [437, 289] width 841 height 20
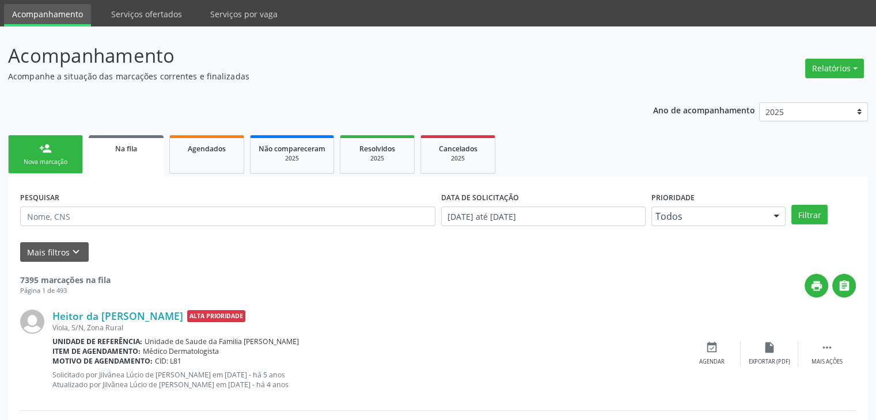
scroll to position [115, 0]
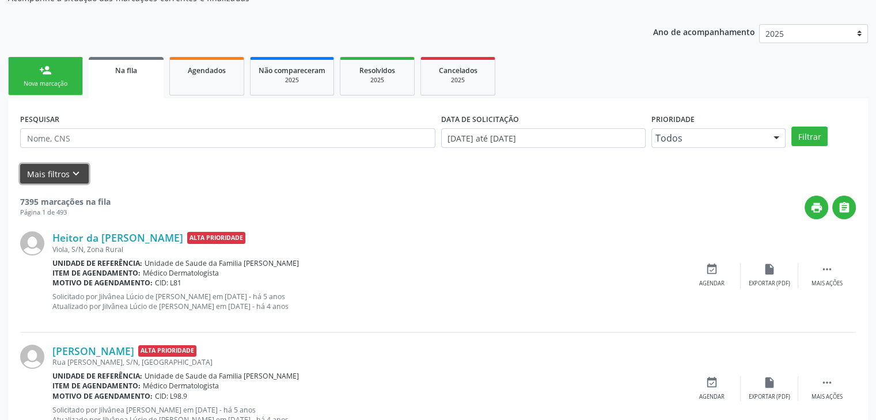
click at [46, 173] on button "Mais filtros keyboard_arrow_down" at bounding box center [54, 174] width 69 height 20
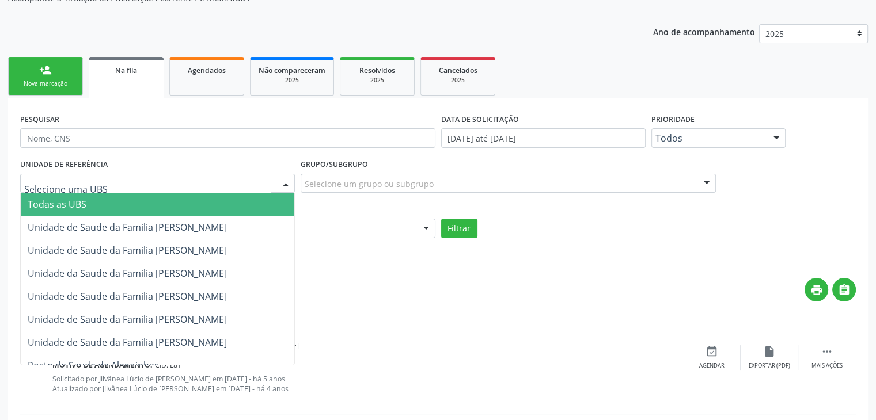
click at [369, 247] on div "Menos filtros keyboard_arrow_up" at bounding box center [437, 256] width 841 height 20
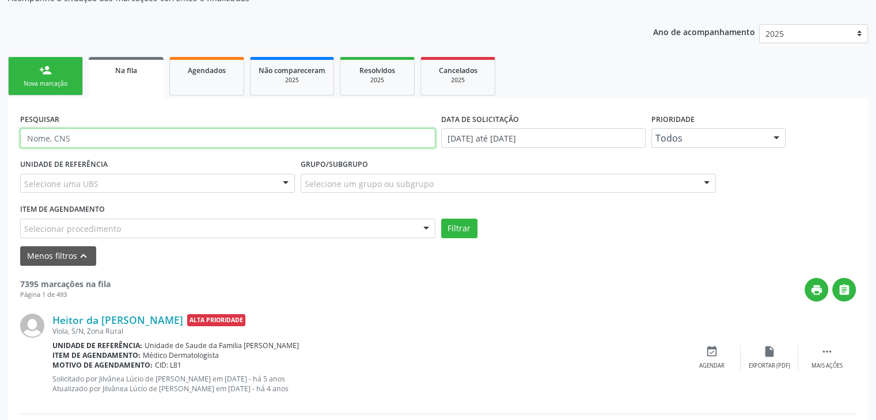
click at [222, 134] on input "text" at bounding box center [227, 138] width 415 height 20
type input "[PERSON_NAME]"
click at [441, 219] on button "Filtrar" at bounding box center [459, 229] width 36 height 20
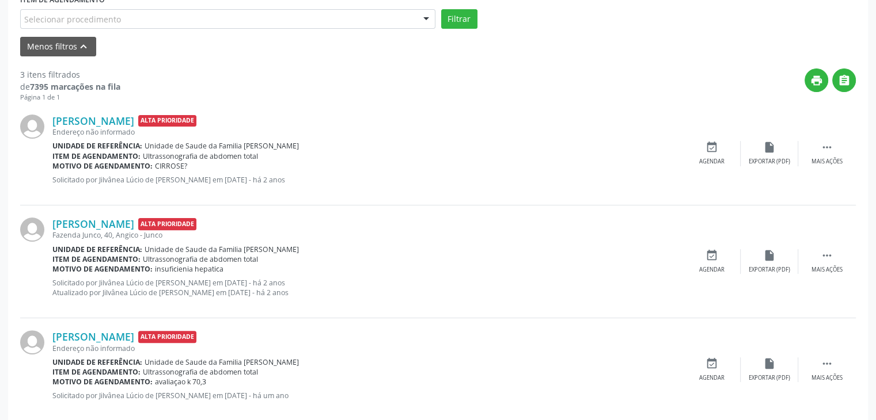
scroll to position [345, 0]
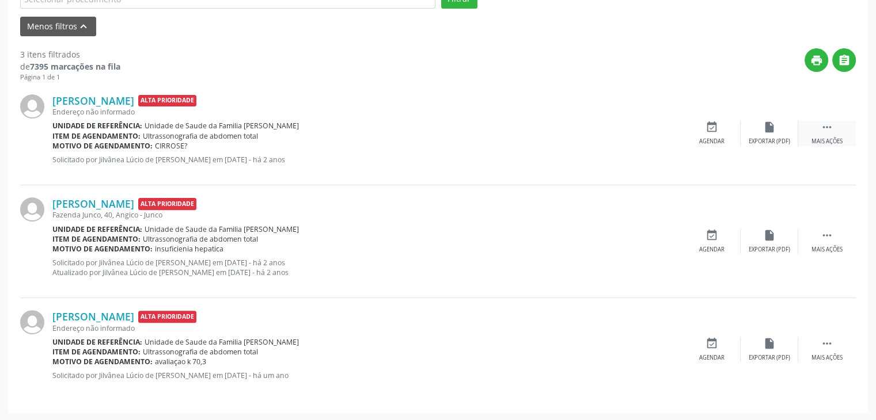
click at [821, 127] on icon "" at bounding box center [827, 127] width 13 height 13
click at [773, 139] on div "Editar" at bounding box center [769, 142] width 18 height 8
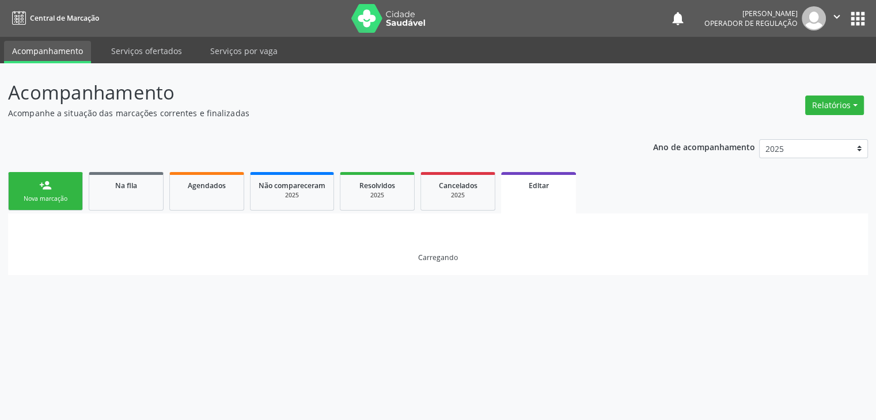
scroll to position [0, 0]
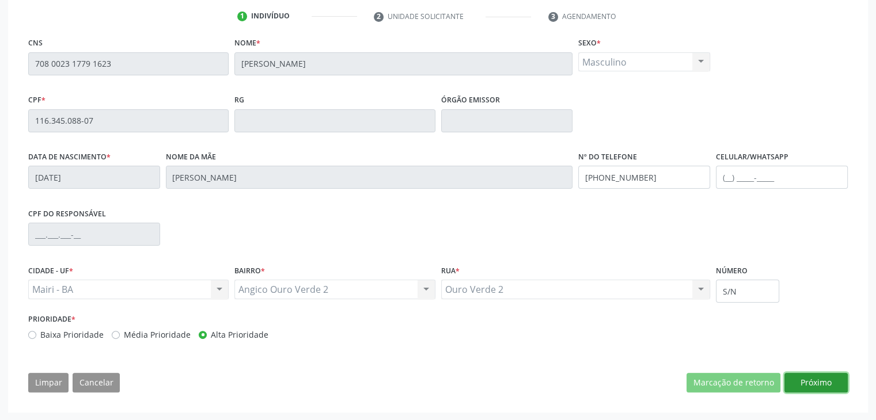
click at [806, 376] on button "Próximo" at bounding box center [815, 383] width 63 height 20
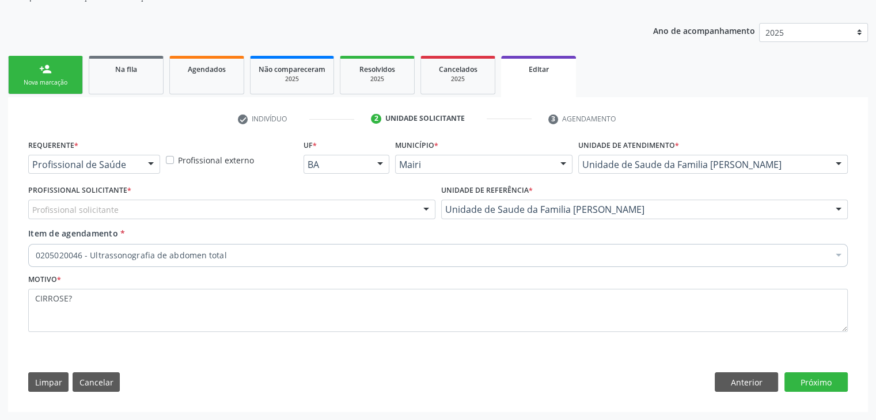
scroll to position [115, 0]
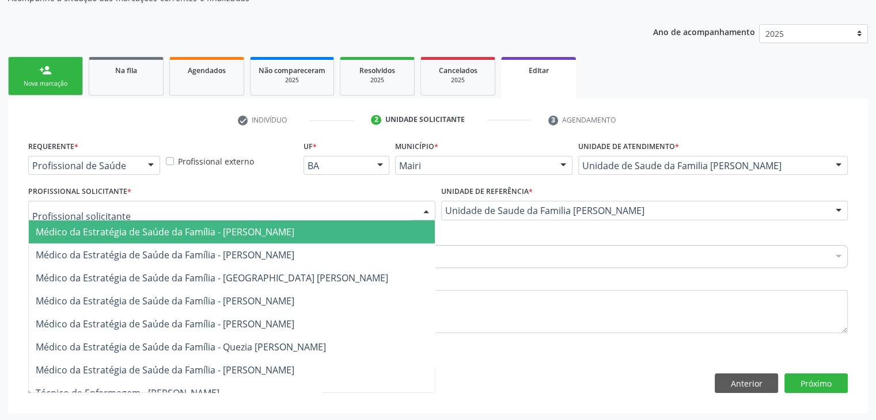
click at [121, 208] on div at bounding box center [231, 211] width 407 height 20
click at [502, 247] on div "0205020046 - Ultrassonografia de abdomen total" at bounding box center [438, 256] width 820 height 23
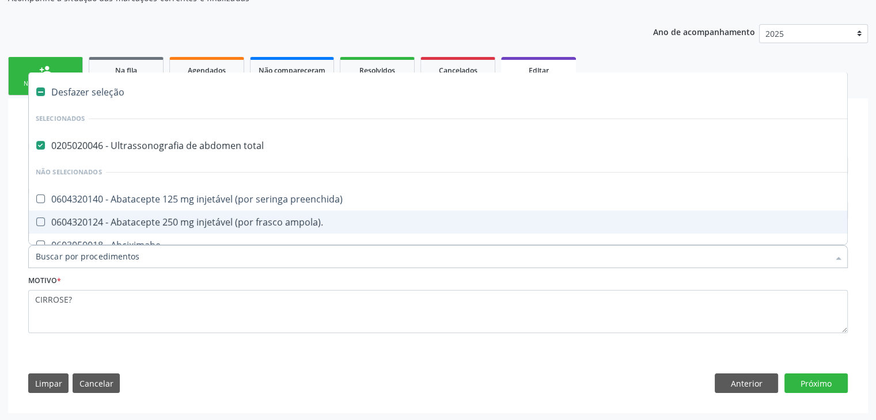
click at [589, 371] on div "Requerente * Profissional de Saúde Profissional de Saúde Paciente Nenhum result…" at bounding box center [438, 269] width 836 height 263
click at [804, 386] on button "Próximo" at bounding box center [815, 384] width 63 height 20
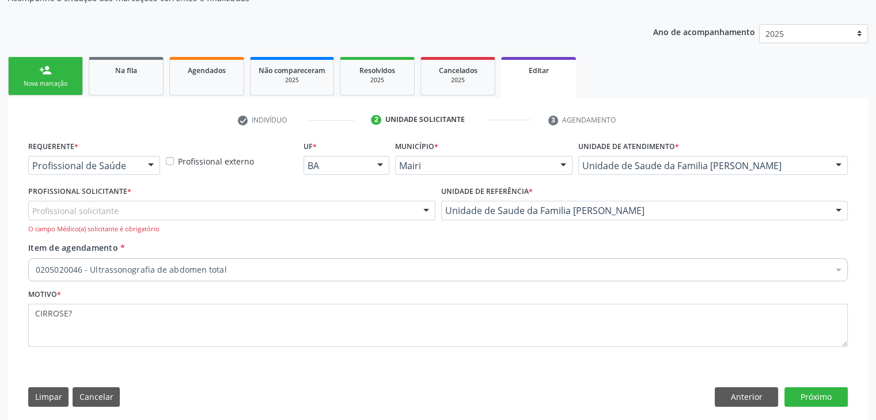
click at [134, 213] on div "Profissional solicitante" at bounding box center [231, 211] width 407 height 20
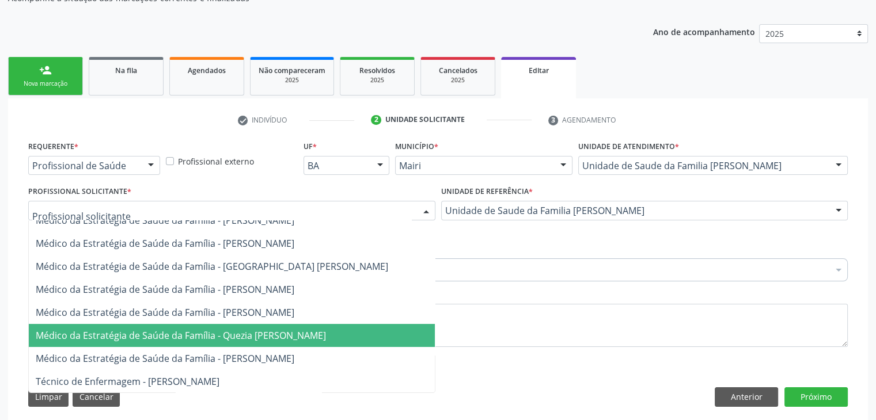
scroll to position [0, 0]
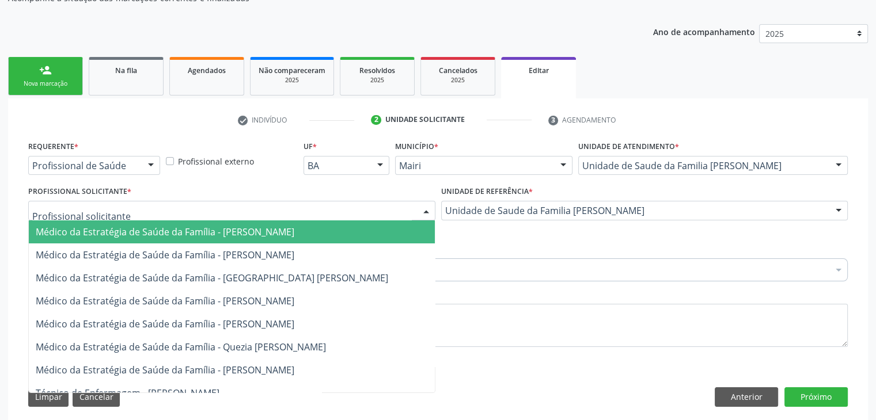
click at [295, 222] on span "Médico da Estratégia de Saúde da Família - [PERSON_NAME]" at bounding box center [232, 232] width 406 height 23
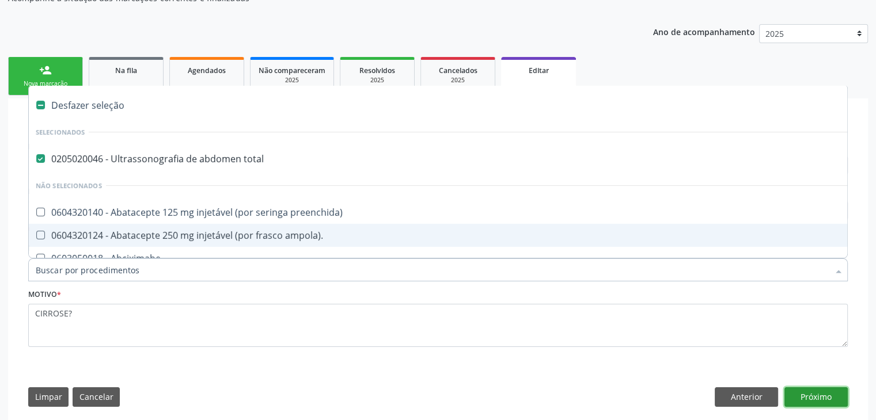
click at [804, 393] on button "Próximo" at bounding box center [815, 398] width 63 height 20
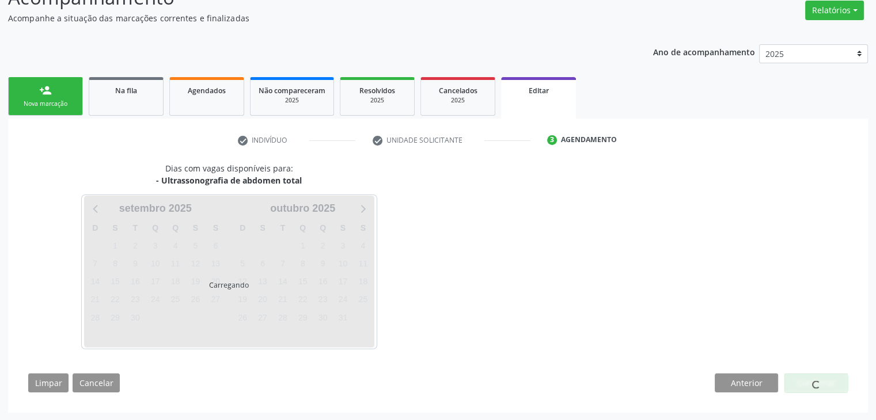
scroll to position [115, 0]
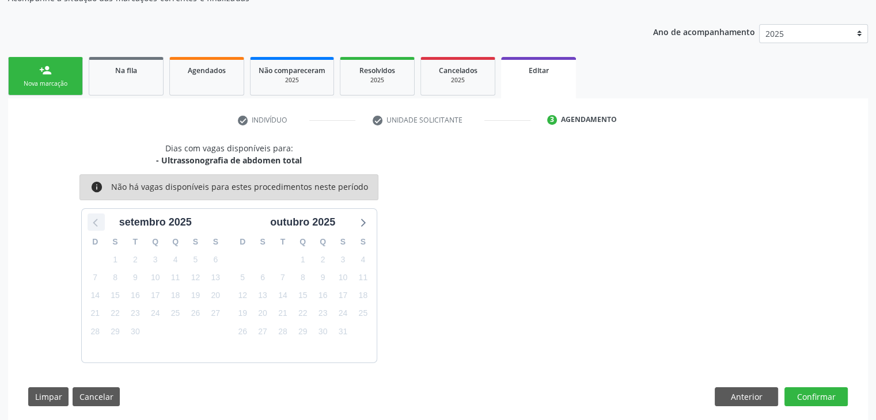
click at [99, 222] on icon at bounding box center [96, 222] width 15 height 15
click at [364, 215] on icon at bounding box center [362, 222] width 15 height 15
click at [362, 215] on icon at bounding box center [362, 222] width 15 height 15
click at [764, 394] on button "Anterior" at bounding box center [746, 398] width 63 height 20
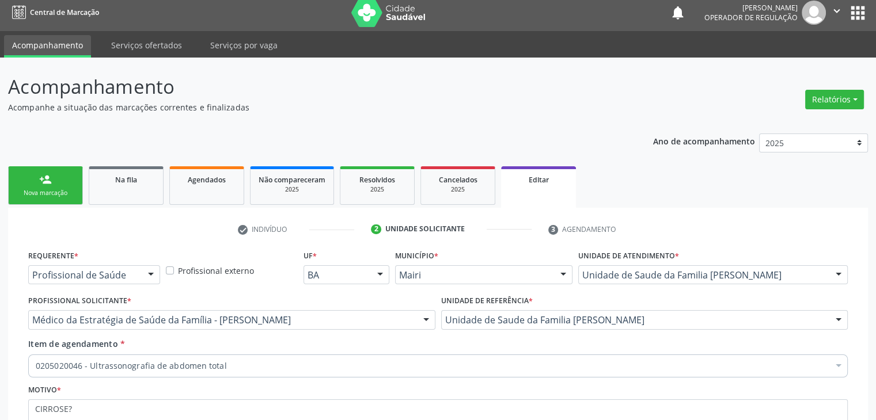
scroll to position [0, 0]
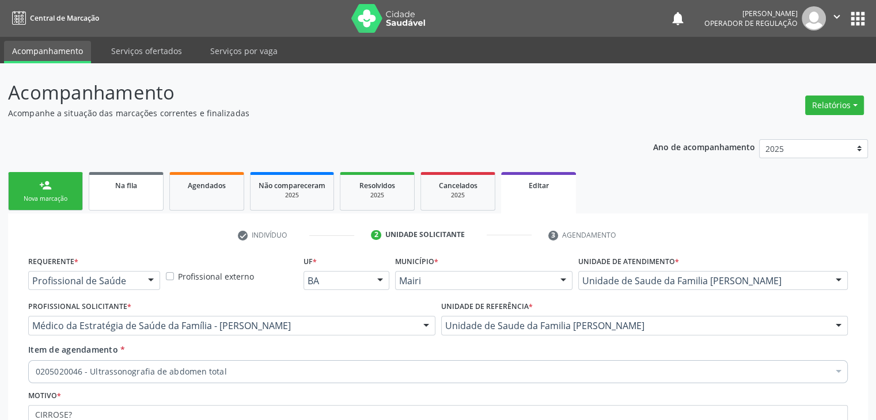
click at [157, 195] on link "Na fila" at bounding box center [126, 191] width 75 height 39
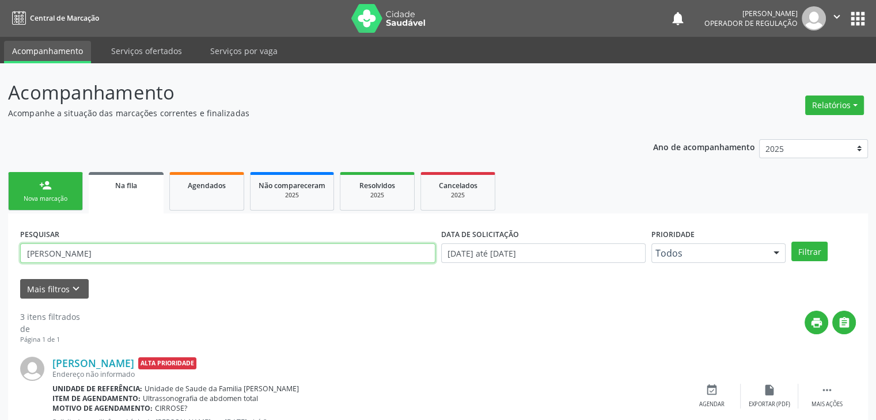
drag, startPoint x: 126, startPoint y: 260, endPoint x: 0, endPoint y: 268, distance: 126.4
click at [0, 268] on div "Acompanhamento Acompanhe a situação das marcações correntes e finalizadas Relat…" at bounding box center [438, 373] width 876 height 621
click at [791, 242] on button "Filtrar" at bounding box center [809, 252] width 36 height 20
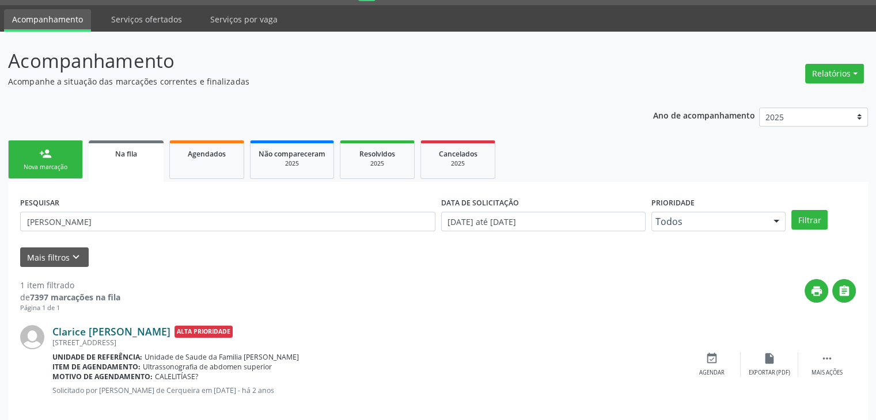
scroll to position [47, 0]
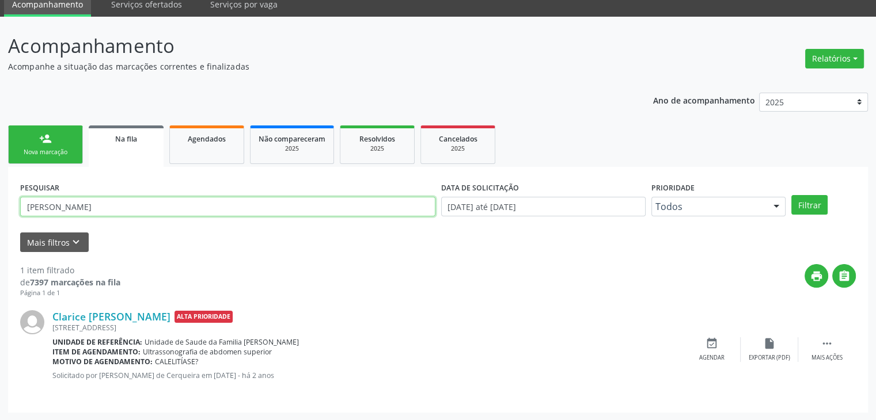
drag, startPoint x: 86, startPoint y: 206, endPoint x: 0, endPoint y: 193, distance: 87.3
click at [0, 193] on div "Acompanhamento Acompanhe a situação das marcações correntes e finalizadas Relat…" at bounding box center [438, 219] width 876 height 404
click at [791, 195] on button "Filtrar" at bounding box center [809, 205] width 36 height 20
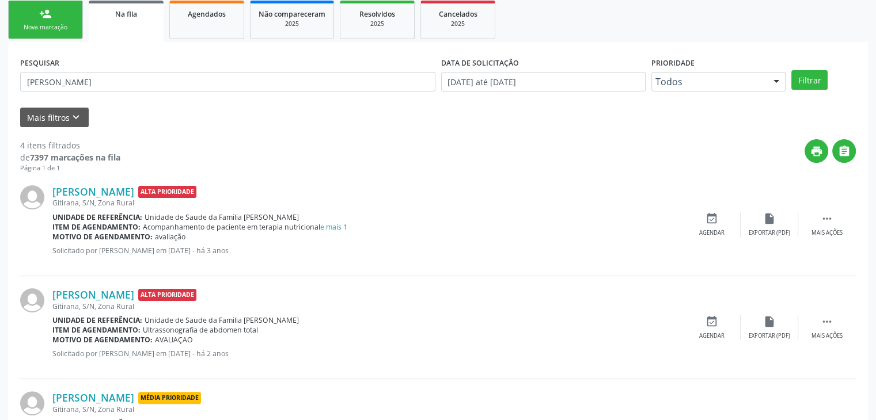
scroll to position [173, 0]
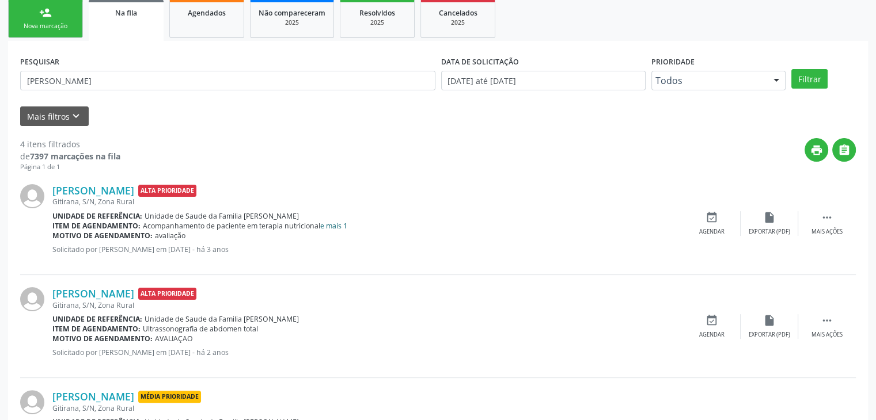
click at [332, 226] on link "e mais 1" at bounding box center [333, 226] width 27 height 10
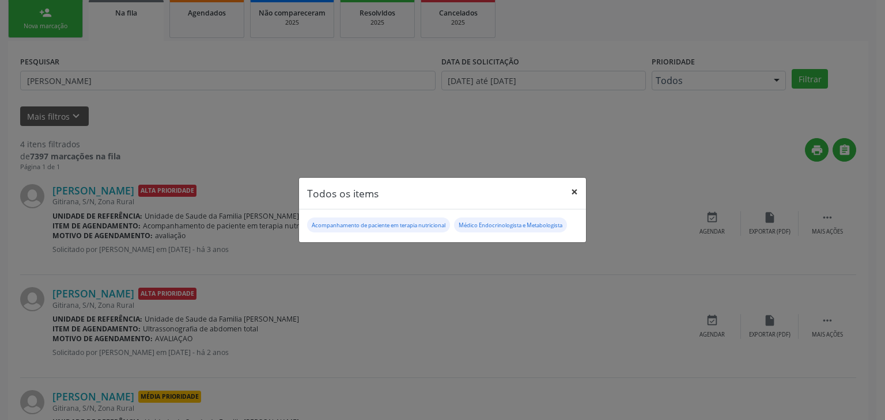
click at [579, 187] on button "×" at bounding box center [574, 192] width 23 height 28
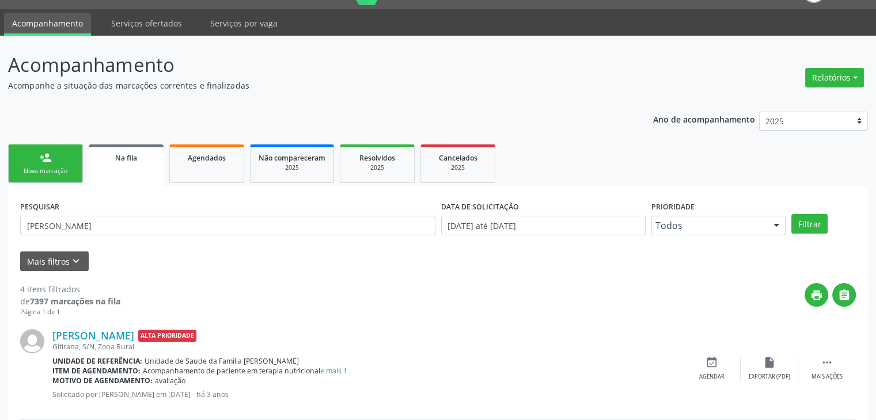
scroll to position [0, 0]
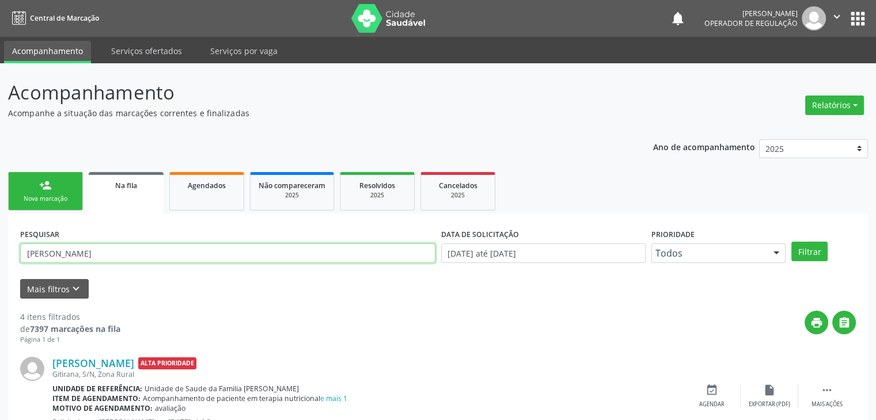
drag, startPoint x: 95, startPoint y: 256, endPoint x: 0, endPoint y: 252, distance: 95.1
click at [0, 252] on div "Acompanhamento Acompanhe a situação das marcações correntes e finalizadas Relat…" at bounding box center [438, 425] width 876 height 724
click at [791, 242] on button "Filtrar" at bounding box center [809, 252] width 36 height 20
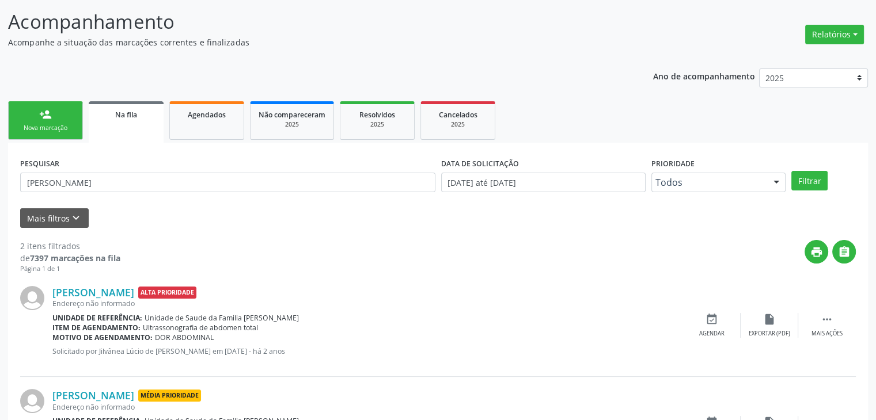
scroll to position [150, 0]
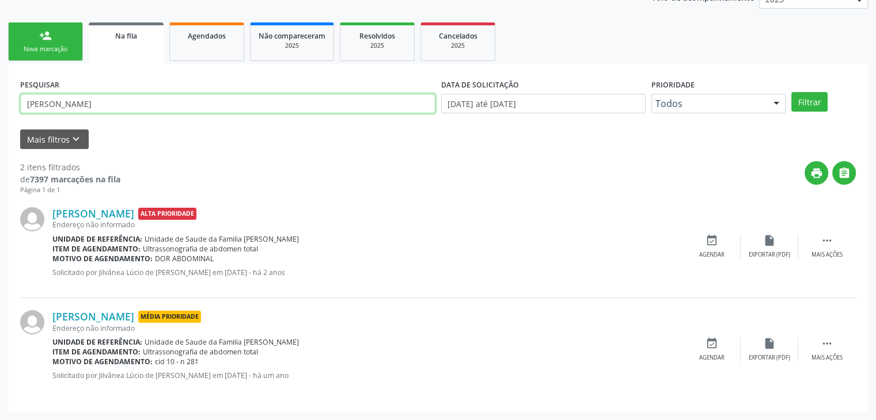
drag, startPoint x: 83, startPoint y: 104, endPoint x: 0, endPoint y: 104, distance: 82.9
click at [0, 104] on div "Acompanhamento Acompanhe a situação das marcações correntes e finalizadas Relat…" at bounding box center [438, 167] width 876 height 507
click at [791, 92] on button "Filtrar" at bounding box center [809, 102] width 36 height 20
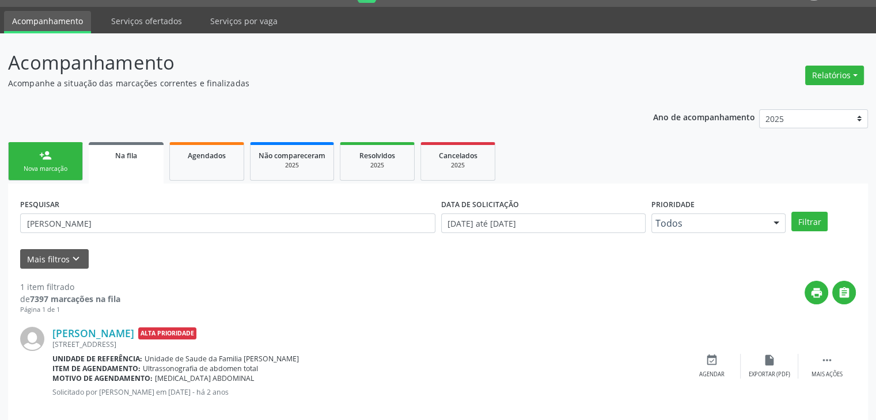
scroll to position [47, 0]
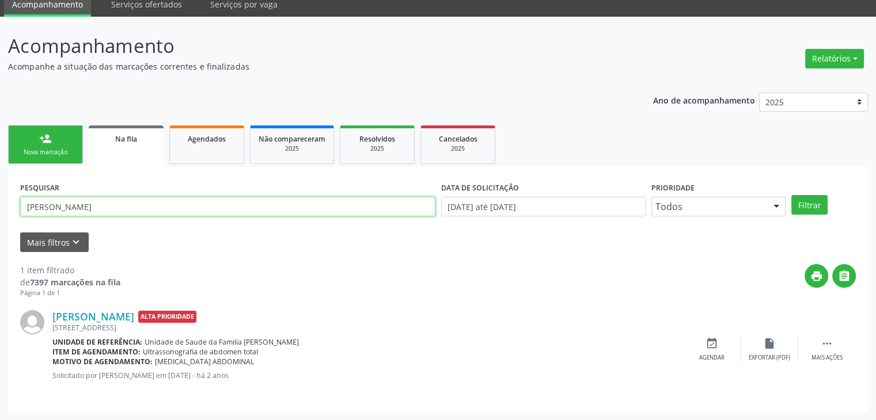
drag, startPoint x: 108, startPoint y: 207, endPoint x: 0, endPoint y: 203, distance: 107.8
click at [0, 203] on div "Acompanhamento Acompanhe a situação das marcações correntes e finalizadas Relat…" at bounding box center [438, 219] width 876 height 404
click at [791, 195] on button "Filtrar" at bounding box center [809, 205] width 36 height 20
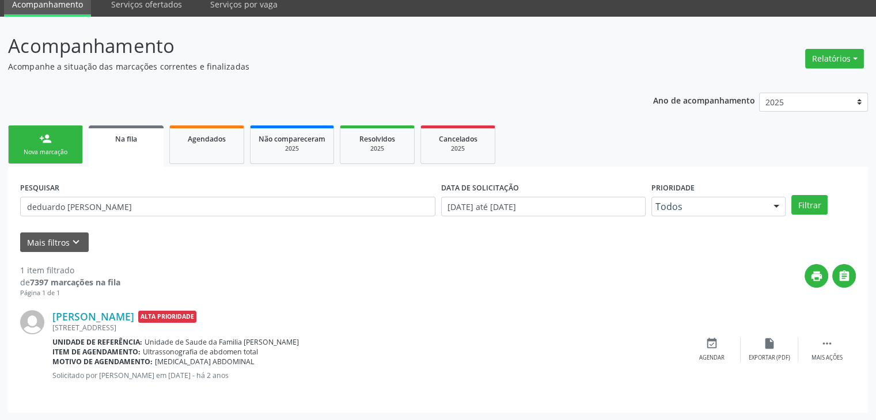
scroll to position [0, 0]
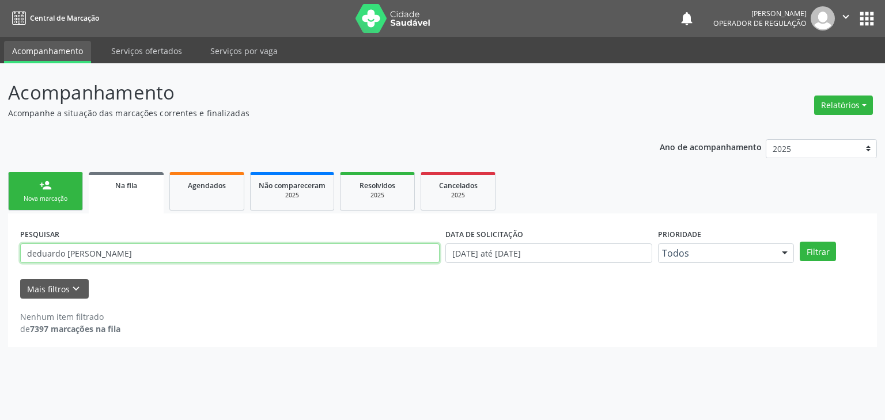
click at [35, 252] on input "deduardo [PERSON_NAME]" at bounding box center [229, 254] width 419 height 20
click at [799, 242] on button "Filtrar" at bounding box center [817, 252] width 36 height 20
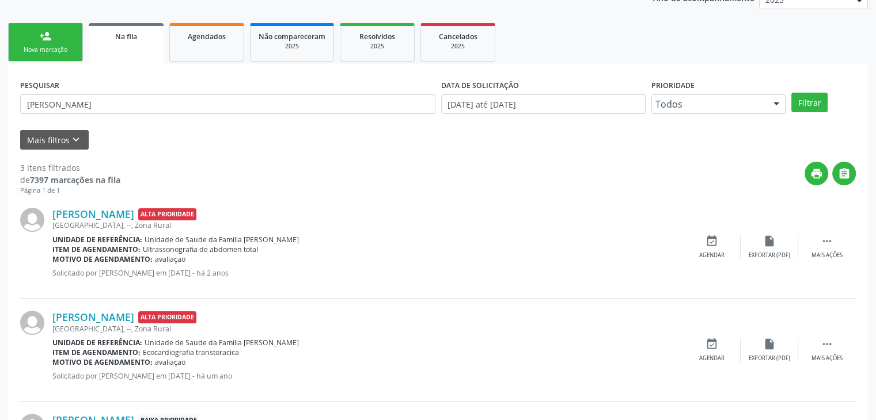
scroll to position [22, 0]
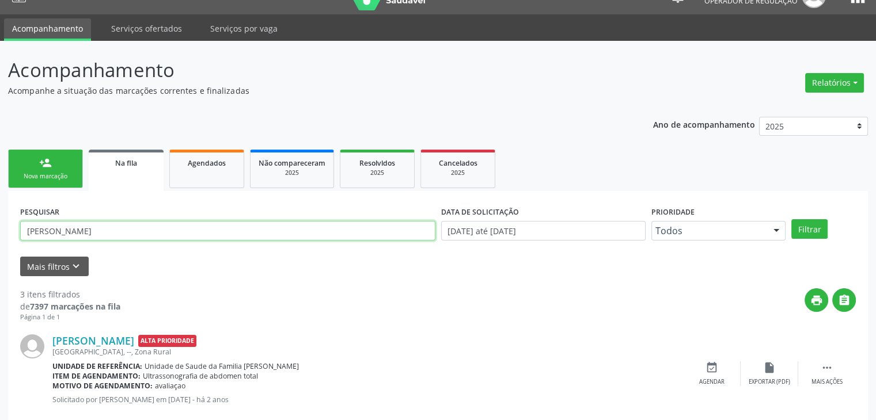
drag, startPoint x: 108, startPoint y: 234, endPoint x: 0, endPoint y: 211, distance: 110.8
click at [0, 211] on div "Acompanhamento Acompanhe a situação das marcações correntes e finalizadas Relat…" at bounding box center [438, 346] width 876 height 611
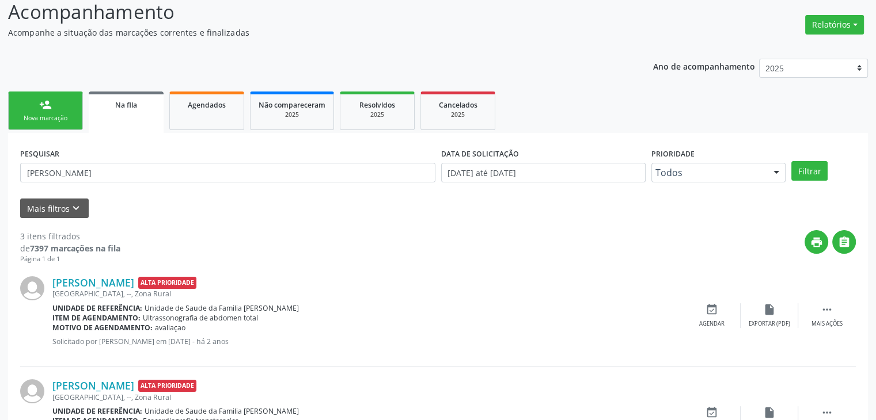
scroll to position [80, 0]
drag, startPoint x: 122, startPoint y: 180, endPoint x: 0, endPoint y: 180, distance: 122.1
click at [0, 180] on div "Acompanhamento Acompanhe a situação das marcações correntes e finalizadas Relat…" at bounding box center [438, 288] width 876 height 611
click at [791, 162] on button "Filtrar" at bounding box center [809, 172] width 36 height 20
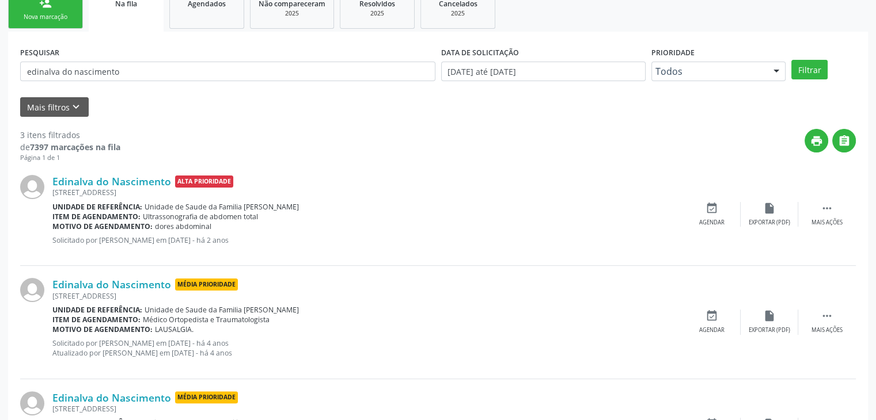
scroll to position [147, 0]
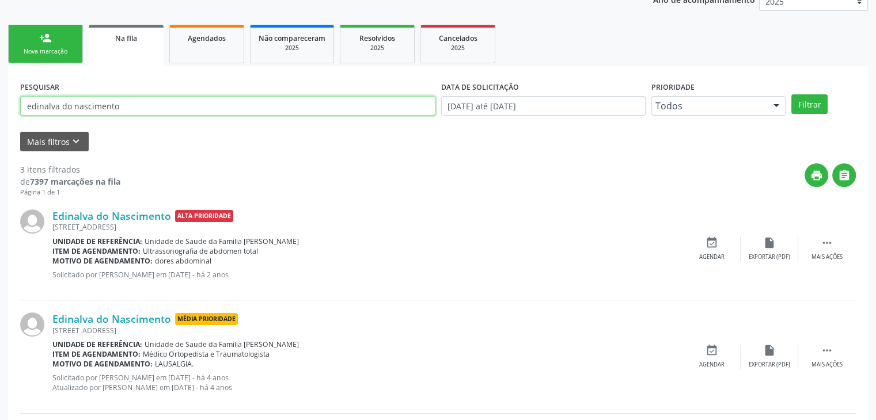
drag, startPoint x: 119, startPoint y: 106, endPoint x: 0, endPoint y: 96, distance: 119.1
click at [0, 96] on div "Acompanhamento Acompanhe a situação das marcações correntes e finalizadas Relat…" at bounding box center [438, 226] width 876 height 621
click at [791, 94] on button "Filtrar" at bounding box center [809, 104] width 36 height 20
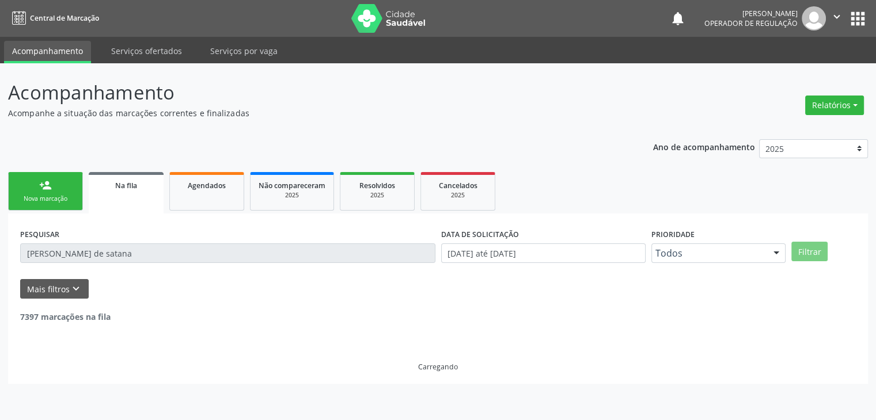
scroll to position [0, 0]
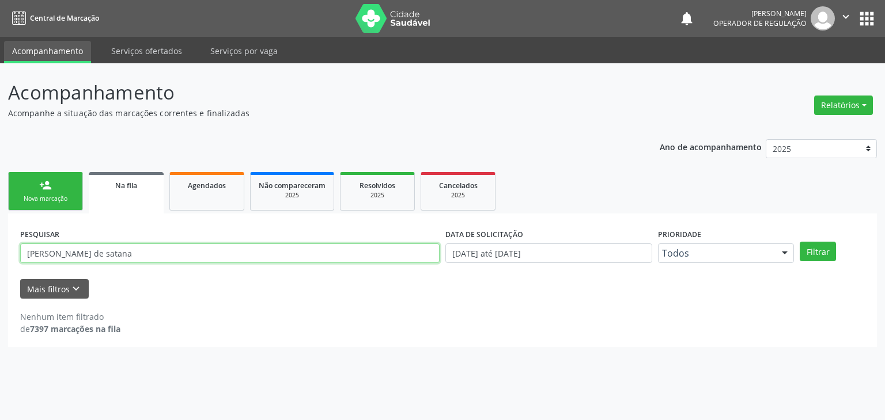
click at [81, 256] on input "[PERSON_NAME] de satana" at bounding box center [229, 254] width 419 height 20
click at [799, 242] on button "Filtrar" at bounding box center [817, 252] width 36 height 20
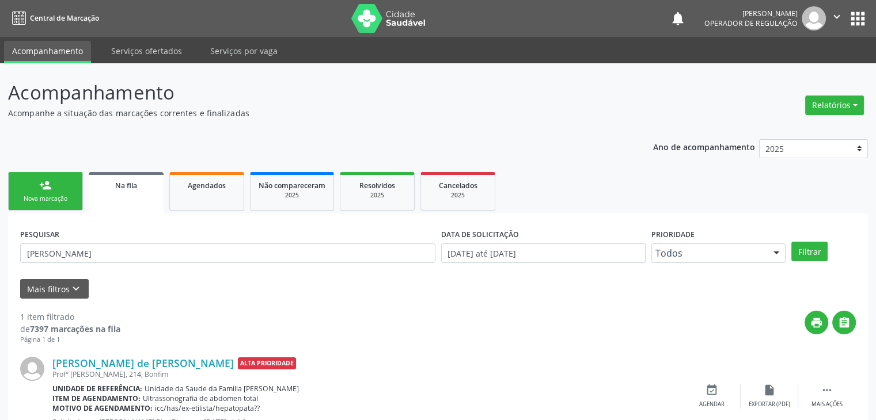
scroll to position [47, 0]
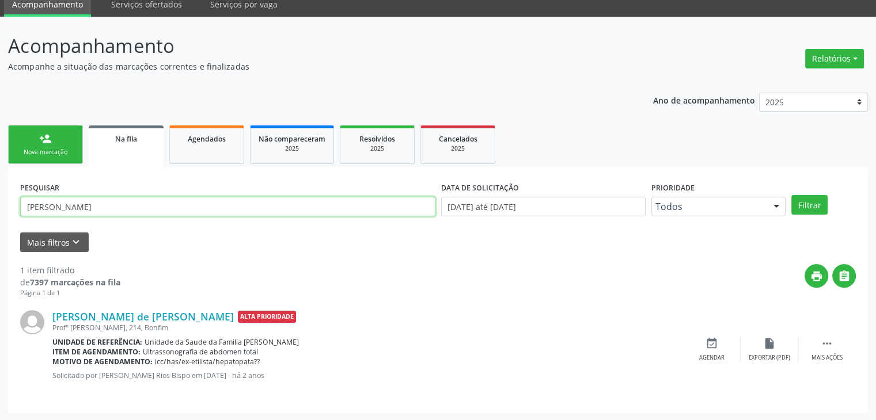
drag, startPoint x: 147, startPoint y: 207, endPoint x: 0, endPoint y: 196, distance: 147.3
click at [0, 196] on div "Acompanhamento Acompanhe a situação das marcações correntes e finalizadas Relat…" at bounding box center [438, 219] width 876 height 404
click at [791, 195] on button "Filtrar" at bounding box center [809, 205] width 36 height 20
drag, startPoint x: 103, startPoint y: 207, endPoint x: 0, endPoint y: 202, distance: 102.7
click at [0, 202] on div "Acompanhamento Acompanhe a situação das marcações correntes e finalizadas Relat…" at bounding box center [438, 219] width 876 height 404
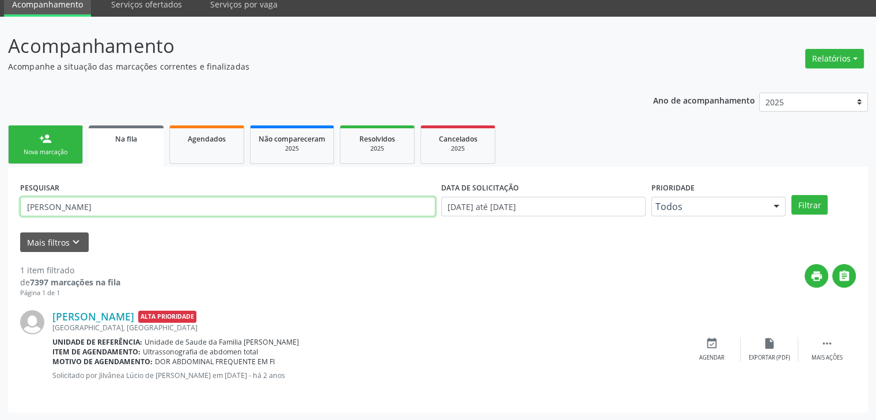
click at [791, 195] on button "Filtrar" at bounding box center [809, 205] width 36 height 20
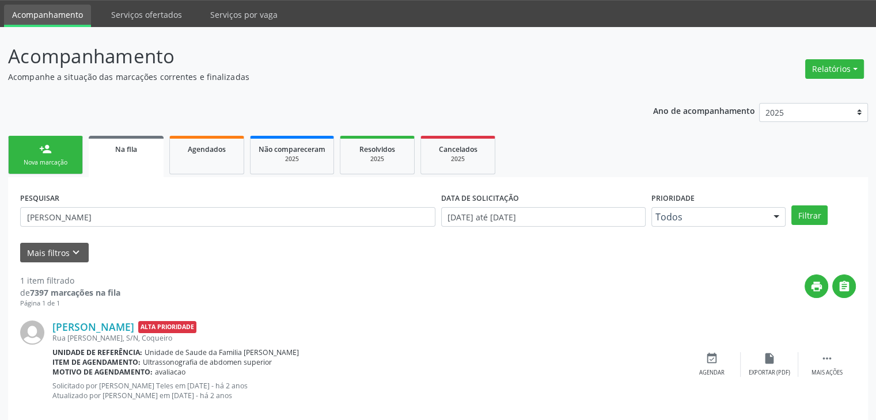
scroll to position [56, 0]
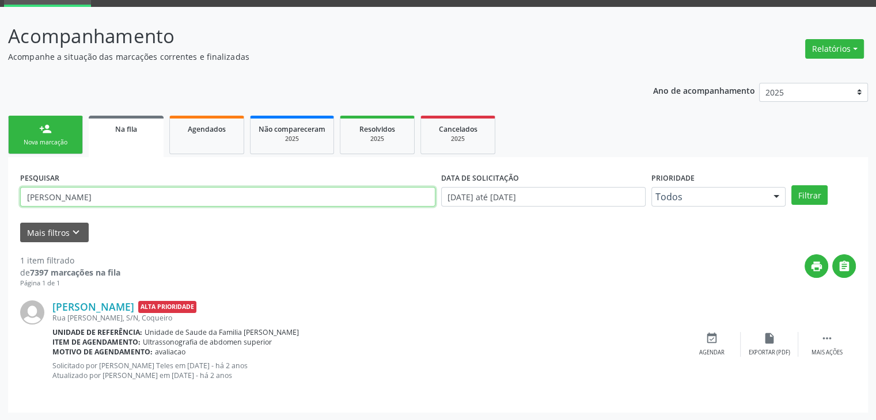
drag, startPoint x: 86, startPoint y: 203, endPoint x: 0, endPoint y: 185, distance: 88.2
click at [0, 185] on div "Acompanhamento Acompanhe a situação das marcações correntes e finalizadas Relat…" at bounding box center [438, 214] width 876 height 414
click at [791, 185] on button "Filtrar" at bounding box center [809, 195] width 36 height 20
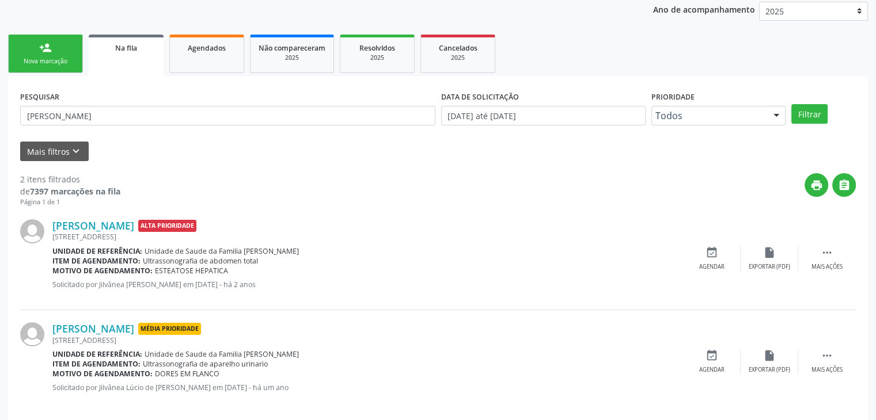
scroll to position [150, 0]
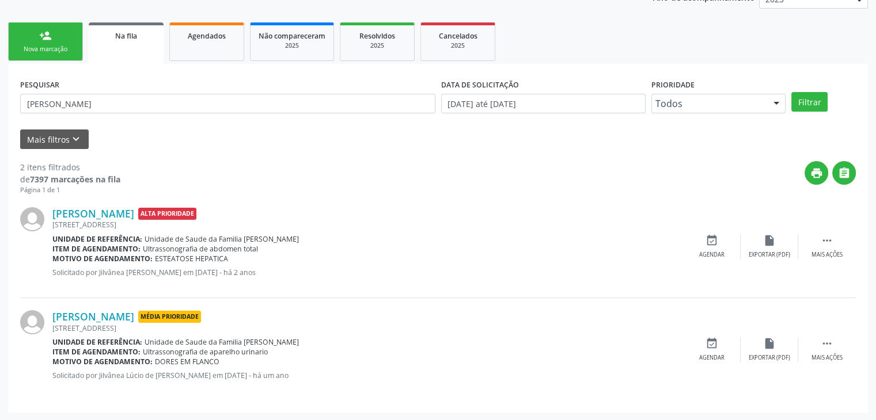
drag, startPoint x: 116, startPoint y: 90, endPoint x: 106, endPoint y: 90, distance: 10.4
click at [108, 90] on div "PESQUISAR [PERSON_NAME]" at bounding box center [227, 98] width 421 height 45
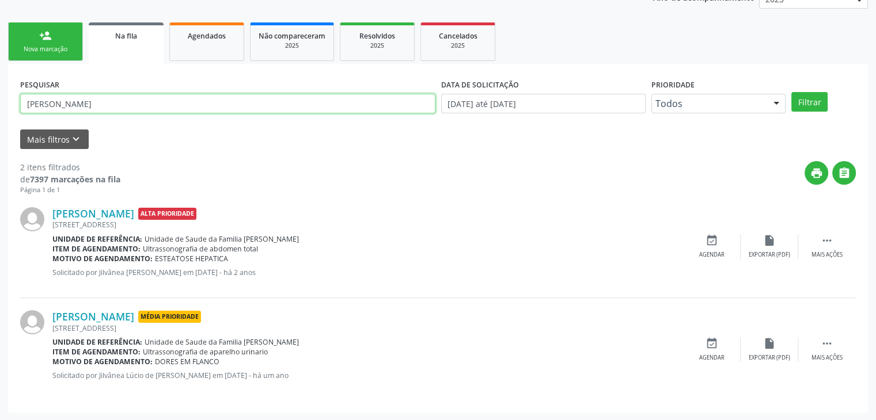
drag, startPoint x: 100, startPoint y: 109, endPoint x: 0, endPoint y: 106, distance: 99.7
click at [0, 106] on div "Acompanhamento Acompanhe a situação das marcações correntes e finalizadas Relat…" at bounding box center [438, 167] width 876 height 507
click at [791, 92] on button "Filtrar" at bounding box center [809, 102] width 36 height 20
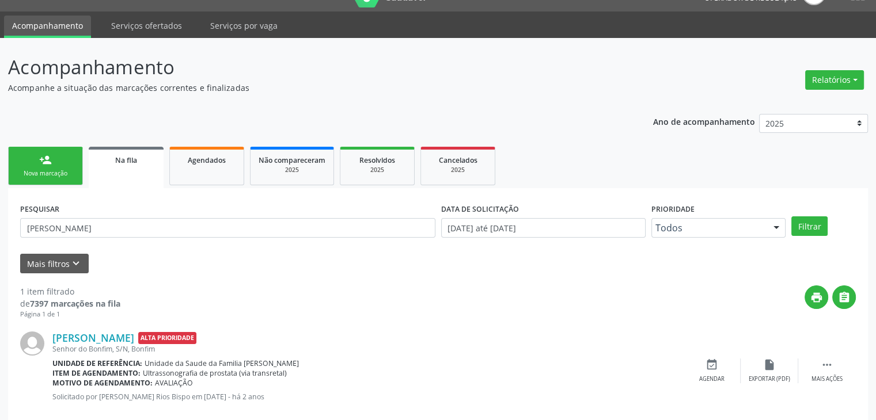
scroll to position [47, 0]
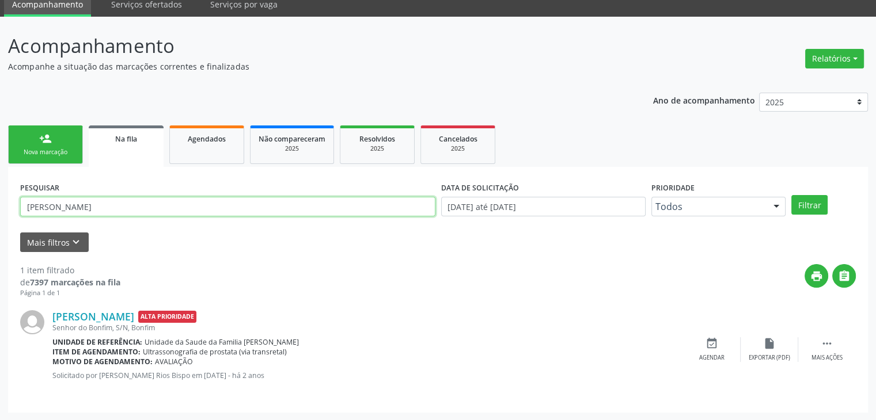
drag, startPoint x: 142, startPoint y: 207, endPoint x: 0, endPoint y: 187, distance: 143.2
click at [0, 187] on div "Acompanhamento Acompanhe a situação das marcações correntes e finalizadas Relat…" at bounding box center [438, 219] width 876 height 404
click at [791, 195] on button "Filtrar" at bounding box center [809, 205] width 36 height 20
drag, startPoint x: 116, startPoint y: 202, endPoint x: 0, endPoint y: 196, distance: 116.5
click at [0, 196] on div "Acompanhamento Acompanhe a situação das marcações correntes e finalizadas Relat…" at bounding box center [438, 219] width 876 height 404
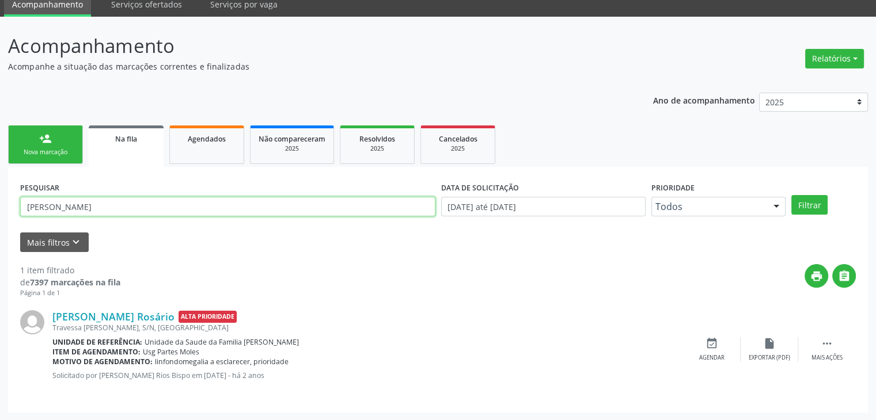
click at [791, 195] on button "Filtrar" at bounding box center [809, 205] width 36 height 20
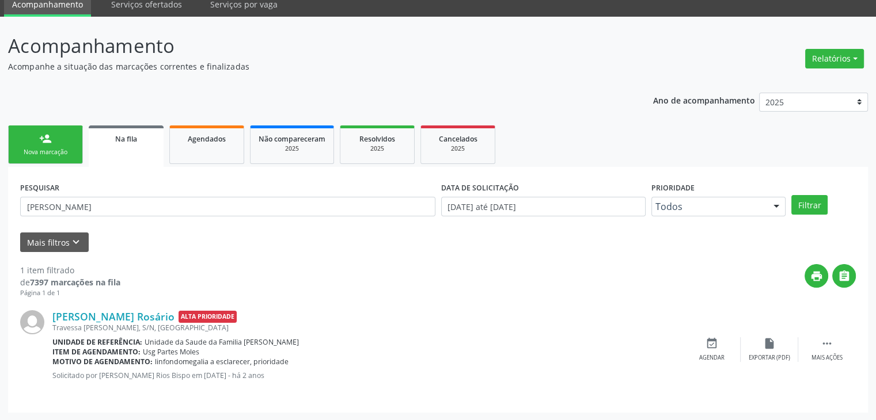
scroll to position [0, 0]
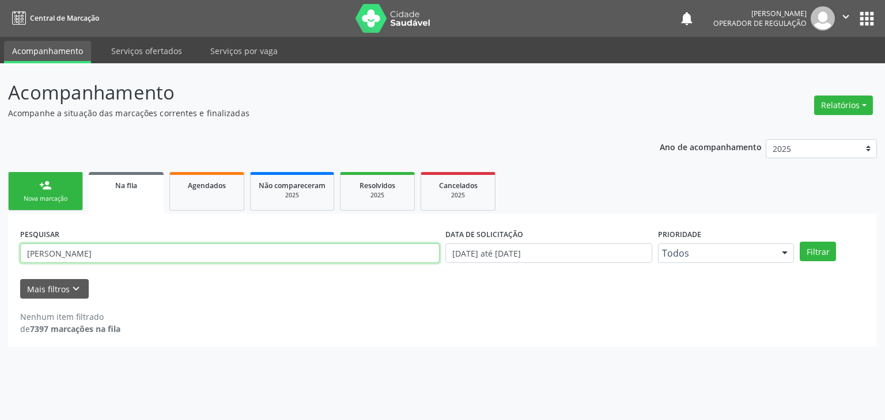
click at [60, 259] on input "[PERSON_NAME]" at bounding box center [229, 254] width 419 height 20
click at [799, 242] on button "Filtrar" at bounding box center [817, 252] width 36 height 20
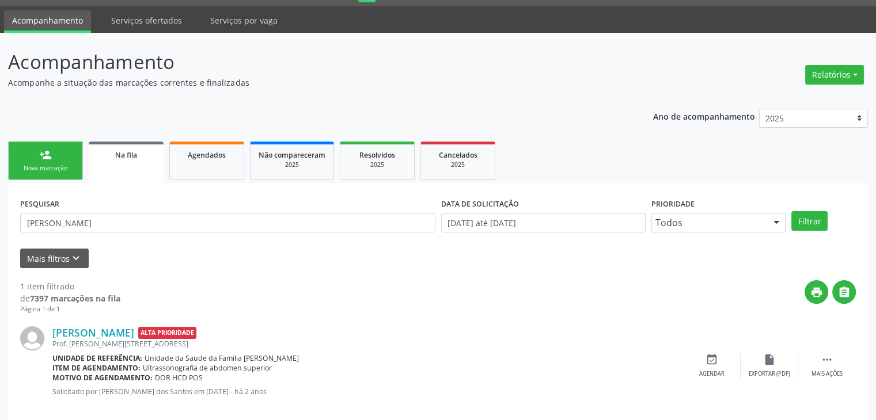
scroll to position [47, 0]
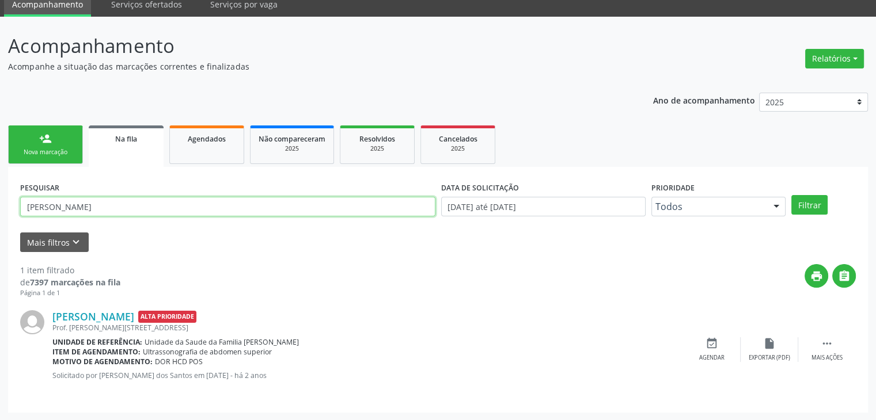
drag, startPoint x: 113, startPoint y: 204, endPoint x: 0, endPoint y: 183, distance: 114.8
click at [0, 183] on div "Acompanhamento Acompanhe a situação das marcações correntes e finalizadas Relat…" at bounding box center [438, 219] width 876 height 404
click at [791, 195] on button "Filtrar" at bounding box center [809, 205] width 36 height 20
drag, startPoint x: 136, startPoint y: 203, endPoint x: 0, endPoint y: 187, distance: 136.9
click at [0, 187] on div "Acompanhamento Acompanhe a situação das marcações correntes e finalizadas Relat…" at bounding box center [438, 219] width 876 height 404
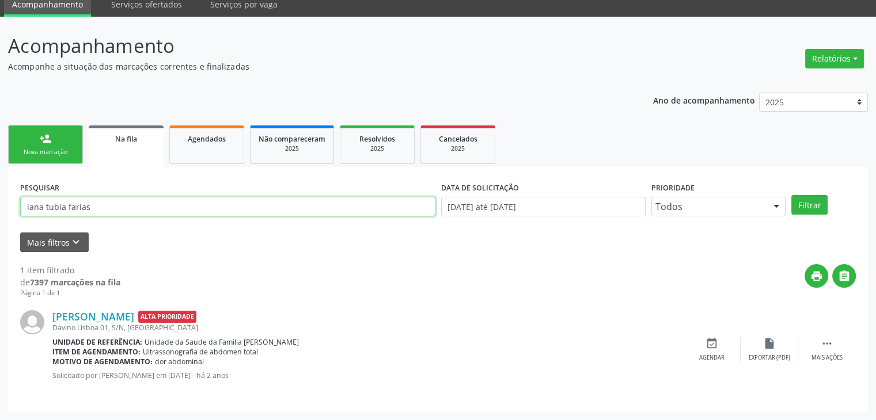
click at [791, 195] on button "Filtrar" at bounding box center [809, 205] width 36 height 20
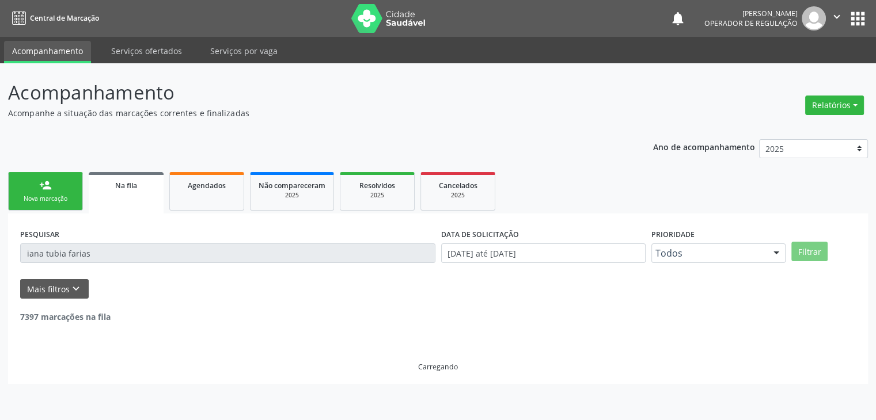
scroll to position [0, 0]
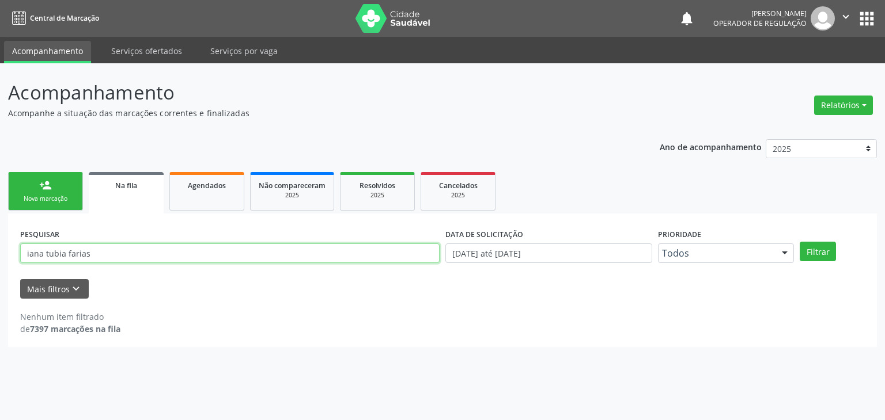
click at [50, 252] on input "iana tubia farias" at bounding box center [229, 254] width 419 height 20
click at [799, 242] on button "Filtrar" at bounding box center [817, 252] width 36 height 20
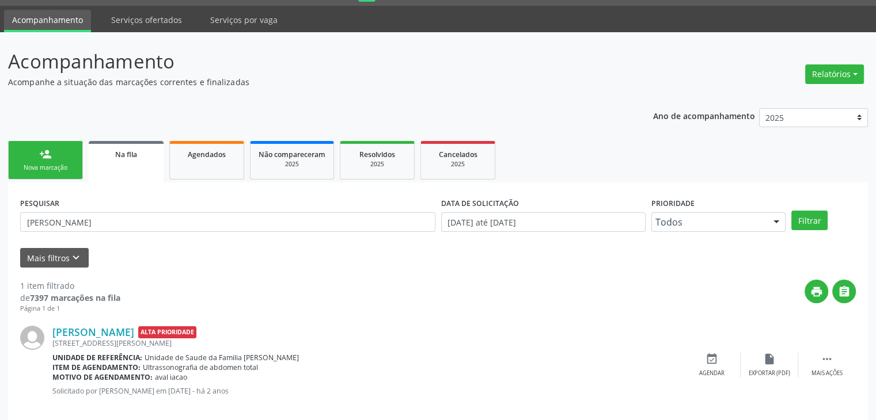
scroll to position [47, 0]
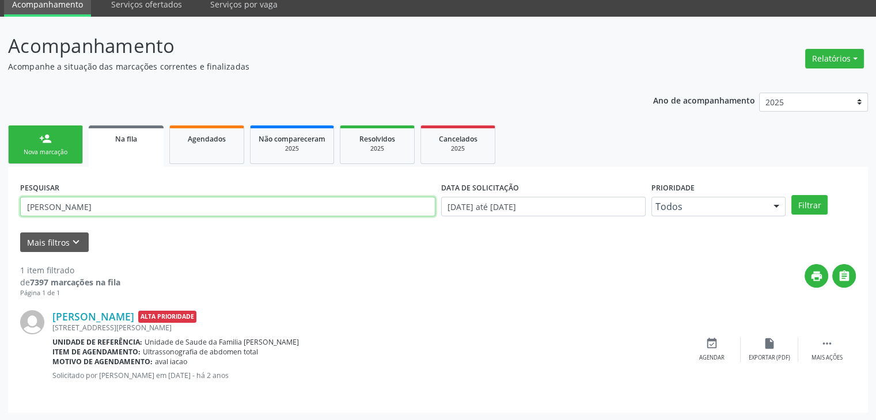
click at [113, 197] on input "[PERSON_NAME]" at bounding box center [227, 207] width 415 height 20
drag, startPoint x: 101, startPoint y: 212, endPoint x: 0, endPoint y: 197, distance: 102.5
click at [0, 197] on div "Acompanhamento Acompanhe a situação das marcações correntes e finalizadas Relat…" at bounding box center [438, 219] width 876 height 404
click at [791, 195] on button "Filtrar" at bounding box center [809, 205] width 36 height 20
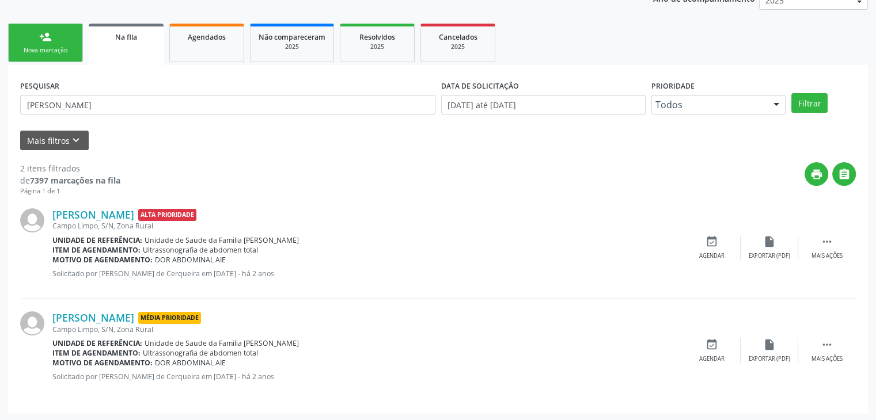
scroll to position [150, 0]
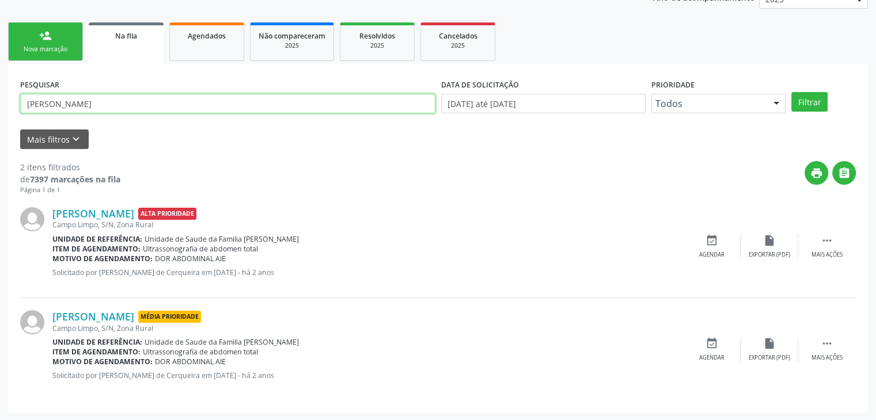
drag, startPoint x: 172, startPoint y: 101, endPoint x: 0, endPoint y: 87, distance: 172.2
click at [0, 87] on div "Acompanhamento Acompanhe a situação das marcações correntes e finalizadas Relat…" at bounding box center [438, 167] width 876 height 507
click at [791, 92] on button "Filtrar" at bounding box center [809, 102] width 36 height 20
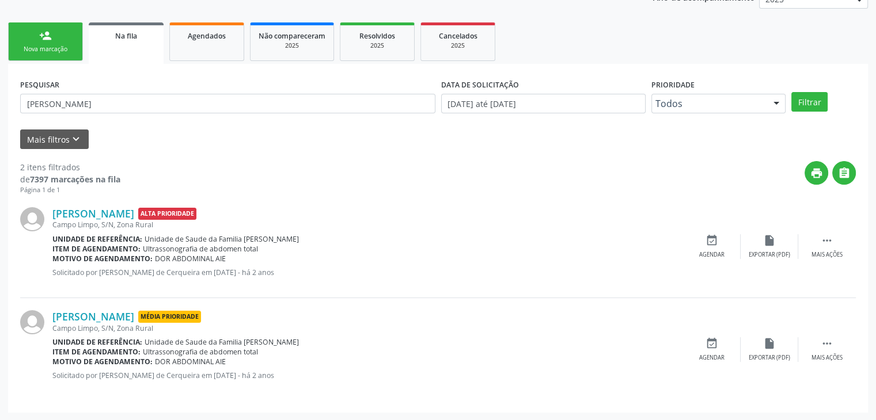
scroll to position [0, 0]
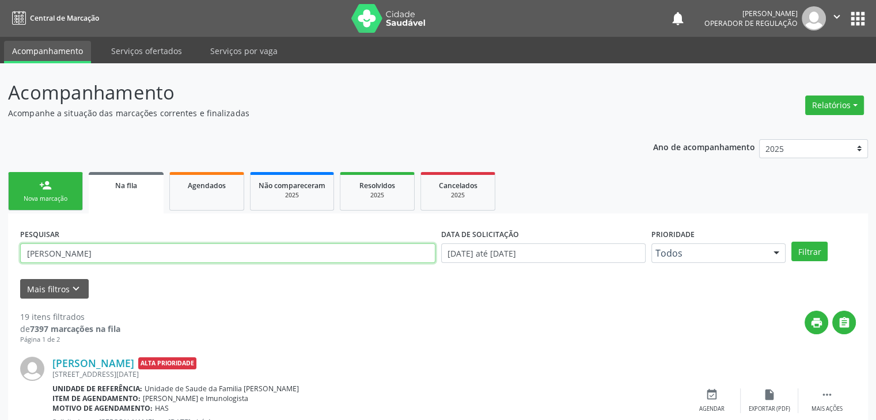
click at [140, 256] on input "[PERSON_NAME]" at bounding box center [227, 254] width 415 height 20
click at [791, 242] on button "Filtrar" at bounding box center [809, 252] width 36 height 20
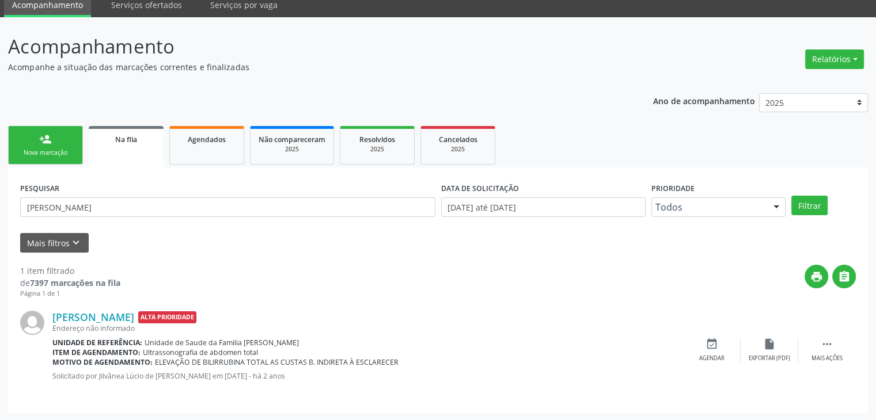
scroll to position [47, 0]
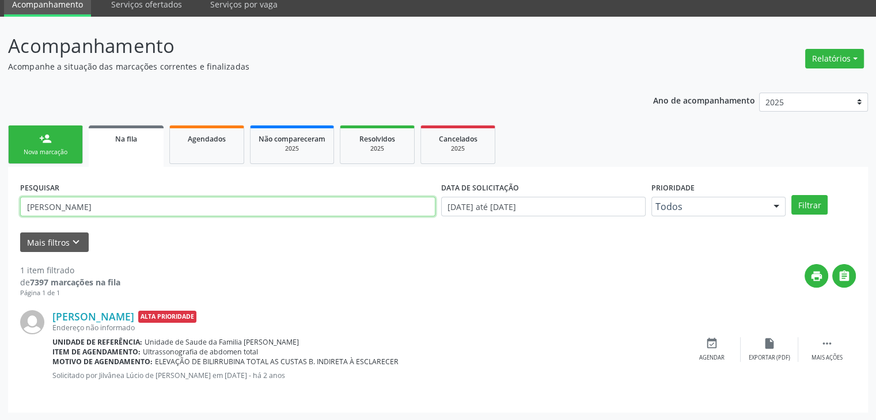
drag, startPoint x: 152, startPoint y: 202, endPoint x: 0, endPoint y: 199, distance: 152.1
click at [0, 199] on div "Acompanhamento Acompanhe a situação das marcações correntes e finalizadas Relat…" at bounding box center [438, 219] width 876 height 404
click at [791, 195] on button "Filtrar" at bounding box center [809, 205] width 36 height 20
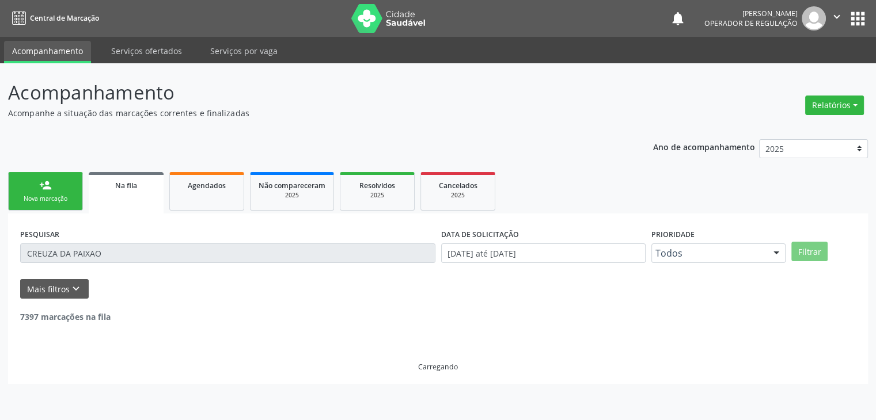
scroll to position [0, 0]
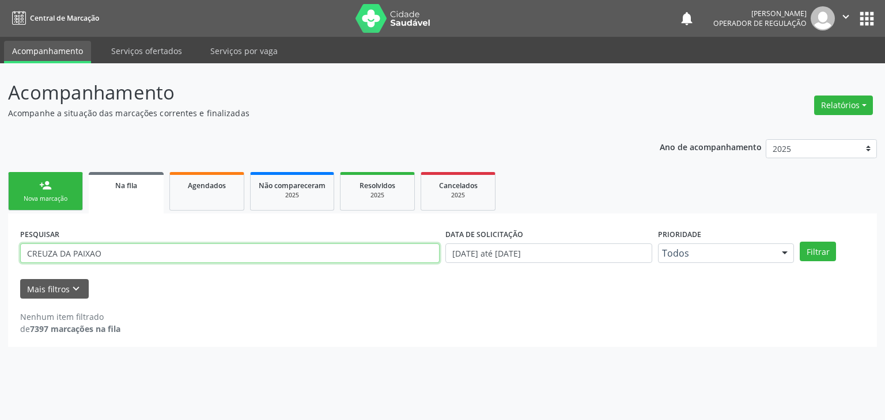
drag, startPoint x: 123, startPoint y: 257, endPoint x: 0, endPoint y: 259, distance: 122.7
click at [0, 259] on div "Acompanhamento Acompanhe a situação das marcações correntes e finalizadas Relat…" at bounding box center [442, 241] width 885 height 357
click at [799, 242] on button "Filtrar" at bounding box center [817, 252] width 36 height 20
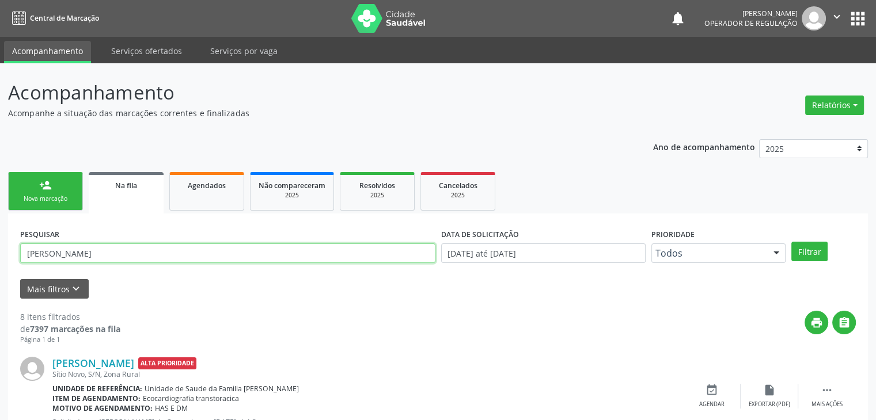
drag, startPoint x: 142, startPoint y: 257, endPoint x: 18, endPoint y: 253, distance: 123.3
click at [18, 253] on div "PESQUISAR [PERSON_NAME]" at bounding box center [227, 248] width 421 height 45
drag, startPoint x: 92, startPoint y: 249, endPoint x: 0, endPoint y: 225, distance: 95.4
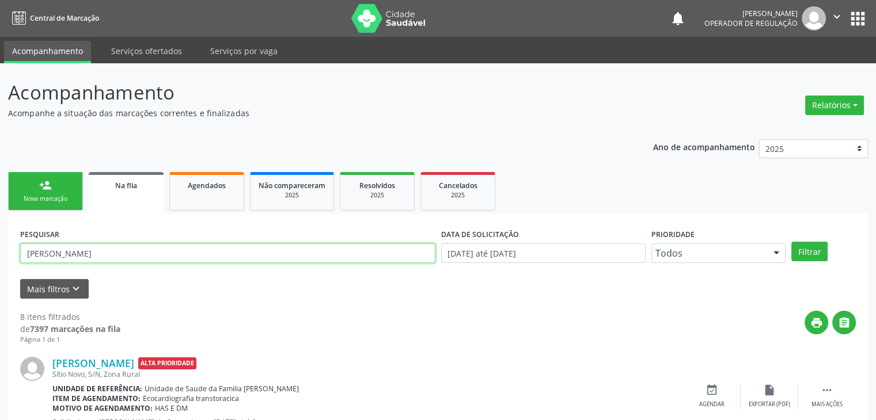
click at [791, 242] on button "Filtrar" at bounding box center [809, 252] width 36 height 20
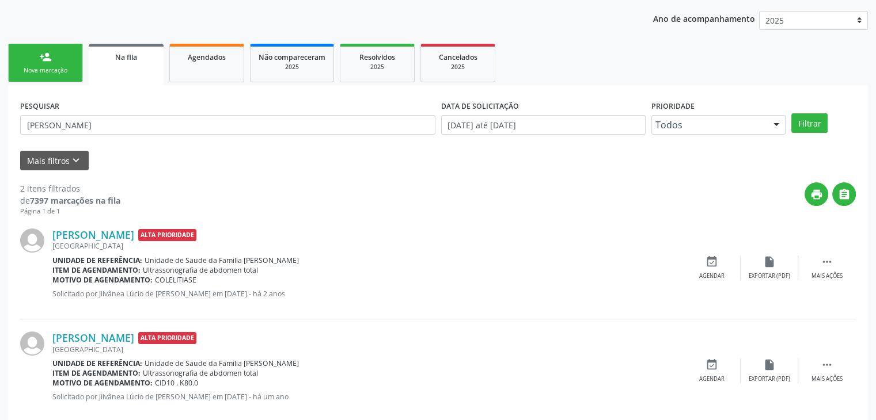
scroll to position [92, 0]
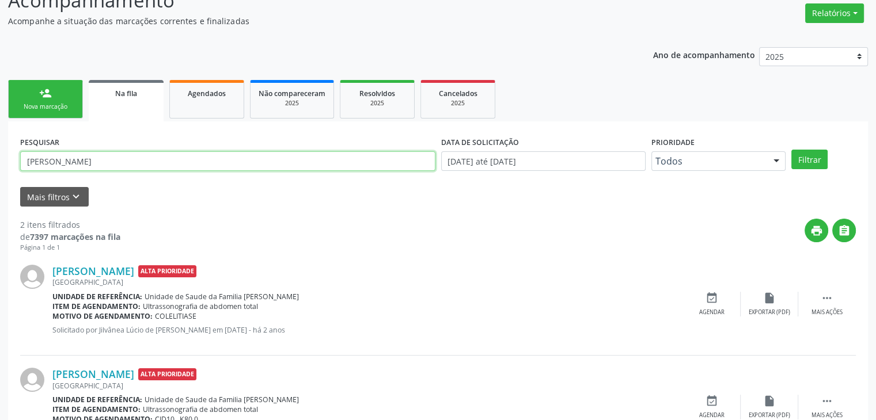
click at [0, 139] on div "Acompanhamento Acompanhe a situação das marcações correntes e finalizadas Relat…" at bounding box center [438, 224] width 876 height 507
click at [791, 150] on button "Filtrar" at bounding box center [809, 160] width 36 height 20
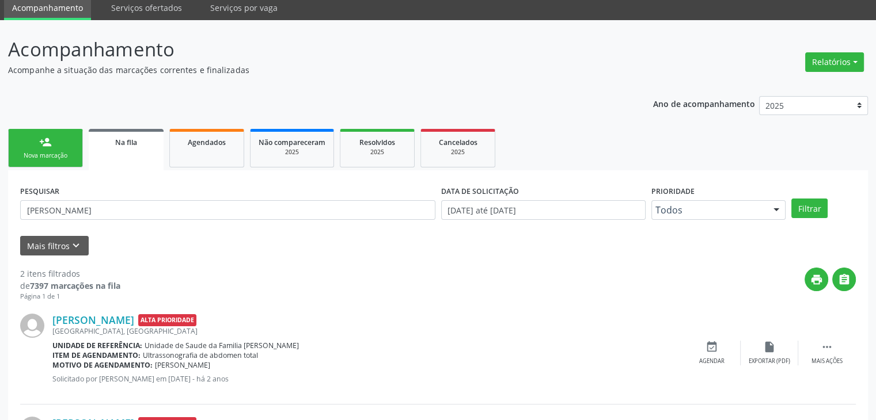
scroll to position [0, 0]
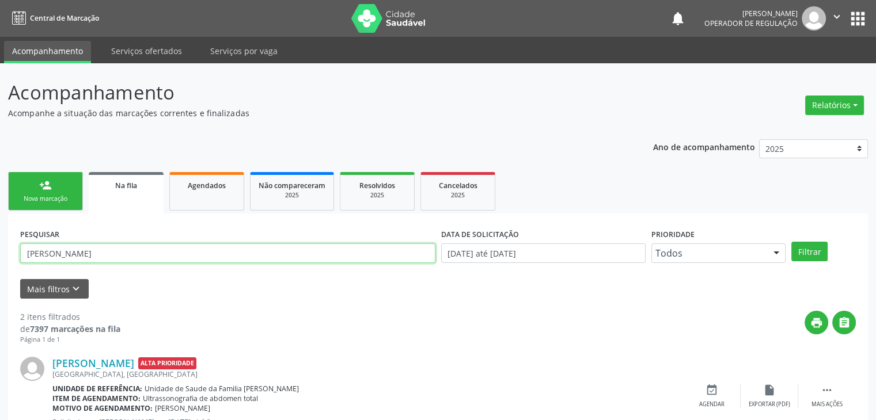
drag, startPoint x: 74, startPoint y: 250, endPoint x: 0, endPoint y: 237, distance: 74.9
click at [0, 237] on div "Acompanhamento Acompanhe a situação das marcações correntes e finalizadas Relat…" at bounding box center [438, 316] width 876 height 507
click at [791, 242] on button "Filtrar" at bounding box center [809, 252] width 36 height 20
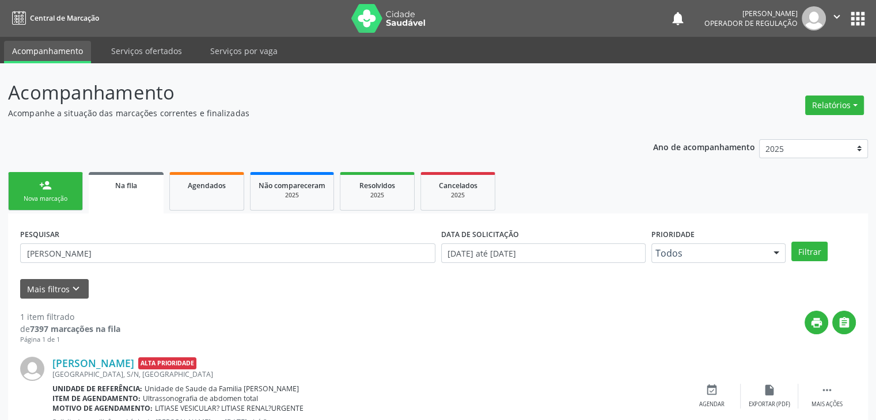
scroll to position [47, 0]
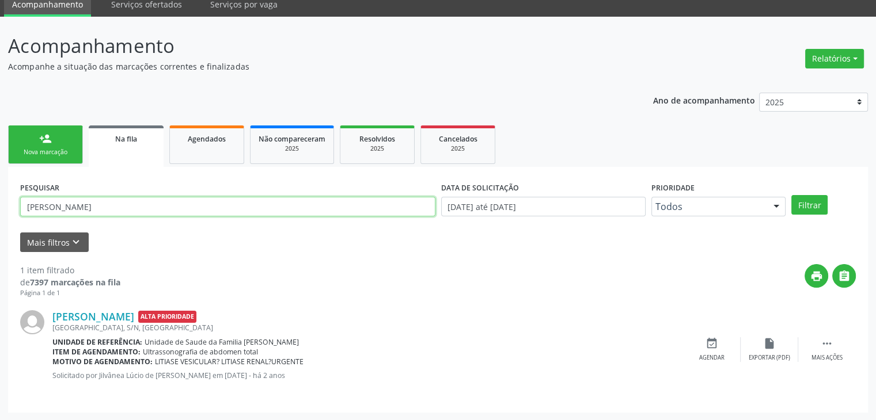
drag, startPoint x: 122, startPoint y: 206, endPoint x: 0, endPoint y: 207, distance: 122.1
click at [0, 207] on div "Acompanhamento Acompanhe a situação das marcações correntes e finalizadas Relat…" at bounding box center [438, 219] width 876 height 404
type input "[PERSON_NAME]"
click at [791, 195] on button "Filtrar" at bounding box center [809, 205] width 36 height 20
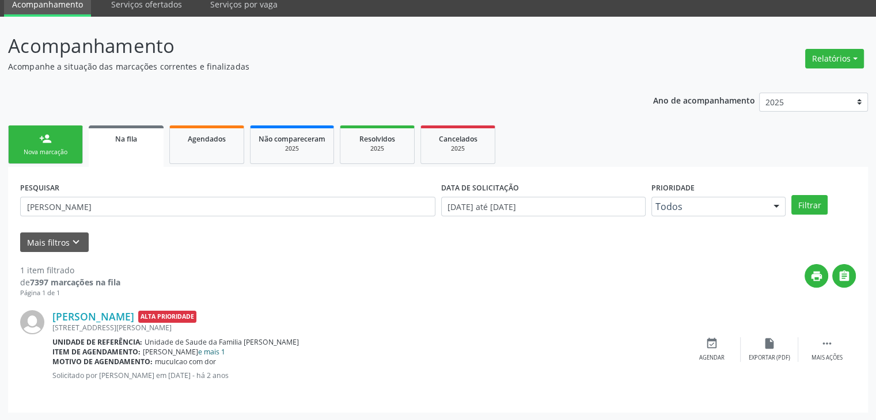
click at [198, 352] on link "e mais 1" at bounding box center [211, 352] width 27 height 10
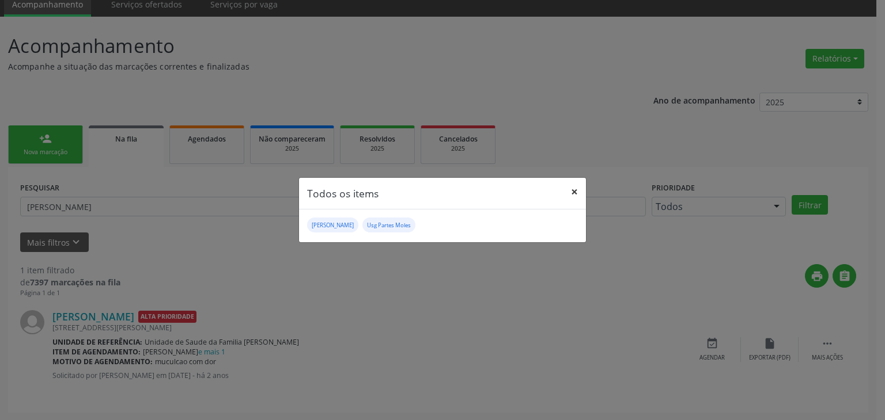
click at [578, 187] on button "×" at bounding box center [574, 192] width 23 height 28
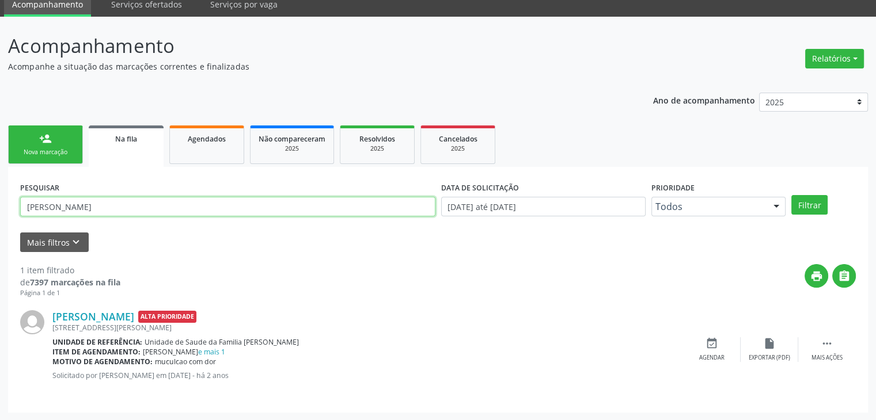
drag, startPoint x: 101, startPoint y: 204, endPoint x: 12, endPoint y: 194, distance: 90.4
click at [12, 194] on div "PESQUISAR [PERSON_NAME] DATA DE SOLICITAÇÃO [DATE] até [DATE] Prioridade Todos …" at bounding box center [438, 290] width 860 height 246
click at [791, 195] on button "Filtrar" at bounding box center [809, 205] width 36 height 20
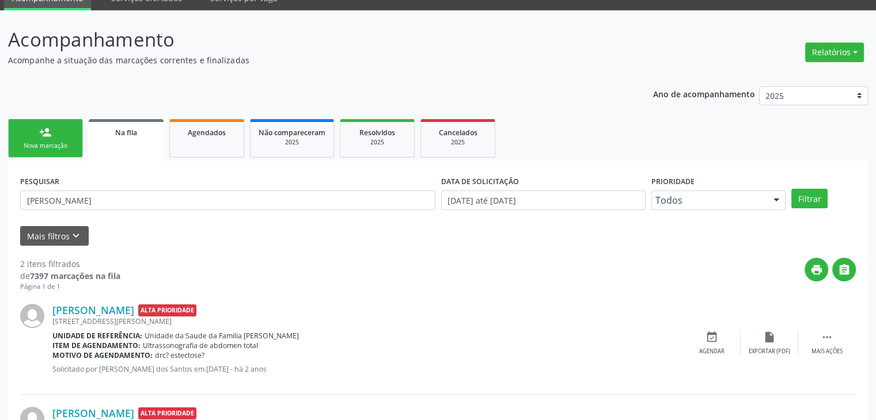
scroll to position [150, 0]
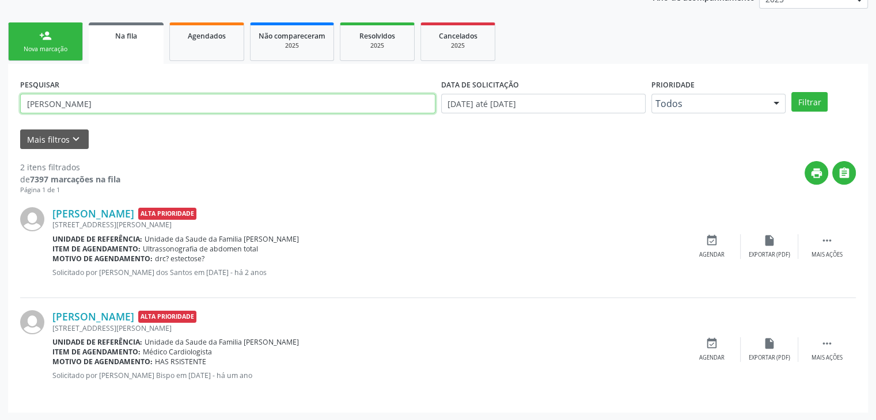
drag, startPoint x: 114, startPoint y: 97, endPoint x: 0, endPoint y: 82, distance: 115.1
click at [0, 82] on div "Acompanhamento Acompanhe a situação das marcações correntes e finalizadas Relat…" at bounding box center [438, 167] width 876 height 507
click at [791, 92] on button "Filtrar" at bounding box center [809, 102] width 36 height 20
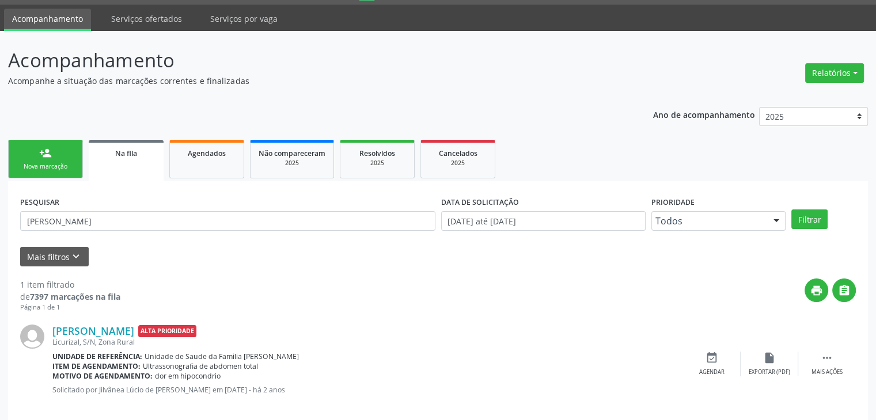
scroll to position [47, 0]
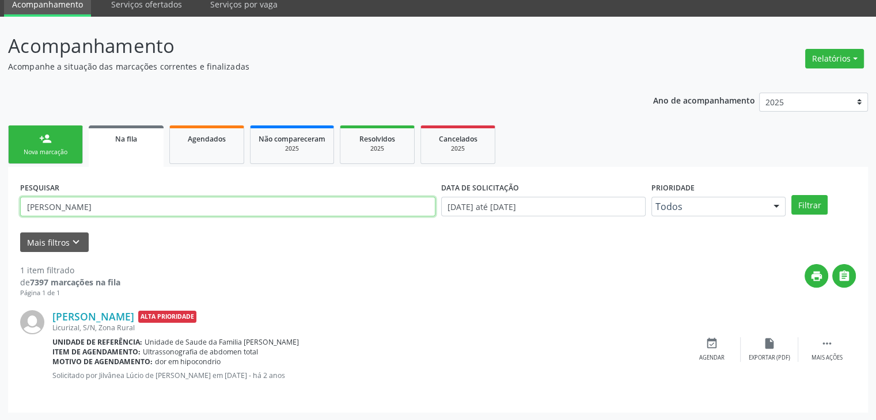
drag, startPoint x: 169, startPoint y: 203, endPoint x: 0, endPoint y: 210, distance: 168.9
click at [0, 210] on div "Acompanhamento Acompanhe a situação das marcações correntes e finalizadas Relat…" at bounding box center [438, 219] width 876 height 404
click at [791, 195] on button "Filtrar" at bounding box center [809, 205] width 36 height 20
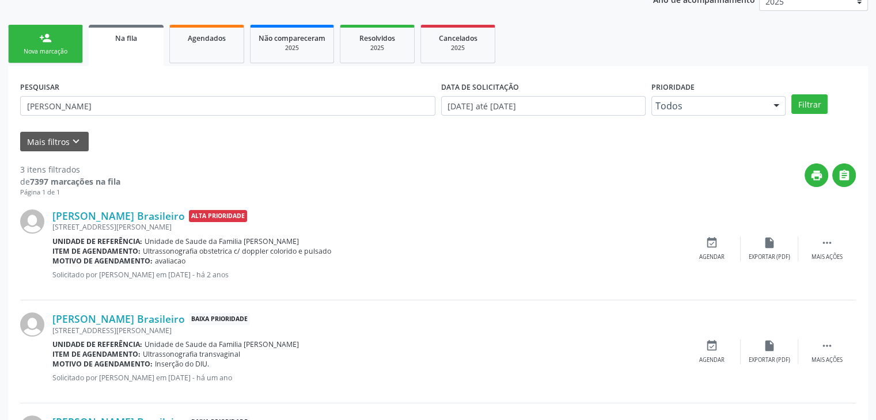
scroll to position [80, 0]
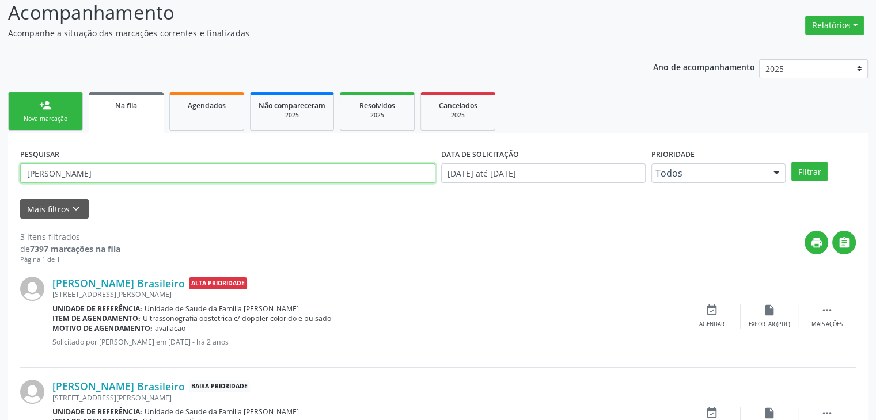
drag, startPoint x: 96, startPoint y: 171, endPoint x: 0, endPoint y: 163, distance: 96.5
click at [0, 163] on div "Acompanhamento Acompanhe a situação das marcações correntes e finalizadas Relat…" at bounding box center [438, 288] width 876 height 611
click at [791, 162] on button "Filtrar" at bounding box center [809, 172] width 36 height 20
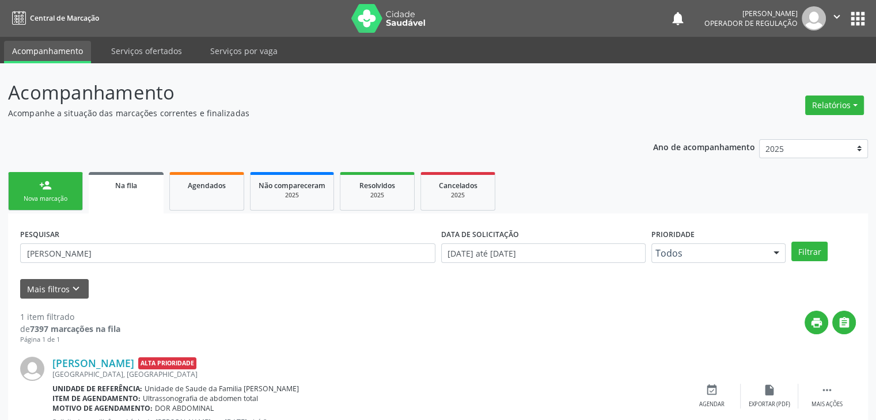
scroll to position [47, 0]
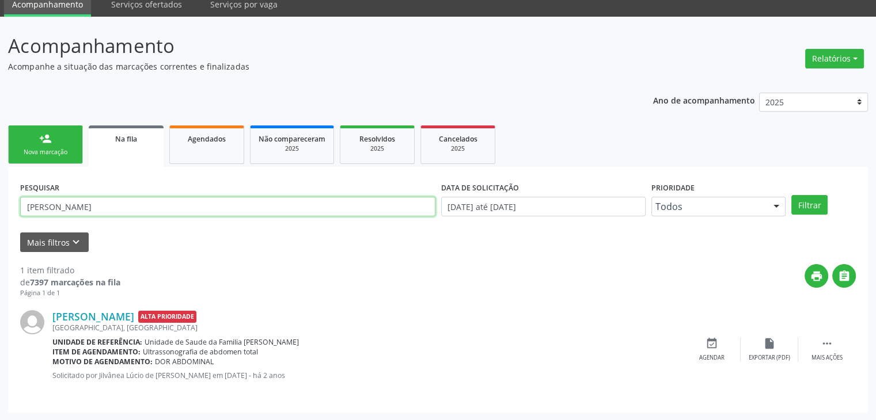
drag, startPoint x: 90, startPoint y: 206, endPoint x: 0, endPoint y: 181, distance: 93.0
click at [0, 181] on div "Acompanhamento Acompanhe a situação das marcações correntes e finalizadas Relat…" at bounding box center [438, 219] width 876 height 404
click at [791, 195] on button "Filtrar" at bounding box center [809, 205] width 36 height 20
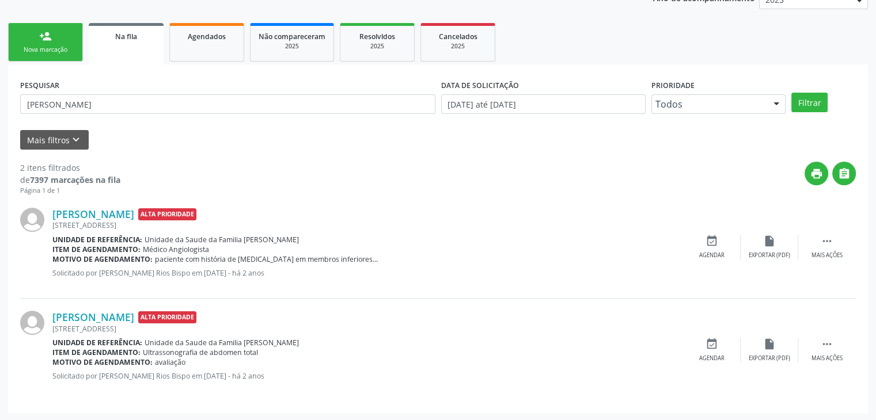
scroll to position [150, 0]
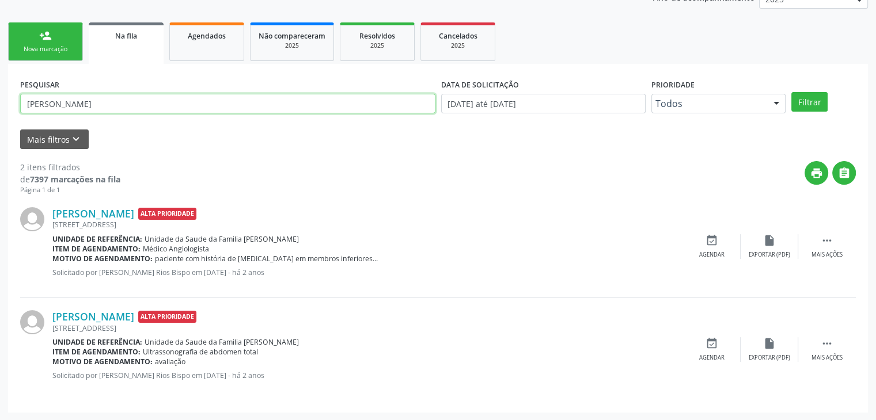
drag, startPoint x: 143, startPoint y: 105, endPoint x: 0, endPoint y: 73, distance: 146.4
click at [0, 73] on div "Acompanhamento Acompanhe a situação das marcações correntes e finalizadas Relat…" at bounding box center [438, 167] width 876 height 507
click at [791, 92] on button "Filtrar" at bounding box center [809, 102] width 36 height 20
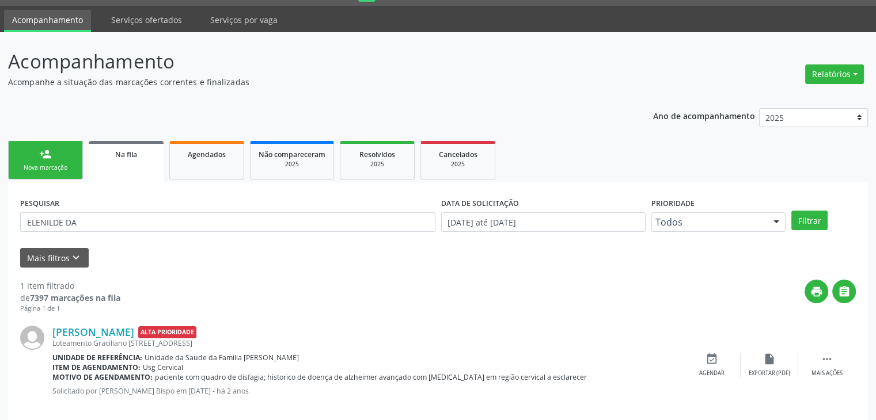
scroll to position [47, 0]
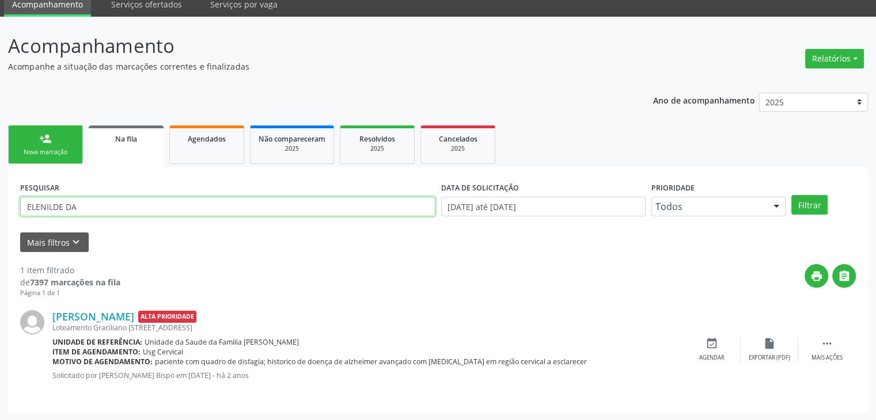
drag, startPoint x: 93, startPoint y: 202, endPoint x: 3, endPoint y: 199, distance: 90.5
click at [3, 199] on div "Acompanhamento Acompanhe a situação das marcações correntes e finalizadas Relat…" at bounding box center [438, 219] width 876 height 404
click at [791, 195] on button "Filtrar" at bounding box center [809, 205] width 36 height 20
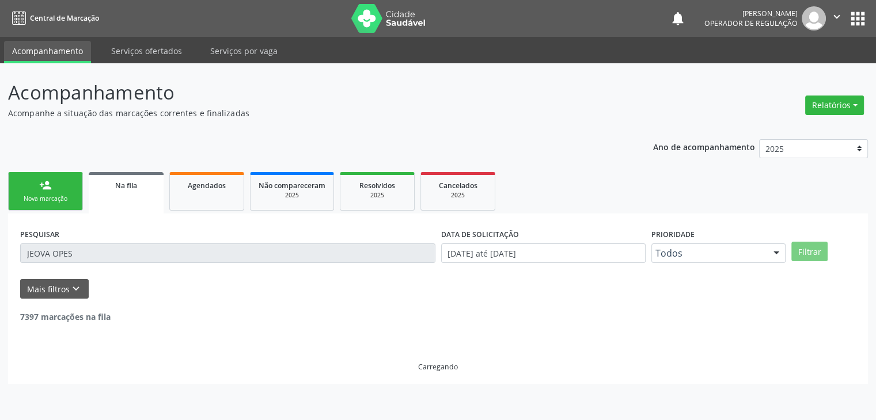
scroll to position [0, 0]
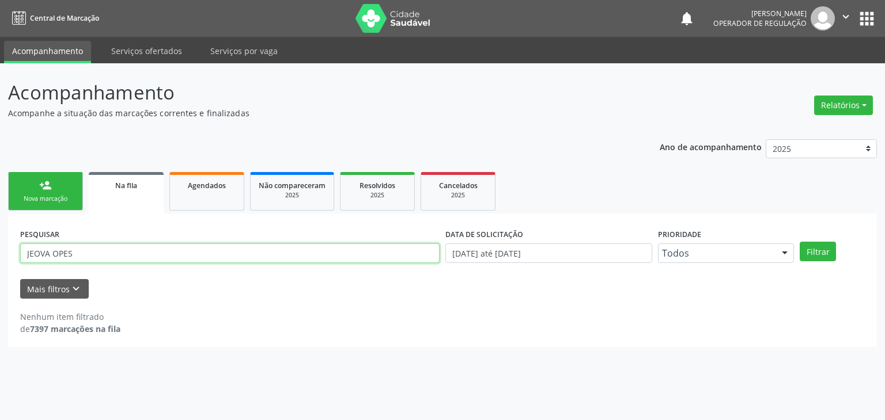
click at [51, 258] on input "JEOVA OPES" at bounding box center [229, 254] width 419 height 20
click at [799, 242] on button "Filtrar" at bounding box center [817, 252] width 36 height 20
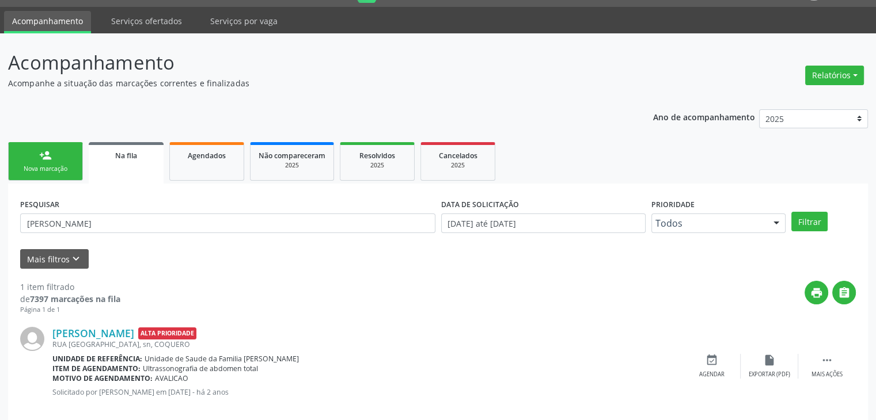
scroll to position [47, 0]
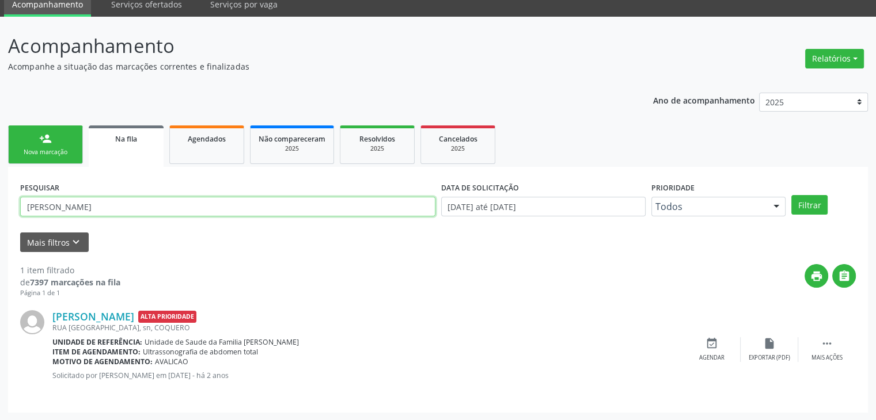
drag, startPoint x: 108, startPoint y: 202, endPoint x: 0, endPoint y: 203, distance: 108.3
click at [0, 203] on div "Acompanhamento Acompanhe a situação das marcações correntes e finalizadas Relat…" at bounding box center [438, 219] width 876 height 404
click at [791, 195] on button "Filtrar" at bounding box center [809, 205] width 36 height 20
drag, startPoint x: 119, startPoint y: 206, endPoint x: 3, endPoint y: 191, distance: 116.7
click at [3, 191] on div "Acompanhamento Acompanhe a situação das marcações correntes e finalizadas Relat…" at bounding box center [438, 219] width 876 height 404
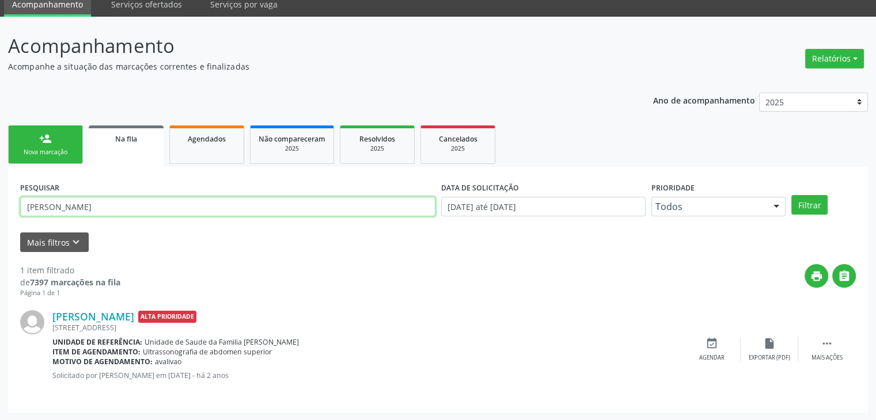
click at [791, 195] on button "Filtrar" at bounding box center [809, 205] width 36 height 20
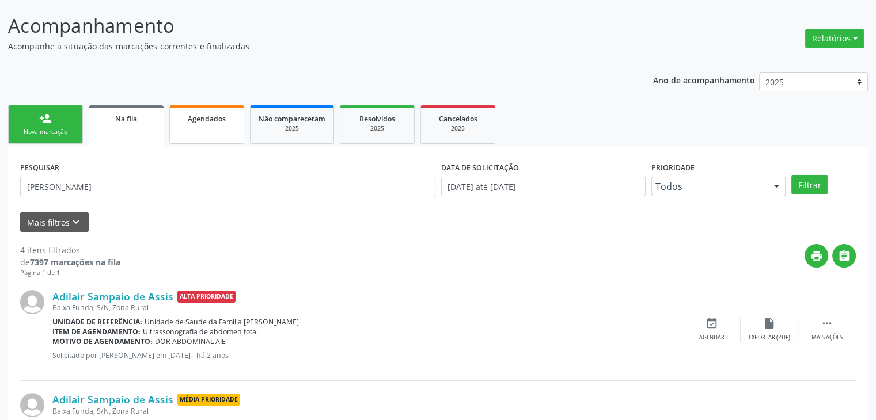
scroll to position [0, 0]
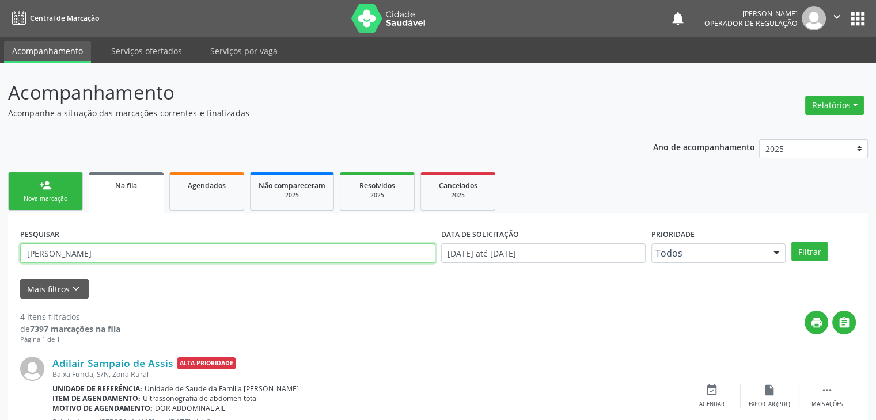
drag, startPoint x: 122, startPoint y: 261, endPoint x: 0, endPoint y: 246, distance: 122.9
click at [0, 246] on div "Acompanhamento Acompanhe a situação das marcações correntes e finalizadas Relat…" at bounding box center [438, 425] width 876 height 724
click at [791, 242] on button "Filtrar" at bounding box center [809, 252] width 36 height 20
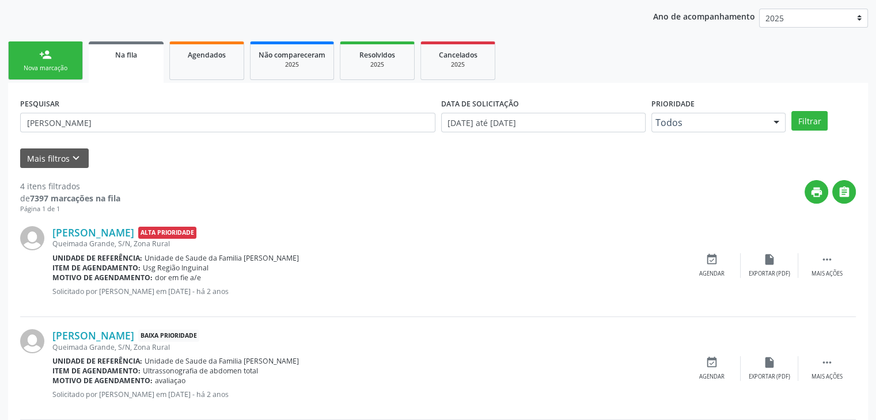
scroll to position [68, 0]
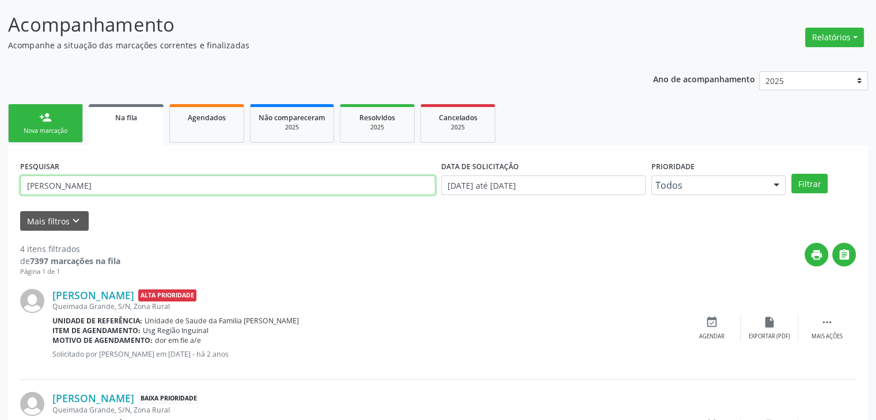
drag, startPoint x: 94, startPoint y: 191, endPoint x: 0, endPoint y: 166, distance: 97.2
click at [0, 166] on div "Acompanhamento Acompanhe a situação das marcações correntes e finalizadas Relat…" at bounding box center [438, 352] width 876 height 714
click at [791, 174] on button "Filtrar" at bounding box center [809, 184] width 36 height 20
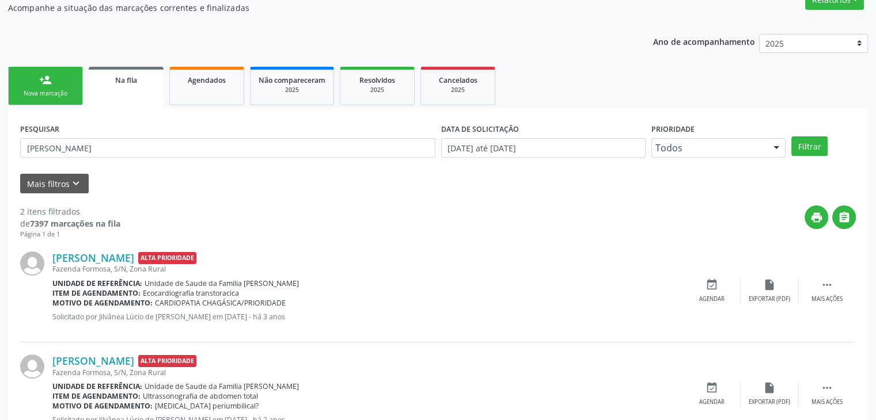
scroll to position [35, 0]
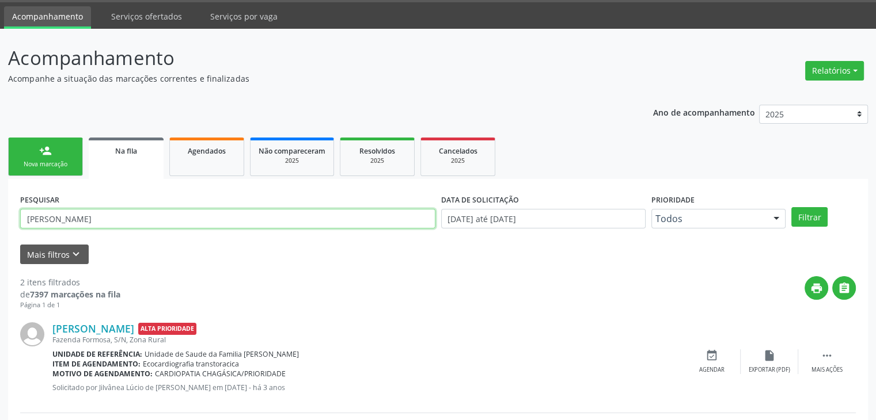
drag, startPoint x: 96, startPoint y: 215, endPoint x: 0, endPoint y: 205, distance: 96.1
click at [0, 207] on div "Acompanhamento Acompanhe a situação das marcações correntes e finalizadas Relat…" at bounding box center [438, 282] width 876 height 507
click at [791, 207] on button "Filtrar" at bounding box center [809, 217] width 36 height 20
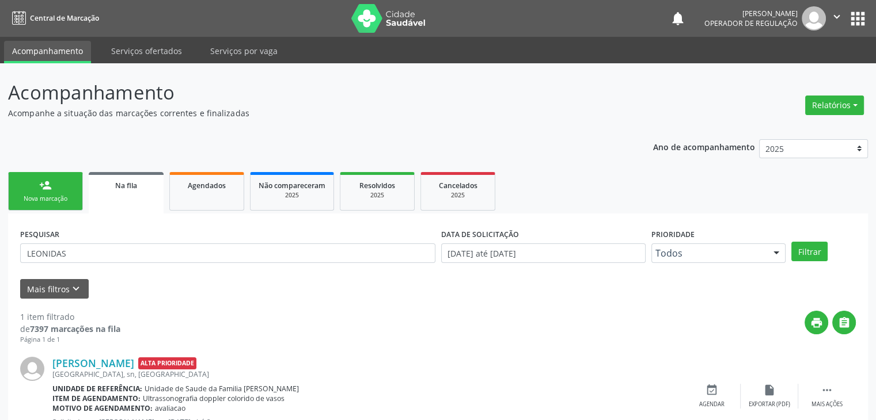
scroll to position [47, 0]
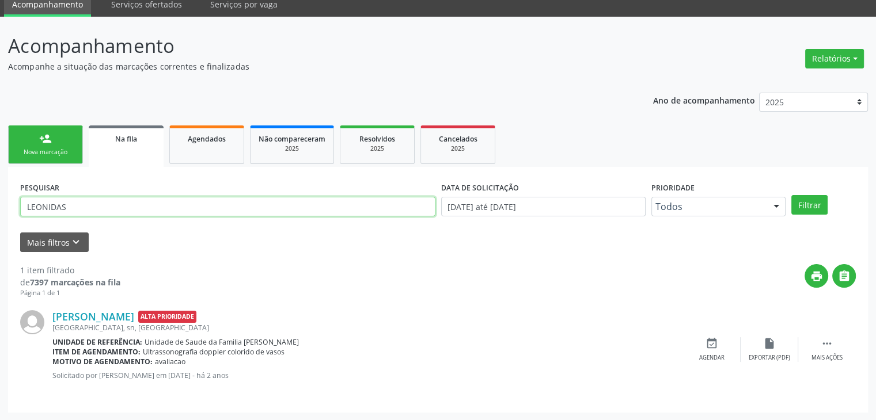
drag, startPoint x: 24, startPoint y: 206, endPoint x: 0, endPoint y: 199, distance: 25.2
click at [0, 199] on div "Acompanhamento Acompanhe a situação das marcações correntes e finalizadas Relat…" at bounding box center [438, 219] width 876 height 404
click at [791, 195] on button "Filtrar" at bounding box center [809, 205] width 36 height 20
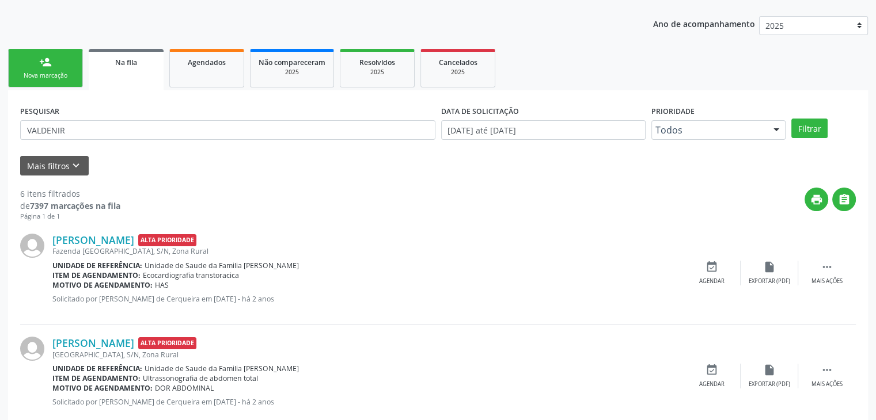
scroll to position [111, 0]
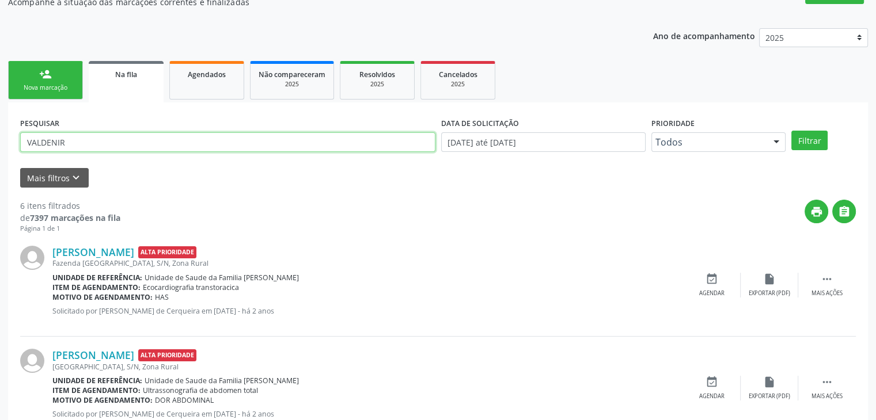
drag, startPoint x: 184, startPoint y: 145, endPoint x: 25, endPoint y: 134, distance: 158.7
click at [25, 134] on input "VALDENIR" at bounding box center [227, 142] width 415 height 20
click at [791, 131] on button "Filtrar" at bounding box center [809, 141] width 36 height 20
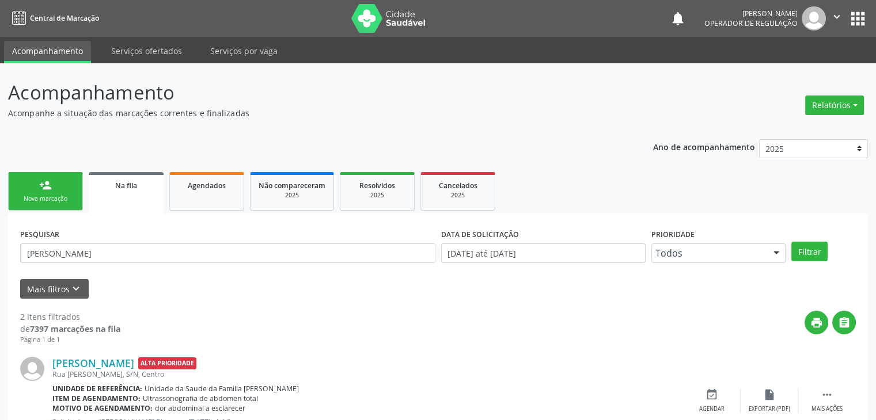
scroll to position [160, 0]
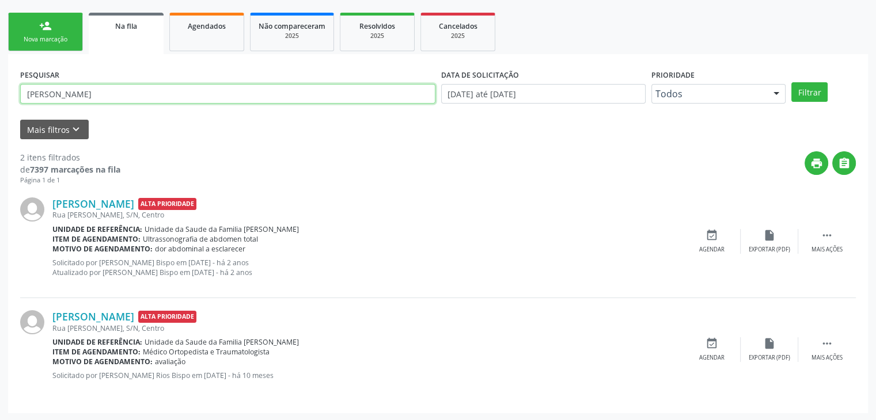
drag, startPoint x: 125, startPoint y: 92, endPoint x: 0, endPoint y: 73, distance: 126.4
click at [0, 73] on div "Acompanhamento Acompanhe a situação das marcações correntes e finalizadas Relat…" at bounding box center [438, 163] width 876 height 518
click at [791, 82] on button "Filtrar" at bounding box center [809, 92] width 36 height 20
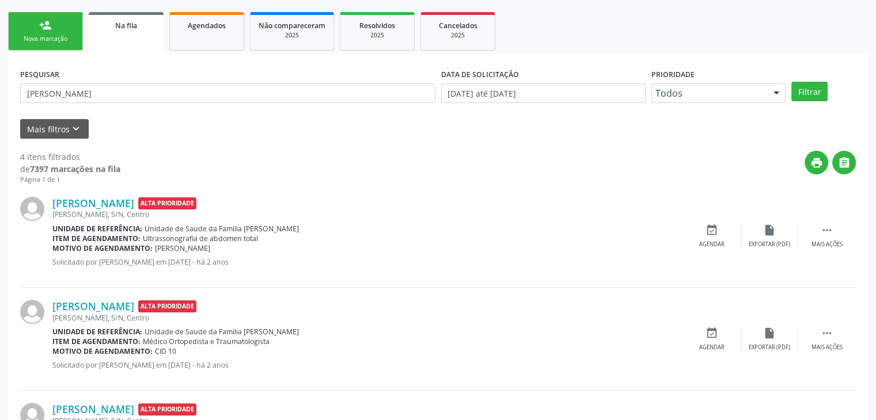
scroll to position [0, 0]
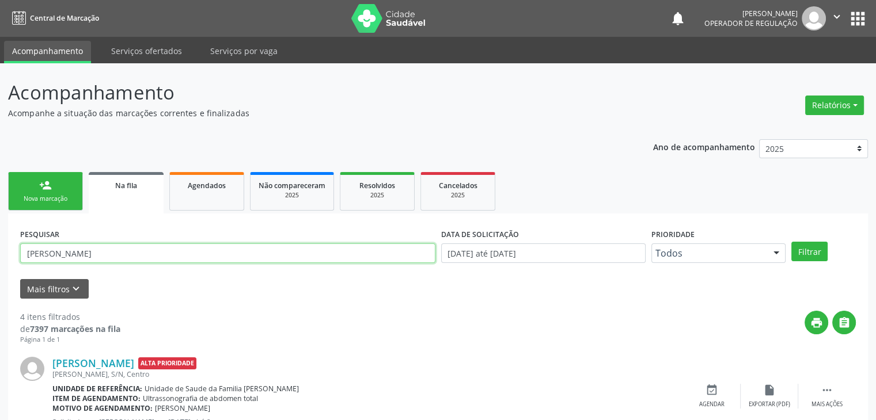
drag, startPoint x: 132, startPoint y: 253, endPoint x: 0, endPoint y: 259, distance: 132.0
click at [0, 259] on div "Acompanhamento Acompanhe a situação das marcações correntes e finalizadas Relat…" at bounding box center [438, 420] width 876 height 714
click at [791, 242] on button "Filtrar" at bounding box center [809, 252] width 36 height 20
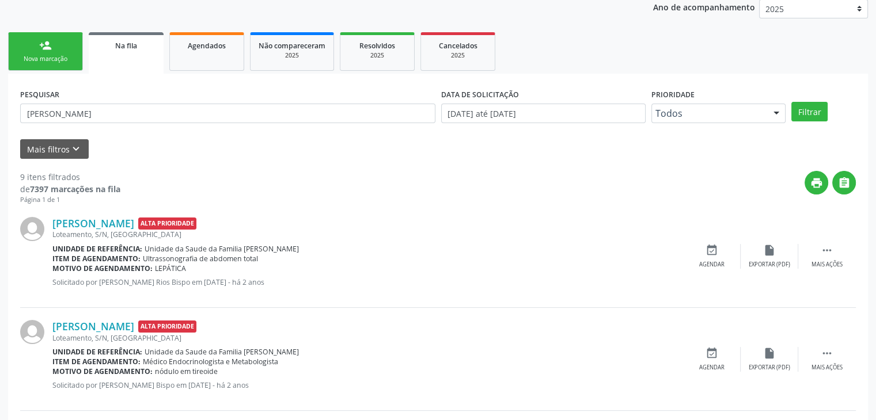
scroll to position [58, 0]
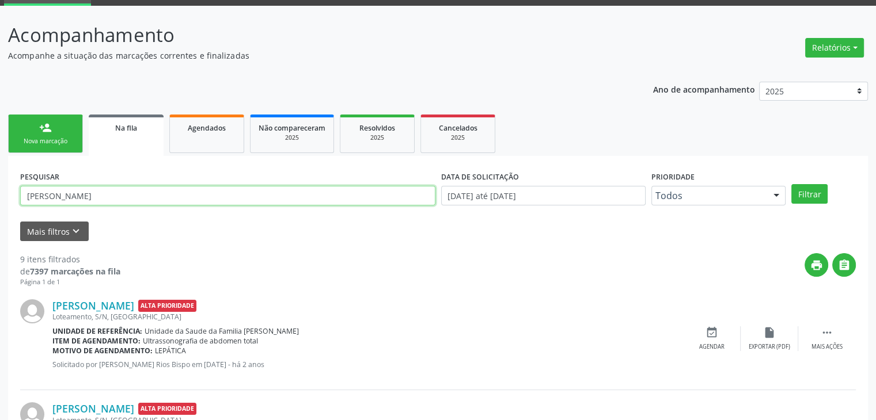
click at [97, 198] on input "[PERSON_NAME]" at bounding box center [227, 196] width 415 height 20
click at [791, 184] on button "Filtrar" at bounding box center [809, 194] width 36 height 20
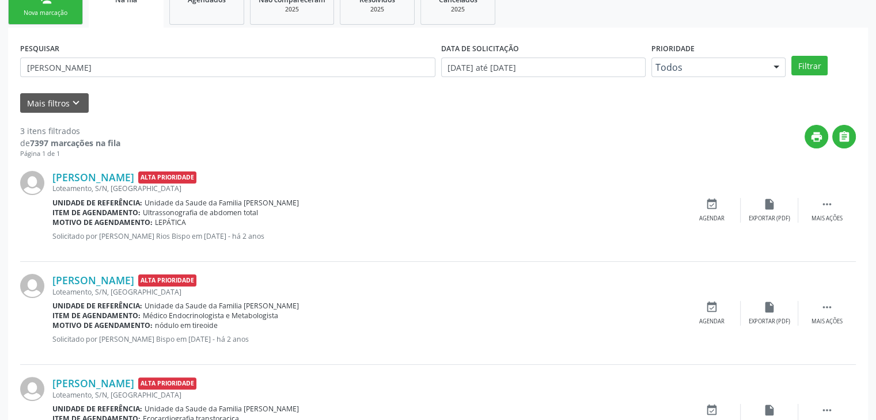
scroll to position [138, 0]
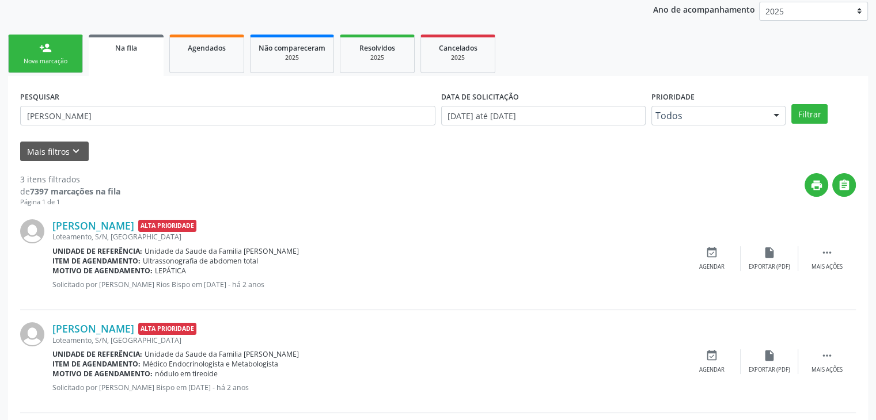
drag, startPoint x: 194, startPoint y: 103, endPoint x: 0, endPoint y: 119, distance: 194.8
click at [0, 119] on div "Acompanhamento Acompanhe a situação das marcações correntes e finalizadas Relat…" at bounding box center [438, 231] width 876 height 611
drag, startPoint x: 171, startPoint y: 113, endPoint x: 16, endPoint y: 112, distance: 155.5
click at [16, 112] on div "PESQUISAR [PERSON_NAME] DO NASCIMENTO DATA DE SOLICITAÇÃO [DATE] até [DATE] Pri…" at bounding box center [438, 302] width 860 height 452
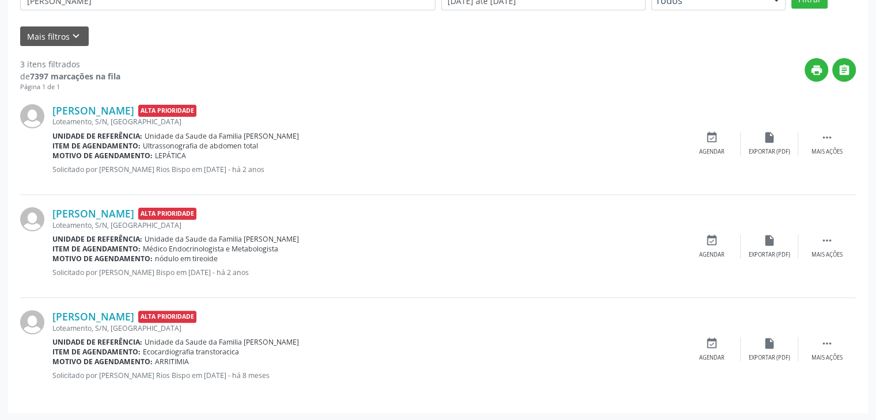
scroll to position [80, 0]
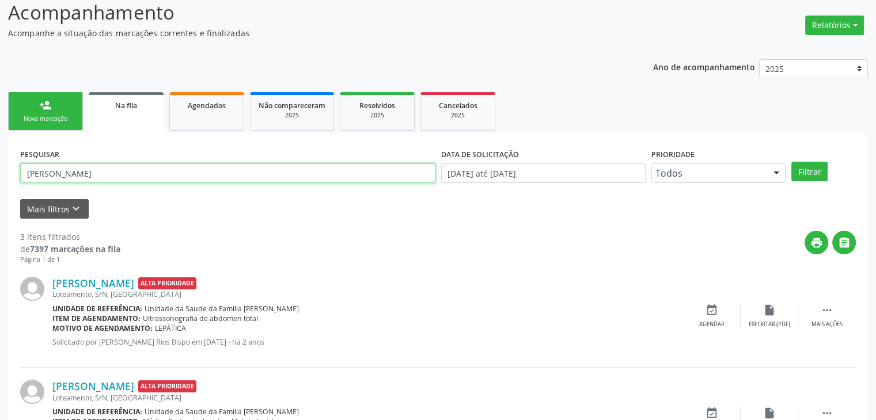
click at [0, 189] on div "Acompanhamento Acompanhe a situação das marcações correntes e finalizadas Relat…" at bounding box center [438, 288] width 876 height 611
click at [791, 162] on button "Filtrar" at bounding box center [809, 172] width 36 height 20
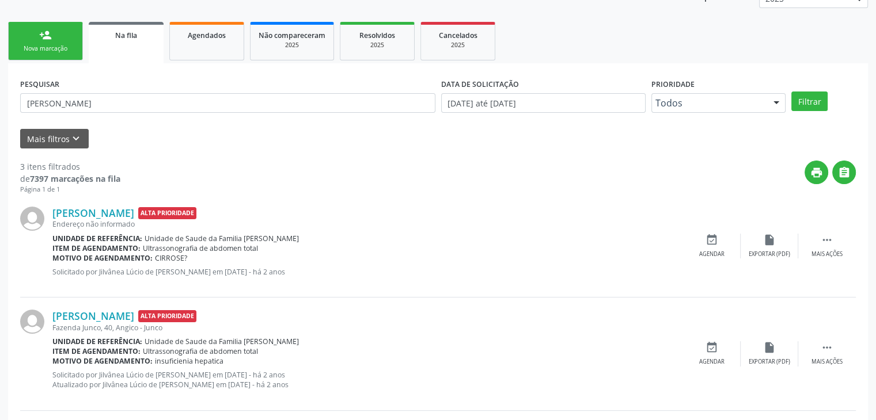
scroll to position [147, 0]
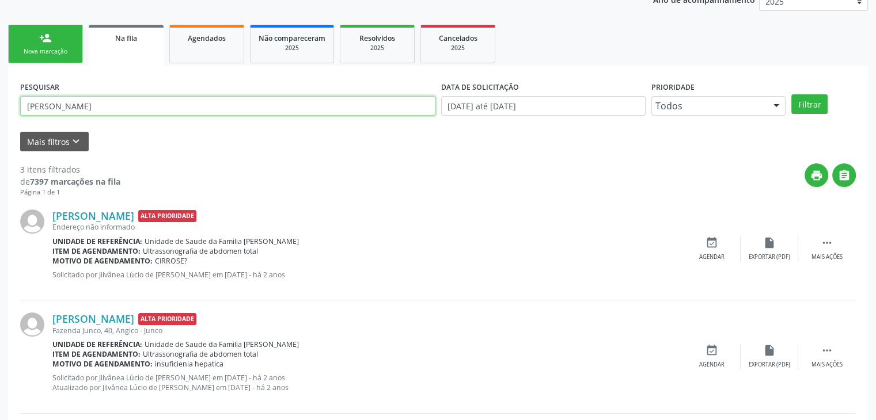
drag, startPoint x: 180, startPoint y: 113, endPoint x: 0, endPoint y: 113, distance: 180.3
click at [0, 113] on div "Acompanhamento Acompanhe a situação das marcações correntes e finalizadas Relat…" at bounding box center [438, 226] width 876 height 621
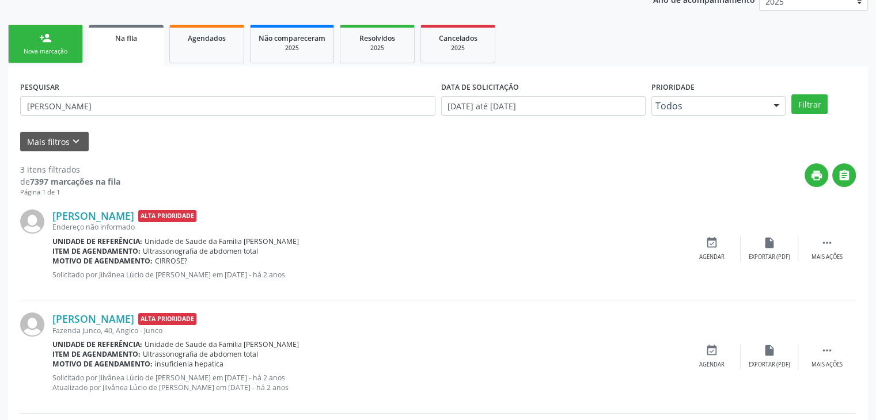
click at [0, 113] on div "Acompanhamento Acompanhe a situação das marcações correntes e finalizadas Relat…" at bounding box center [438, 226] width 876 height 621
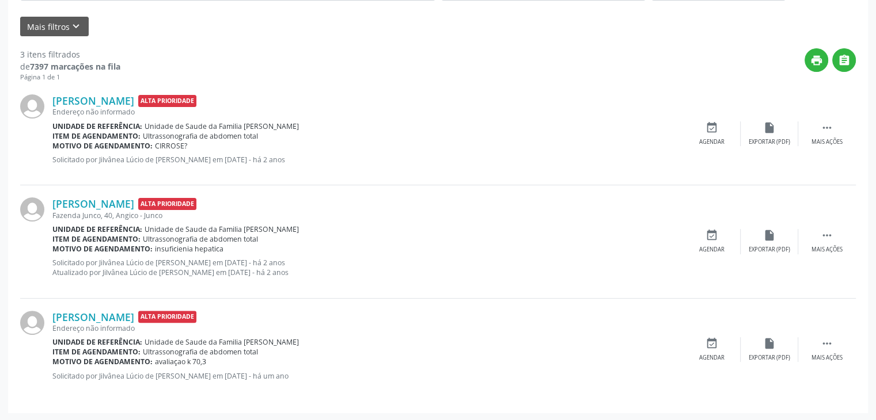
scroll to position [0, 0]
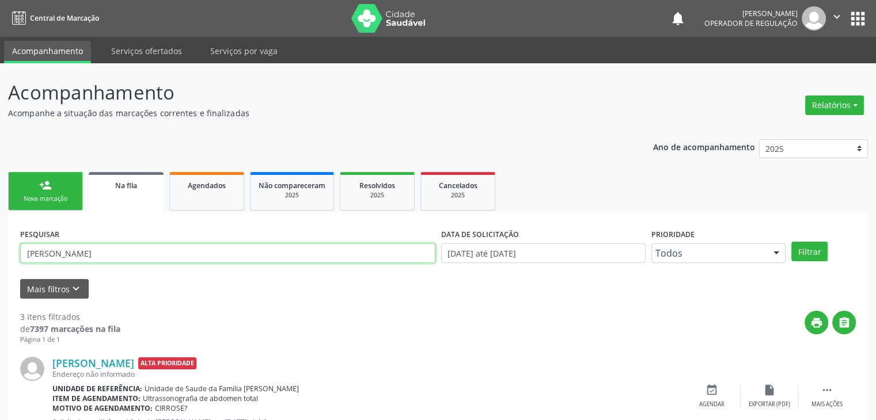
drag, startPoint x: 99, startPoint y: 252, endPoint x: 0, endPoint y: 260, distance: 99.4
click at [0, 260] on div "Acompanhamento Acompanhe a situação das marcações correntes e finalizadas Relat…" at bounding box center [438, 373] width 876 height 621
click at [791, 242] on button "Filtrar" at bounding box center [809, 252] width 36 height 20
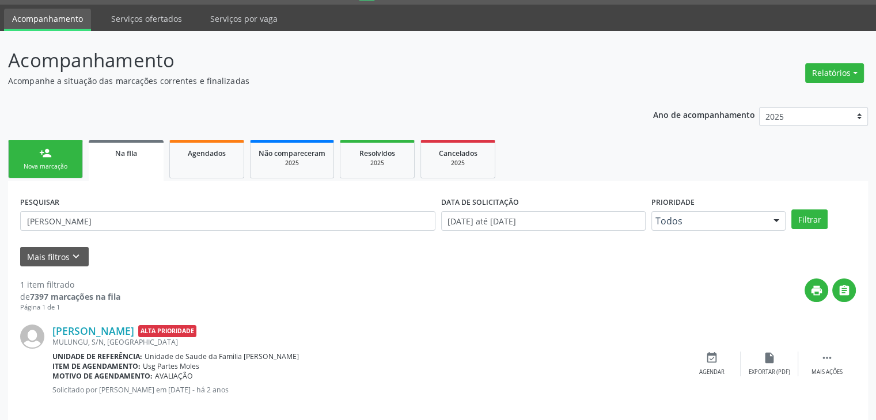
scroll to position [47, 0]
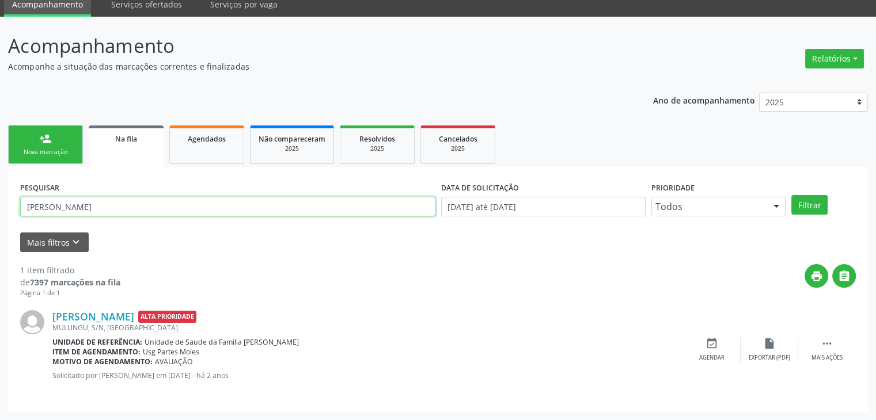
drag, startPoint x: 108, startPoint y: 212, endPoint x: 0, endPoint y: 206, distance: 108.4
click at [0, 206] on div "Acompanhamento Acompanhe a situação das marcações correntes e finalizadas Relat…" at bounding box center [438, 219] width 876 height 404
click at [791, 195] on button "Filtrar" at bounding box center [809, 205] width 36 height 20
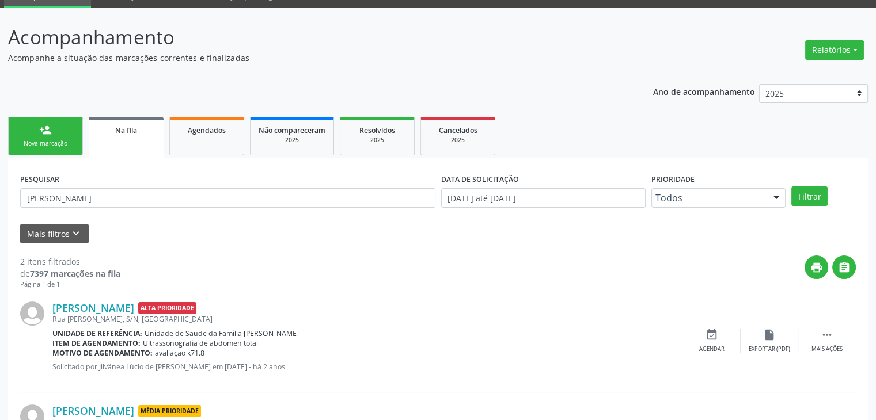
scroll to position [150, 0]
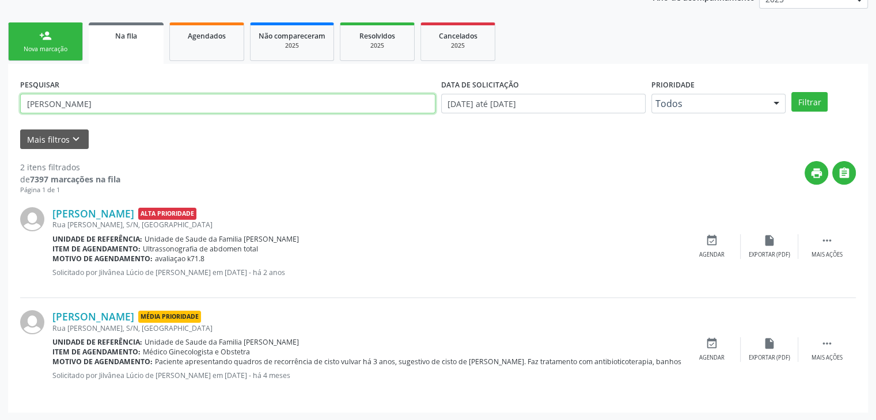
drag, startPoint x: 113, startPoint y: 104, endPoint x: 0, endPoint y: 81, distance: 115.8
click at [0, 81] on div "Acompanhamento Acompanhe a situação das marcações correntes e finalizadas Relat…" at bounding box center [438, 167] width 876 height 507
click at [791, 92] on button "Filtrar" at bounding box center [809, 102] width 36 height 20
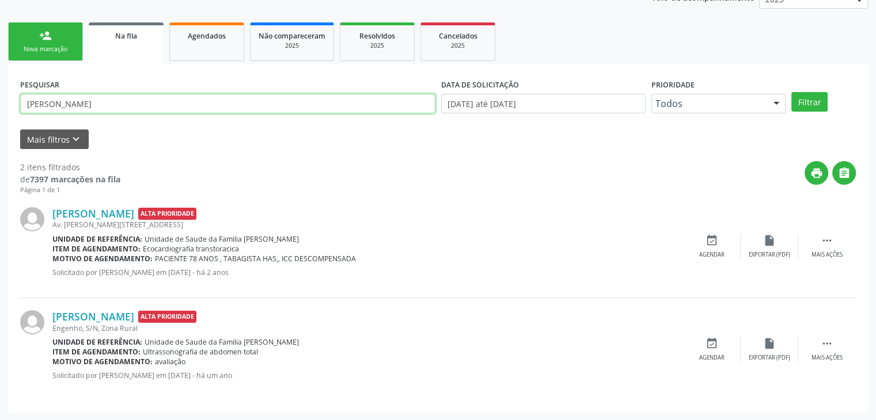
click at [107, 108] on input "[PERSON_NAME]" at bounding box center [227, 104] width 415 height 20
type input "N"
click at [791, 92] on button "Filtrar" at bounding box center [809, 102] width 36 height 20
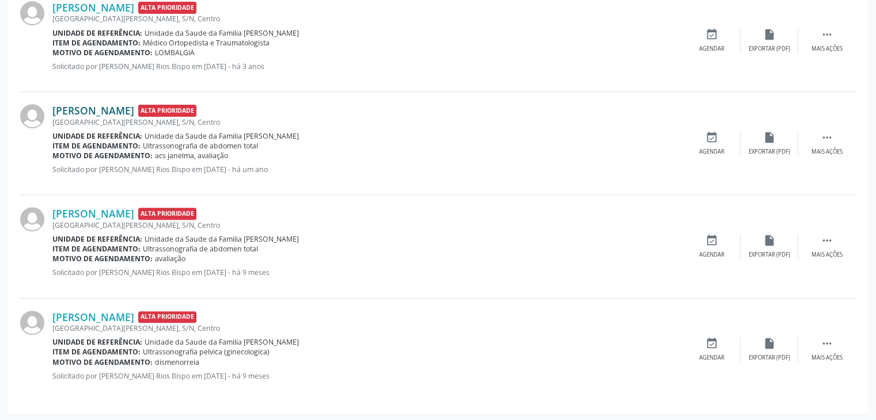
scroll to position [68, 0]
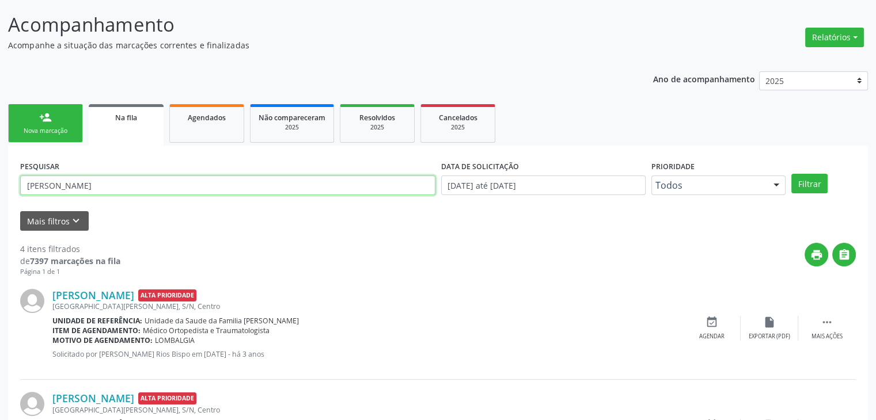
drag, startPoint x: 113, startPoint y: 188, endPoint x: 0, endPoint y: 189, distance: 113.5
click at [0, 189] on div "Acompanhamento Acompanhe a situação das marcações correntes e finalizadas Relat…" at bounding box center [438, 352] width 876 height 714
click at [791, 174] on button "Filtrar" at bounding box center [809, 184] width 36 height 20
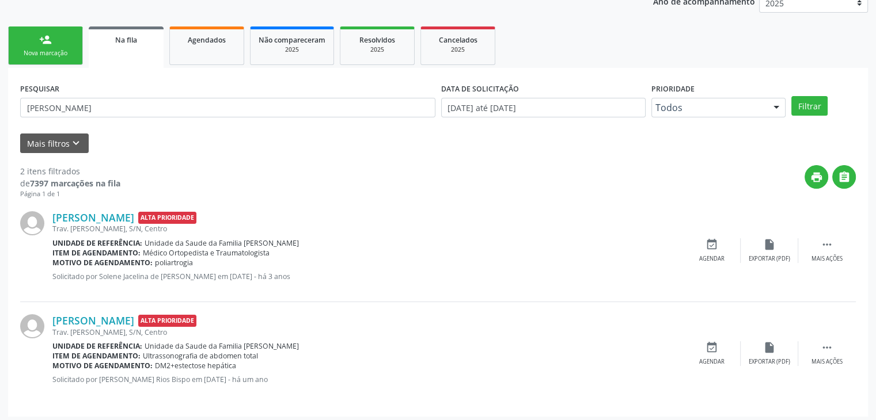
scroll to position [150, 0]
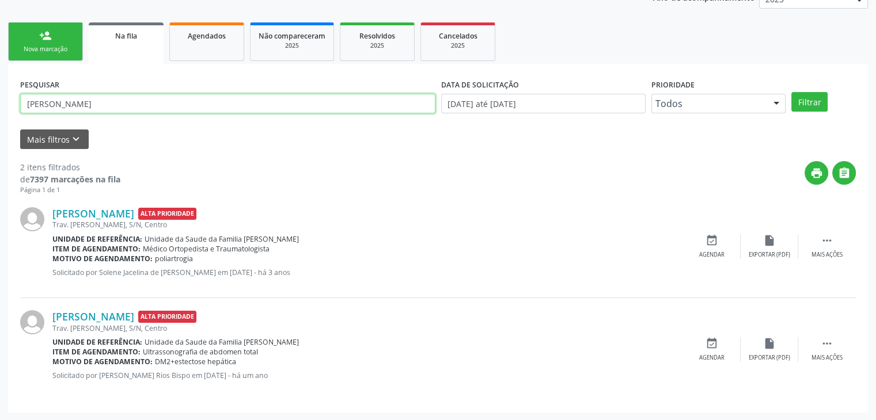
drag, startPoint x: 122, startPoint y: 104, endPoint x: 0, endPoint y: 88, distance: 123.2
click at [0, 88] on div "Acompanhamento Acompanhe a situação das marcações correntes e finalizadas Relat…" at bounding box center [438, 167] width 876 height 507
click at [791, 92] on button "Filtrar" at bounding box center [809, 102] width 36 height 20
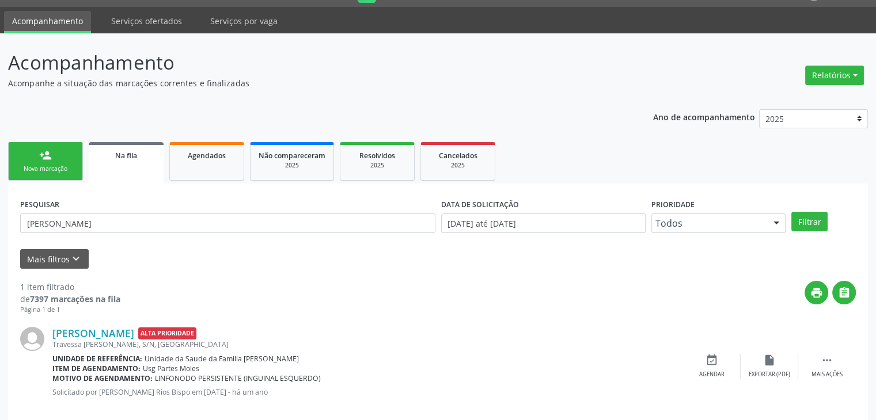
scroll to position [47, 0]
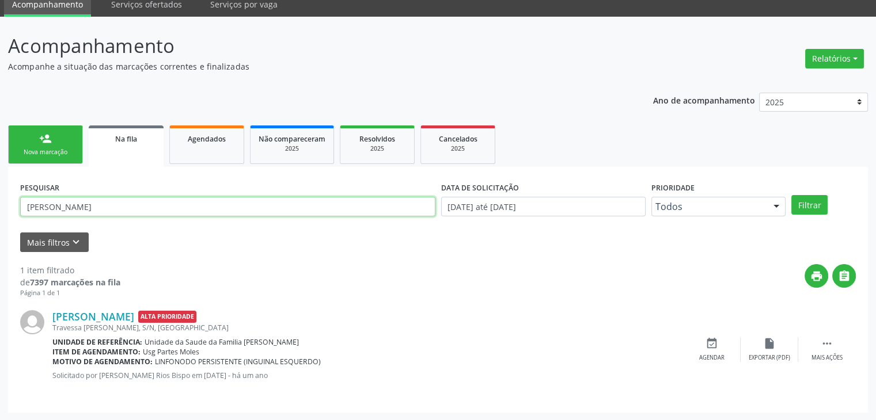
drag, startPoint x: 136, startPoint y: 206, endPoint x: 0, endPoint y: 177, distance: 138.9
click at [0, 177] on div "Acompanhamento Acompanhe a situação das marcações correntes e finalizadas Relat…" at bounding box center [438, 219] width 876 height 404
click at [791, 195] on button "Filtrar" at bounding box center [809, 205] width 36 height 20
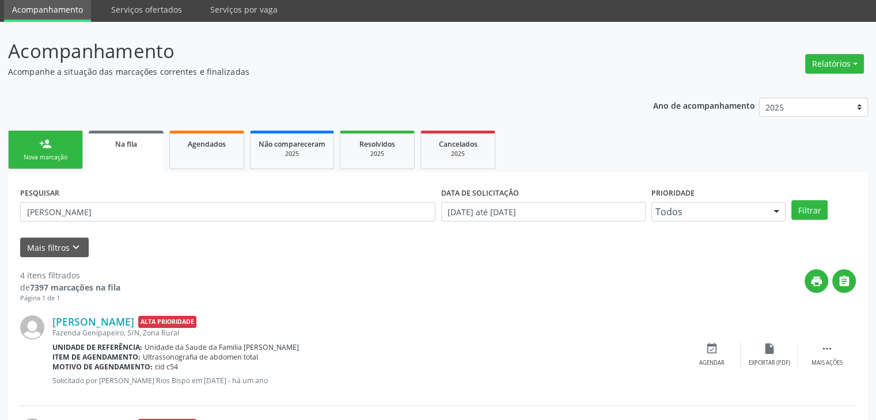
scroll to position [0, 0]
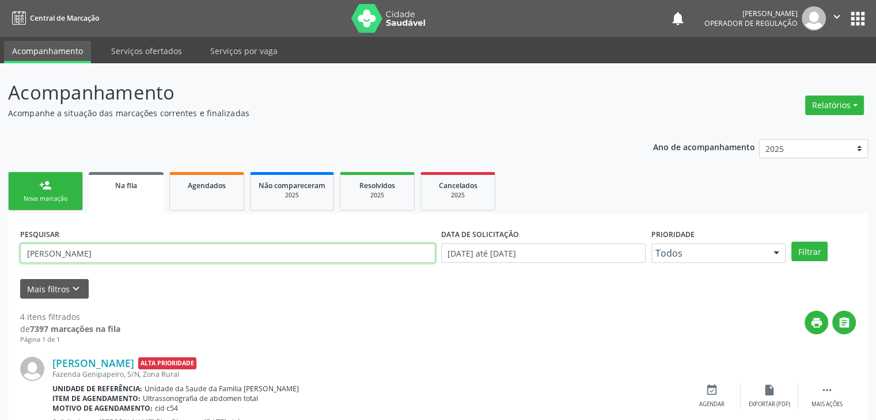
drag, startPoint x: 147, startPoint y: 249, endPoint x: 0, endPoint y: 246, distance: 147.5
click at [0, 246] on div "Acompanhamento Acompanhe a situação das marcações correntes e finalizadas Relat…" at bounding box center [438, 425] width 876 height 724
type input "9"
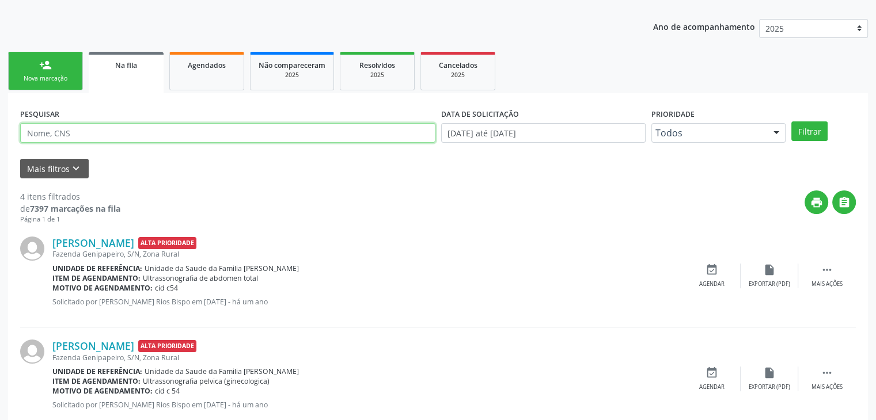
scroll to position [20, 0]
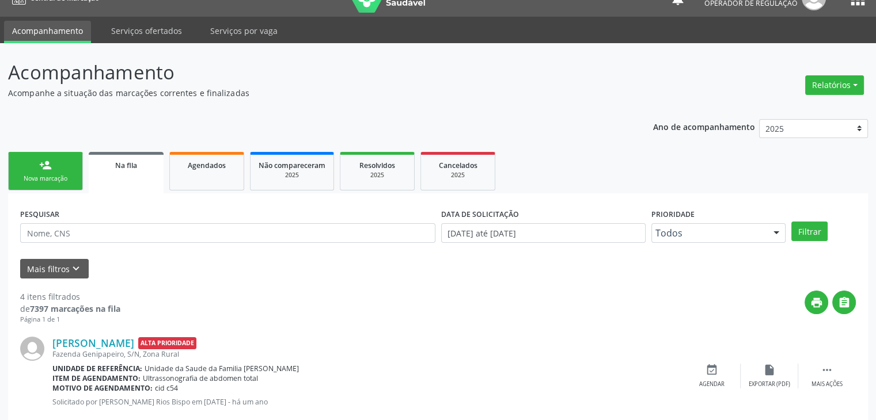
drag, startPoint x: 96, startPoint y: 244, endPoint x: 87, endPoint y: 242, distance: 9.4
click at [89, 242] on div "PESQUISAR" at bounding box center [227, 228] width 421 height 45
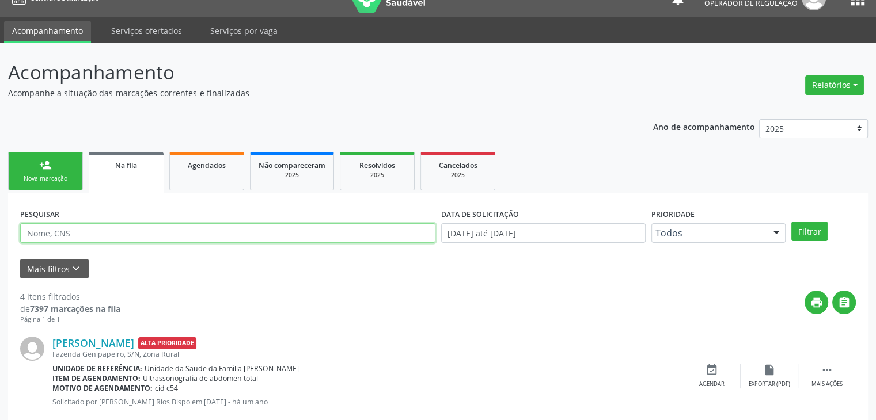
click at [77, 238] on input "text" at bounding box center [227, 233] width 415 height 20
click at [791, 222] on button "Filtrar" at bounding box center [809, 232] width 36 height 20
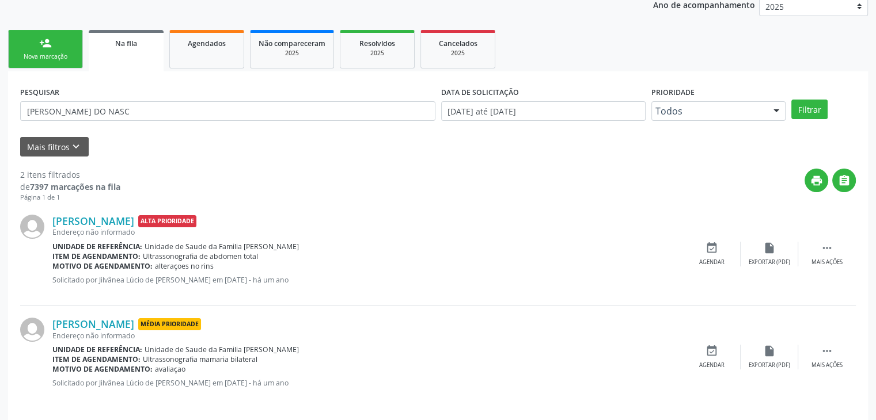
scroll to position [150, 0]
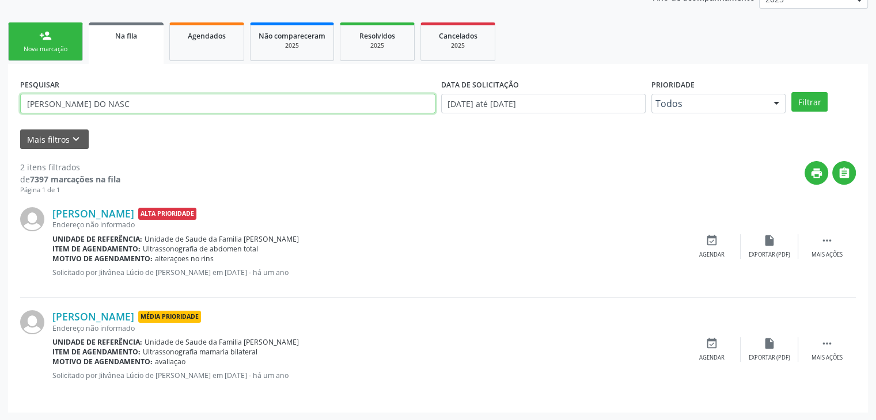
drag, startPoint x: 134, startPoint y: 96, endPoint x: 0, endPoint y: 93, distance: 133.6
click at [0, 93] on div "Acompanhamento Acompanhe a situação das marcações correntes e finalizadas Relat…" at bounding box center [438, 167] width 876 height 507
click at [791, 92] on button "Filtrar" at bounding box center [809, 102] width 36 height 20
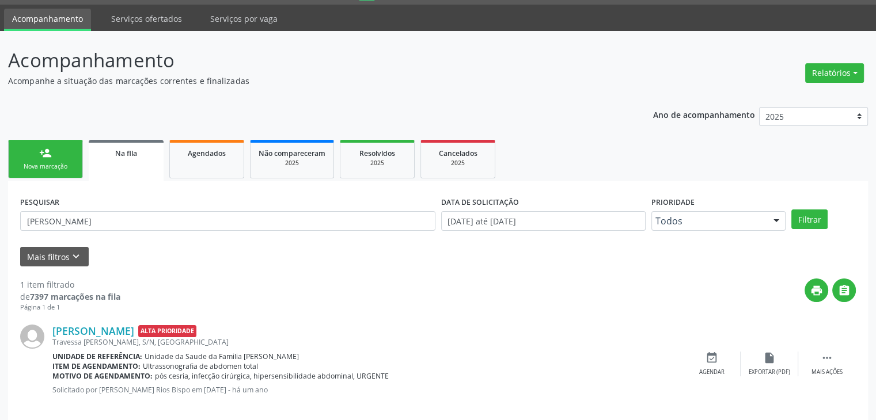
scroll to position [47, 0]
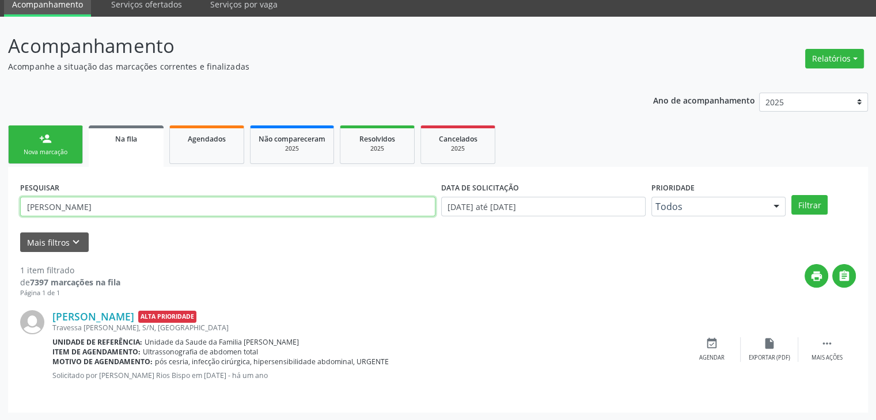
drag, startPoint x: 90, startPoint y: 203, endPoint x: 0, endPoint y: 207, distance: 90.5
click at [0, 207] on div "Acompanhamento Acompanhe a situação das marcações correntes e finalizadas Relat…" at bounding box center [438, 219] width 876 height 404
click at [791, 195] on button "Filtrar" at bounding box center [809, 205] width 36 height 20
drag, startPoint x: 101, startPoint y: 203, endPoint x: 0, endPoint y: 209, distance: 101.5
click at [0, 209] on div "Acompanhamento Acompanhe a situação das marcações correntes e finalizadas Relat…" at bounding box center [438, 219] width 876 height 404
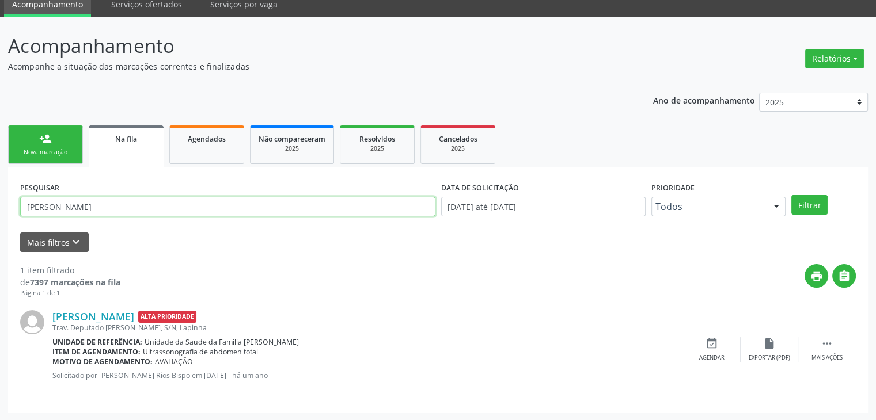
click at [791, 195] on button "Filtrar" at bounding box center [809, 205] width 36 height 20
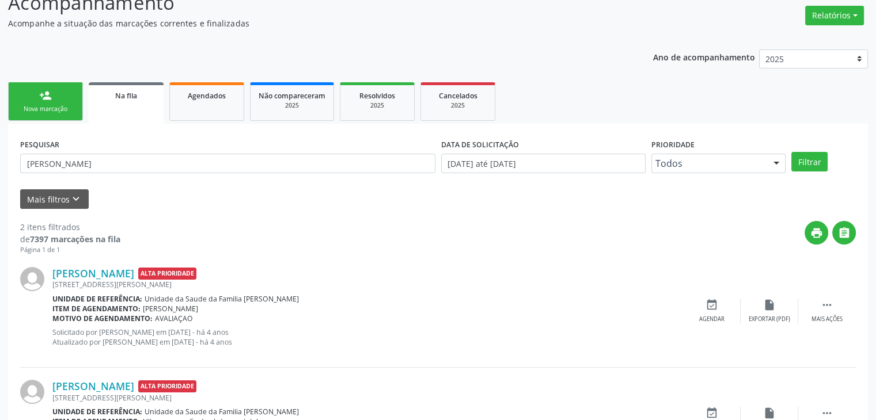
scroll to position [160, 0]
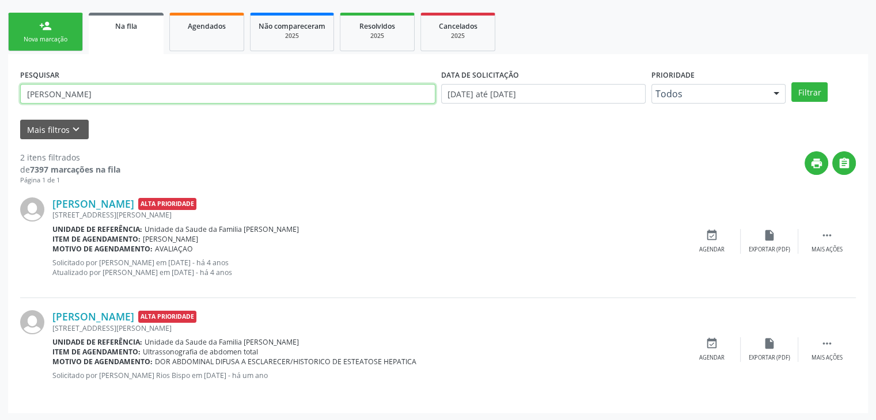
drag, startPoint x: 90, startPoint y: 90, endPoint x: 0, endPoint y: 89, distance: 90.4
click at [0, 89] on div "Acompanhamento Acompanhe a situação das marcações correntes e finalizadas Relat…" at bounding box center [438, 163] width 876 height 518
click at [791, 82] on button "Filtrar" at bounding box center [809, 92] width 36 height 20
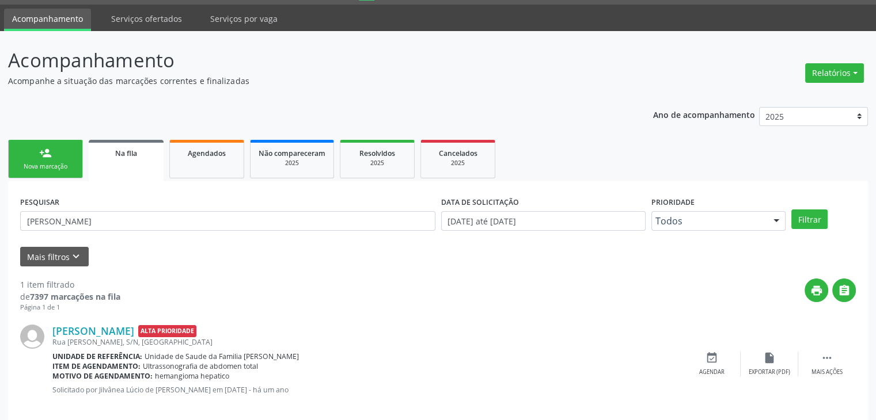
scroll to position [47, 0]
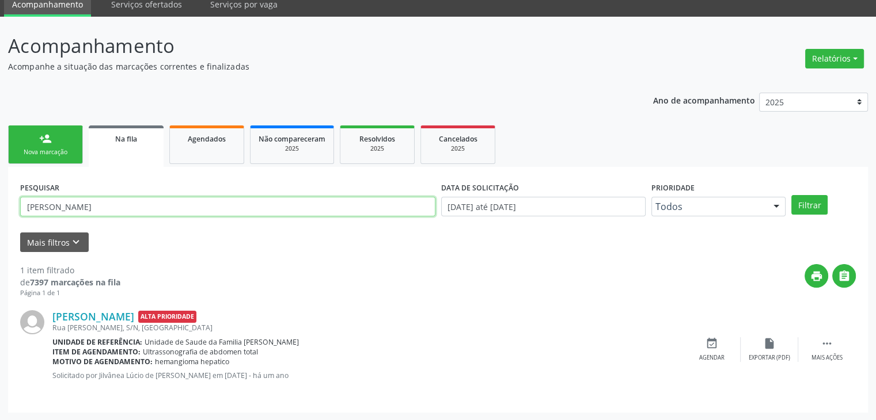
drag, startPoint x: 157, startPoint y: 215, endPoint x: 0, endPoint y: 214, distance: 156.7
click at [0, 214] on div "Acompanhamento Acompanhe a situação das marcações correntes e finalizadas Relat…" at bounding box center [438, 219] width 876 height 404
click at [791, 195] on button "Filtrar" at bounding box center [809, 205] width 36 height 20
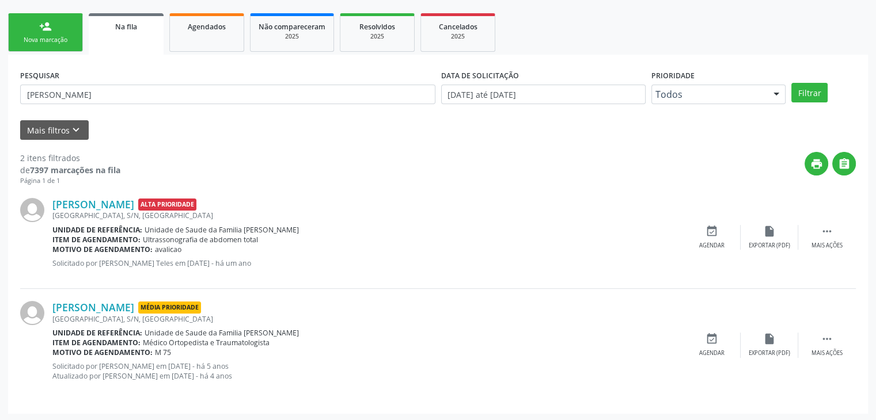
scroll to position [160, 0]
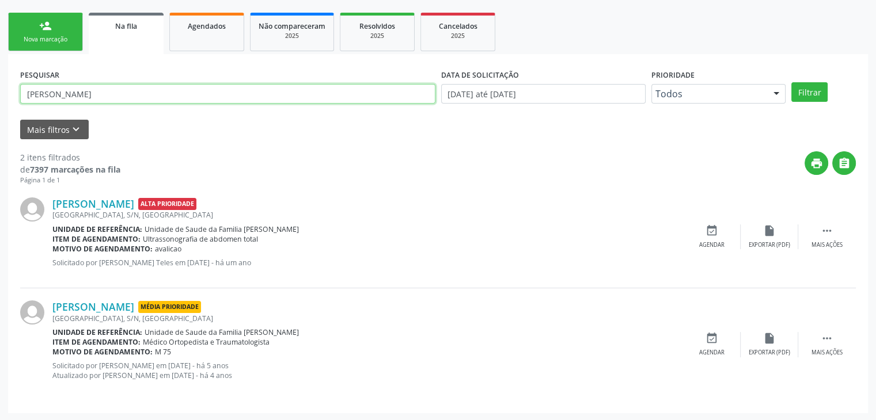
drag, startPoint x: 17, startPoint y: 97, endPoint x: 0, endPoint y: 97, distance: 17.3
click at [0, 97] on div "Acompanhamento Acompanhe a situação das marcações correntes e finalizadas Relat…" at bounding box center [438, 163] width 876 height 518
click at [791, 82] on button "Filtrar" at bounding box center [809, 92] width 36 height 20
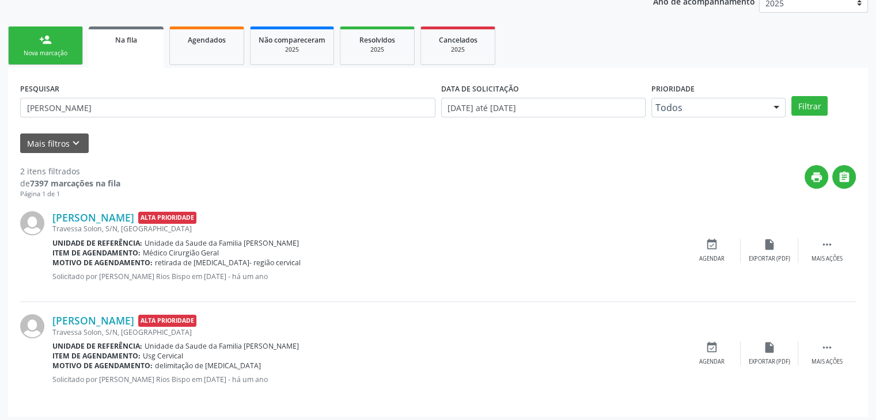
scroll to position [150, 0]
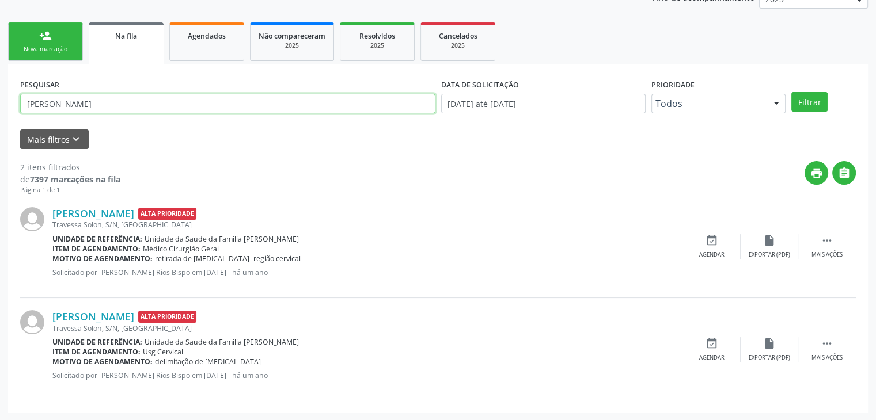
drag, startPoint x: 113, startPoint y: 105, endPoint x: 0, endPoint y: 97, distance: 113.7
click at [0, 97] on div "Acompanhamento Acompanhe a situação das marcações correntes e finalizadas Relat…" at bounding box center [438, 167] width 876 height 507
click at [791, 92] on button "Filtrar" at bounding box center [809, 102] width 36 height 20
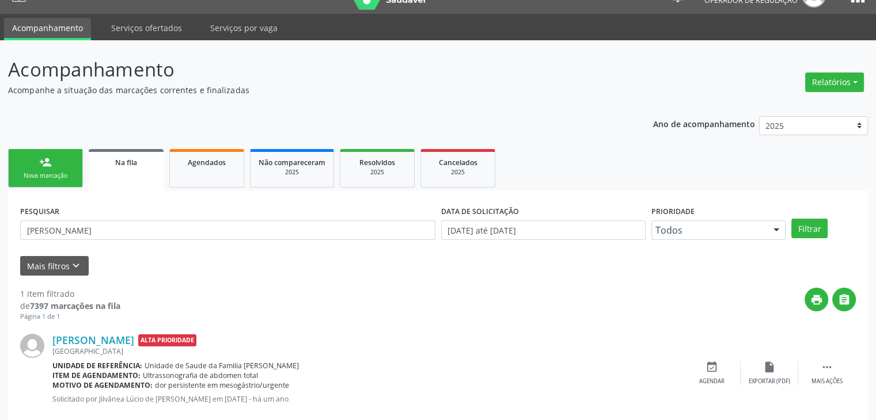
scroll to position [47, 0]
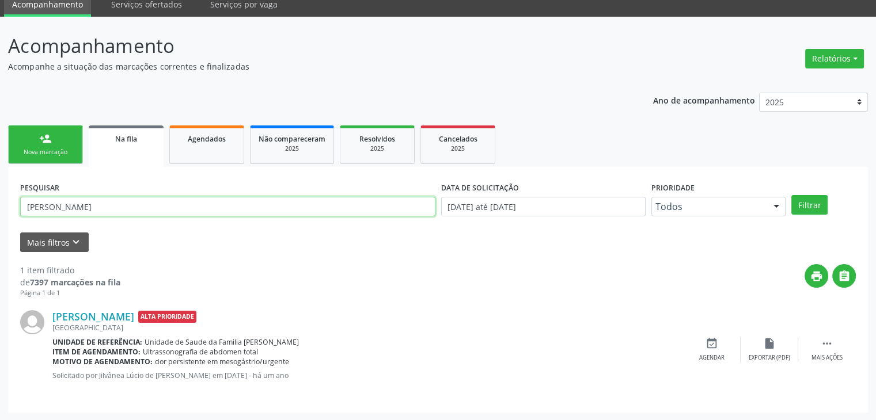
click at [108, 206] on input "[PERSON_NAME]" at bounding box center [227, 207] width 415 height 20
type input "C"
click at [791, 195] on button "Filtrar" at bounding box center [809, 205] width 36 height 20
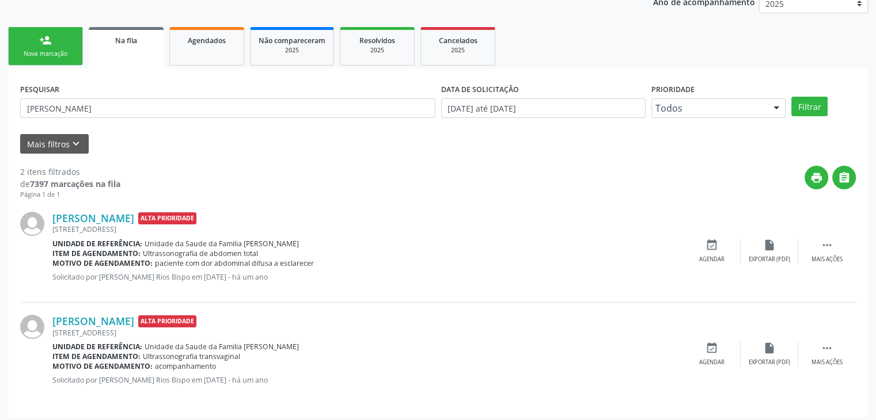
scroll to position [150, 0]
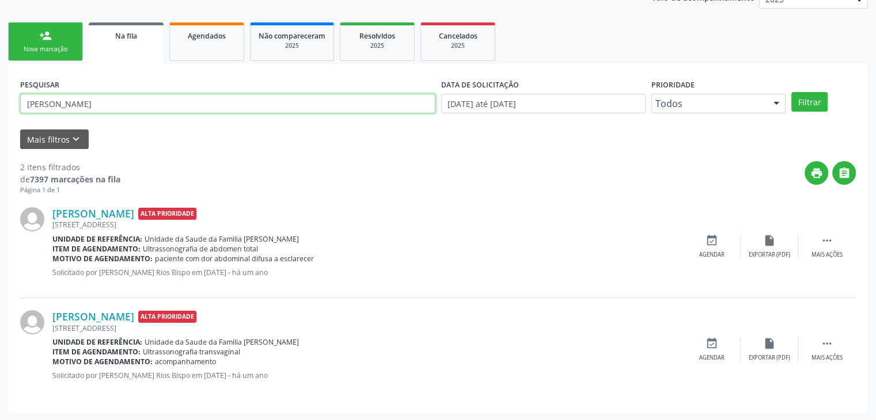
click at [120, 102] on input "[PERSON_NAME]" at bounding box center [227, 104] width 415 height 20
type input "S"
click at [791, 92] on button "Filtrar" at bounding box center [809, 102] width 36 height 20
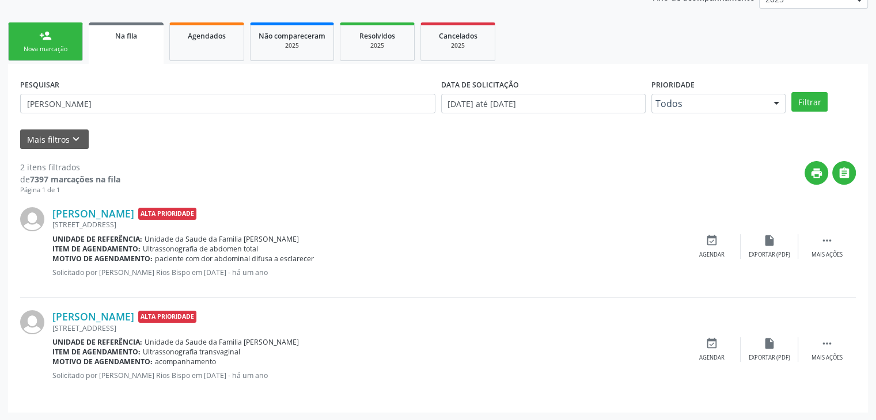
scroll to position [0, 0]
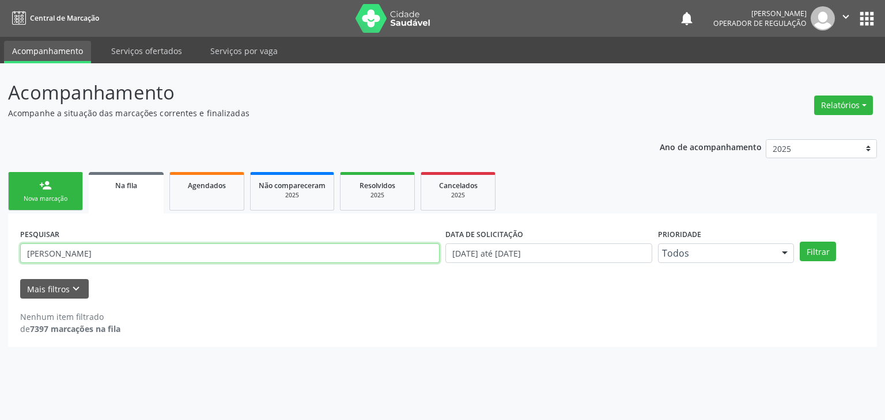
click at [122, 257] on input "[PERSON_NAME]" at bounding box center [229, 254] width 419 height 20
click at [799, 242] on button "Filtrar" at bounding box center [817, 252] width 36 height 20
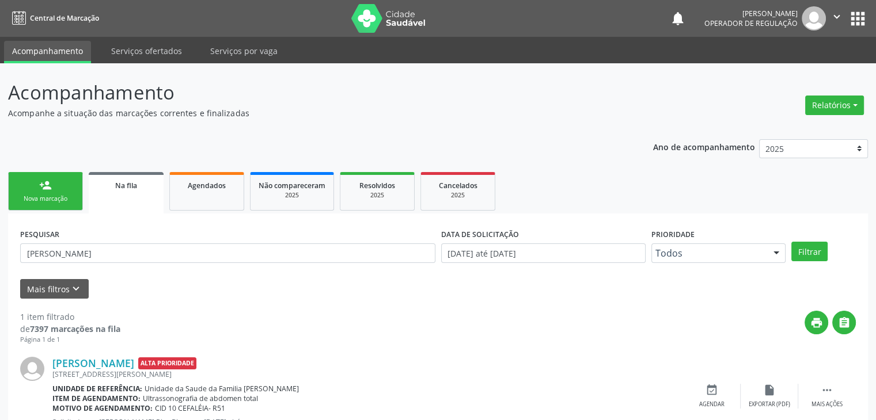
scroll to position [47, 0]
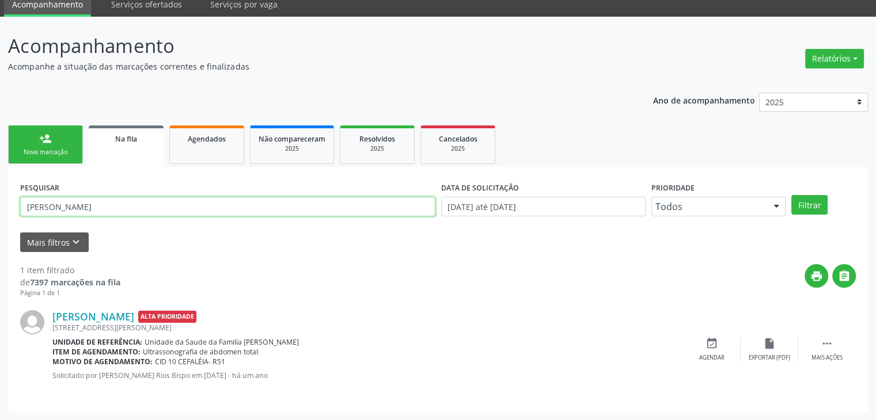
click at [145, 200] on input "[PERSON_NAME]" at bounding box center [227, 207] width 415 height 20
type input "R"
click at [791, 195] on button "Filtrar" at bounding box center [809, 205] width 36 height 20
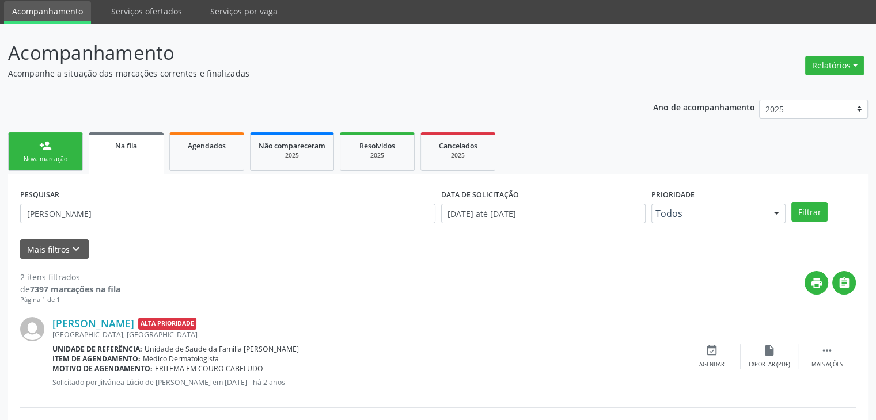
scroll to position [35, 0]
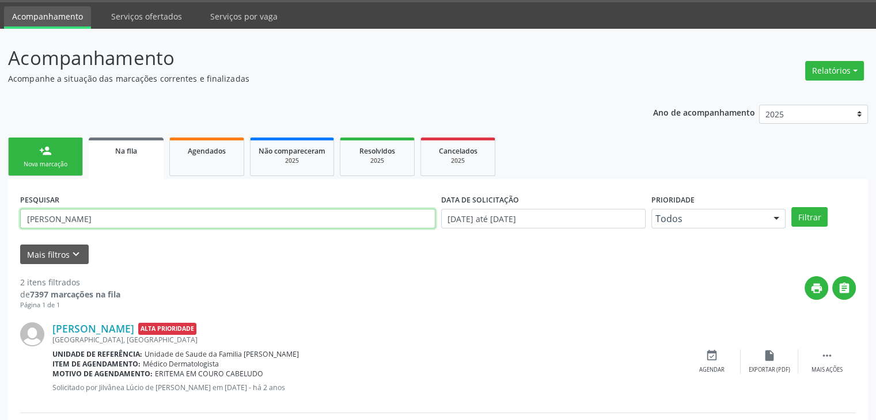
drag, startPoint x: 115, startPoint y: 213, endPoint x: 9, endPoint y: 203, distance: 106.5
click at [9, 203] on div "PESQUISAR [PERSON_NAME] DATA DE SOLICITAÇÃO [DATE] até [DATE] Prioridade Todos …" at bounding box center [438, 353] width 860 height 349
click at [791, 207] on button "Filtrar" at bounding box center [809, 217] width 36 height 20
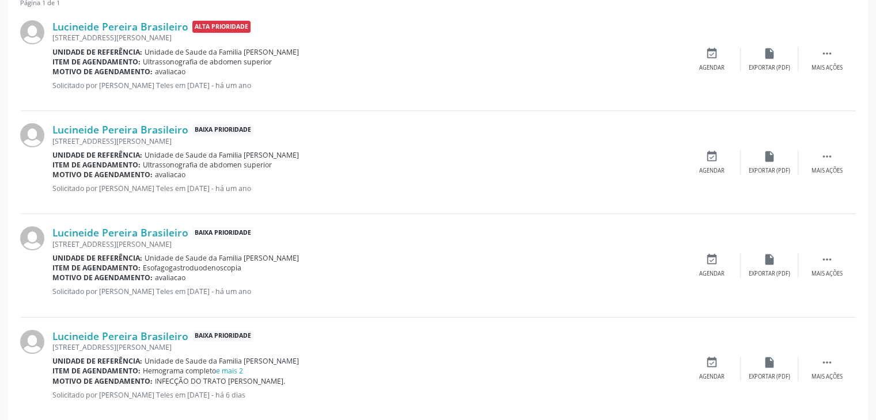
scroll to position [356, 0]
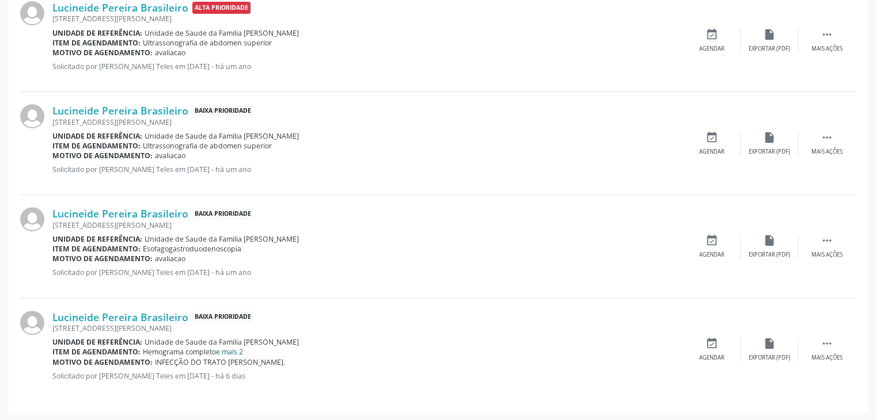
click at [240, 351] on link "e mais 2" at bounding box center [229, 352] width 27 height 10
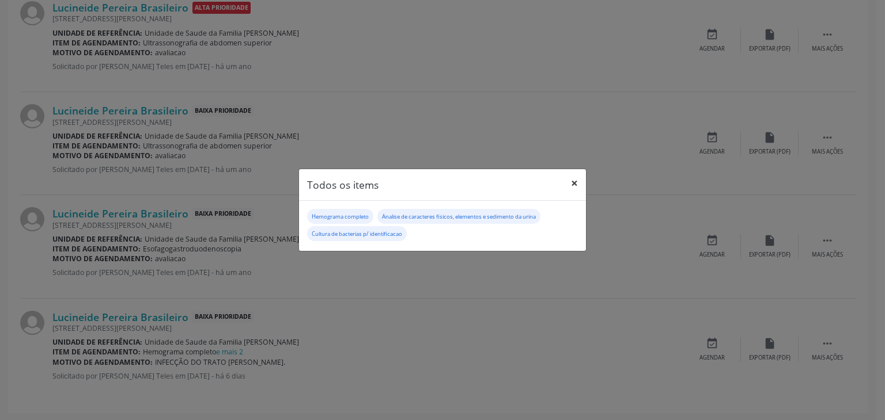
click at [576, 186] on button "×" at bounding box center [574, 183] width 23 height 28
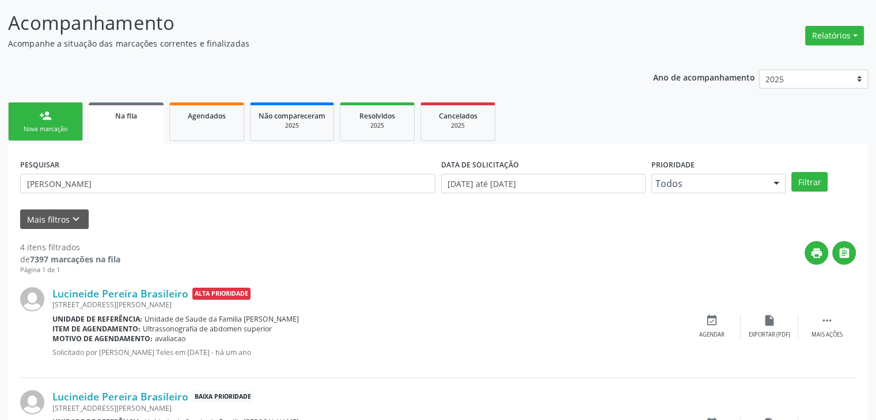
scroll to position [68, 0]
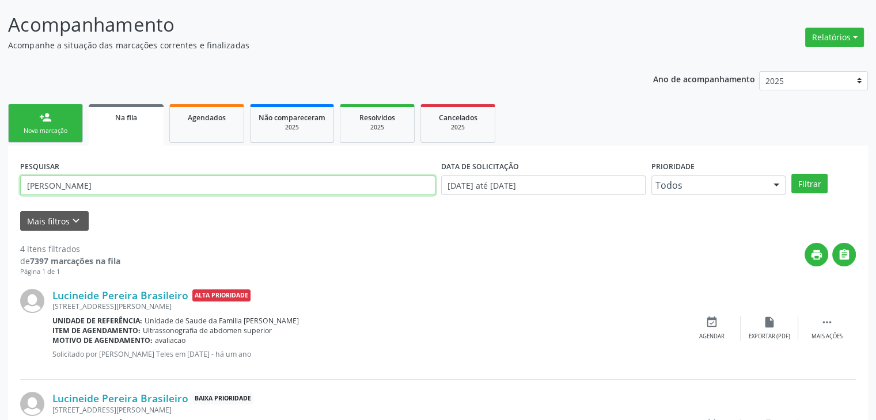
drag, startPoint x: 113, startPoint y: 181, endPoint x: 0, endPoint y: 171, distance: 113.4
click at [0, 171] on div "Acompanhamento Acompanhe a situação das marcações correntes e finalizadas Relat…" at bounding box center [438, 352] width 876 height 714
click at [791, 174] on button "Filtrar" at bounding box center [809, 184] width 36 height 20
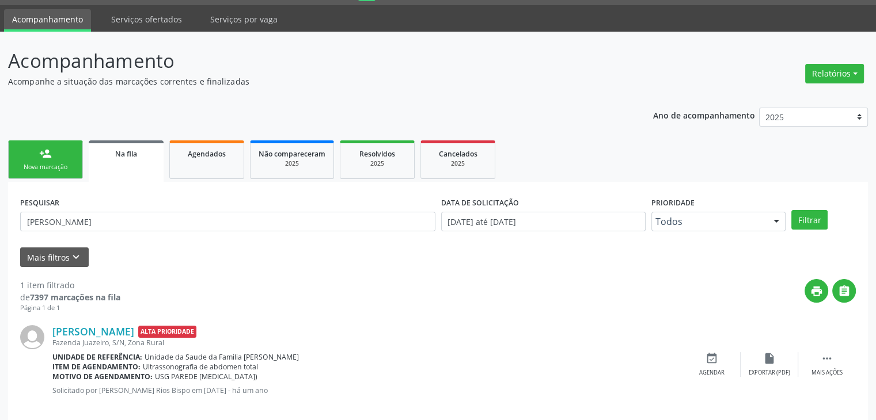
scroll to position [47, 0]
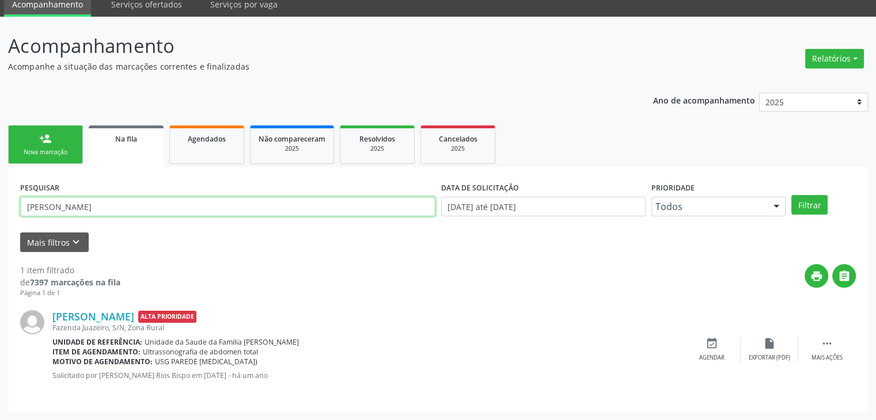
drag, startPoint x: 141, startPoint y: 211, endPoint x: 0, endPoint y: 207, distance: 140.6
click at [0, 207] on div "Acompanhamento Acompanhe a situação das marcações correntes e finalizadas Relat…" at bounding box center [438, 219] width 876 height 404
click at [791, 195] on button "Filtrar" at bounding box center [809, 205] width 36 height 20
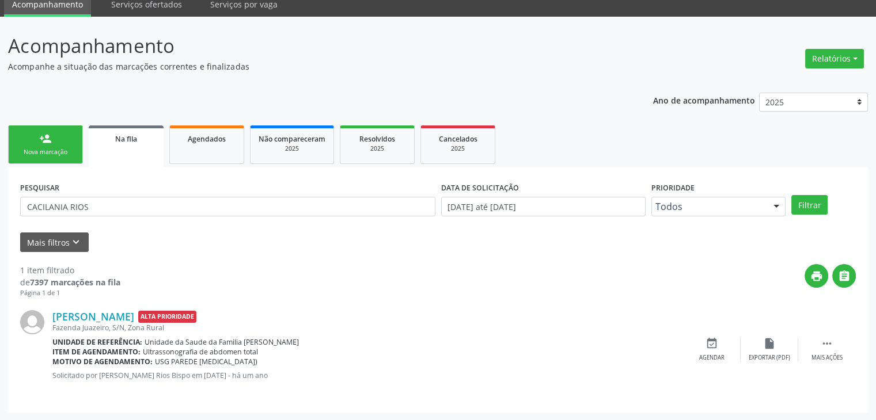
scroll to position [0, 0]
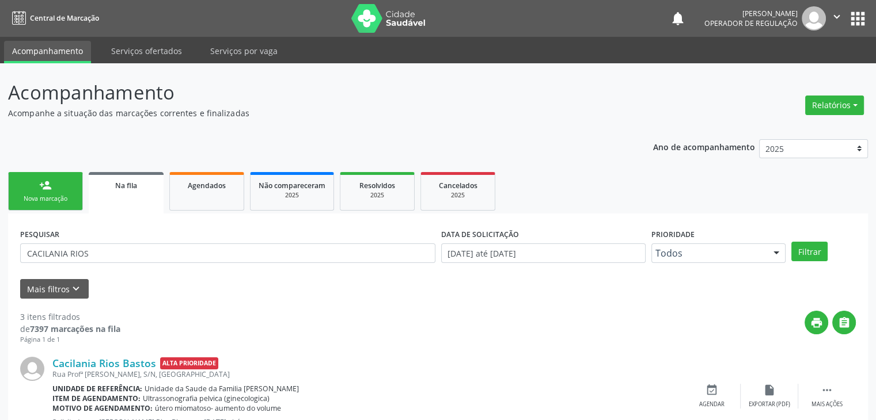
click at [616, 91] on header "Acompanhamento Acompanhe a situação das marcações correntes e finalizadas Relat…" at bounding box center [438, 98] width 860 height 41
drag, startPoint x: 101, startPoint y: 259, endPoint x: 0, endPoint y: 253, distance: 101.0
click at [0, 253] on div "Acompanhamento Acompanhe a situação das marcações correntes e finalizadas Relat…" at bounding box center [438, 368] width 876 height 611
click at [791, 242] on button "Filtrar" at bounding box center [809, 252] width 36 height 20
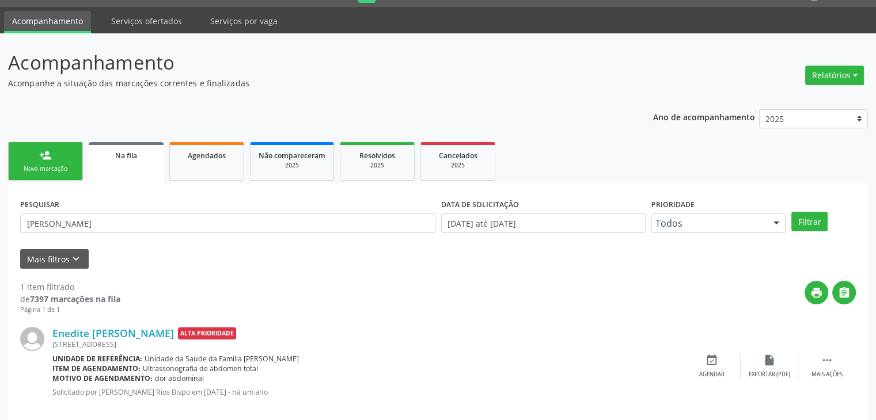
scroll to position [47, 0]
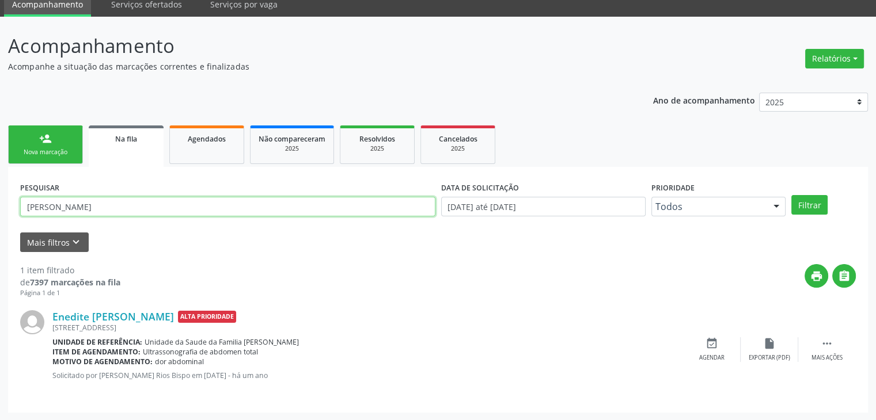
drag, startPoint x: 115, startPoint y: 213, endPoint x: 6, endPoint y: 192, distance: 111.3
click at [6, 192] on div "Acompanhamento Acompanhe a situação das marcações correntes e finalizadas Relat…" at bounding box center [438, 219] width 876 height 404
click at [791, 195] on button "Filtrar" at bounding box center [809, 205] width 36 height 20
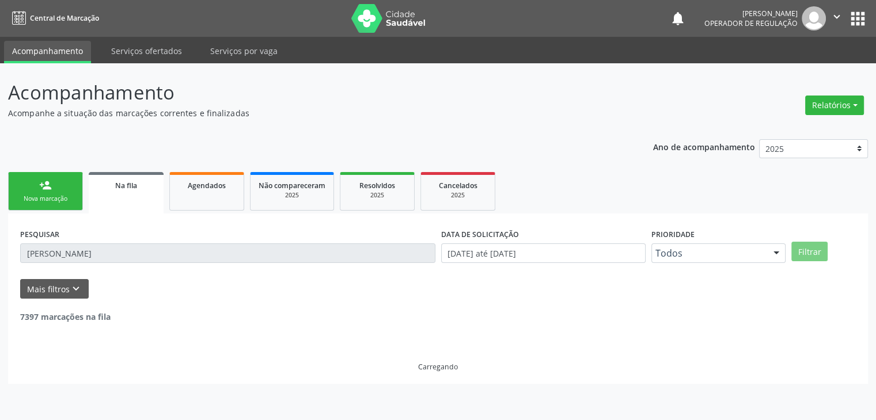
scroll to position [0, 0]
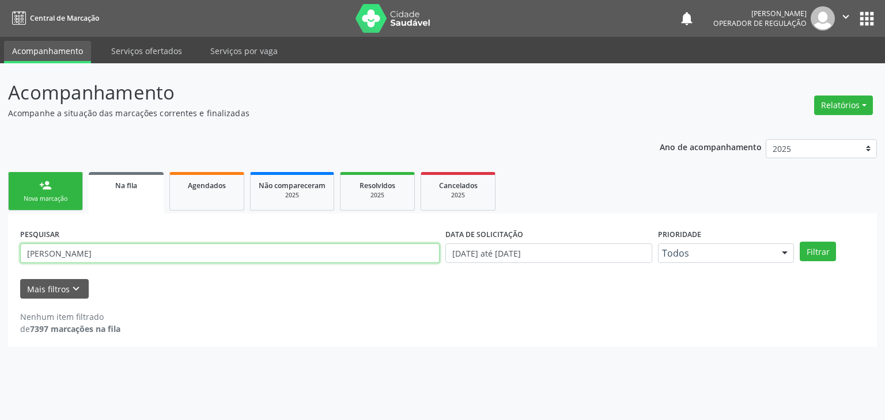
click at [43, 255] on input "[PERSON_NAME]" at bounding box center [229, 254] width 419 height 20
click at [799, 242] on button "Filtrar" at bounding box center [817, 252] width 36 height 20
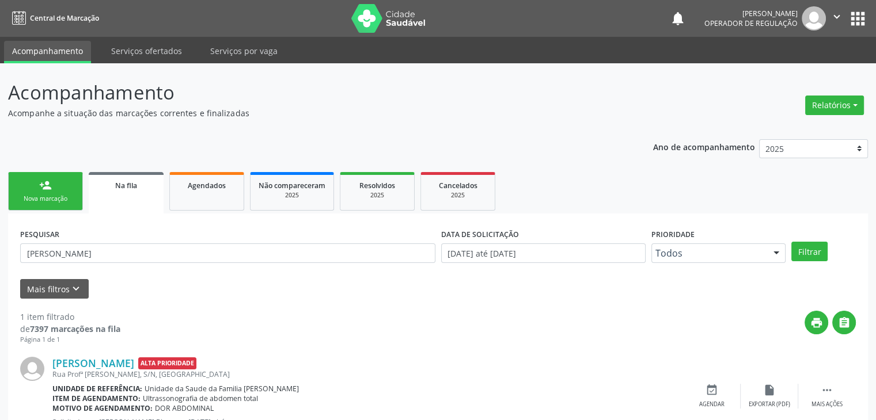
scroll to position [47, 0]
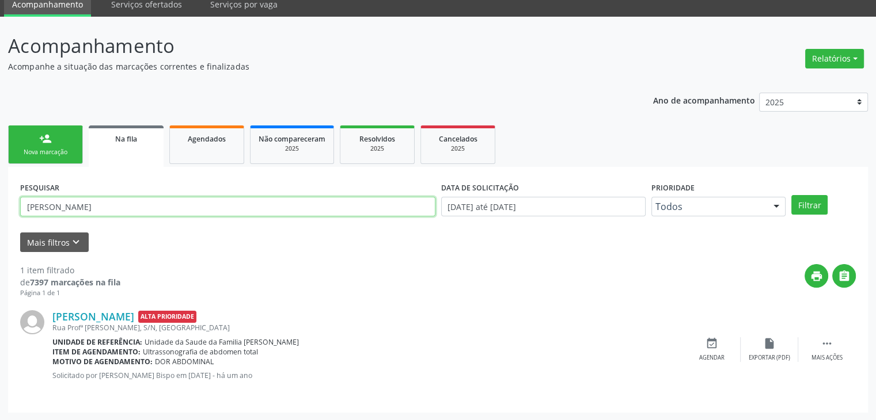
drag, startPoint x: 104, startPoint y: 202, endPoint x: 0, endPoint y: 204, distance: 104.3
click at [0, 204] on div "Acompanhamento Acompanhe a situação das marcações correntes e finalizadas Relat…" at bounding box center [438, 219] width 876 height 404
click at [791, 195] on button "Filtrar" at bounding box center [809, 205] width 36 height 20
click at [110, 213] on input "[PERSON_NAME]" at bounding box center [227, 207] width 415 height 20
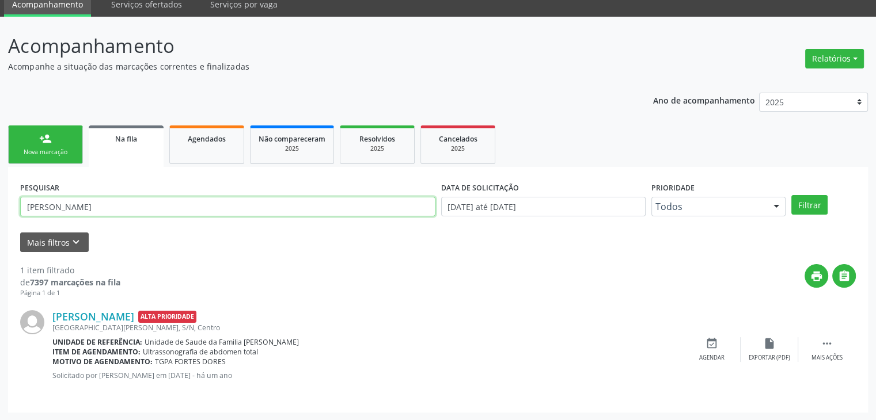
drag, startPoint x: 130, startPoint y: 207, endPoint x: 0, endPoint y: 222, distance: 130.4
click at [0, 222] on div "Acompanhamento Acompanhe a situação das marcações correntes e finalizadas Relat…" at bounding box center [438, 219] width 876 height 404
click at [791, 195] on button "Filtrar" at bounding box center [809, 205] width 36 height 20
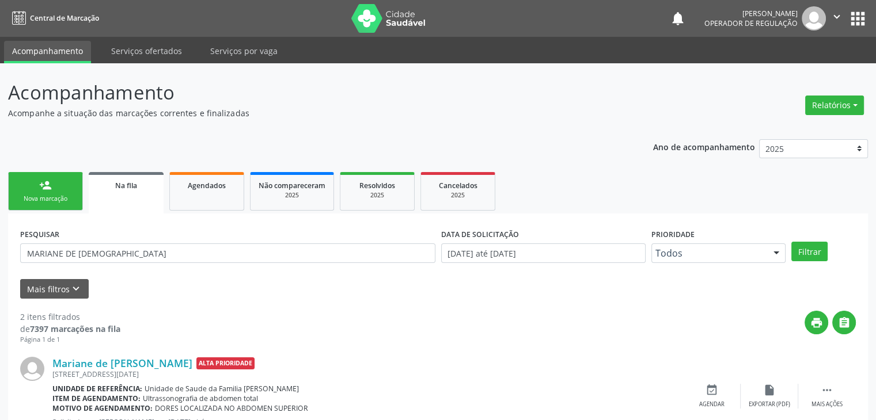
scroll to position [150, 0]
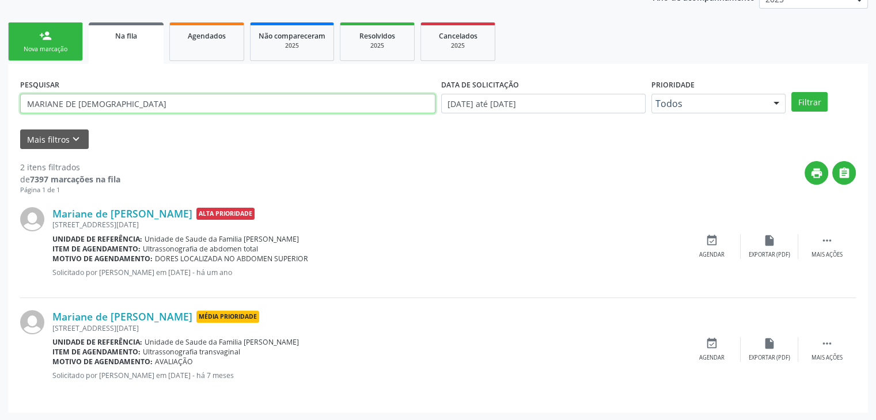
drag, startPoint x: 111, startPoint y: 104, endPoint x: 0, endPoint y: 117, distance: 111.4
click at [0, 117] on div "Acompanhamento Acompanhe a situação das marcações correntes e finalizadas Relat…" at bounding box center [438, 167] width 876 height 507
click at [791, 92] on button "Filtrar" at bounding box center [809, 102] width 36 height 20
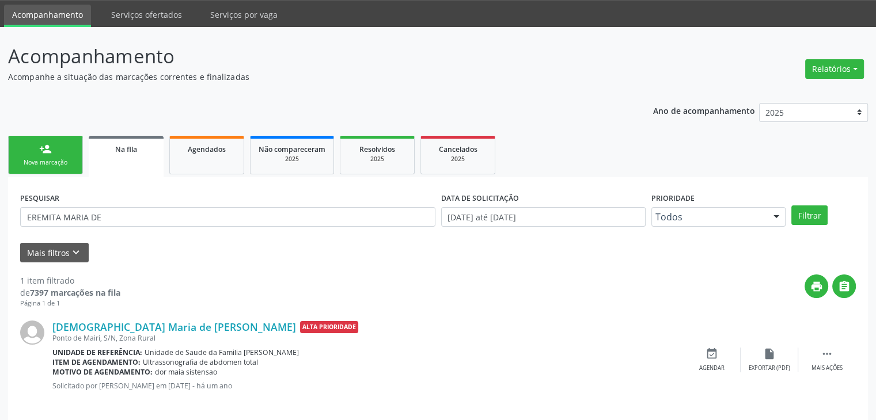
scroll to position [47, 0]
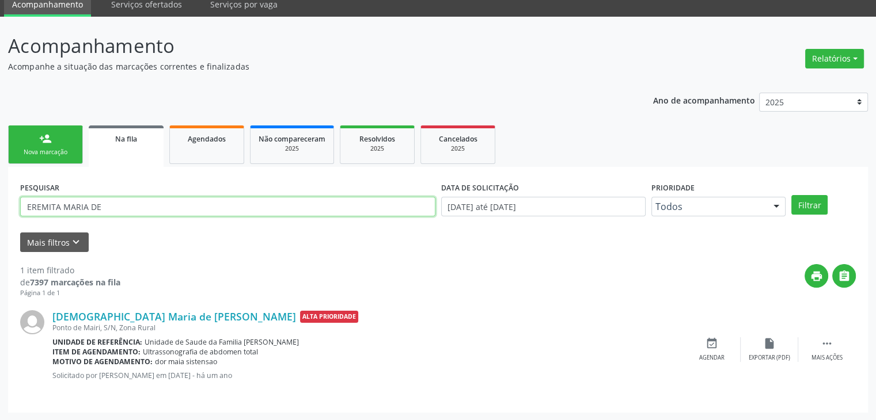
drag, startPoint x: 131, startPoint y: 210, endPoint x: 0, endPoint y: 206, distance: 130.8
click at [0, 206] on div "Acompanhamento Acompanhe a situação das marcações correntes e finalizadas Relat…" at bounding box center [438, 219] width 876 height 404
click at [791, 195] on button "Filtrar" at bounding box center [809, 205] width 36 height 20
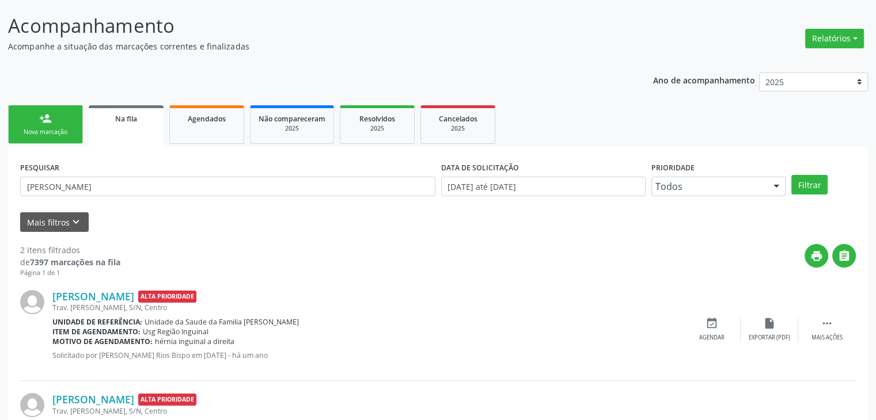
scroll to position [150, 0]
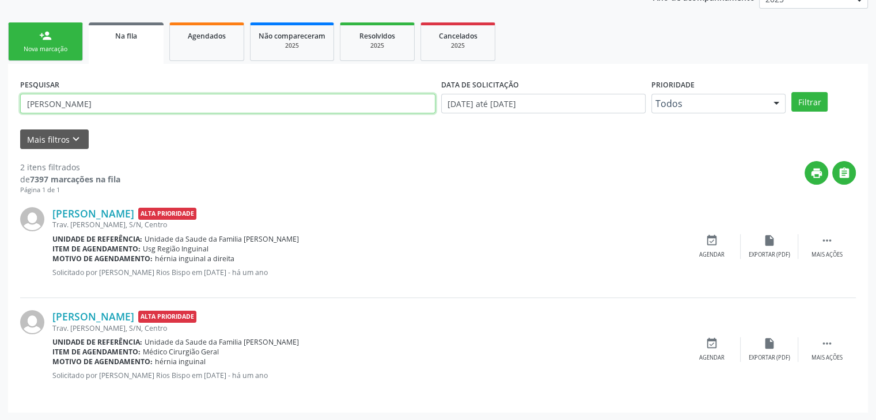
drag, startPoint x: 108, startPoint y: 104, endPoint x: 0, endPoint y: 104, distance: 108.3
click at [0, 104] on div "Acompanhamento Acompanhe a situação das marcações correntes e finalizadas Relat…" at bounding box center [438, 167] width 876 height 507
click at [791, 92] on button "Filtrar" at bounding box center [809, 102] width 36 height 20
click at [98, 107] on input "[PERSON_NAME]" at bounding box center [227, 104] width 415 height 20
drag, startPoint x: 126, startPoint y: 99, endPoint x: 0, endPoint y: 109, distance: 125.9
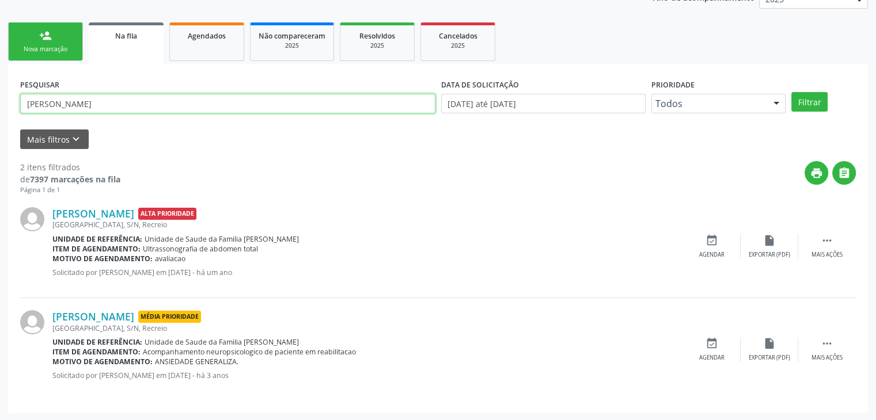
click at [0, 109] on div "Acompanhamento Acompanhe a situação das marcações correntes e finalizadas Relat…" at bounding box center [438, 167] width 876 height 507
click at [791, 92] on button "Filtrar" at bounding box center [809, 102] width 36 height 20
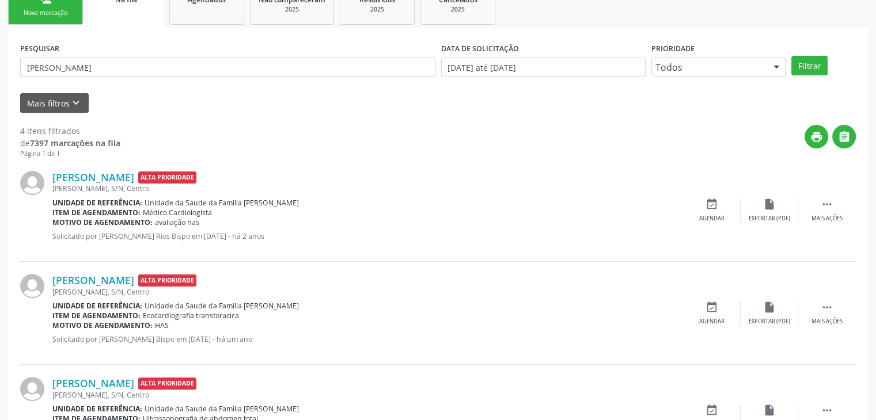
scroll to position [68, 0]
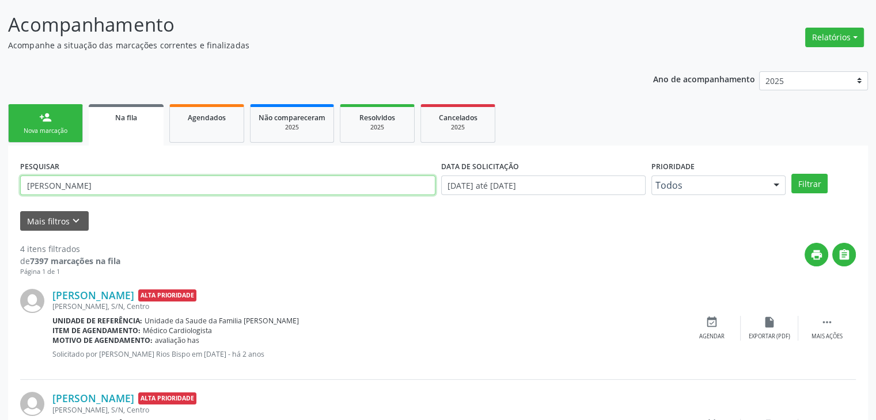
drag, startPoint x: 113, startPoint y: 186, endPoint x: 0, endPoint y: 193, distance: 113.7
click at [0, 193] on div "Acompanhamento Acompanhe a situação das marcações correntes e finalizadas Relat…" at bounding box center [438, 352] width 876 height 714
click at [791, 174] on button "Filtrar" at bounding box center [809, 184] width 36 height 20
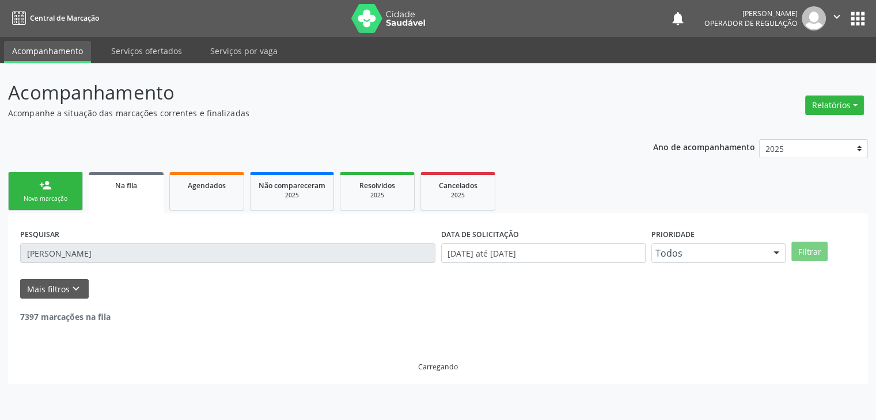
scroll to position [0, 0]
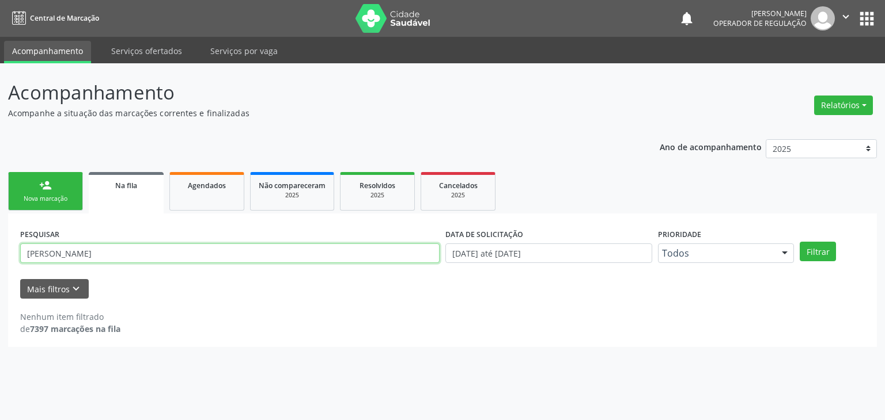
click at [149, 252] on input "[PERSON_NAME]" at bounding box center [229, 254] width 419 height 20
click at [799, 242] on button "Filtrar" at bounding box center [817, 252] width 36 height 20
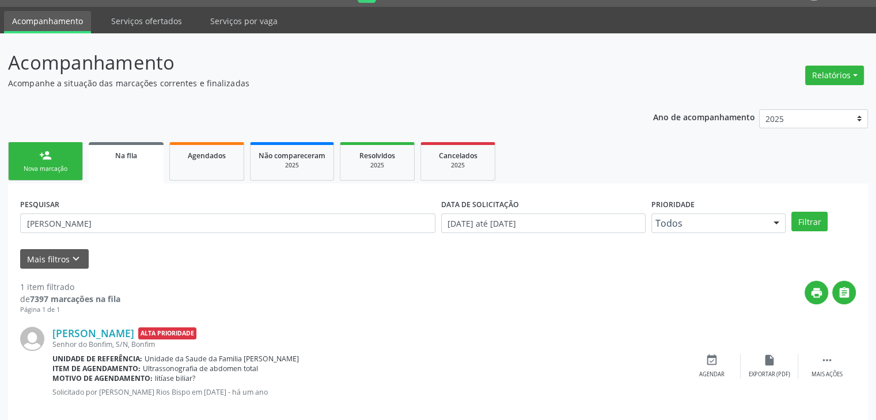
scroll to position [47, 0]
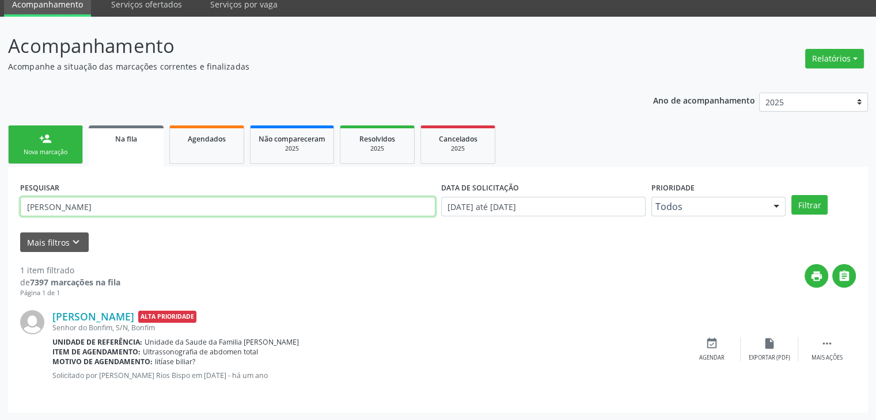
drag, startPoint x: 132, startPoint y: 208, endPoint x: 8, endPoint y: 213, distance: 123.9
click at [8, 213] on div "PESQUISAR [PERSON_NAME] DATA DE SOLICITAÇÃO [DATE] até [DATE] Prioridade Todos …" at bounding box center [438, 290] width 860 height 246
click at [791, 195] on button "Filtrar" at bounding box center [809, 205] width 36 height 20
drag, startPoint x: 111, startPoint y: 210, endPoint x: 0, endPoint y: 208, distance: 110.6
click at [0, 208] on div "Acompanhamento Acompanhe a situação das marcações correntes e finalizadas Relat…" at bounding box center [438, 219] width 876 height 404
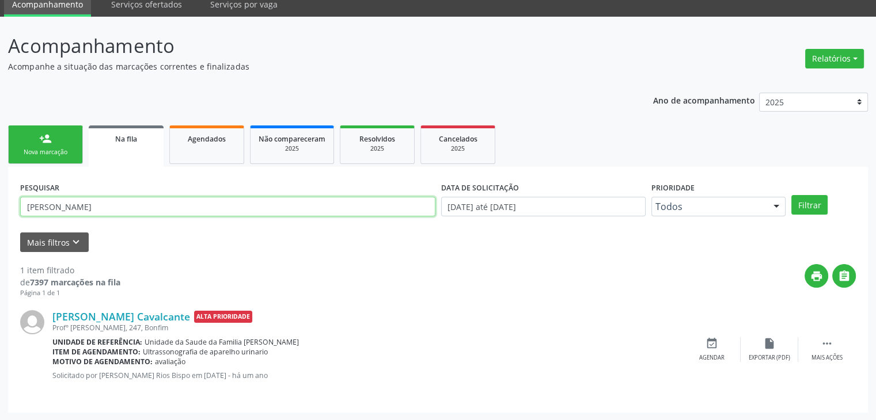
click at [791, 195] on button "Filtrar" at bounding box center [809, 205] width 36 height 20
drag, startPoint x: 85, startPoint y: 205, endPoint x: 0, endPoint y: 213, distance: 85.6
click at [0, 213] on div "Acompanhamento Acompanhe a situação das marcações correntes e finalizadas Relat…" at bounding box center [438, 219] width 876 height 404
click at [791, 195] on button "Filtrar" at bounding box center [809, 205] width 36 height 20
drag, startPoint x: 130, startPoint y: 200, endPoint x: 0, endPoint y: 198, distance: 130.2
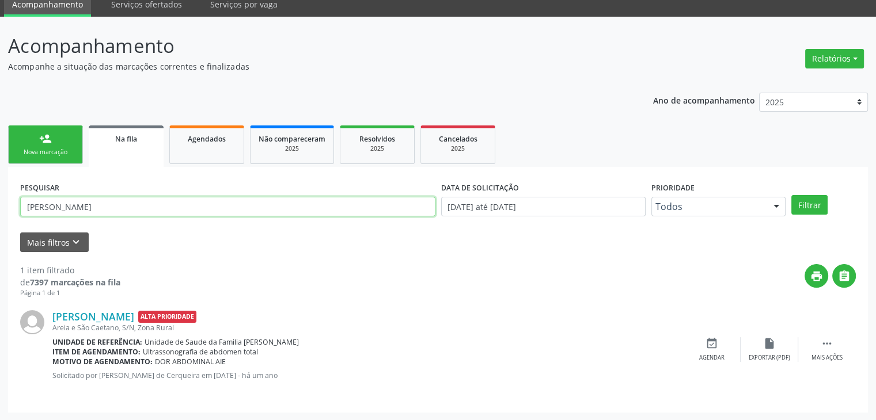
click at [0, 198] on div "Acompanhamento Acompanhe a situação das marcações correntes e finalizadas Relat…" at bounding box center [438, 219] width 876 height 404
click at [791, 195] on button "Filtrar" at bounding box center [809, 205] width 36 height 20
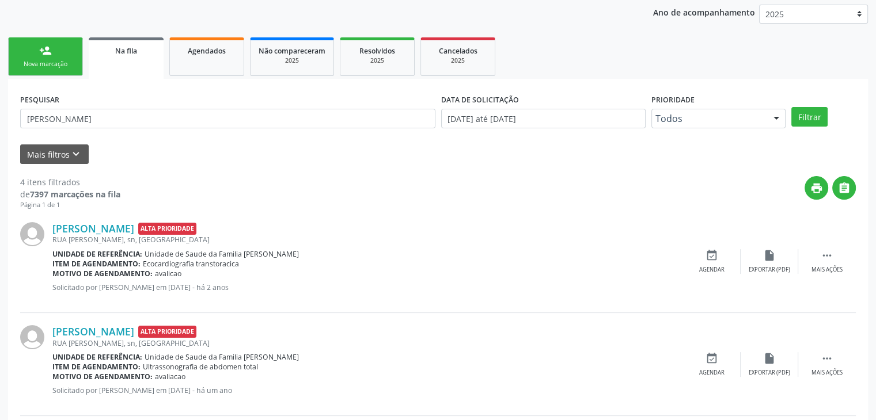
scroll to position [126, 0]
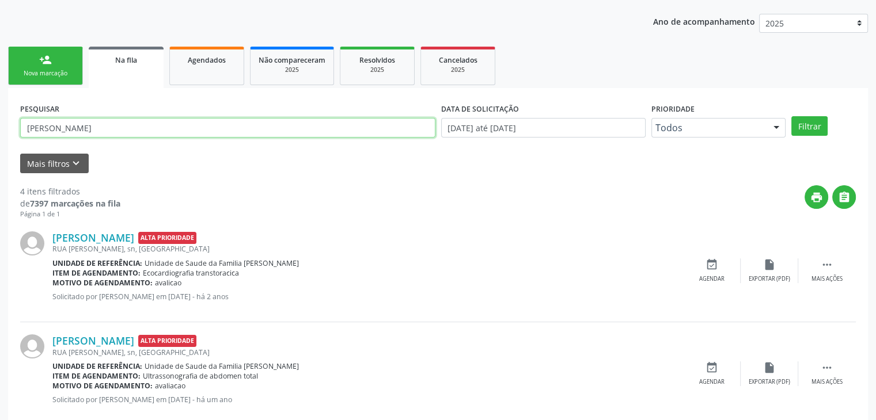
drag, startPoint x: 139, startPoint y: 127, endPoint x: 0, endPoint y: 130, distance: 138.8
click at [0, 130] on div "Acompanhamento Acompanhe a situação das marcações correntes e finalizadas Relat…" at bounding box center [438, 295] width 876 height 714
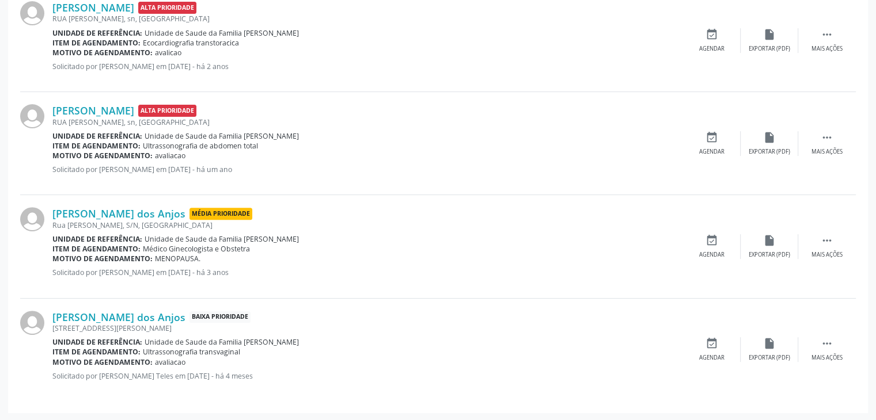
scroll to position [183, 0]
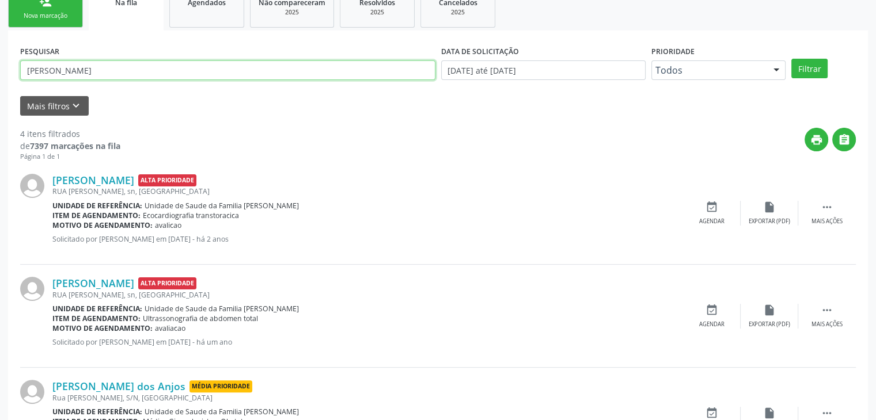
drag, startPoint x: 113, startPoint y: 69, endPoint x: 0, endPoint y: 63, distance: 113.6
click at [0, 63] on div "Acompanhamento Acompanhe a situação das marcações correntes e finalizadas Relat…" at bounding box center [438, 237] width 876 height 714
click at [791, 59] on button "Filtrar" at bounding box center [809, 69] width 36 height 20
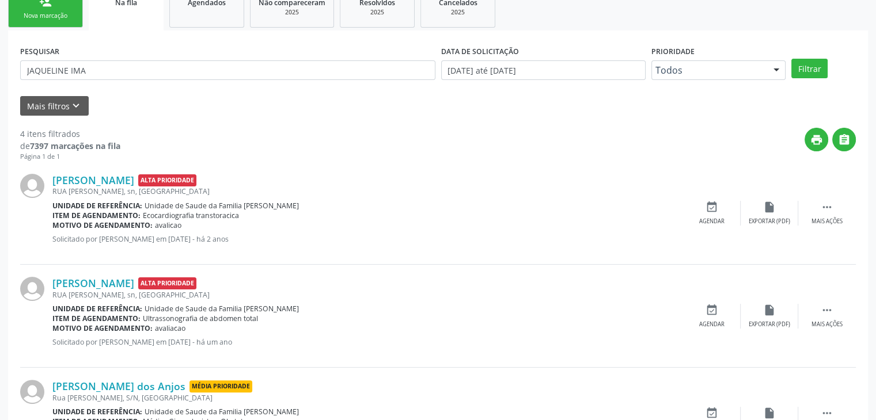
scroll to position [0, 0]
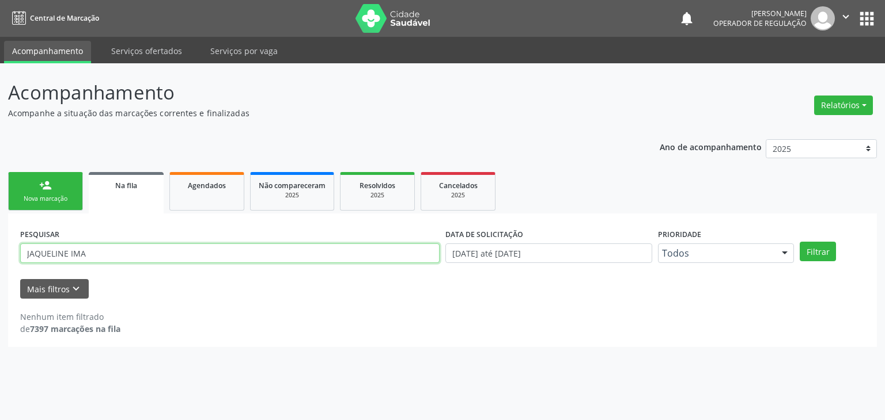
click at [69, 252] on input "JAQUELINE IMA" at bounding box center [229, 254] width 419 height 20
click at [799, 242] on button "Filtrar" at bounding box center [817, 252] width 36 height 20
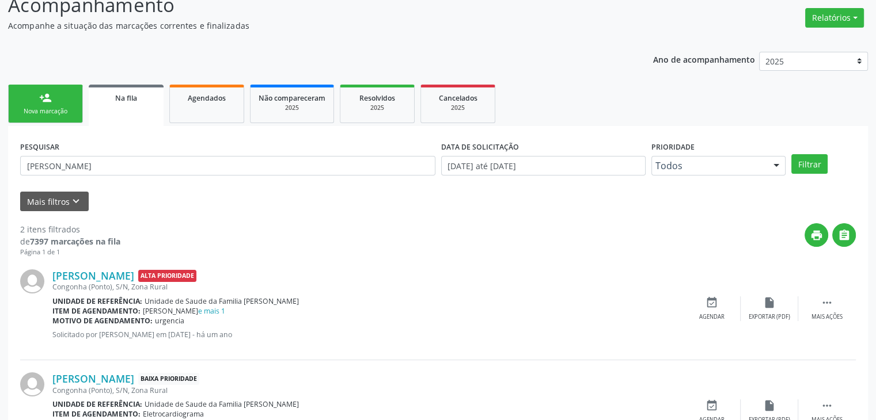
scroll to position [150, 0]
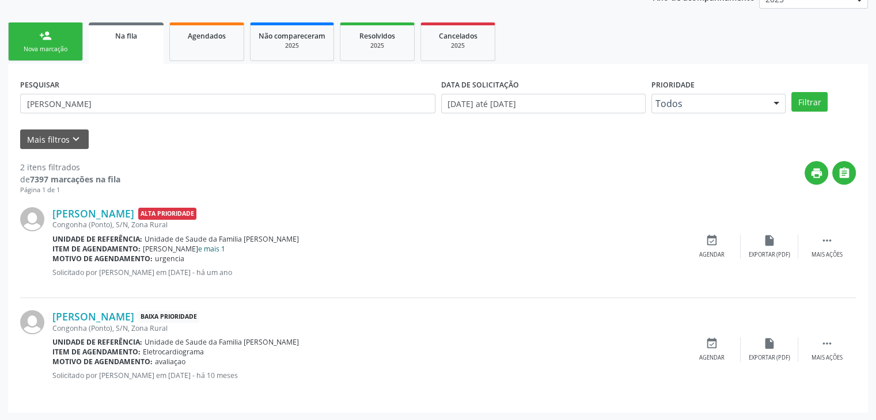
click at [198, 242] on span "Unidade de Saude da Familia [PERSON_NAME]" at bounding box center [222, 239] width 154 height 10
click at [200, 244] on link "e mais 1" at bounding box center [211, 249] width 27 height 10
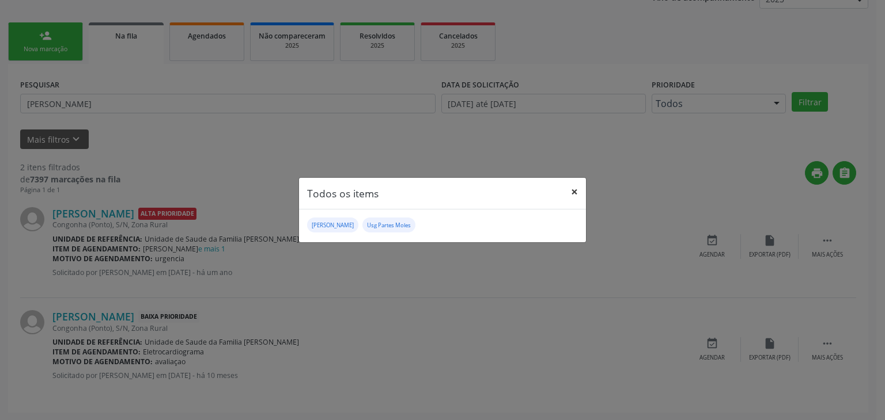
click at [576, 184] on button "×" at bounding box center [574, 192] width 23 height 28
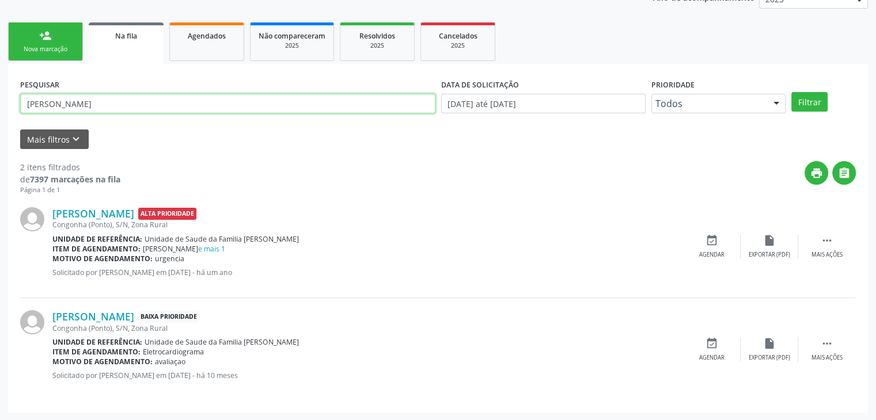
drag, startPoint x: 159, startPoint y: 97, endPoint x: 0, endPoint y: 88, distance: 159.2
click at [0, 88] on div "Acompanhamento Acompanhe a situação das marcações correntes e finalizadas Relat…" at bounding box center [438, 167] width 876 height 507
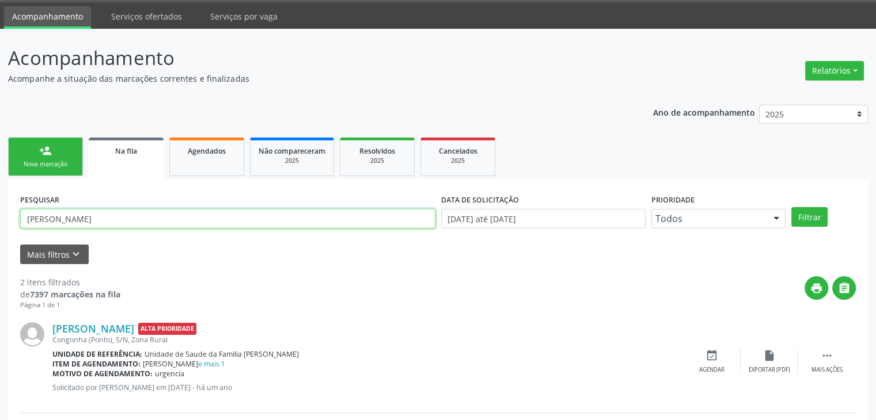
click at [791, 207] on button "Filtrar" at bounding box center [809, 217] width 36 height 20
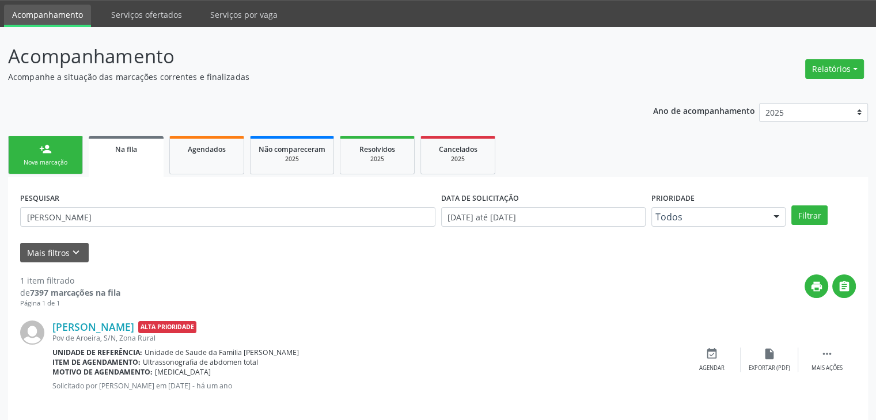
scroll to position [47, 0]
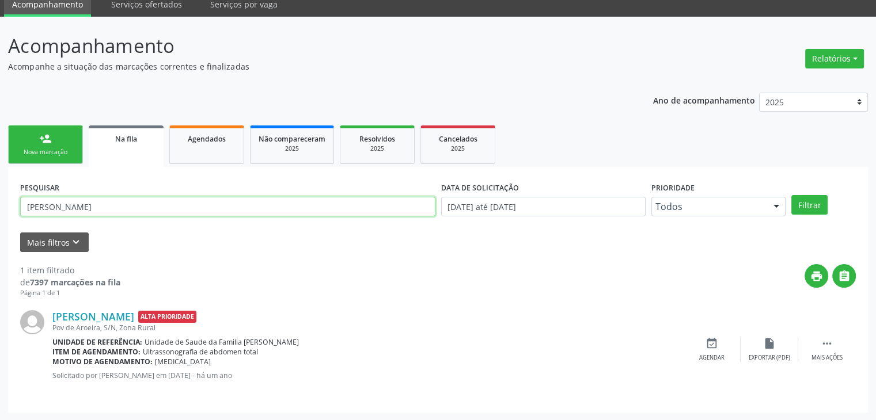
drag, startPoint x: 164, startPoint y: 205, endPoint x: 0, endPoint y: 197, distance: 163.8
click at [0, 197] on div "Acompanhamento Acompanhe a situação das marcações correntes e finalizadas Relat…" at bounding box center [438, 219] width 876 height 404
click at [791, 195] on button "Filtrar" at bounding box center [809, 205] width 36 height 20
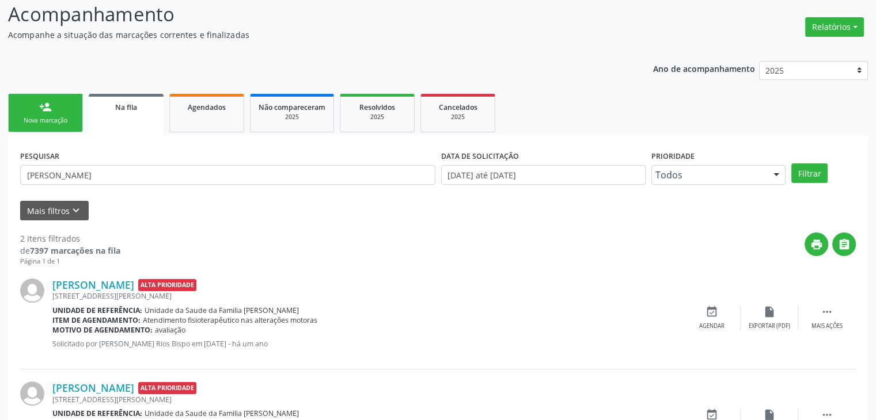
scroll to position [150, 0]
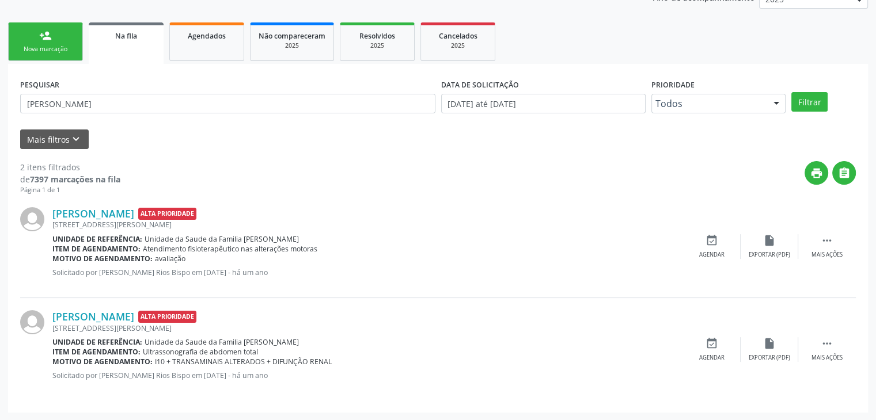
drag, startPoint x: 125, startPoint y: 114, endPoint x: 58, endPoint y: 120, distance: 67.7
click at [58, 120] on div "PESQUISAR [PERSON_NAME]" at bounding box center [227, 98] width 421 height 45
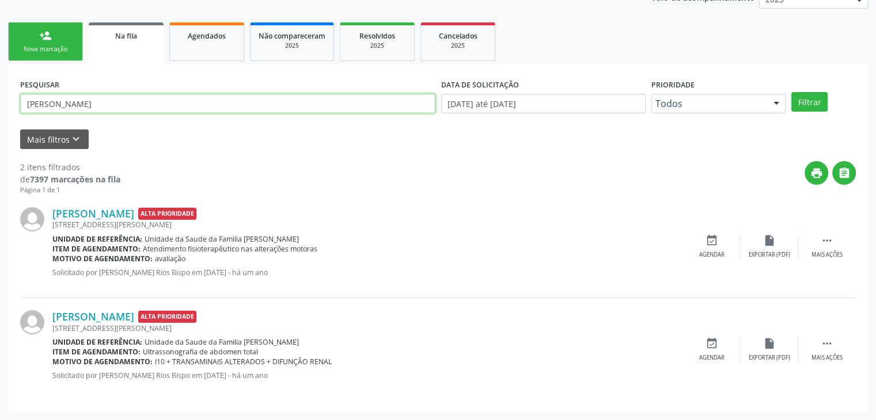
drag, startPoint x: 129, startPoint y: 103, endPoint x: 0, endPoint y: 106, distance: 129.0
click at [0, 106] on div "Acompanhamento Acompanhe a situação das marcações correntes e finalizadas Relat…" at bounding box center [438, 167] width 876 height 507
click at [791, 92] on button "Filtrar" at bounding box center [809, 102] width 36 height 20
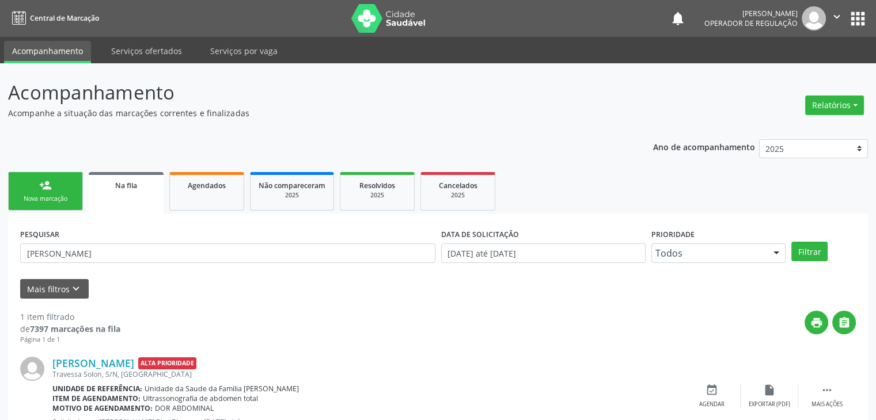
scroll to position [47, 0]
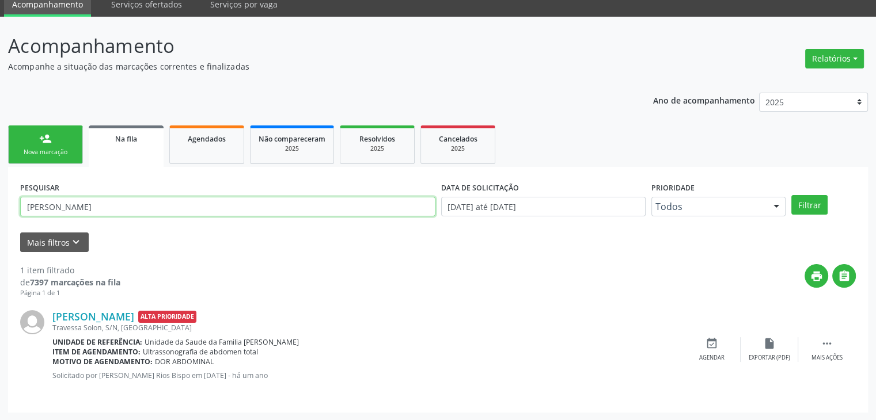
drag, startPoint x: 115, startPoint y: 203, endPoint x: 4, endPoint y: 212, distance: 111.5
click at [4, 212] on div "Acompanhamento Acompanhe a situação das marcações correntes e finalizadas Relat…" at bounding box center [438, 219] width 876 height 404
click at [791, 195] on button "Filtrar" at bounding box center [809, 205] width 36 height 20
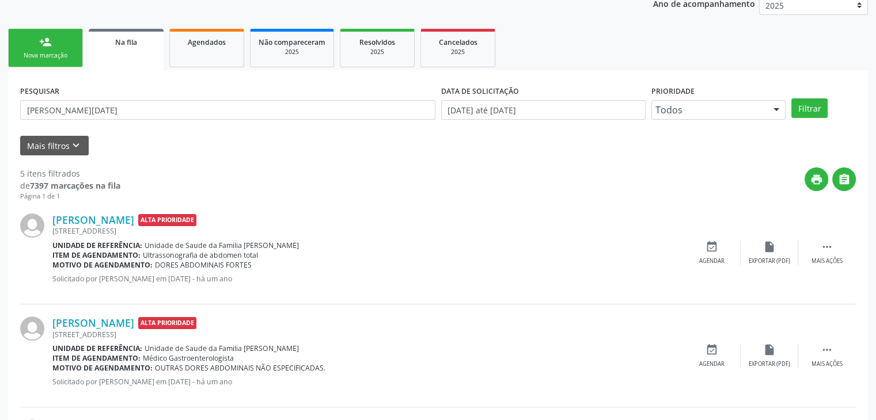
scroll to position [123, 0]
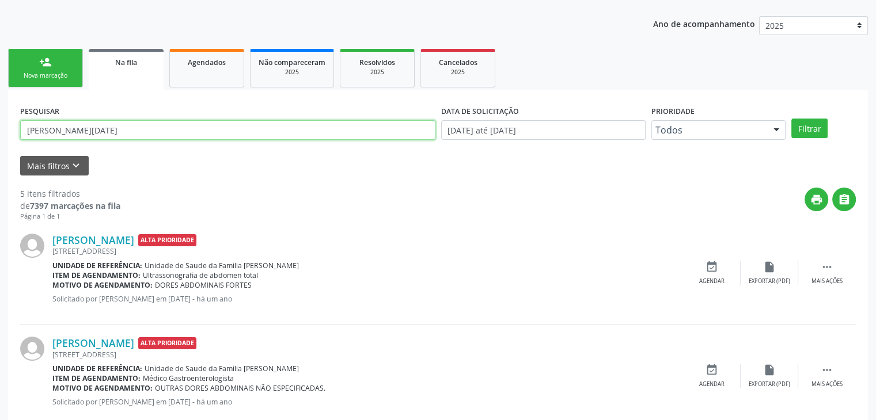
drag, startPoint x: 114, startPoint y: 132, endPoint x: 0, endPoint y: 133, distance: 114.0
click at [0, 133] on div "Acompanhamento Acompanhe a situação das marcações correntes e finalizadas Relat…" at bounding box center [438, 353] width 876 height 827
click at [791, 119] on button "Filtrar" at bounding box center [809, 129] width 36 height 20
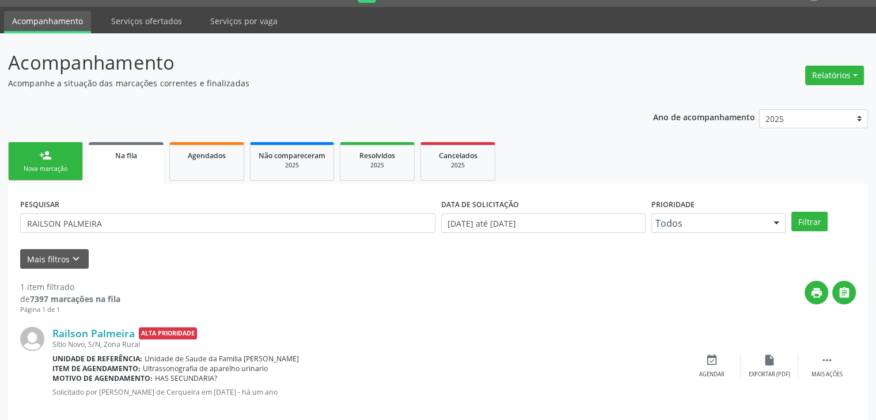
scroll to position [47, 0]
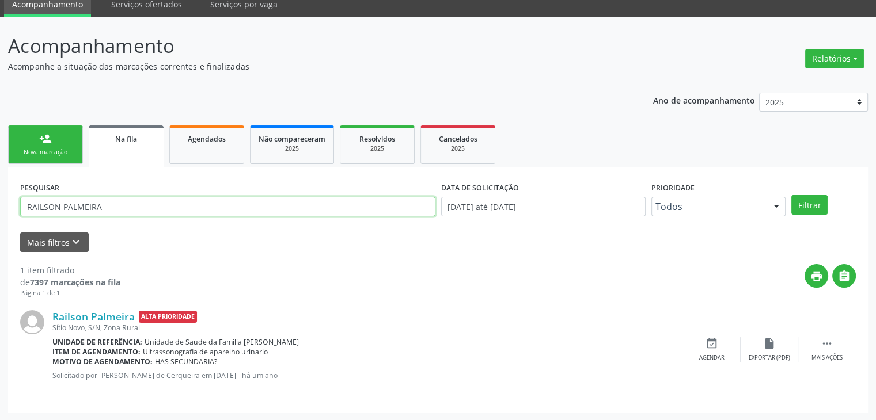
drag, startPoint x: 120, startPoint y: 202, endPoint x: 0, endPoint y: 210, distance: 120.6
click at [0, 210] on div "Acompanhamento Acompanhe a situação das marcações correntes e finalizadas Relat…" at bounding box center [438, 219] width 876 height 404
click at [791, 195] on button "Filtrar" at bounding box center [809, 205] width 36 height 20
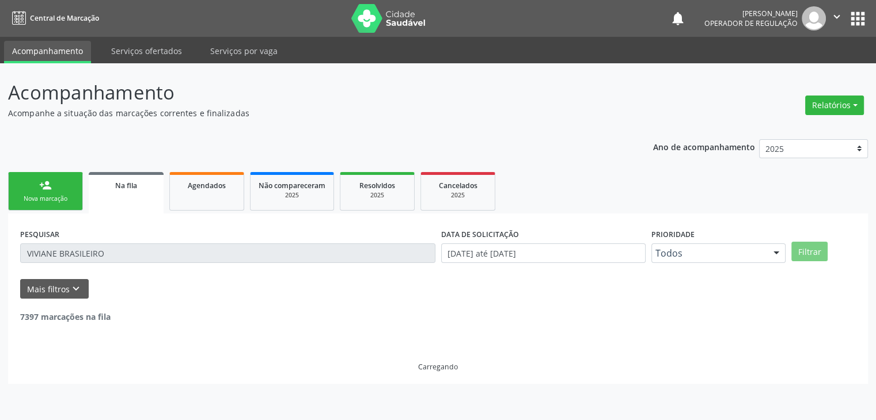
scroll to position [0, 0]
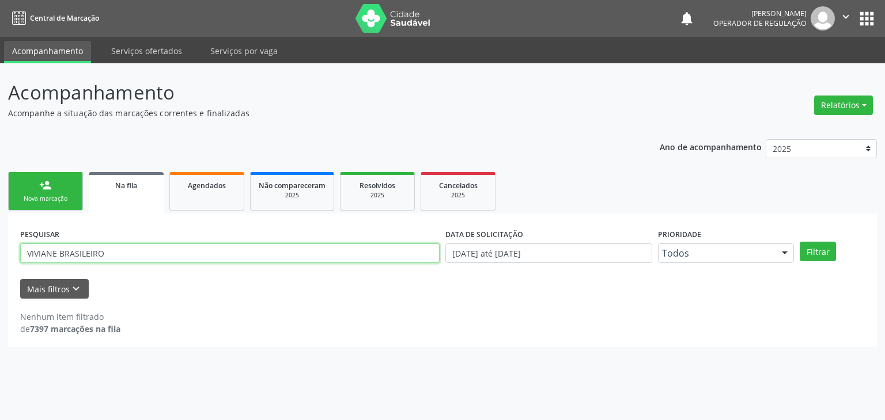
drag, startPoint x: 135, startPoint y: 246, endPoint x: 0, endPoint y: 253, distance: 135.5
click at [0, 253] on div "Acompanhamento Acompanhe a situação das marcações correntes e finalizadas Relat…" at bounding box center [442, 241] width 885 height 357
click at [799, 242] on button "Filtrar" at bounding box center [817, 252] width 36 height 20
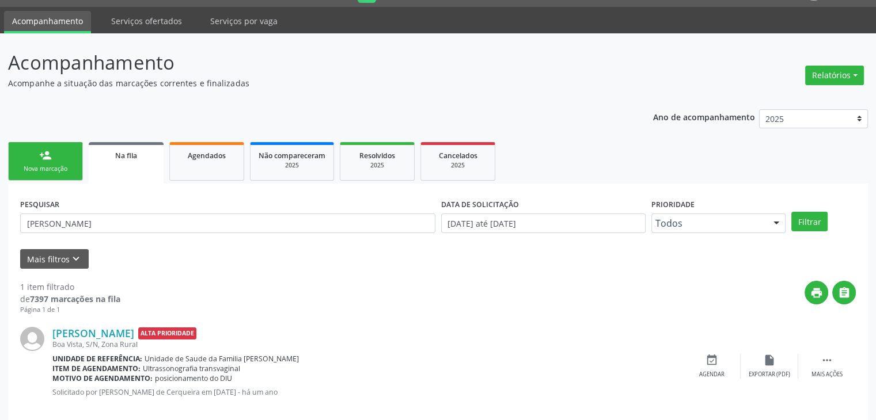
scroll to position [47, 0]
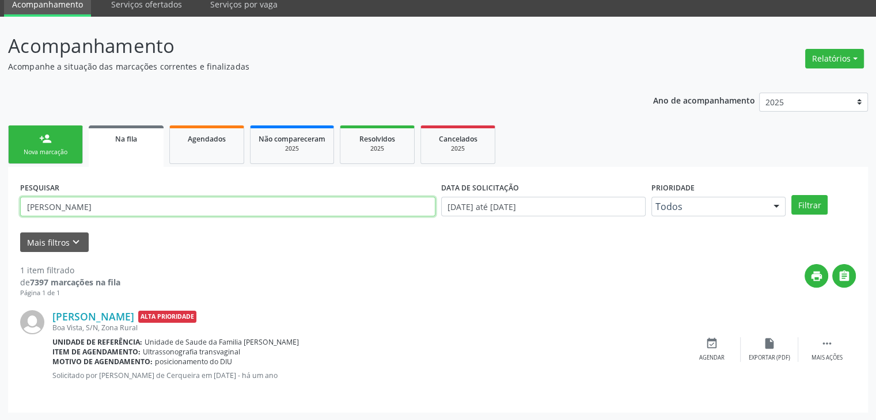
drag, startPoint x: 93, startPoint y: 206, endPoint x: 6, endPoint y: 206, distance: 87.0
click at [6, 206] on div "Acompanhamento Acompanhe a situação das marcações correntes e finalizadas Relat…" at bounding box center [438, 219] width 876 height 404
click at [791, 195] on button "Filtrar" at bounding box center [809, 205] width 36 height 20
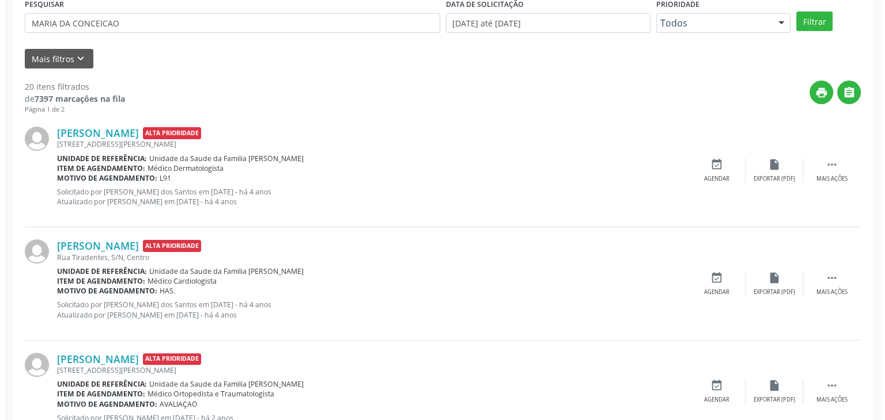
scroll to position [0, 0]
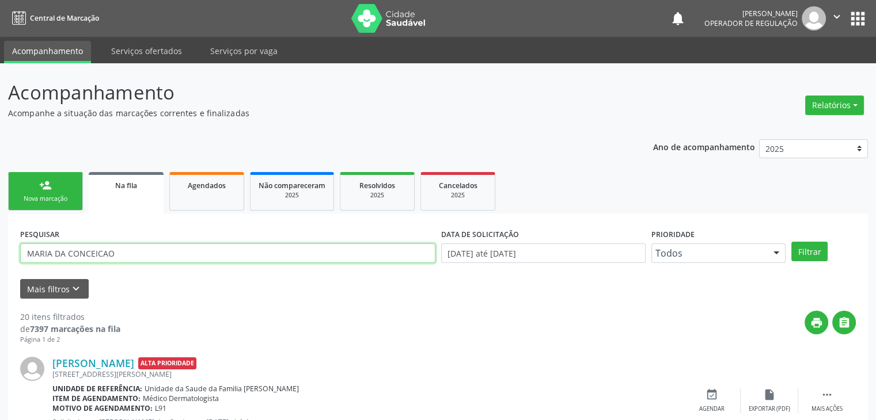
click at [177, 250] on input "MARIA DA CONCEICAO" at bounding box center [227, 254] width 415 height 20
click at [791, 242] on button "Filtrar" at bounding box center [809, 252] width 36 height 20
drag, startPoint x: 219, startPoint y: 256, endPoint x: 32, endPoint y: 255, distance: 186.6
click at [32, 255] on input "[PERSON_NAME] DA [PERSON_NAME]" at bounding box center [227, 254] width 415 height 20
type input "M"
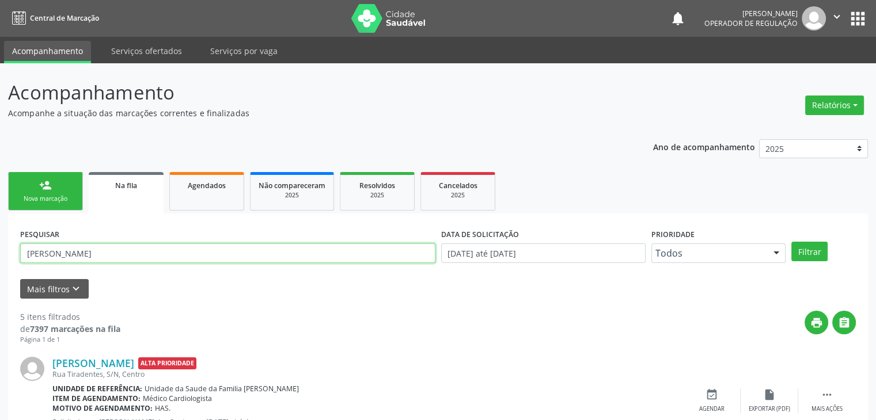
click at [791, 242] on button "Filtrar" at bounding box center [809, 252] width 36 height 20
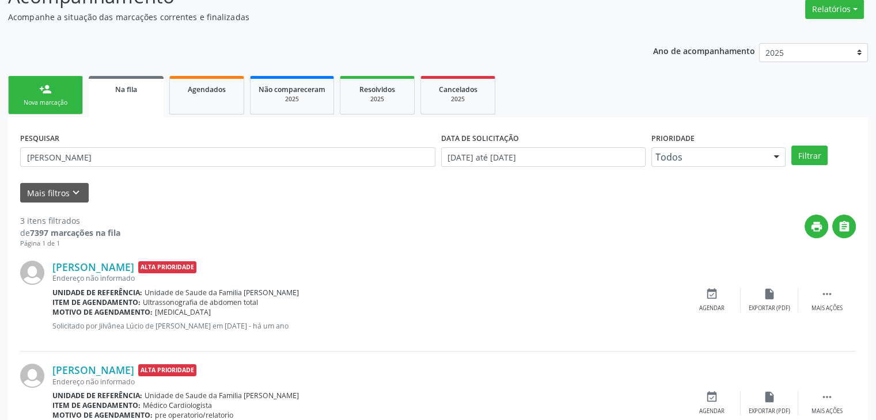
scroll to position [230, 0]
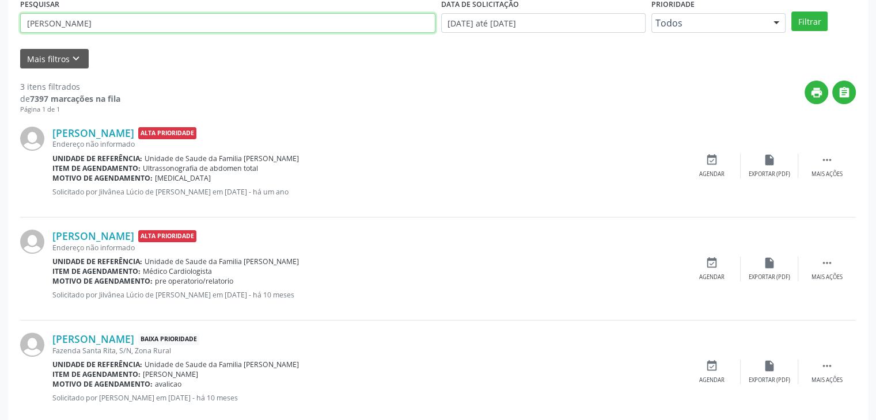
click at [115, 29] on input "[PERSON_NAME]" at bounding box center [227, 23] width 415 height 20
click at [791, 12] on button "Filtrar" at bounding box center [809, 22] width 36 height 20
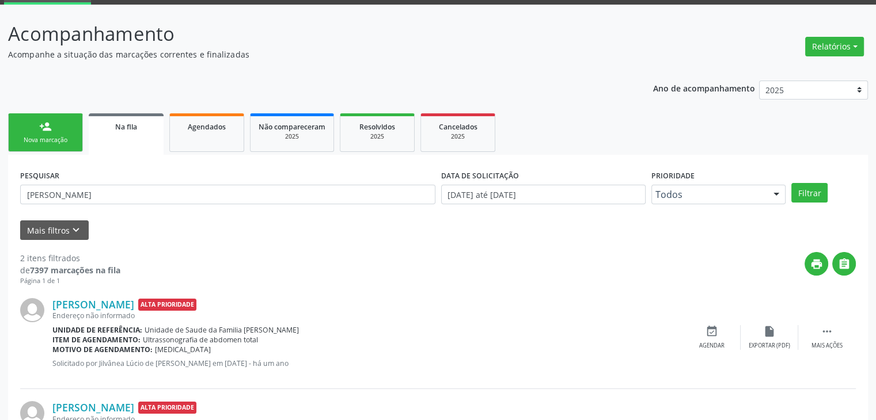
scroll to position [150, 0]
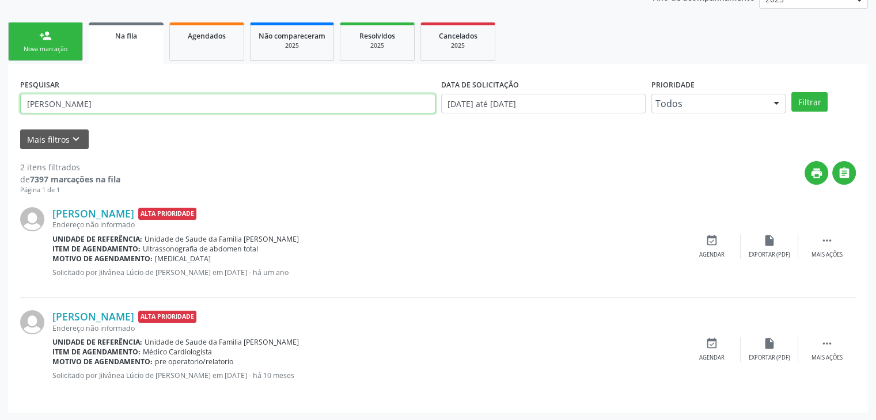
drag, startPoint x: 120, startPoint y: 104, endPoint x: 0, endPoint y: 97, distance: 120.6
click at [0, 97] on div "Acompanhamento Acompanhe a situação das marcações correntes e finalizadas Relat…" at bounding box center [438, 167] width 876 height 507
click at [791, 92] on button "Filtrar" at bounding box center [809, 102] width 36 height 20
drag, startPoint x: 131, startPoint y: 107, endPoint x: 10, endPoint y: 85, distance: 123.6
click at [10, 85] on div "PESQUISAR [PERSON_NAME][DATE] DATA DE SOLICITAÇÃO [DATE] até [DATE] Prioridade …" at bounding box center [438, 238] width 860 height 349
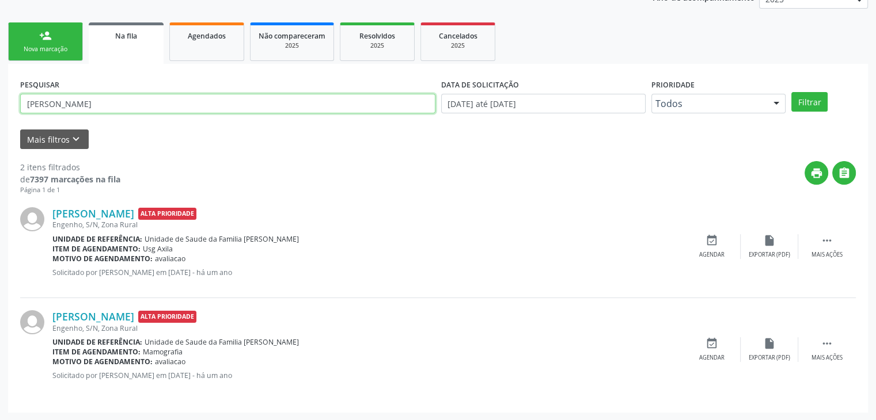
click at [791, 92] on button "Filtrar" at bounding box center [809, 102] width 36 height 20
drag, startPoint x: 116, startPoint y: 103, endPoint x: 0, endPoint y: 104, distance: 115.8
click at [0, 104] on div "Acompanhamento Acompanhe a situação das marcações correntes e finalizadas Relat…" at bounding box center [438, 167] width 876 height 507
click at [791, 92] on button "Filtrar" at bounding box center [809, 102] width 36 height 20
drag, startPoint x: 151, startPoint y: 112, endPoint x: 9, endPoint y: 101, distance: 142.1
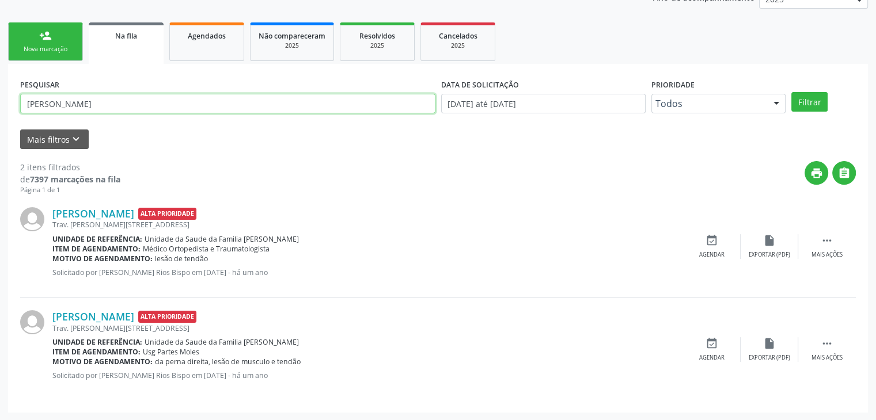
click at [9, 101] on div "PESQUISAR [PERSON_NAME] DE ARAUJO DATA DE SOLICITAÇÃO [DATE] até [DATE] Priorid…" at bounding box center [438, 238] width 860 height 349
click at [791, 92] on button "Filtrar" at bounding box center [809, 102] width 36 height 20
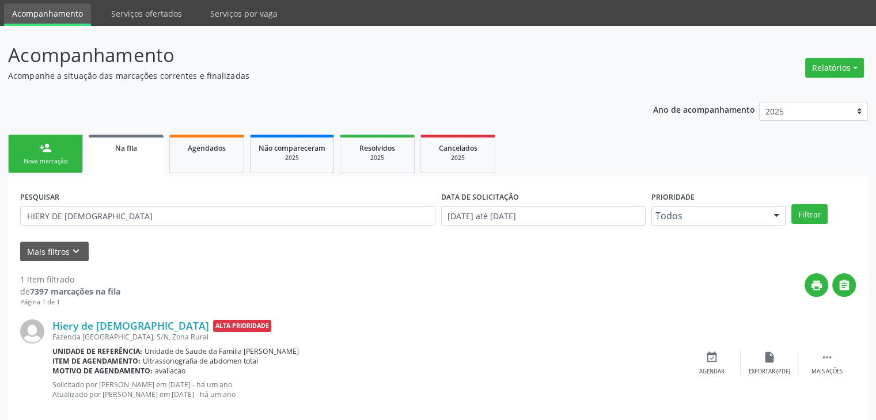
scroll to position [56, 0]
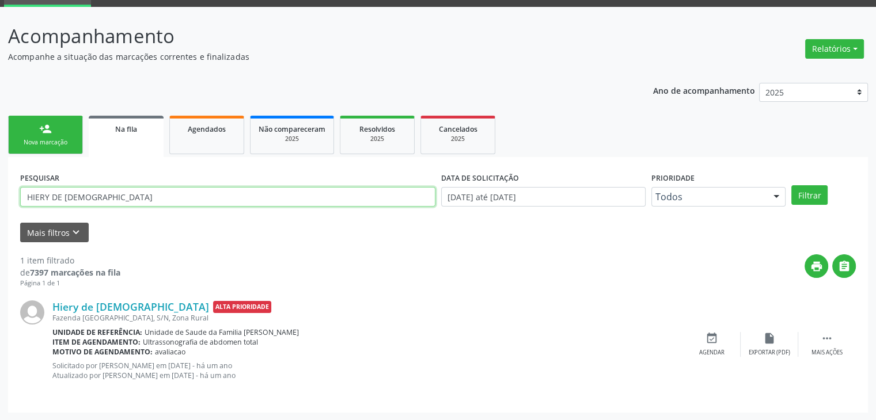
drag, startPoint x: 122, startPoint y: 196, endPoint x: 0, endPoint y: 200, distance: 121.6
click at [0, 200] on div "Acompanhamento Acompanhe a situação das marcações correntes e finalizadas Relat…" at bounding box center [438, 214] width 876 height 414
click at [791, 185] on button "Filtrar" at bounding box center [809, 195] width 36 height 20
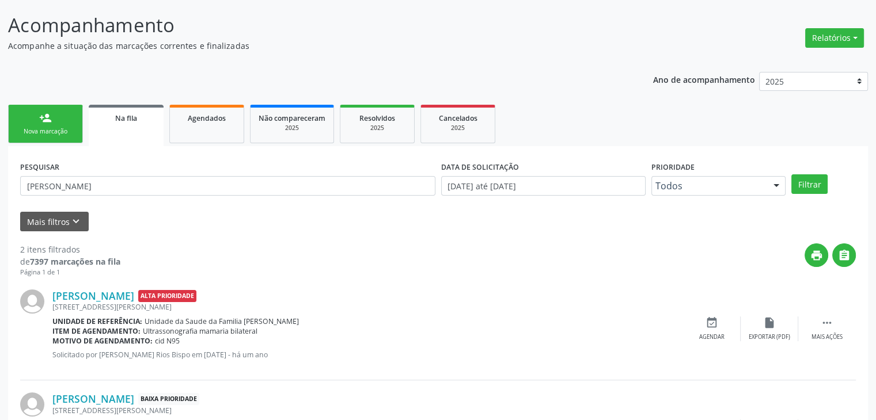
scroll to position [150, 0]
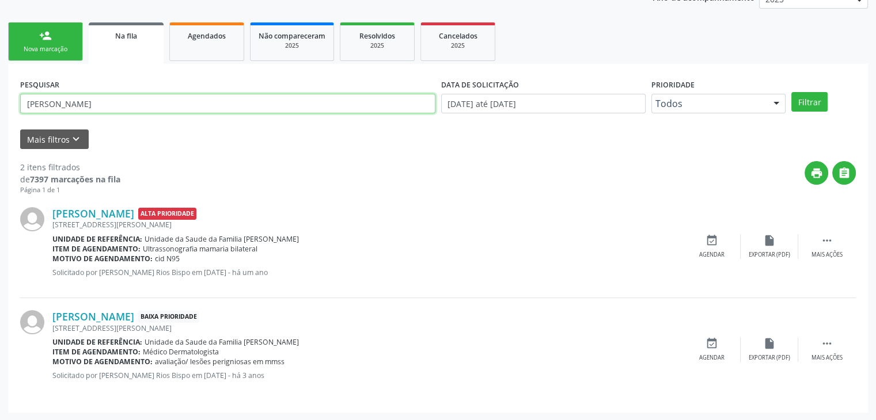
drag, startPoint x: 108, startPoint y: 111, endPoint x: 0, endPoint y: 92, distance: 109.9
click at [0, 92] on div "Acompanhamento Acompanhe a situação das marcações correntes e finalizadas Relat…" at bounding box center [438, 167] width 876 height 507
click at [791, 92] on button "Filtrar" at bounding box center [809, 102] width 36 height 20
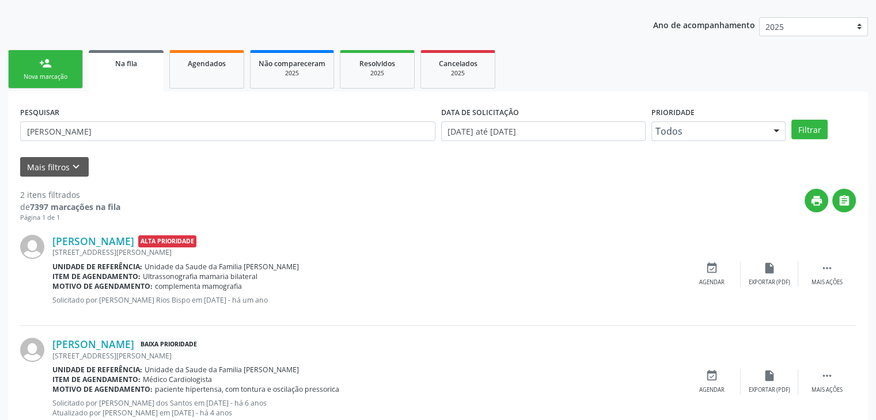
scroll to position [102, 0]
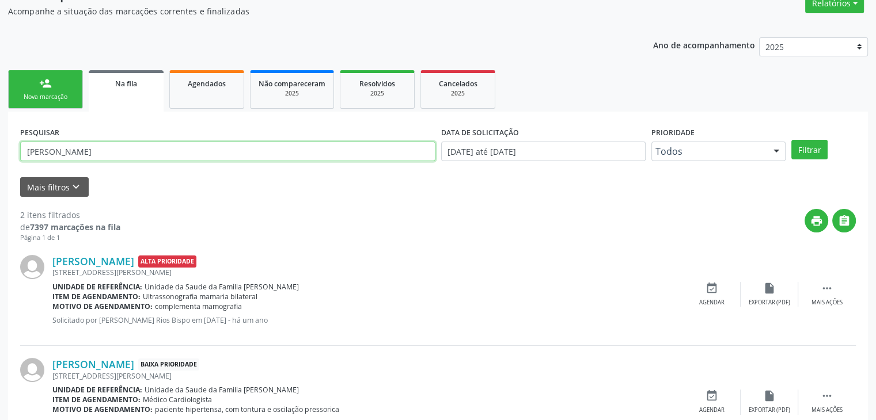
drag, startPoint x: 113, startPoint y: 154, endPoint x: 0, endPoint y: 148, distance: 113.1
click at [0, 148] on div "Acompanhamento Acompanhe a situação das marcações correntes e finalizadas Relat…" at bounding box center [438, 220] width 876 height 518
click at [791, 140] on button "Filtrar" at bounding box center [809, 150] width 36 height 20
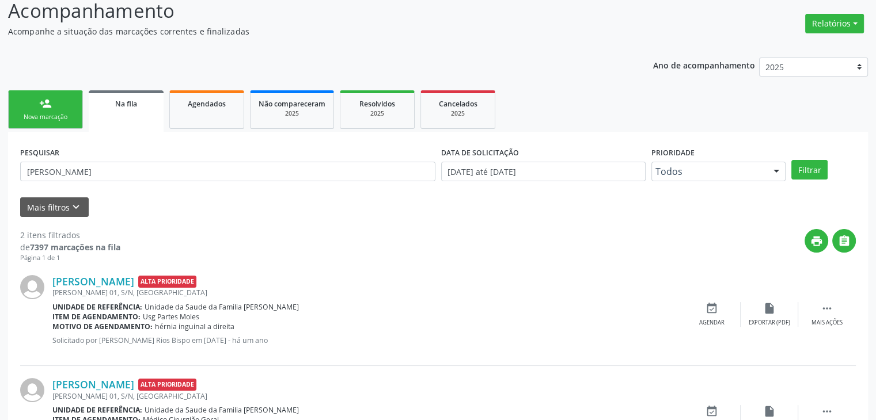
scroll to position [150, 0]
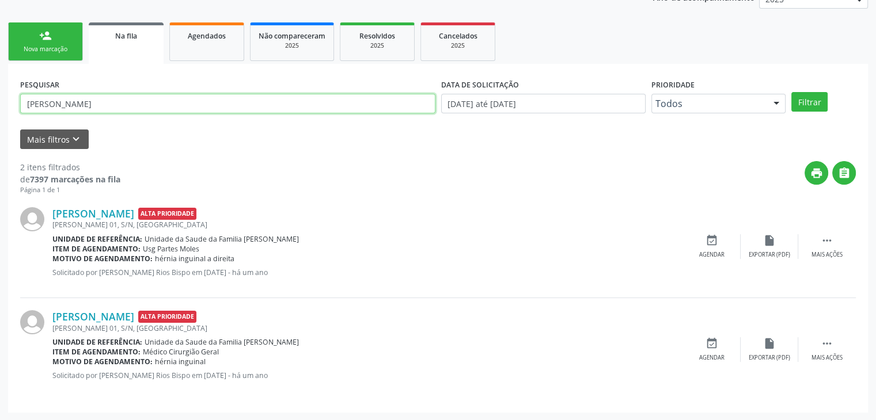
drag, startPoint x: 57, startPoint y: 102, endPoint x: 0, endPoint y: 90, distance: 58.2
click at [0, 90] on div "Acompanhamento Acompanhe a situação das marcações correntes e finalizadas Relat…" at bounding box center [438, 167] width 876 height 507
click at [791, 92] on button "Filtrar" at bounding box center [809, 102] width 36 height 20
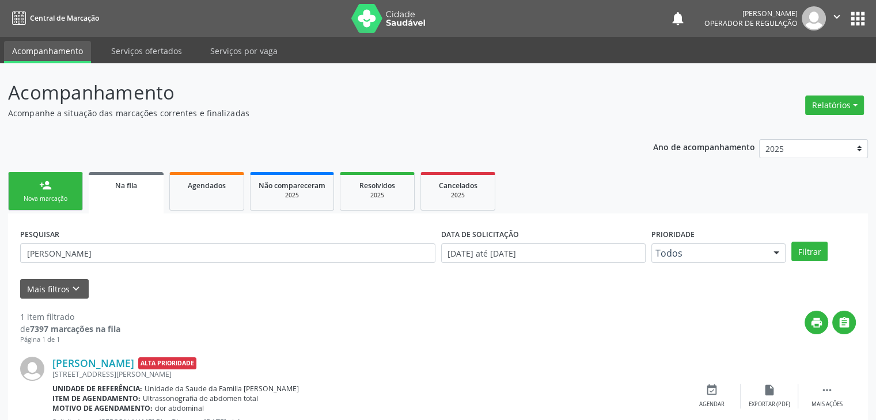
scroll to position [47, 0]
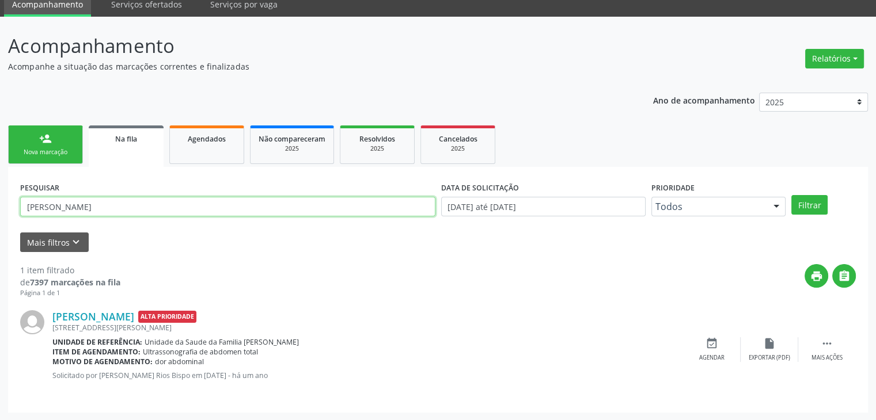
drag, startPoint x: 152, startPoint y: 199, endPoint x: 0, endPoint y: 184, distance: 152.8
click at [0, 184] on div "Acompanhamento Acompanhe a situação das marcações correntes e finalizadas Relat…" at bounding box center [438, 219] width 876 height 404
click at [791, 195] on button "Filtrar" at bounding box center [809, 205] width 36 height 20
drag, startPoint x: 108, startPoint y: 207, endPoint x: 0, endPoint y: 195, distance: 108.9
click at [0, 195] on div "Acompanhamento Acompanhe a situação das marcações correntes e finalizadas Relat…" at bounding box center [438, 219] width 876 height 404
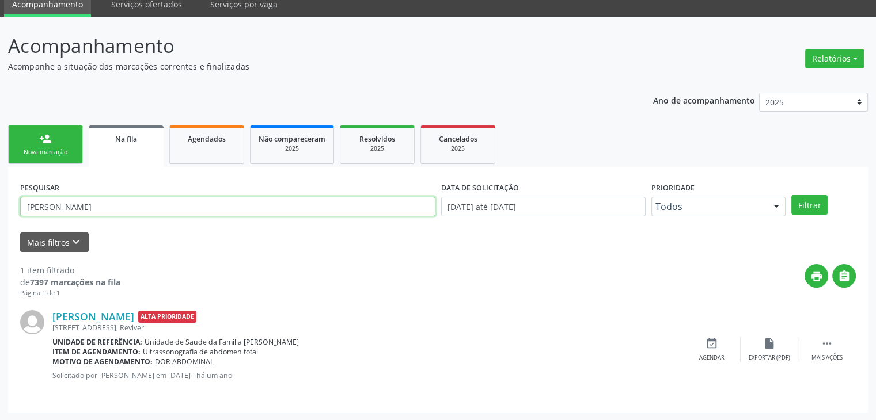
click at [791, 195] on button "Filtrar" at bounding box center [809, 205] width 36 height 20
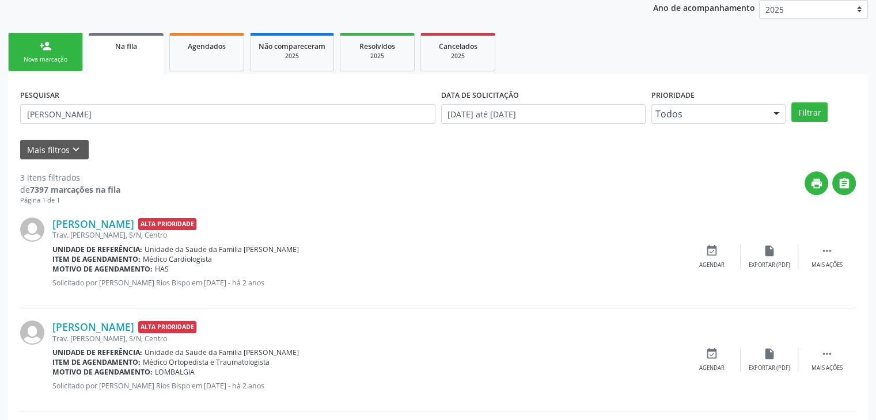
scroll to position [138, 0]
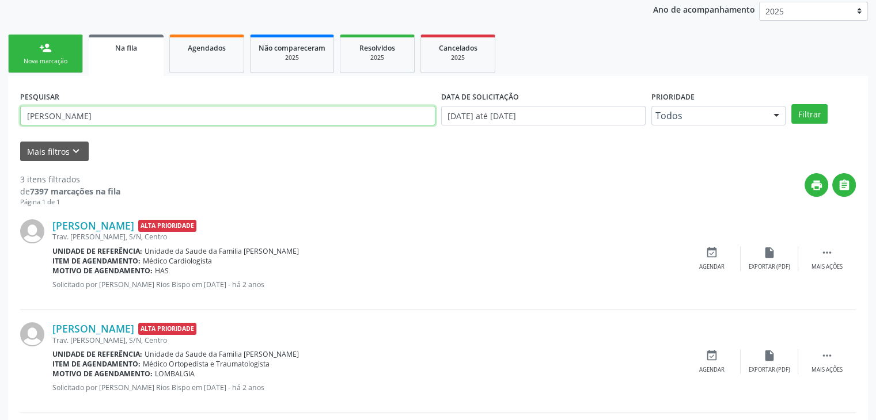
drag, startPoint x: 200, startPoint y: 113, endPoint x: 23, endPoint y: 93, distance: 178.5
click at [23, 93] on div "PESQUISAR [PERSON_NAME]" at bounding box center [227, 110] width 421 height 45
click at [791, 104] on button "Filtrar" at bounding box center [809, 114] width 36 height 20
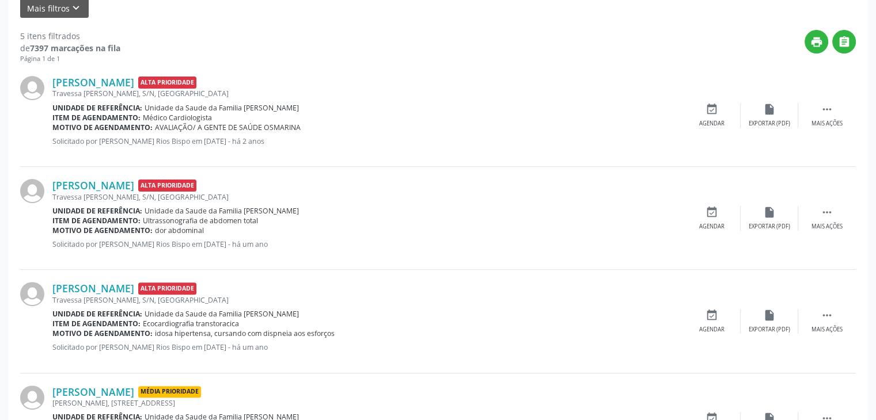
scroll to position [230, 0]
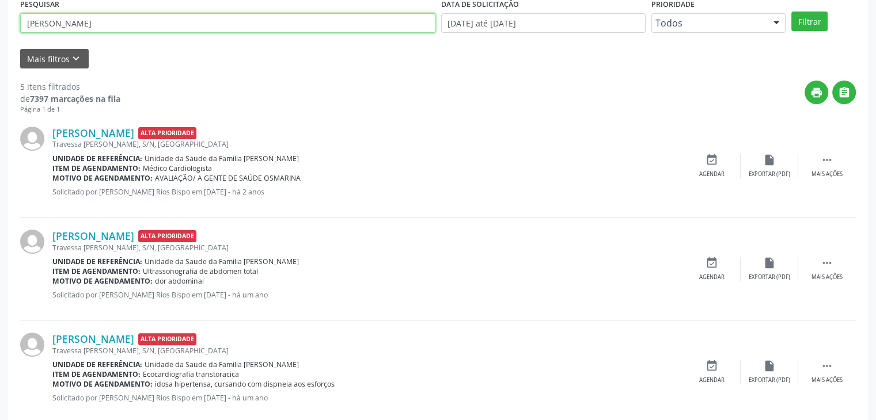
click at [127, 16] on input "[PERSON_NAME]" at bounding box center [227, 23] width 415 height 20
click at [791, 12] on button "Filtrar" at bounding box center [809, 22] width 36 height 20
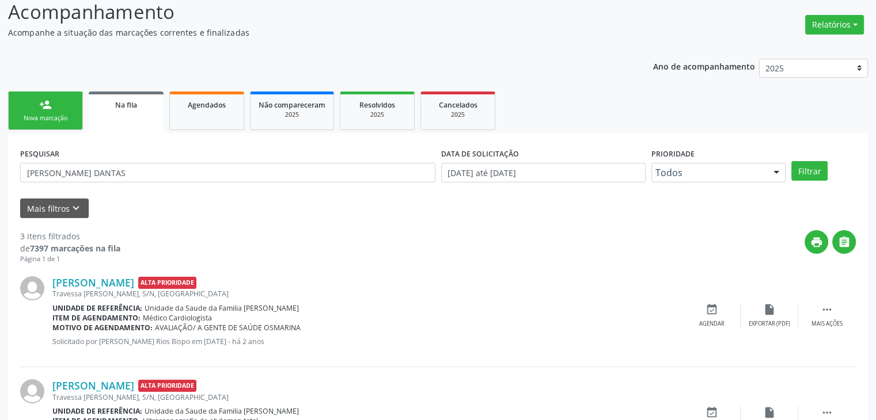
scroll to position [80, 0]
drag, startPoint x: 147, startPoint y: 169, endPoint x: 0, endPoint y: 160, distance: 147.1
click at [0, 160] on div "Acompanhamento Acompanhe a situação das marcações correntes e finalizadas Relat…" at bounding box center [438, 288] width 876 height 611
click at [791, 162] on button "Filtrar" at bounding box center [809, 172] width 36 height 20
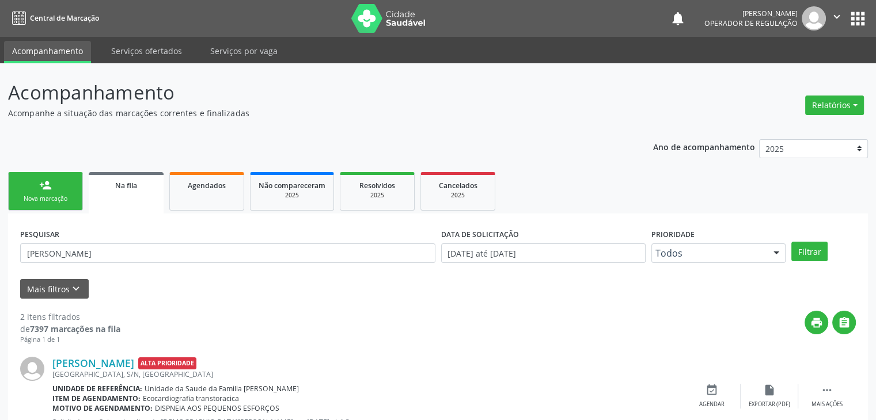
scroll to position [150, 0]
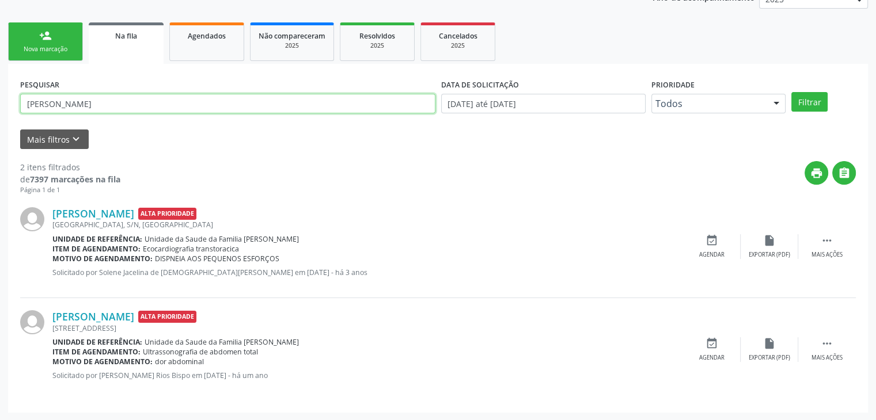
drag, startPoint x: 101, startPoint y: 107, endPoint x: 0, endPoint y: 90, distance: 102.6
click at [0, 90] on div "Acompanhamento Acompanhe a situação das marcações correntes e finalizadas Relat…" at bounding box center [438, 167] width 876 height 507
click at [791, 92] on button "Filtrar" at bounding box center [809, 102] width 36 height 20
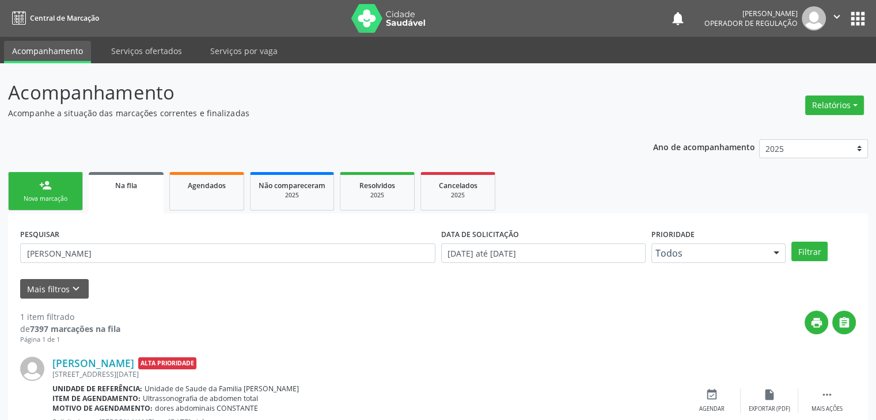
scroll to position [56, 0]
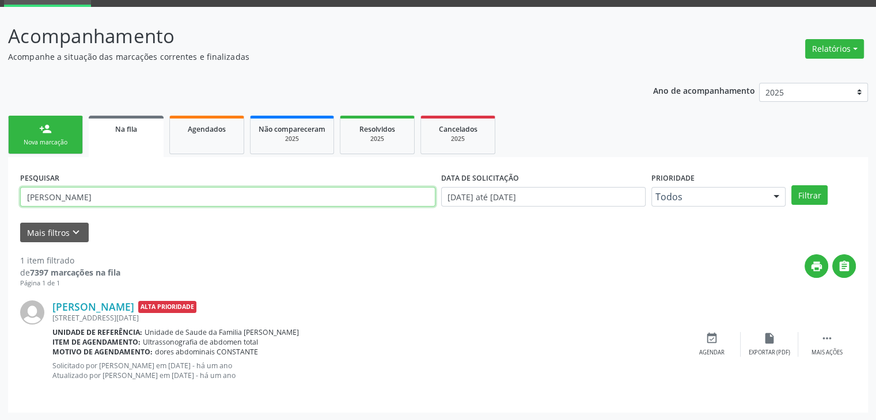
drag, startPoint x: 143, startPoint y: 198, endPoint x: 0, endPoint y: 196, distance: 142.8
click at [0, 196] on div "Acompanhamento Acompanhe a situação das marcações correntes e finalizadas Relat…" at bounding box center [438, 214] width 876 height 414
click at [791, 185] on button "Filtrar" at bounding box center [809, 195] width 36 height 20
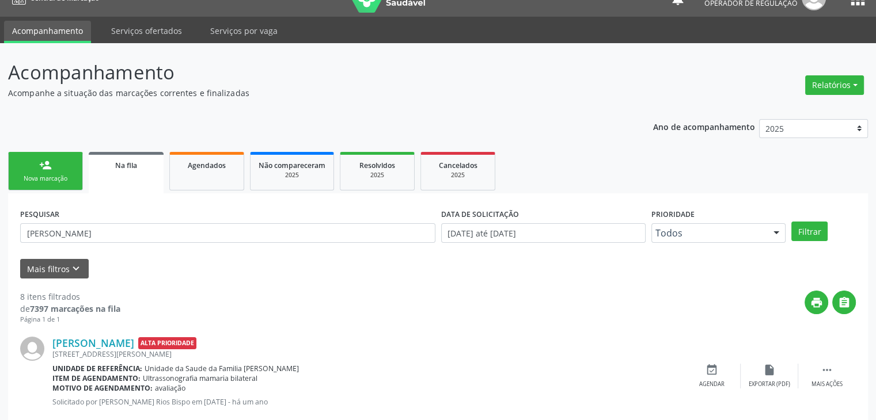
scroll to position [0, 0]
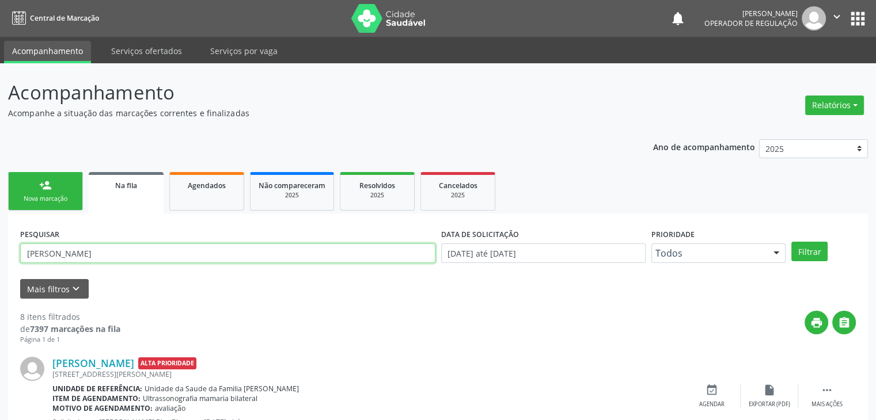
drag, startPoint x: 152, startPoint y: 256, endPoint x: 0, endPoint y: 208, distance: 159.4
click at [791, 242] on button "Filtrar" at bounding box center [809, 252] width 36 height 20
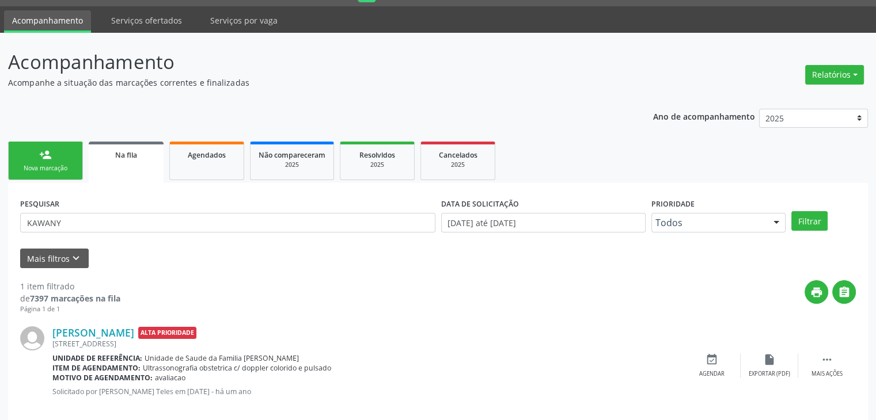
scroll to position [47, 0]
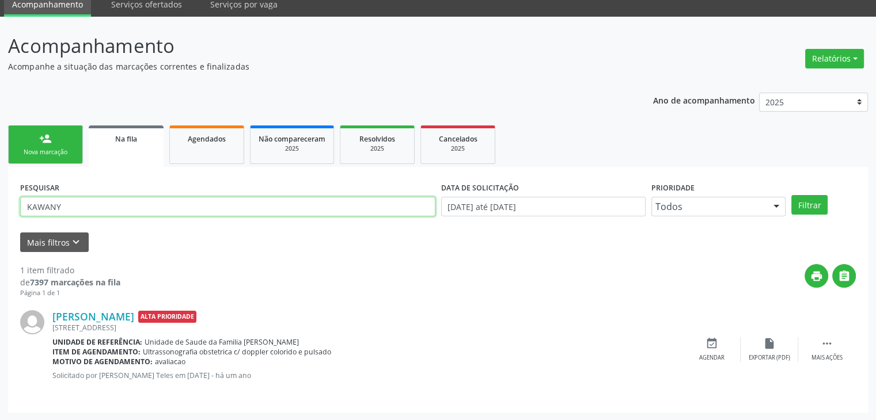
drag, startPoint x: 75, startPoint y: 201, endPoint x: 0, endPoint y: 196, distance: 75.6
click at [0, 196] on div "Acompanhamento Acompanhe a situação das marcações correntes e finalizadas Relat…" at bounding box center [438, 219] width 876 height 404
click at [791, 195] on button "Filtrar" at bounding box center [809, 205] width 36 height 20
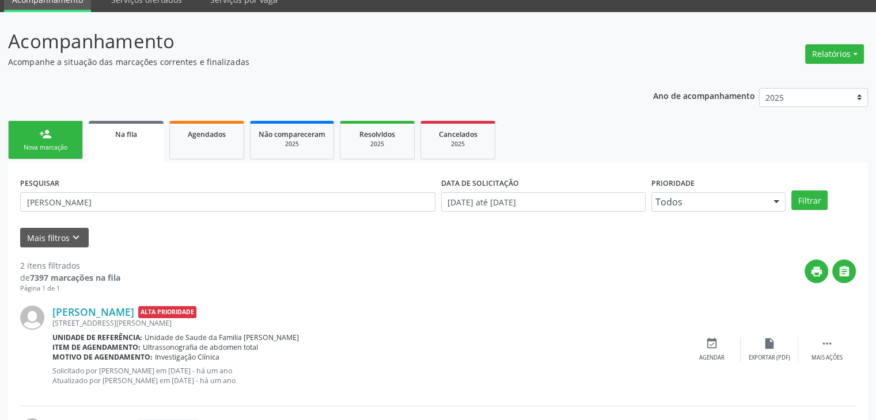
scroll to position [160, 0]
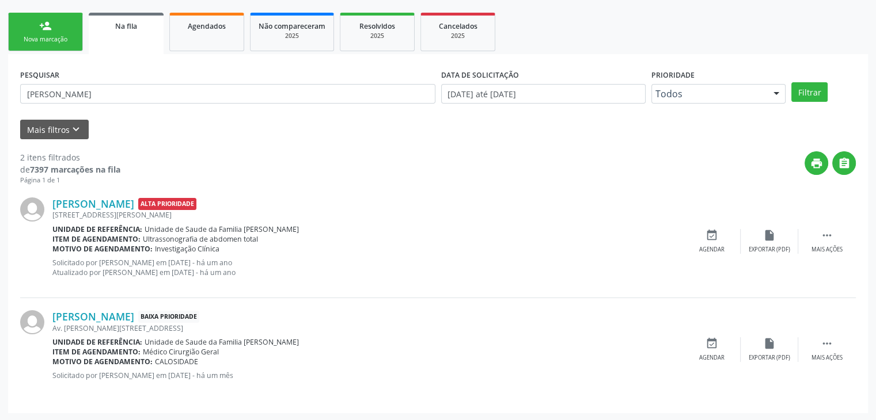
drag, startPoint x: 103, startPoint y: 82, endPoint x: 0, endPoint y: 85, distance: 102.6
click at [0, 85] on div "Acompanhamento Acompanhe a situação das marcações correntes e finalizadas Relat…" at bounding box center [438, 163] width 876 height 518
drag, startPoint x: 130, startPoint y: 96, endPoint x: 0, endPoint y: 99, distance: 130.2
click at [0, 99] on div "Acompanhamento Acompanhe a situação das marcações correntes e finalizadas Relat…" at bounding box center [438, 163] width 876 height 518
click at [791, 82] on button "Filtrar" at bounding box center [809, 92] width 36 height 20
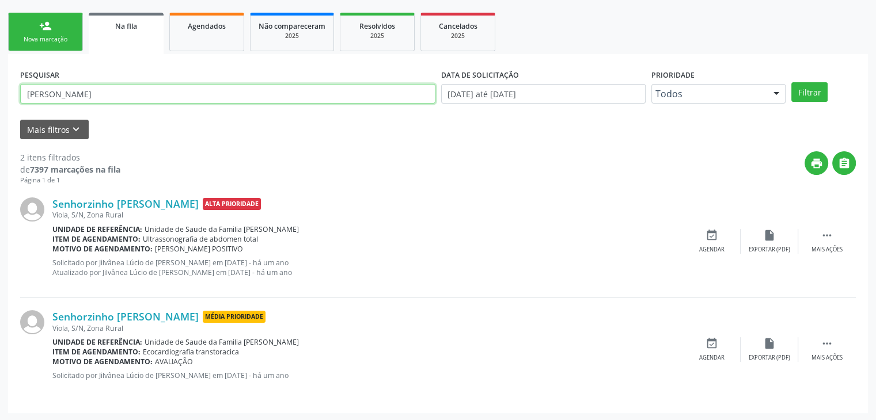
drag, startPoint x: 120, startPoint y: 91, endPoint x: 0, endPoint y: 93, distance: 120.4
click at [0, 93] on div "Acompanhamento Acompanhe a situação das marcações correntes e finalizadas Relat…" at bounding box center [438, 163] width 876 height 518
type input "ERIVAL GONCALVES"
click at [791, 82] on button "Filtrar" at bounding box center [809, 92] width 36 height 20
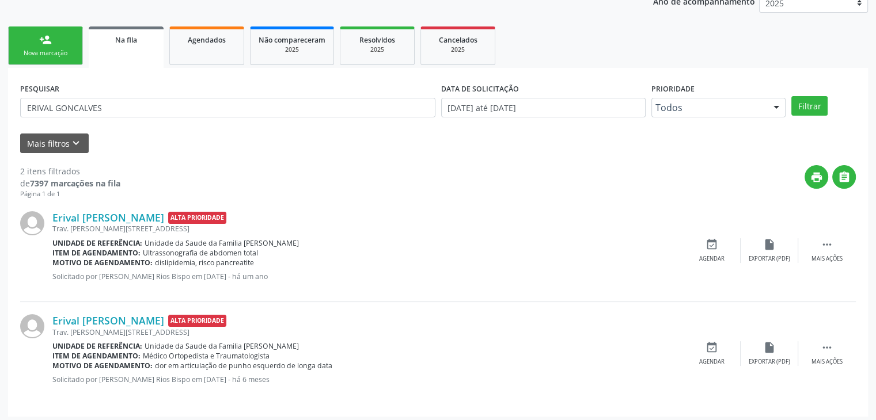
scroll to position [150, 0]
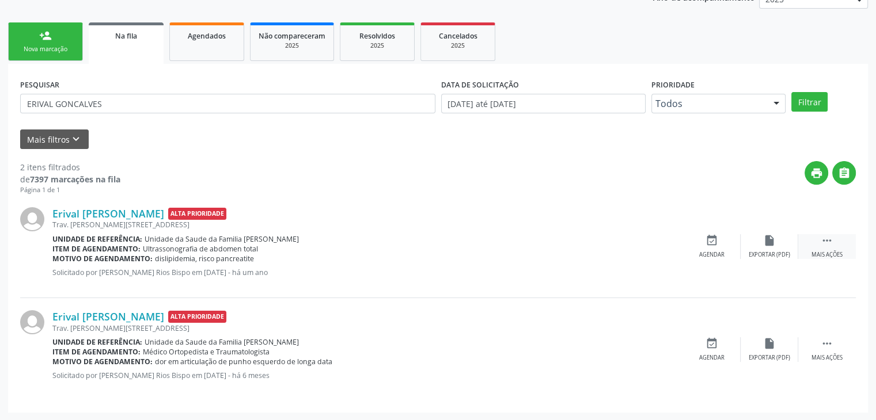
click at [799, 248] on div " Mais ações" at bounding box center [827, 246] width 58 height 25
click at [815, 249] on div " Menos ações" at bounding box center [827, 246] width 58 height 25
click at [815, 249] on div " Mais ações" at bounding box center [827, 246] width 58 height 25
click at [766, 247] on div "edit Editar" at bounding box center [770, 246] width 58 height 25
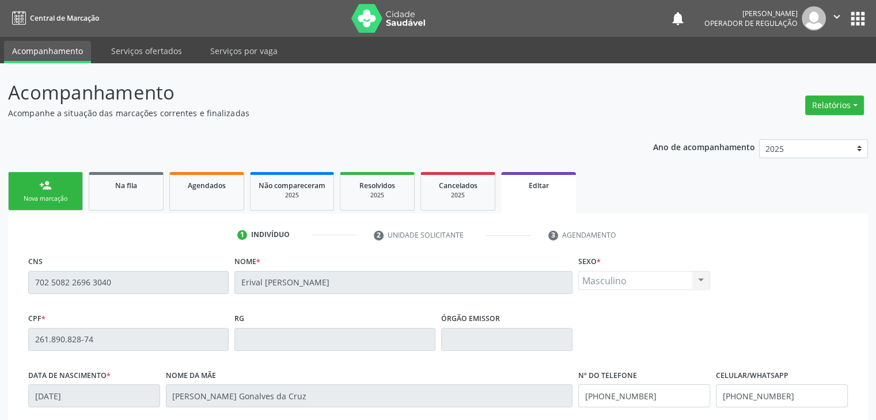
scroll to position [219, 0]
